Goal: Task Accomplishment & Management: Use online tool/utility

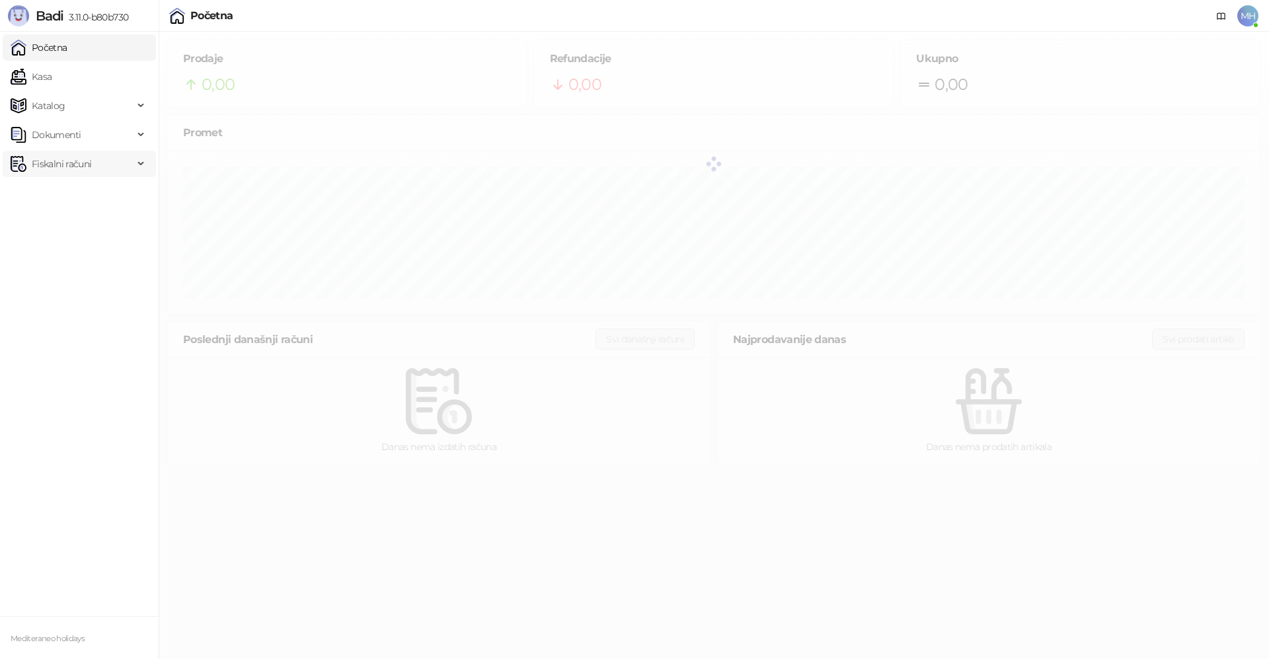
click at [75, 169] on span "Fiskalni računi" at bounding box center [61, 164] width 59 height 26
click at [70, 200] on link "Izdati računi" at bounding box center [52, 193] width 72 height 26
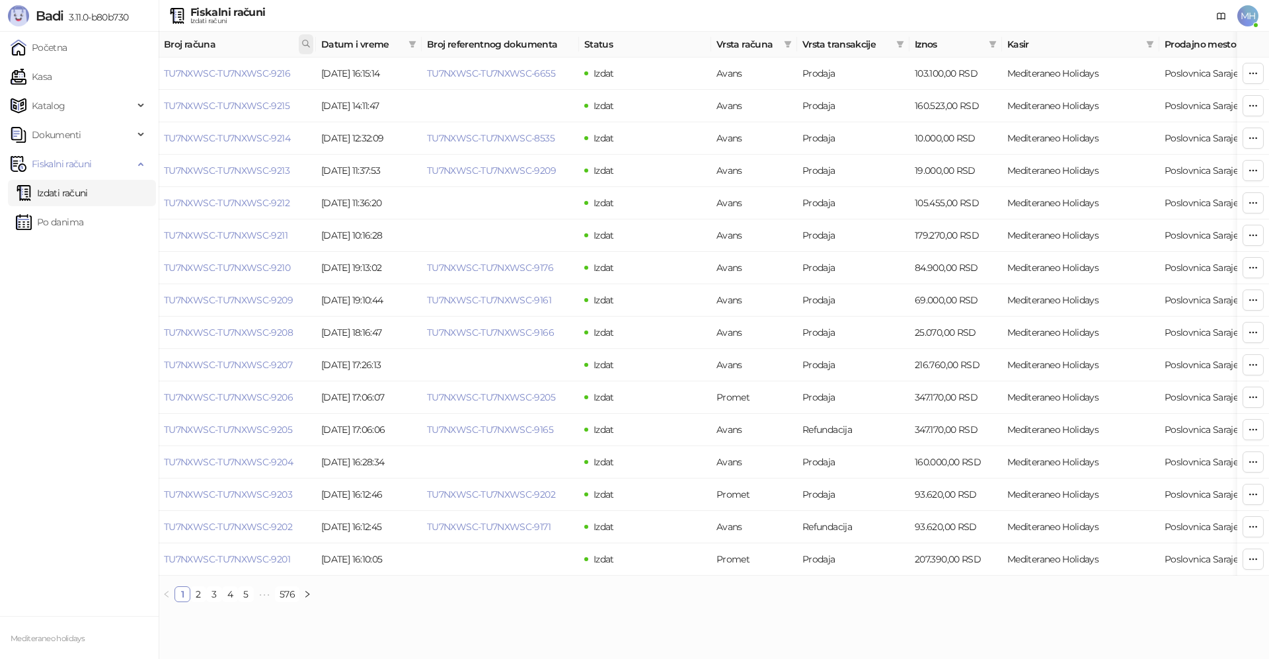
click at [307, 40] on icon at bounding box center [305, 43] width 9 height 9
type input "****"
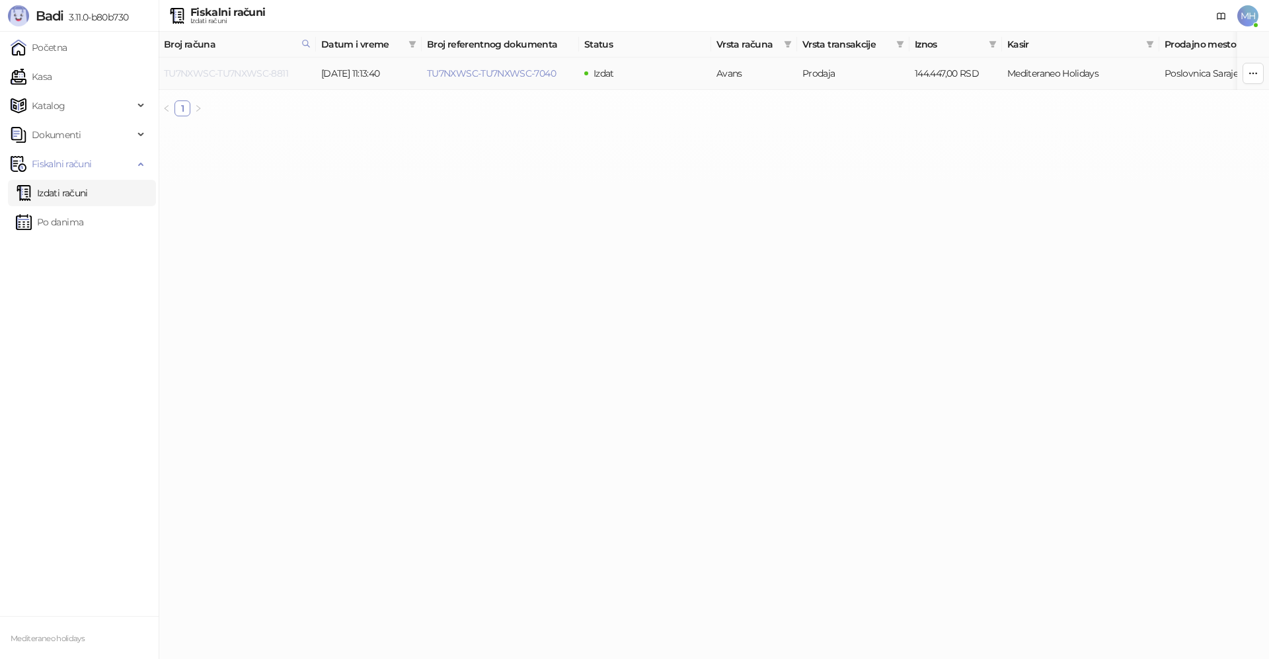
click at [268, 75] on link "TU7NXWSC-TU7NXWSC-8811" at bounding box center [226, 73] width 124 height 12
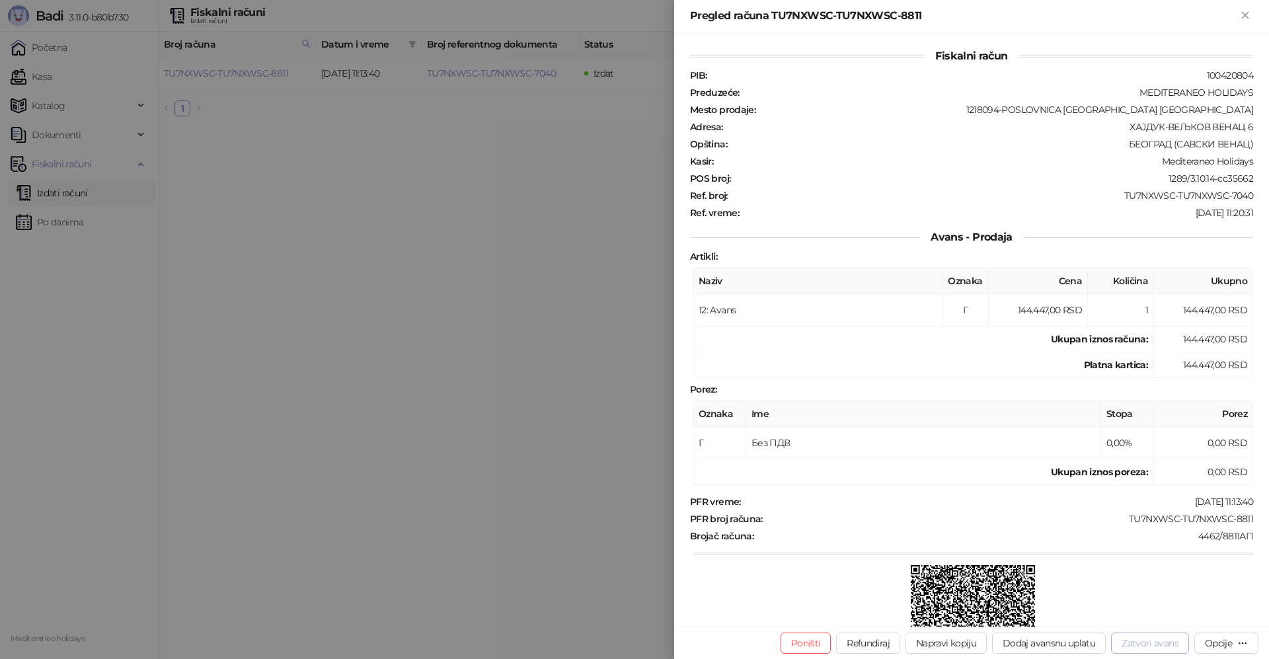
click at [1128, 646] on button "Zatvori avans" at bounding box center [1150, 643] width 78 height 21
type input "**********"
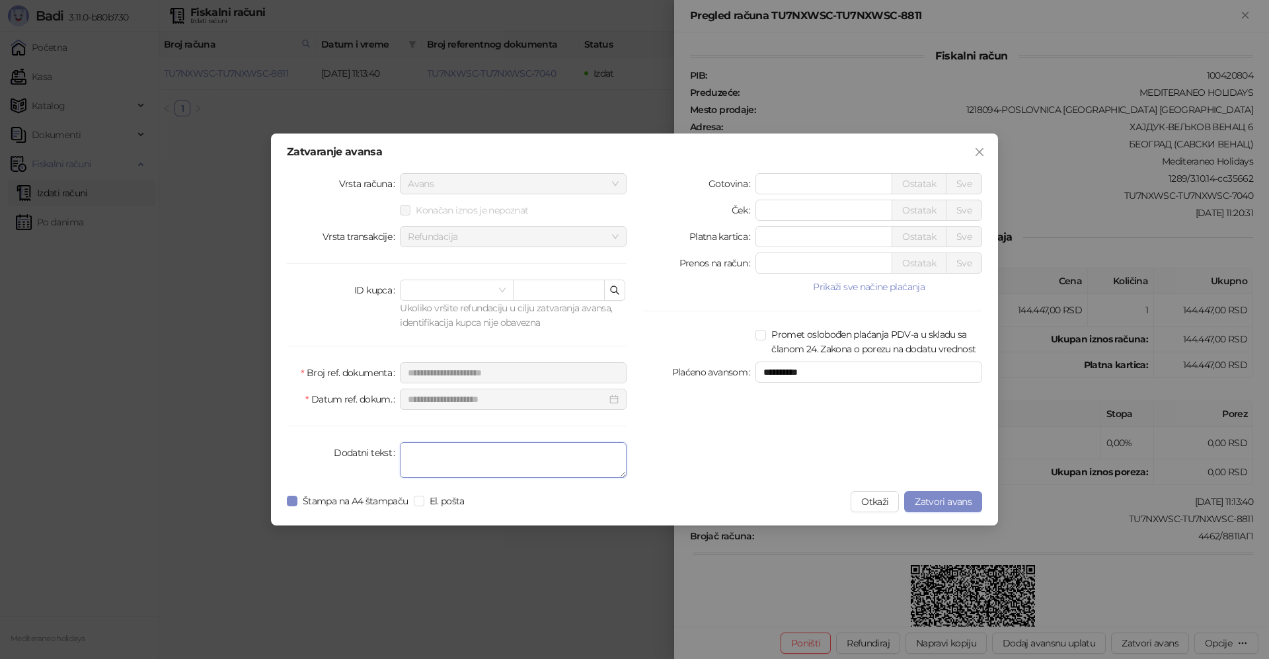
click at [464, 463] on textarea "Dodatni tekst" at bounding box center [513, 460] width 227 height 36
type textarea "*******"
click at [939, 502] on span "Zatvori avans" at bounding box center [943, 502] width 57 height 12
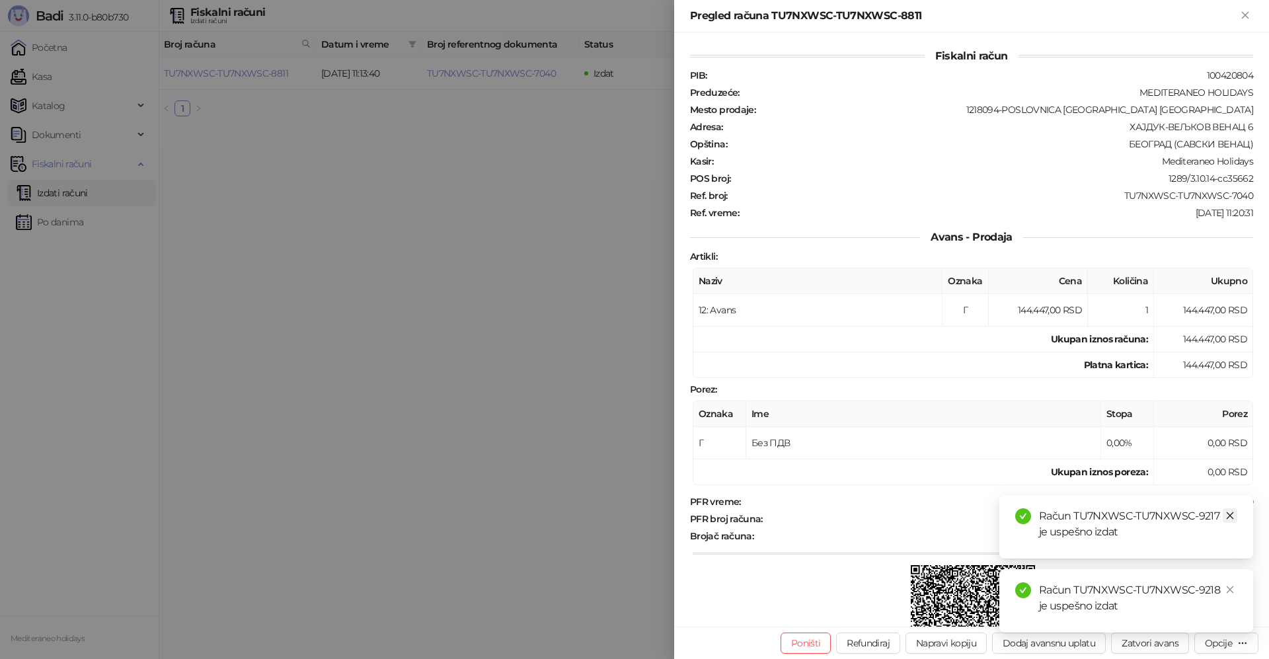
click at [1233, 514] on icon "close" at bounding box center [1230, 515] width 9 height 9
click at [1222, 569] on div "Račun TU7NXWSC-TU7NXWSC-9218 je uspešno izdat" at bounding box center [1126, 600] width 254 height 63
click at [1232, 588] on icon "close" at bounding box center [1230, 589] width 7 height 7
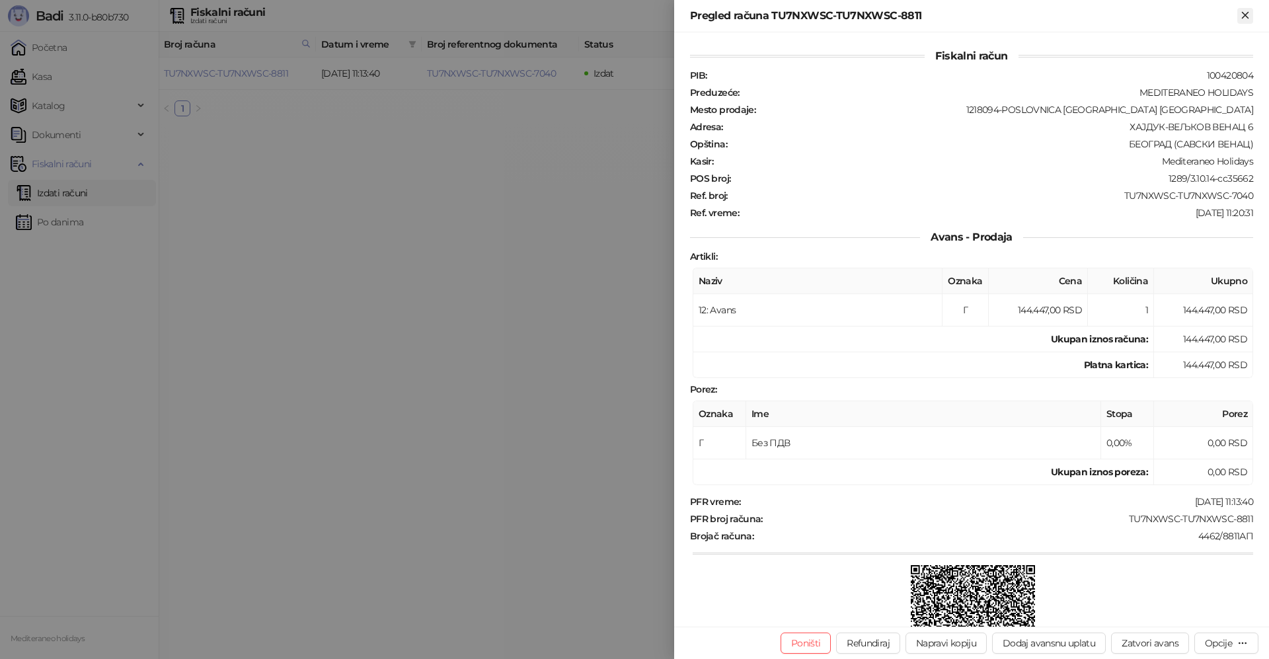
click at [1238, 14] on button "Zatvori" at bounding box center [1245, 16] width 16 height 16
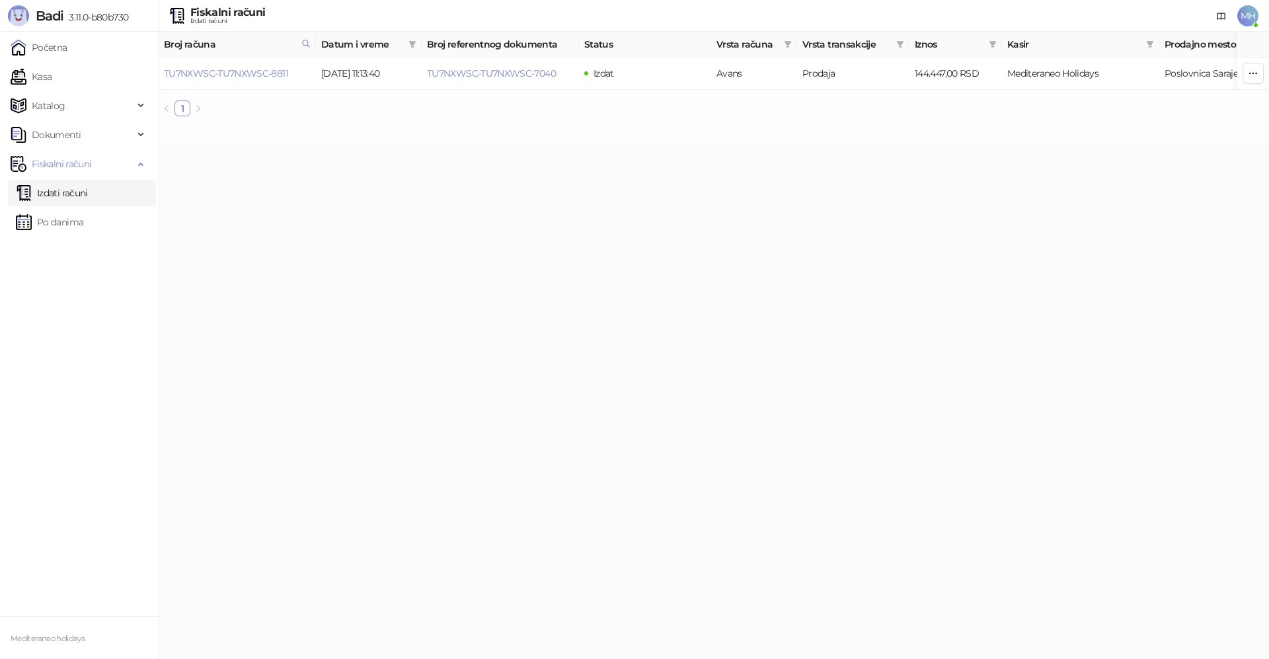
click at [88, 195] on link "Izdati računi" at bounding box center [52, 193] width 72 height 26
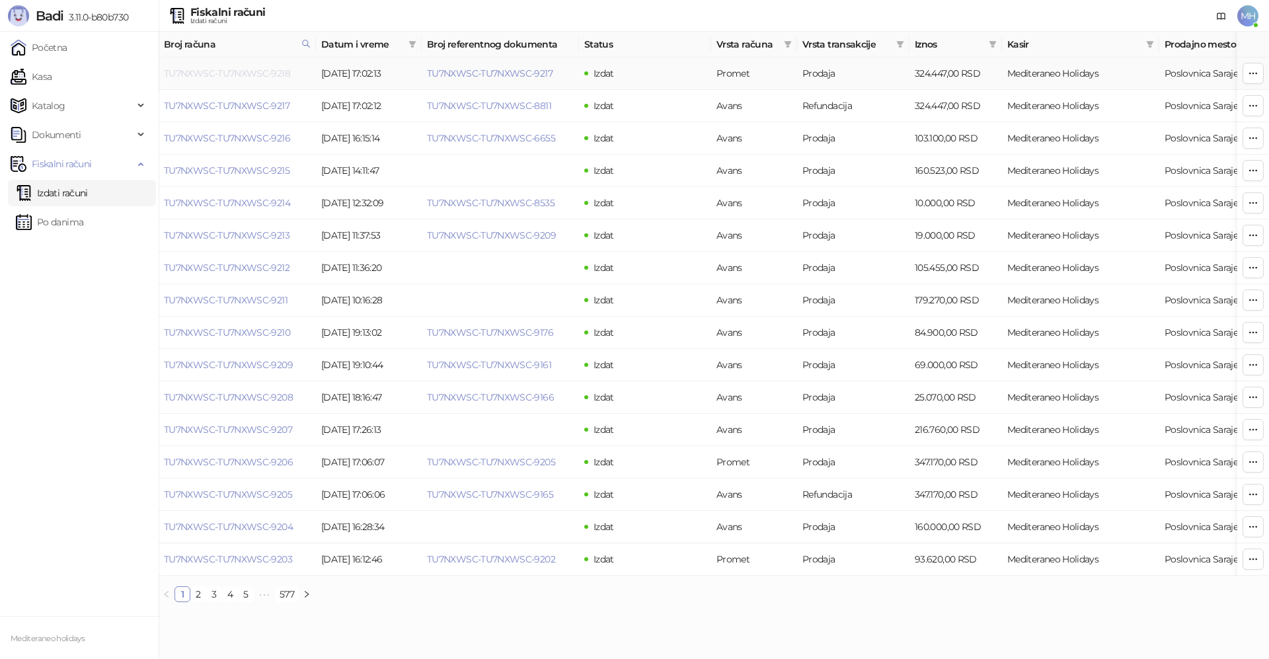
click at [262, 77] on link "TU7NXWSC-TU7NXWSC-9218" at bounding box center [227, 73] width 126 height 12
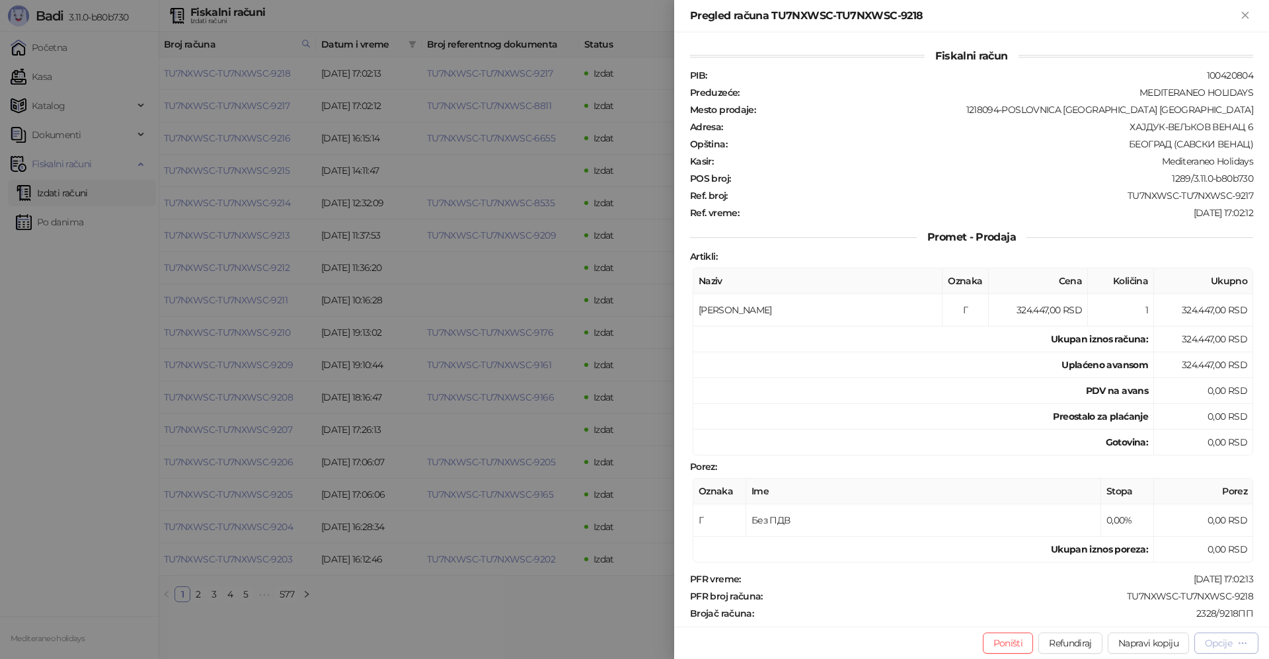
click at [1212, 641] on div "Opcije" at bounding box center [1218, 643] width 27 height 12
click at [1155, 613] on span "Preuzmi u PDF formatu" at bounding box center [1181, 616] width 136 height 15
click at [1244, 15] on icon "Zatvori" at bounding box center [1245, 15] width 6 height 6
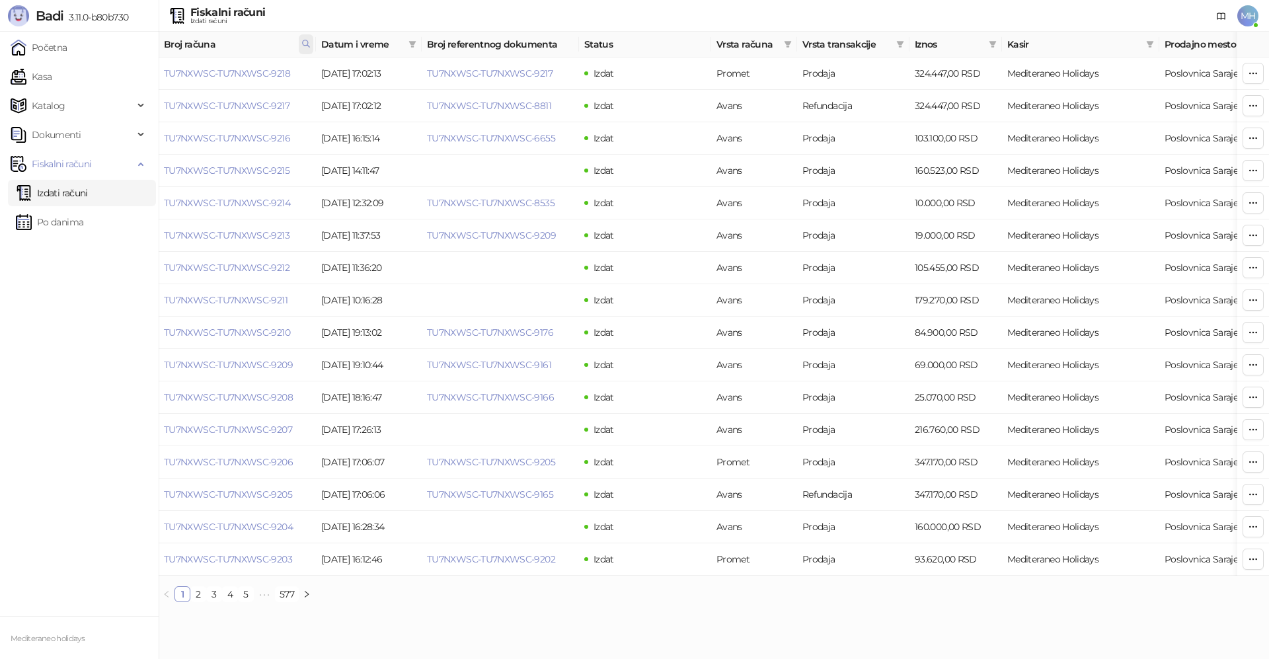
click at [304, 40] on icon at bounding box center [305, 43] width 9 height 9
drag, startPoint x: 245, startPoint y: 73, endPoint x: 102, endPoint y: 83, distance: 143.1
click at [102, 83] on body "Badi 3.11.0-b80b730 Početna Kasa Katalog Dokumenti Fiskalni računi Izdati račun…" at bounding box center [634, 306] width 1269 height 613
type input "****"
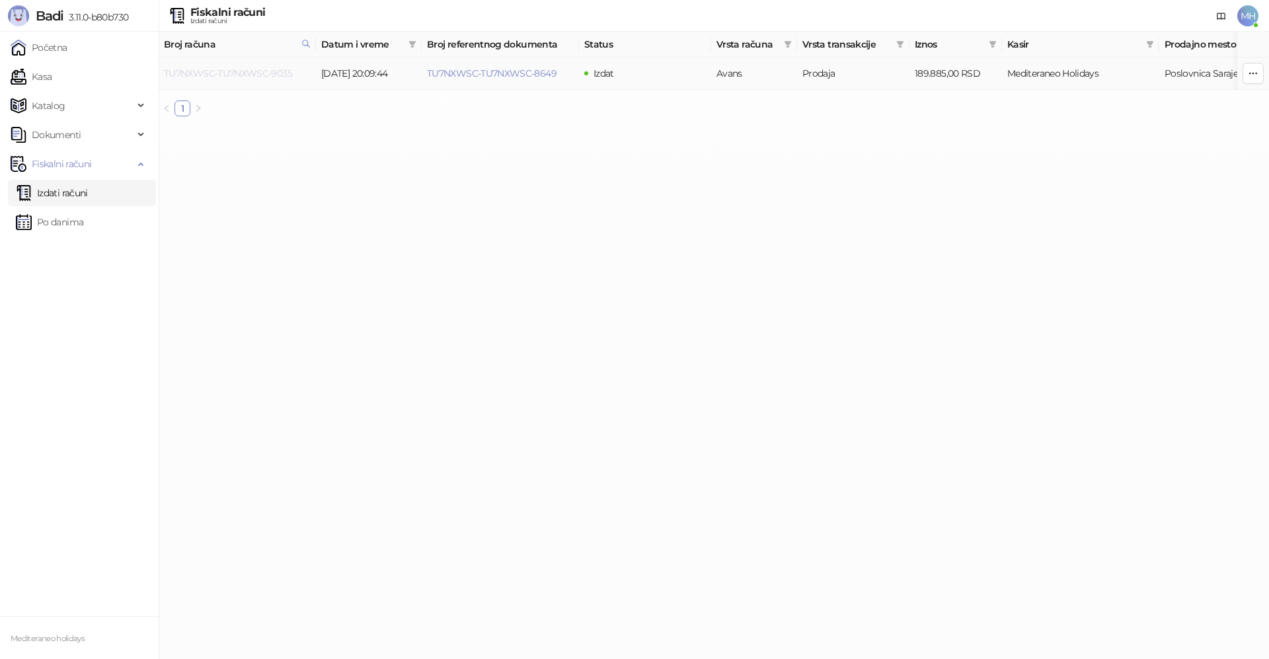
click at [270, 73] on link "TU7NXWSC-TU7NXWSC-9035" at bounding box center [228, 73] width 128 height 12
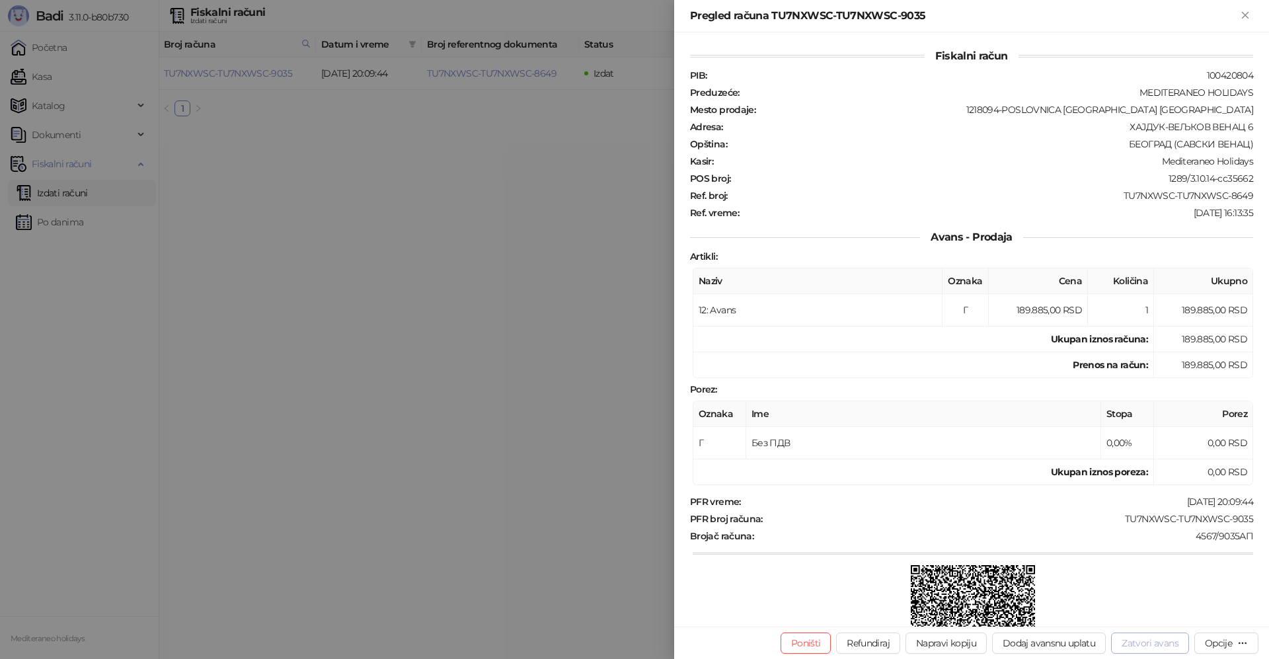
click at [1150, 642] on button "Zatvori avans" at bounding box center [1150, 643] width 78 height 21
type input "**********"
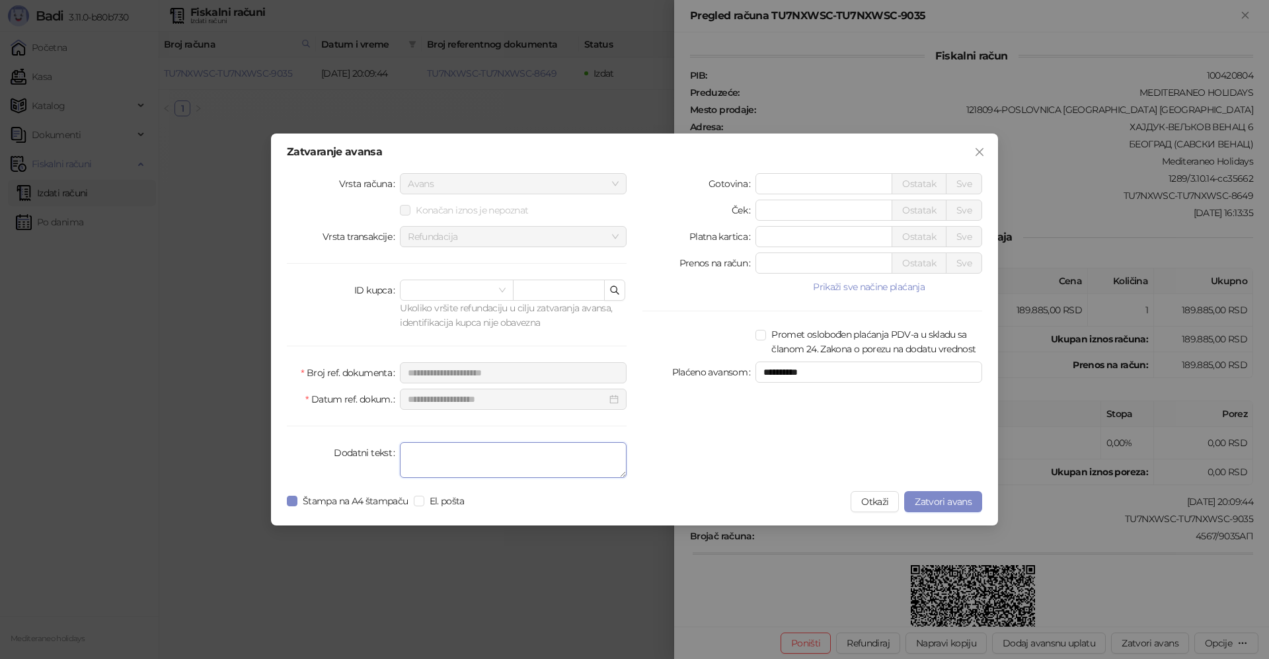
click at [467, 455] on textarea "Dodatni tekst" at bounding box center [513, 460] width 227 height 36
type textarea "*******"
click at [938, 498] on span "Zatvori avans" at bounding box center [943, 502] width 57 height 12
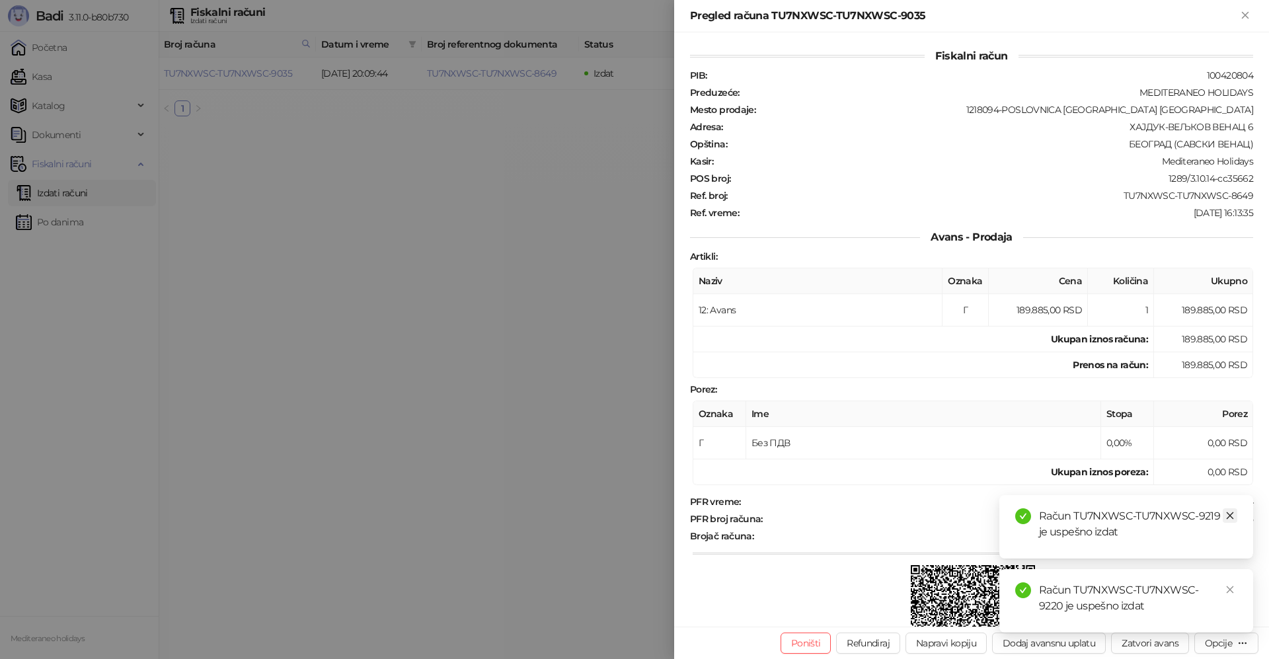
click at [1231, 518] on icon "close" at bounding box center [1230, 515] width 9 height 9
click at [1231, 589] on icon "close" at bounding box center [1230, 589] width 7 height 7
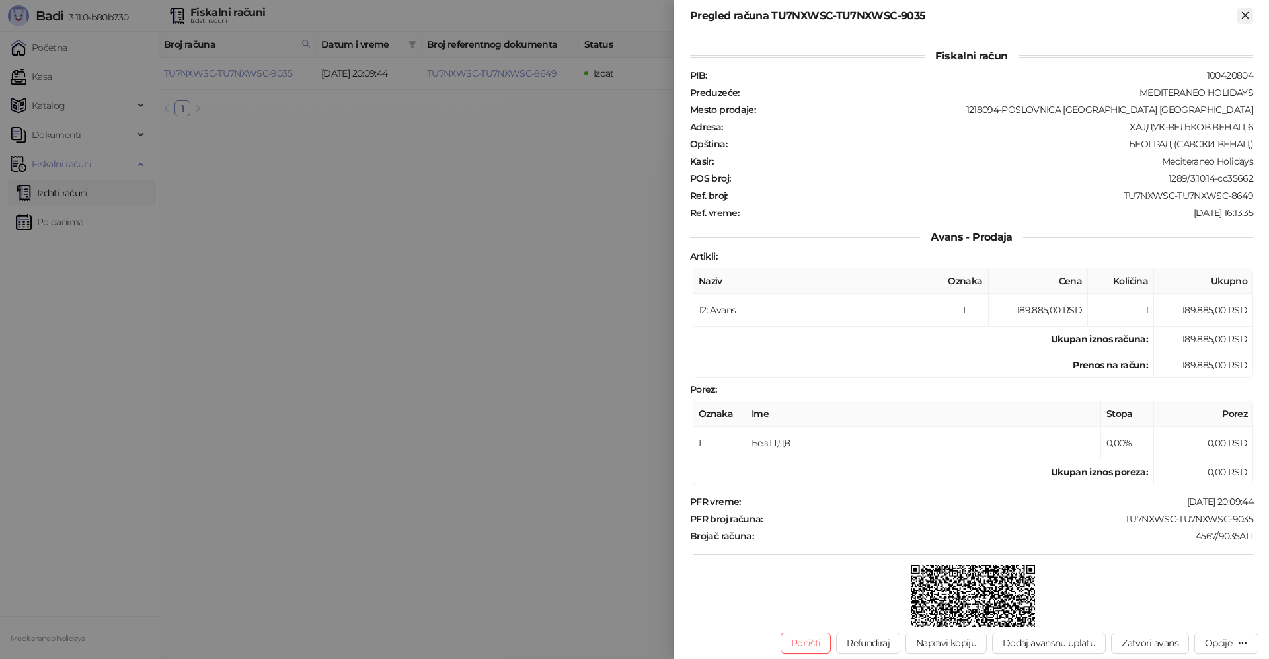
click at [1247, 19] on icon "Zatvori" at bounding box center [1245, 15] width 12 height 12
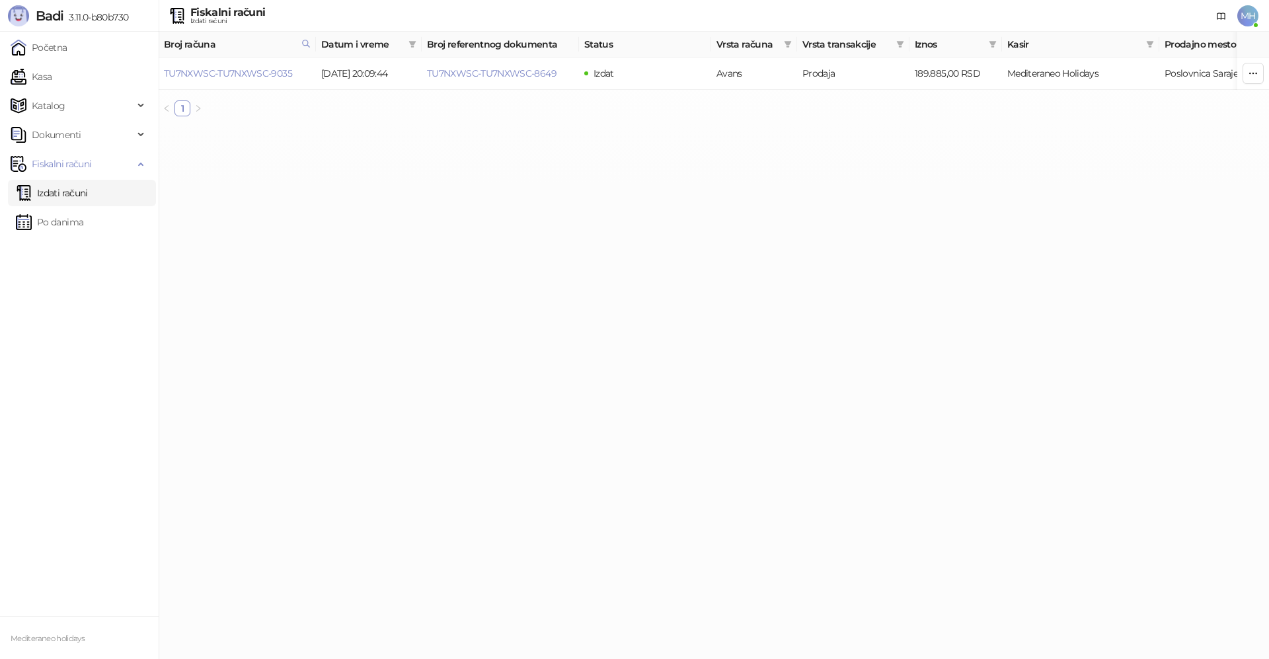
click at [68, 193] on link "Izdati računi" at bounding box center [52, 193] width 72 height 26
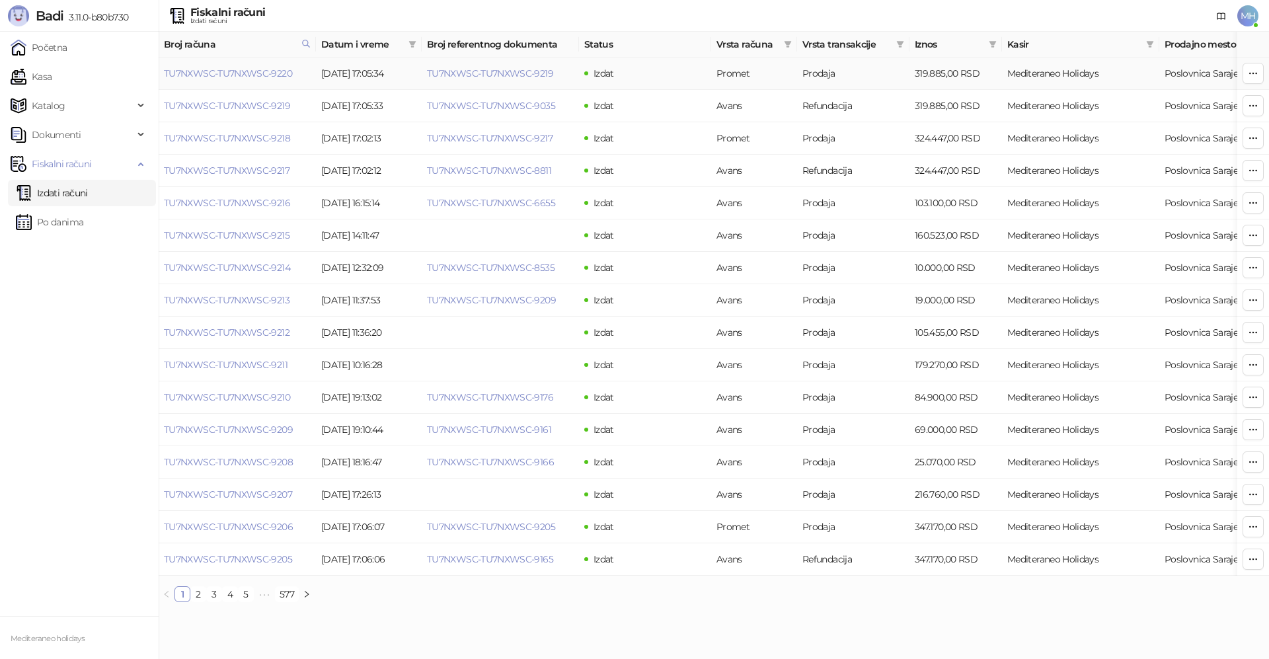
click at [244, 80] on td "TU7NXWSC-TU7NXWSC-9220" at bounding box center [237, 74] width 157 height 32
click at [272, 73] on link "TU7NXWSC-TU7NXWSC-9220" at bounding box center [228, 73] width 128 height 12
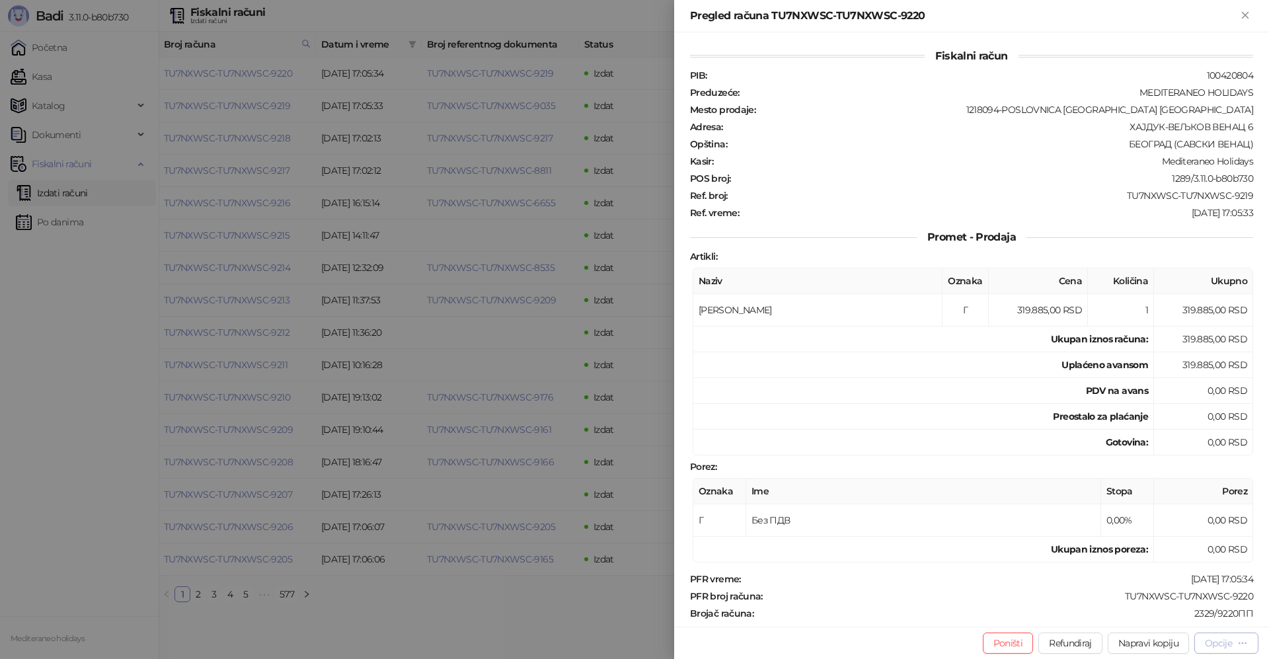
click at [1224, 644] on div "Opcije" at bounding box center [1218, 643] width 27 height 12
click at [1175, 617] on span "Preuzmi u PDF formatu" at bounding box center [1181, 616] width 136 height 15
click at [1245, 19] on icon "Zatvori" at bounding box center [1245, 15] width 12 height 12
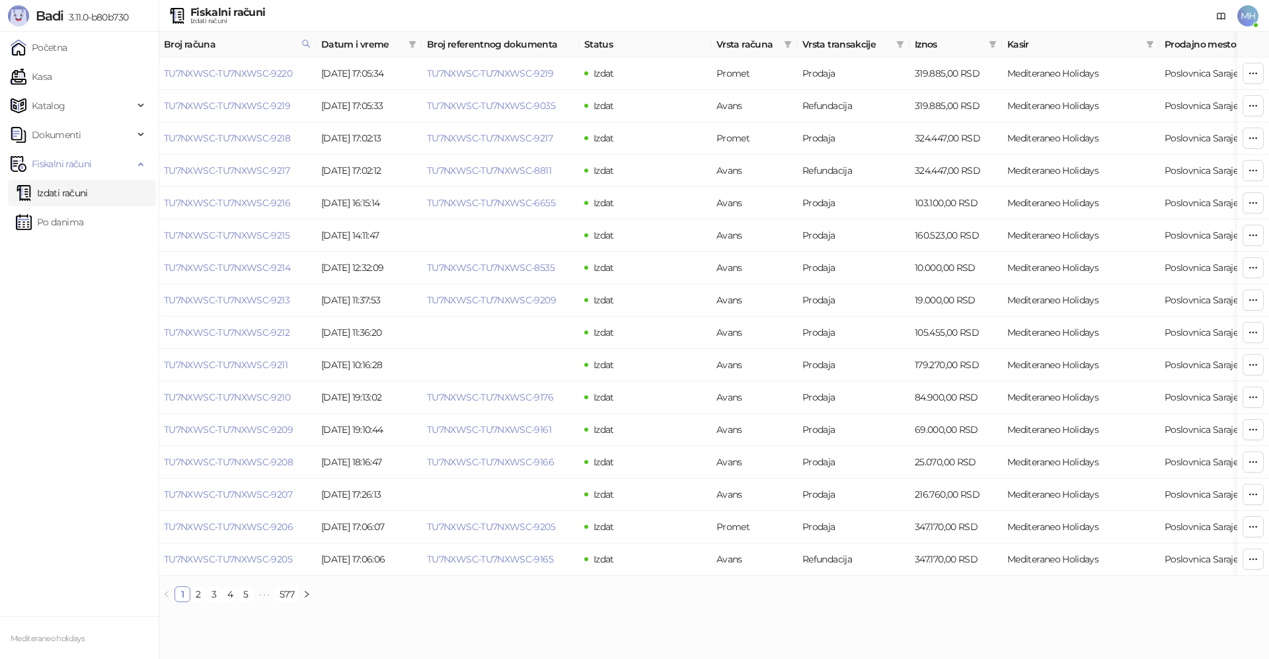
click at [88, 190] on link "Izdati računi" at bounding box center [52, 193] width 72 height 26
click at [61, 190] on link "Izdati računi" at bounding box center [52, 193] width 72 height 26
click at [306, 40] on icon at bounding box center [306, 43] width 7 height 7
drag, startPoint x: 202, startPoint y: 70, endPoint x: 168, endPoint y: 69, distance: 34.4
click at [168, 69] on body "Badi 3.11.0-b80b730 Početna Kasa Katalog Dokumenti Fiskalni računi Izdati račun…" at bounding box center [634, 306] width 1269 height 613
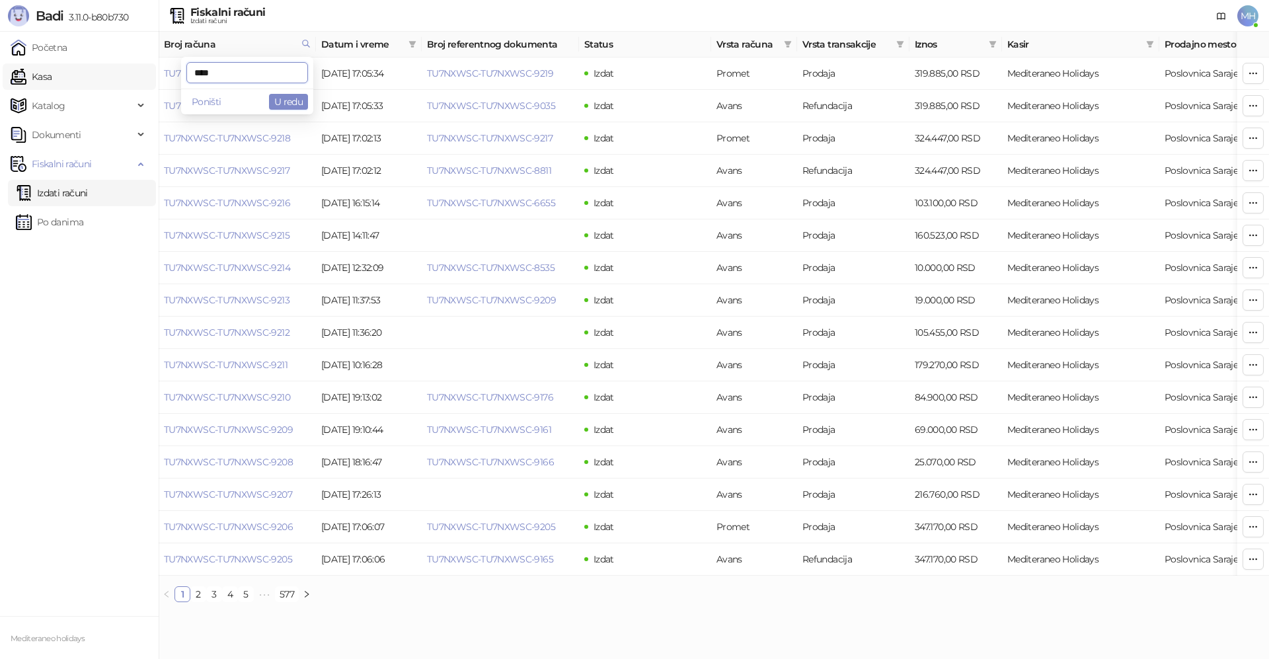
drag, startPoint x: 239, startPoint y: 69, endPoint x: 150, endPoint y: 80, distance: 89.9
click at [150, 80] on body "Badi 3.11.0-b80b730 Početna Kasa Katalog Dokumenti Fiskalni računi Izdati račun…" at bounding box center [634, 306] width 1269 height 613
type input "****"
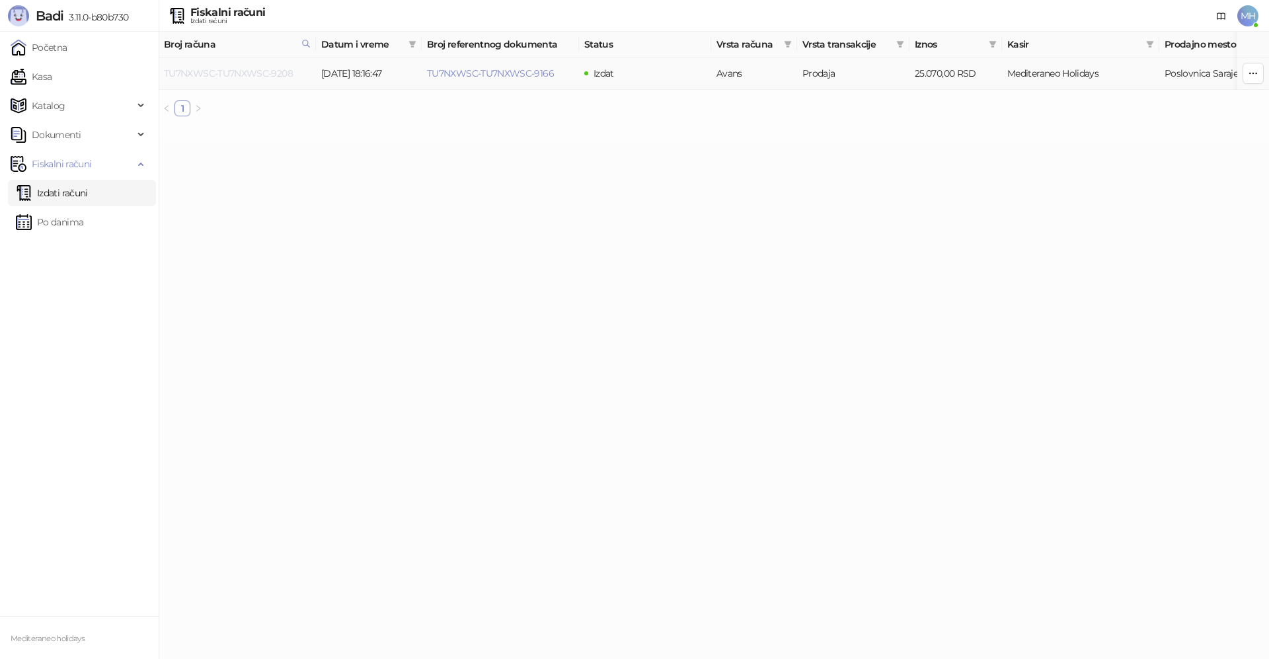
click at [258, 69] on link "TU7NXWSC-TU7NXWSC-9208" at bounding box center [228, 73] width 129 height 12
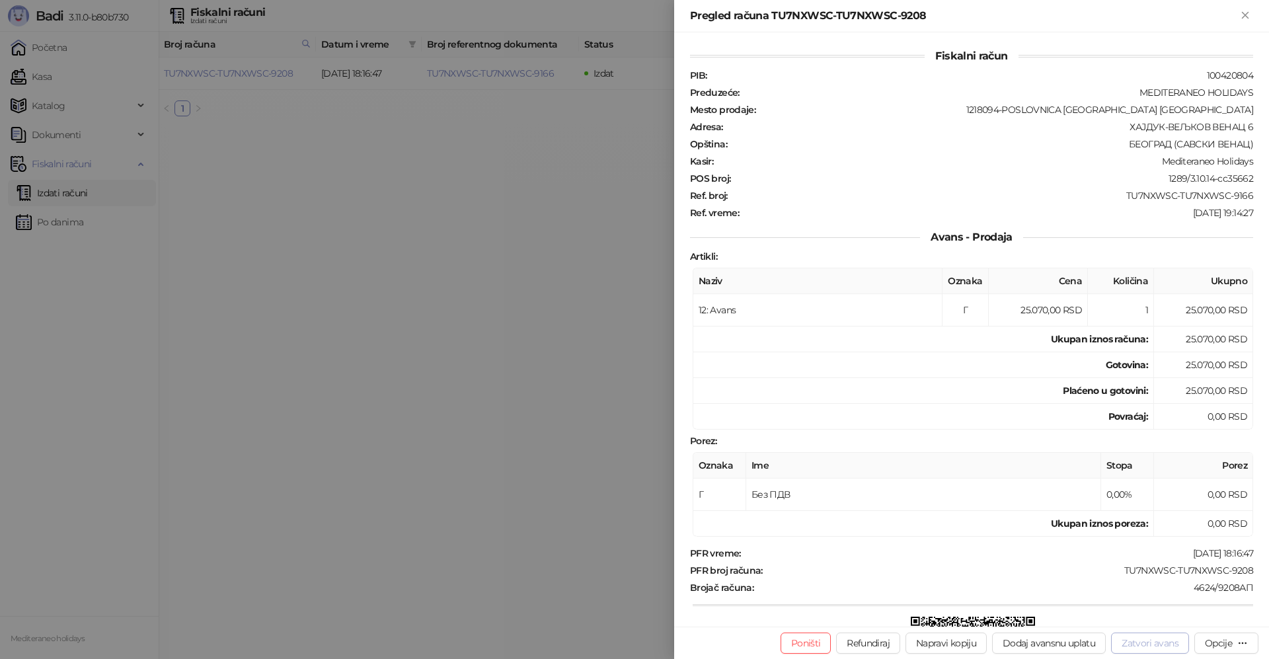
click at [1147, 644] on button "Zatvori avans" at bounding box center [1150, 643] width 78 height 21
type input "**********"
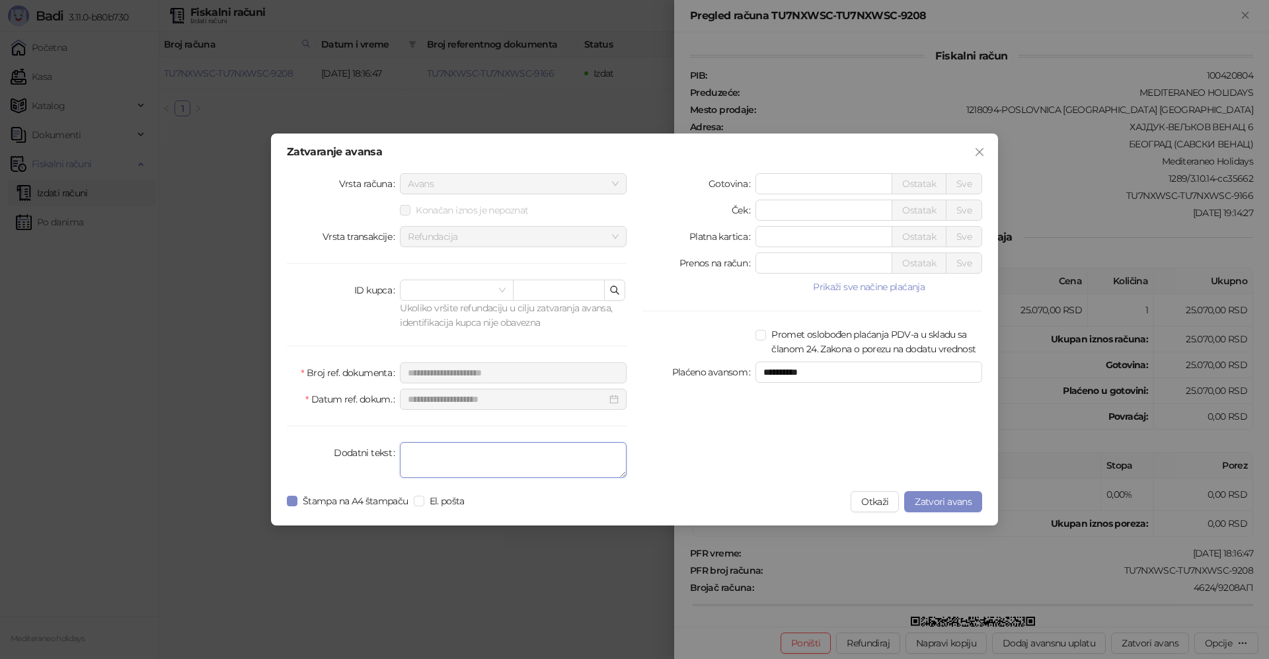
click at [514, 461] on textarea "Dodatni tekst" at bounding box center [513, 460] width 227 height 36
type textarea "*******"
click at [941, 502] on span "Zatvori avans" at bounding box center [943, 502] width 57 height 12
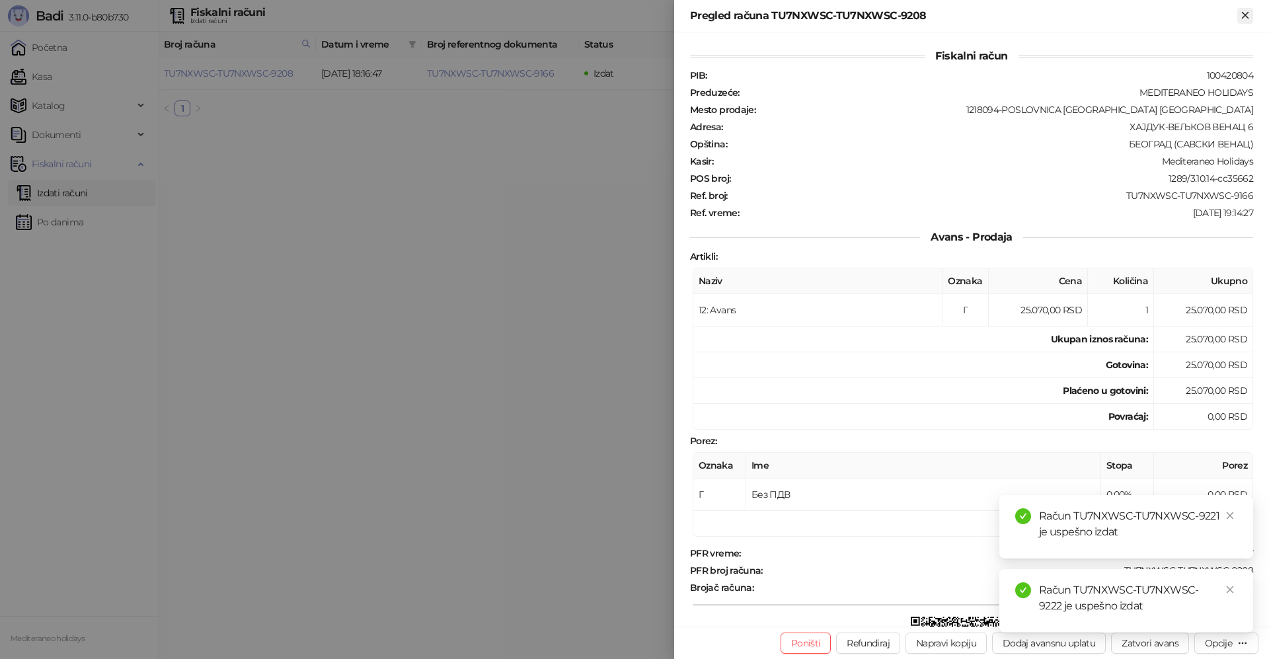
click at [1247, 12] on icon "Zatvori" at bounding box center [1245, 15] width 12 height 12
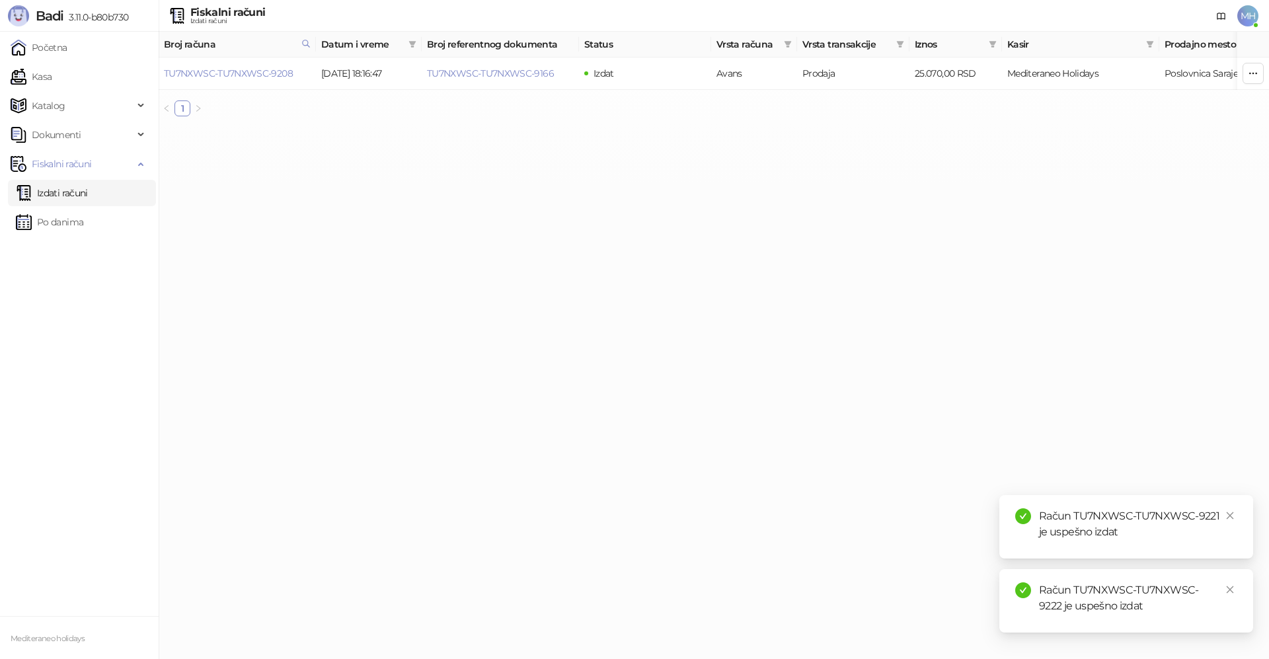
click at [88, 194] on link "Izdati računi" at bounding box center [52, 193] width 72 height 26
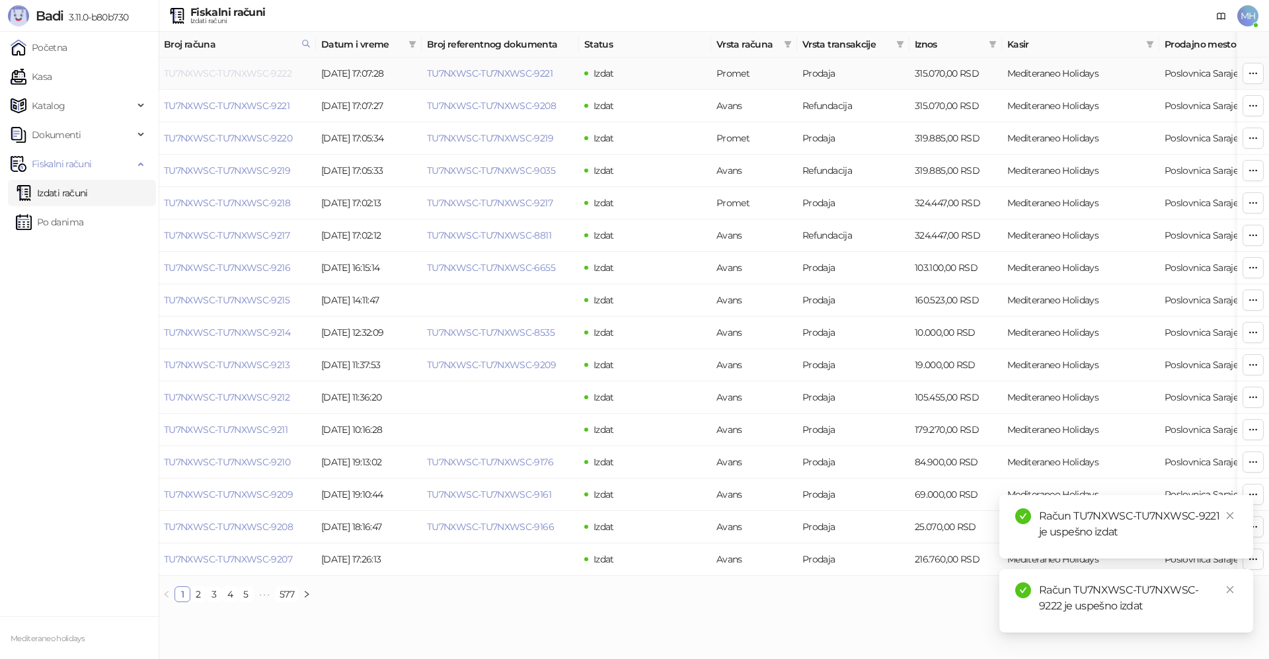
click at [270, 73] on link "TU7NXWSC-TU7NXWSC-9222" at bounding box center [228, 73] width 128 height 12
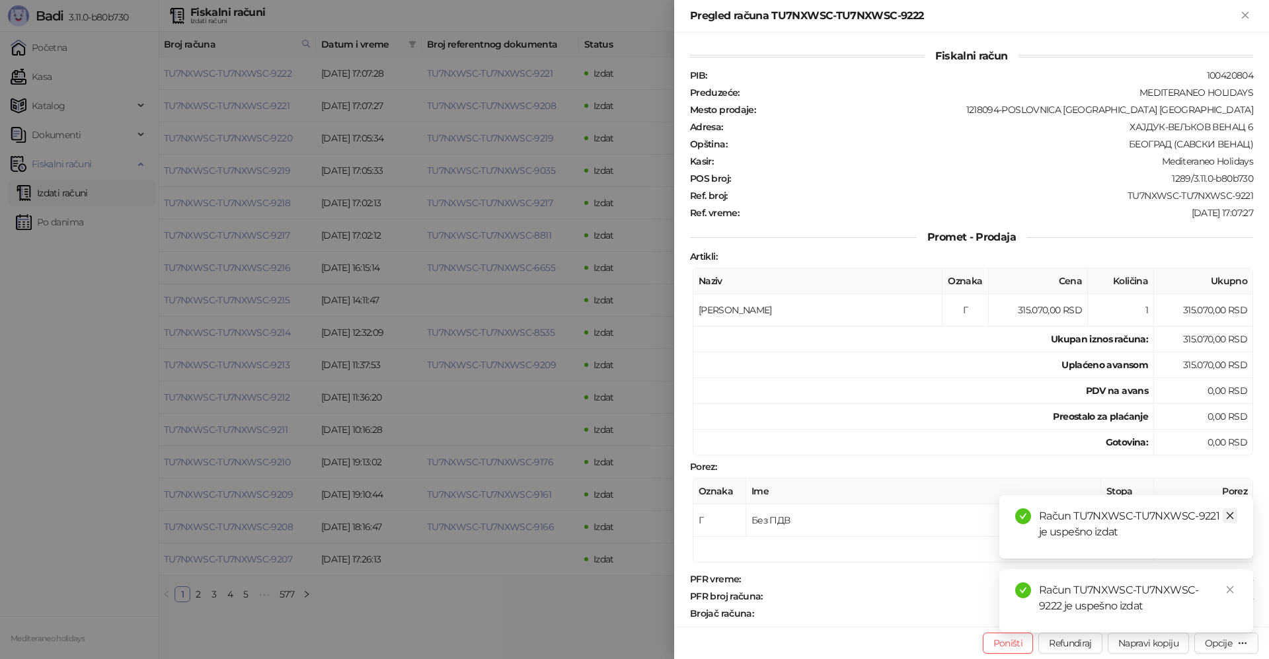
click at [1227, 511] on icon "close" at bounding box center [1230, 515] width 9 height 9
click at [1233, 592] on icon "close" at bounding box center [1230, 589] width 7 height 7
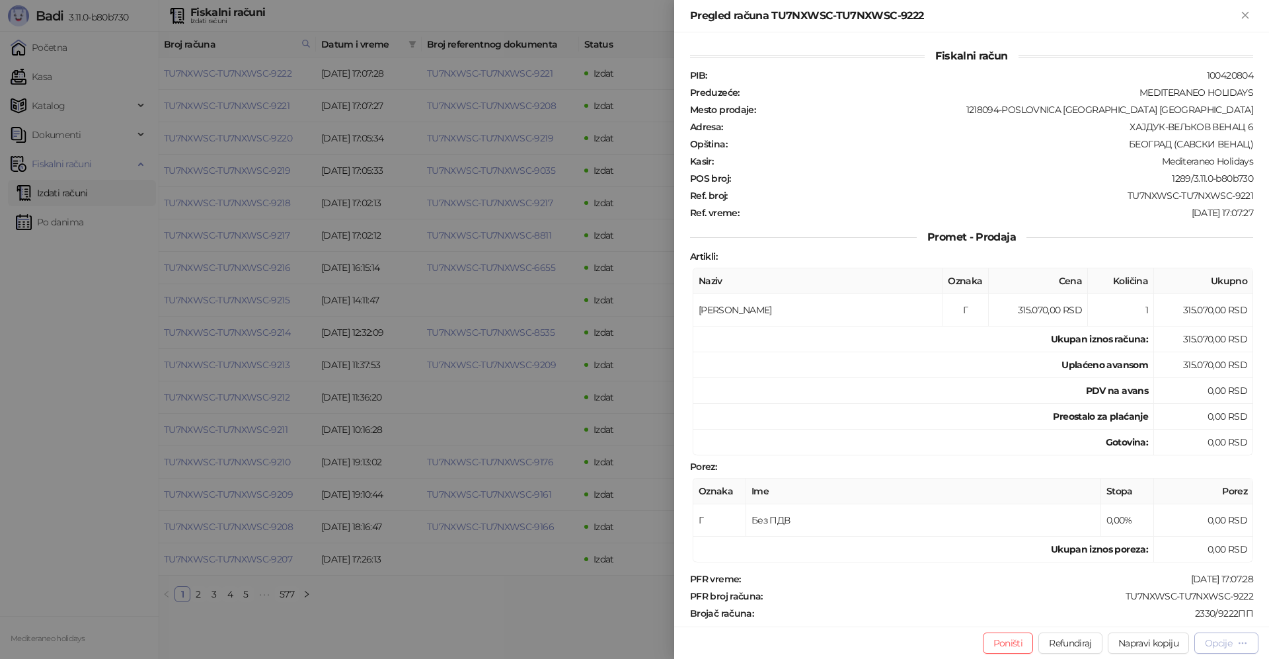
click at [1239, 643] on icon "button" at bounding box center [1242, 643] width 7 height 1
click at [1168, 615] on span "Preuzmi u PDF formatu" at bounding box center [1181, 616] width 136 height 15
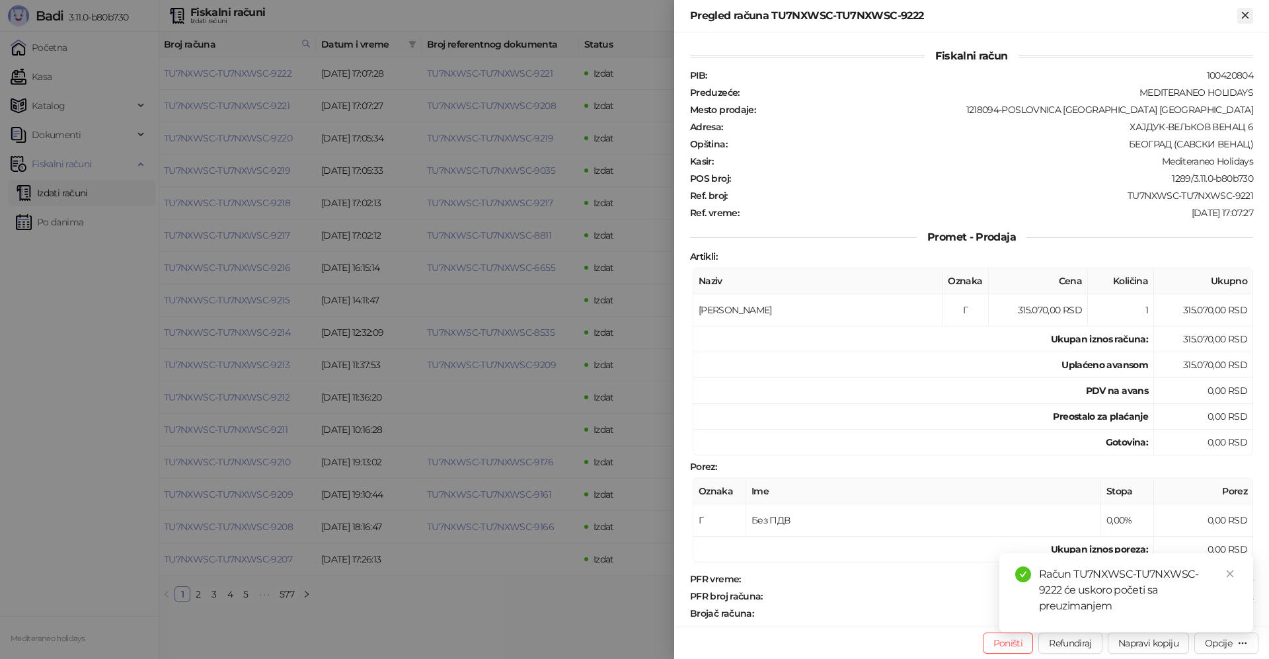
click at [1245, 16] on icon "Zatvori" at bounding box center [1245, 15] width 6 height 6
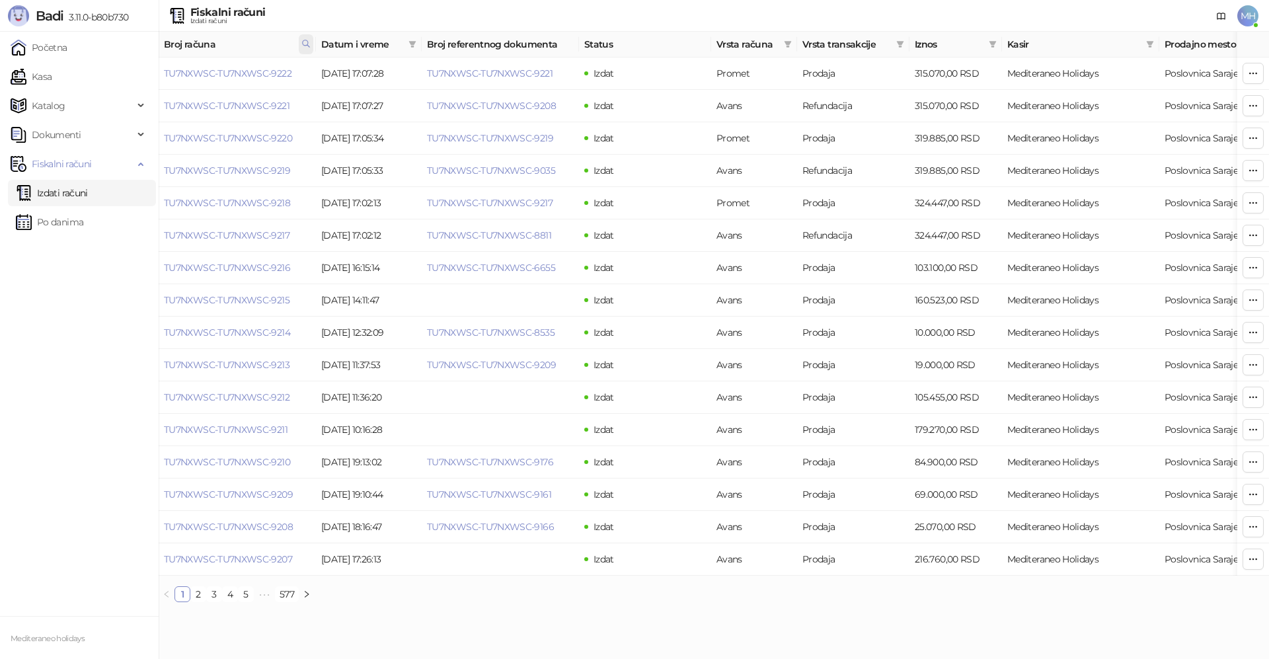
click at [307, 40] on icon at bounding box center [306, 43] width 7 height 7
drag, startPoint x: 253, startPoint y: 73, endPoint x: 161, endPoint y: 83, distance: 92.4
click at [161, 83] on body "Badi 3.11.0-b80b730 Početna Kasa Katalog Dokumenti Fiskalni računi Izdati račun…" at bounding box center [634, 306] width 1269 height 613
type input "****"
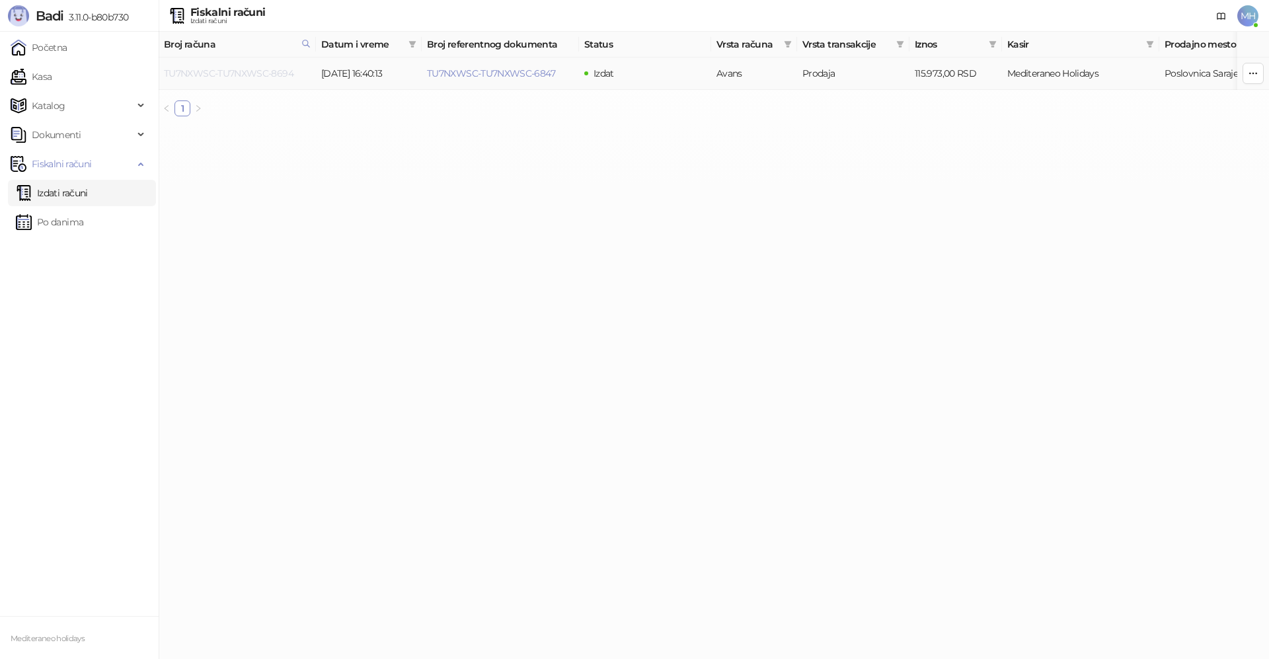
click at [225, 69] on link "TU7NXWSC-TU7NXWSC-8694" at bounding box center [229, 73] width 130 height 12
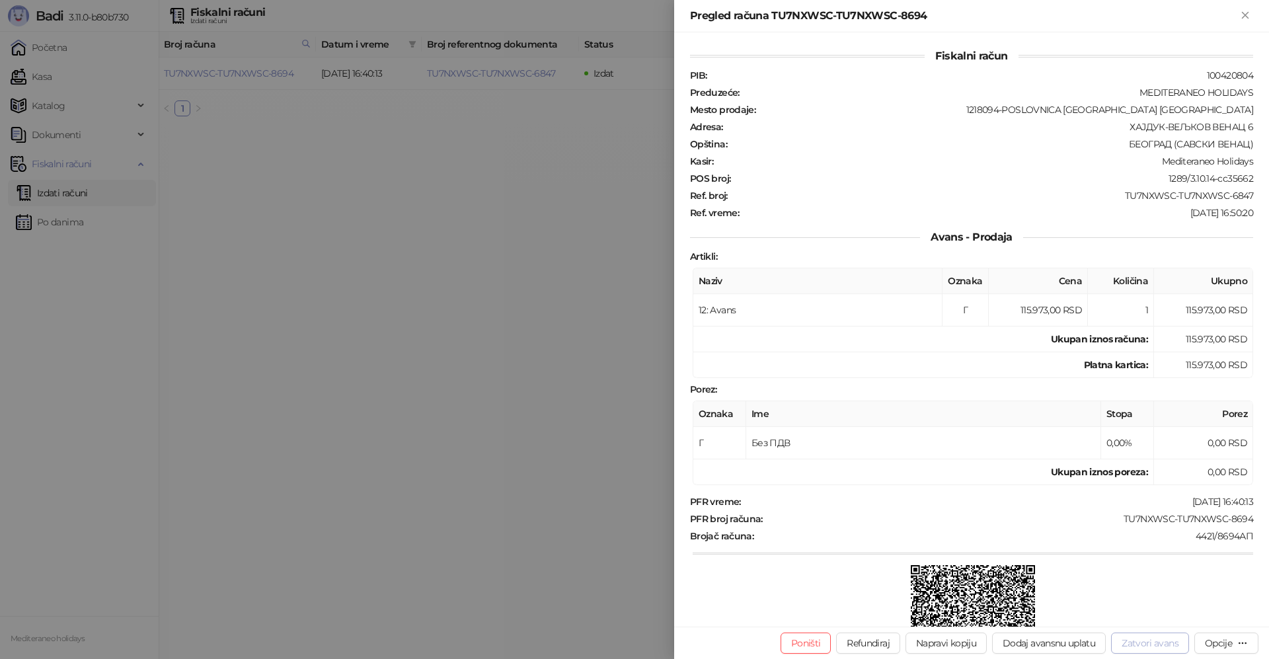
click at [1161, 644] on button "Zatvori avans" at bounding box center [1150, 643] width 78 height 21
type input "**********"
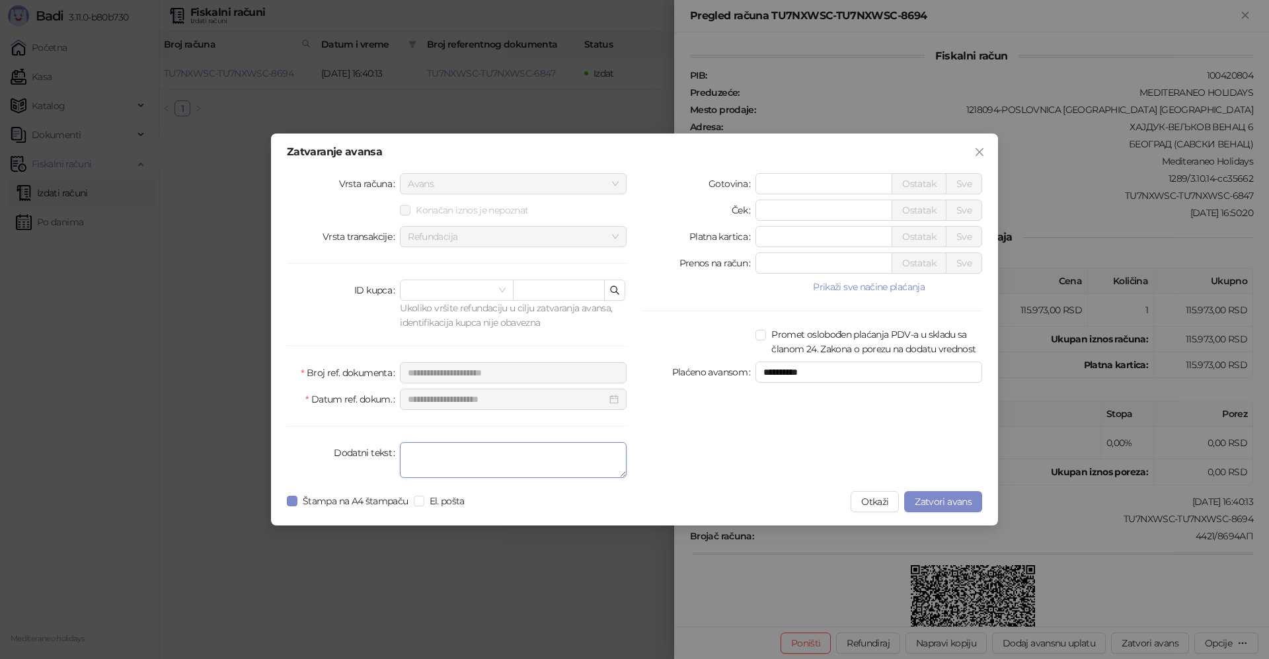
click at [552, 471] on textarea "Dodatni tekst" at bounding box center [513, 460] width 227 height 36
type textarea "*******"
click at [936, 504] on span "Zatvori avans" at bounding box center [943, 502] width 57 height 12
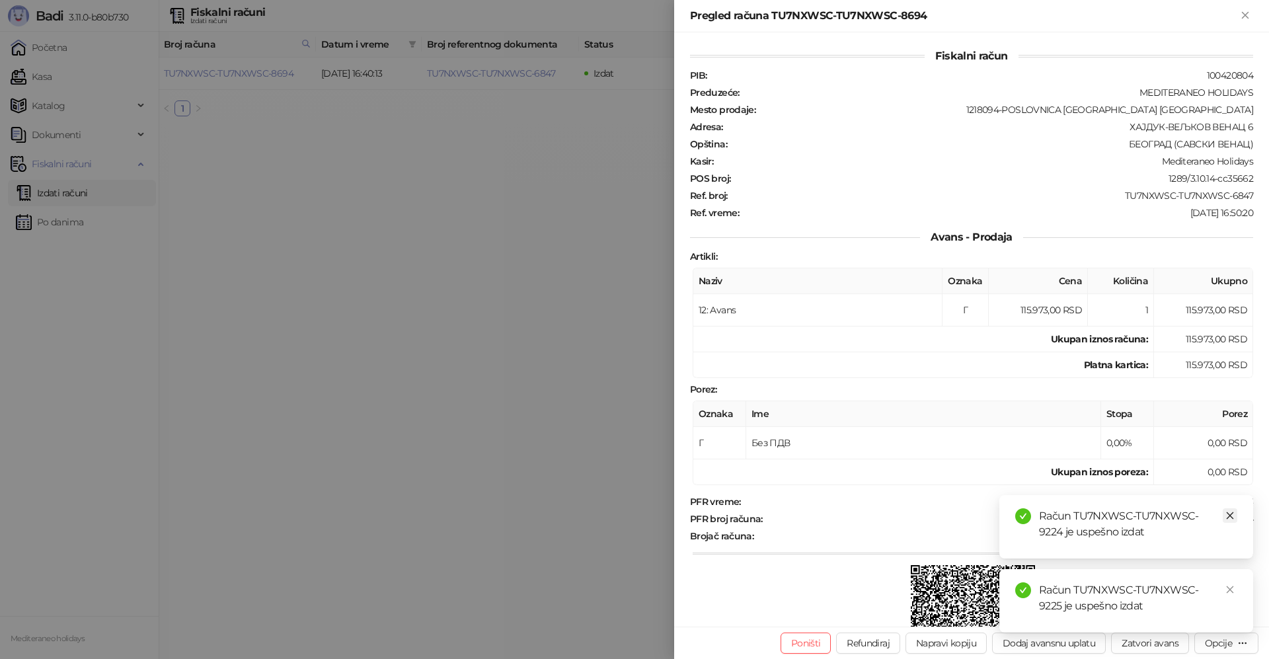
click at [1226, 518] on icon "close" at bounding box center [1230, 515] width 9 height 9
click at [1226, 590] on icon "close" at bounding box center [1230, 589] width 9 height 9
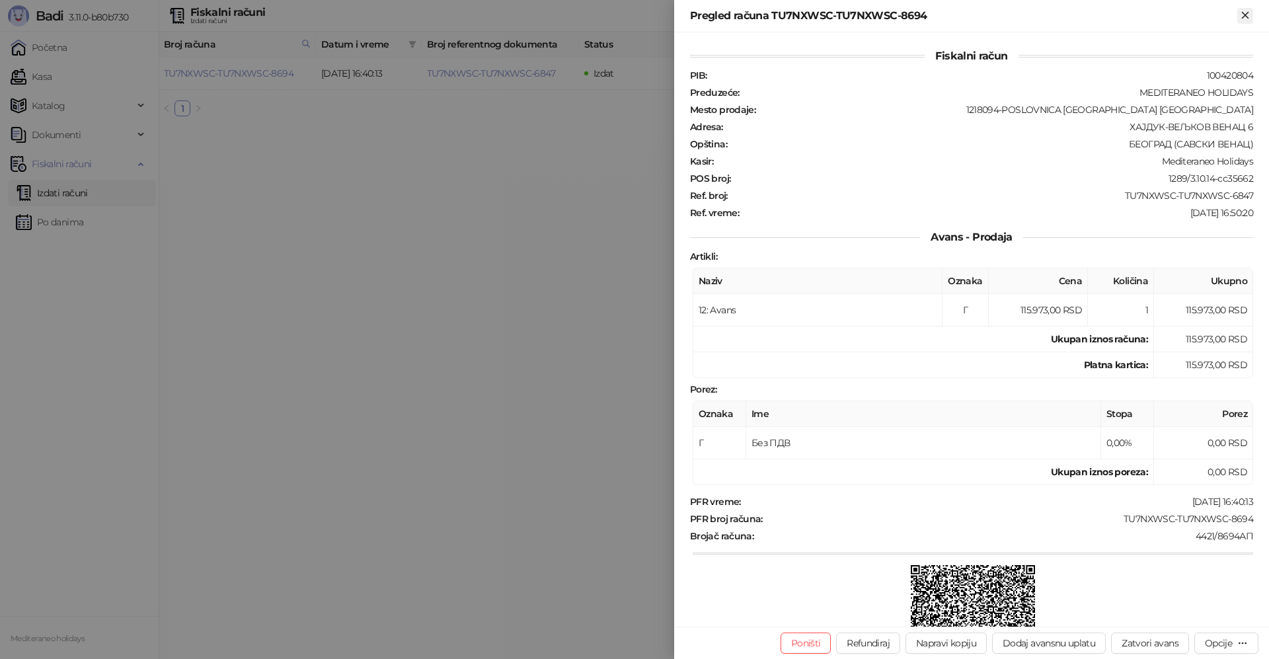
click at [1244, 10] on icon "Zatvori" at bounding box center [1245, 15] width 12 height 12
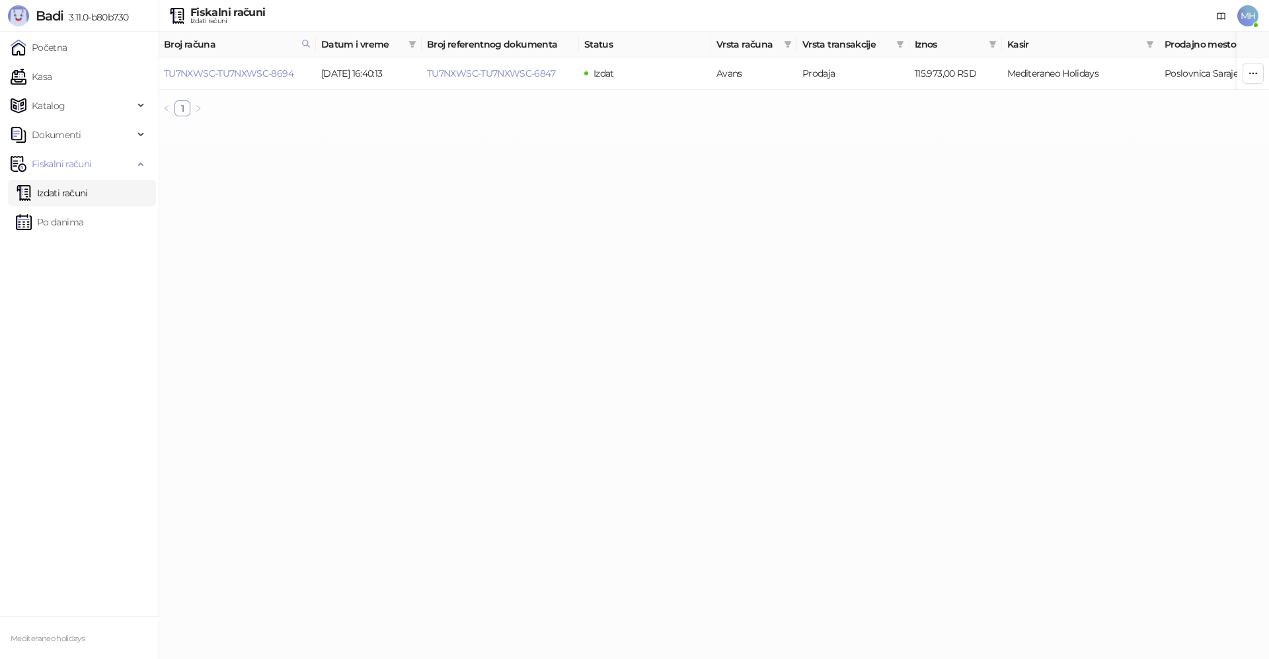
click at [79, 191] on link "Izdati računi" at bounding box center [52, 193] width 72 height 26
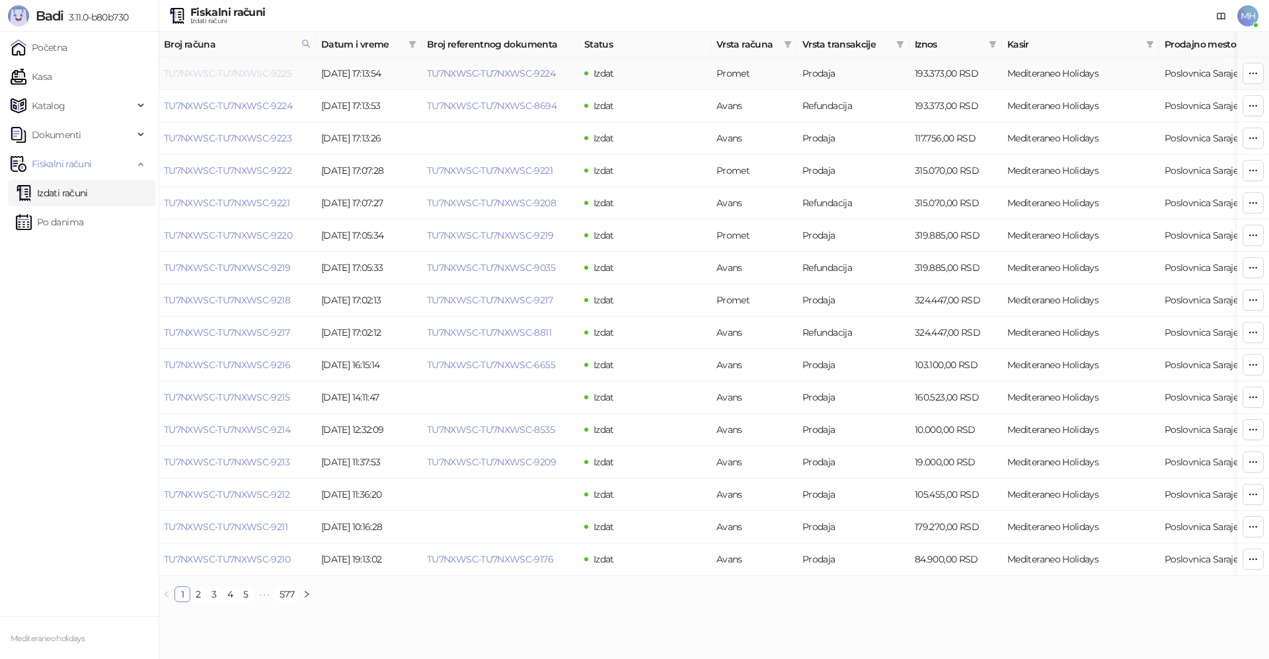
click at [256, 71] on link "TU7NXWSC-TU7NXWSC-9225" at bounding box center [228, 73] width 128 height 12
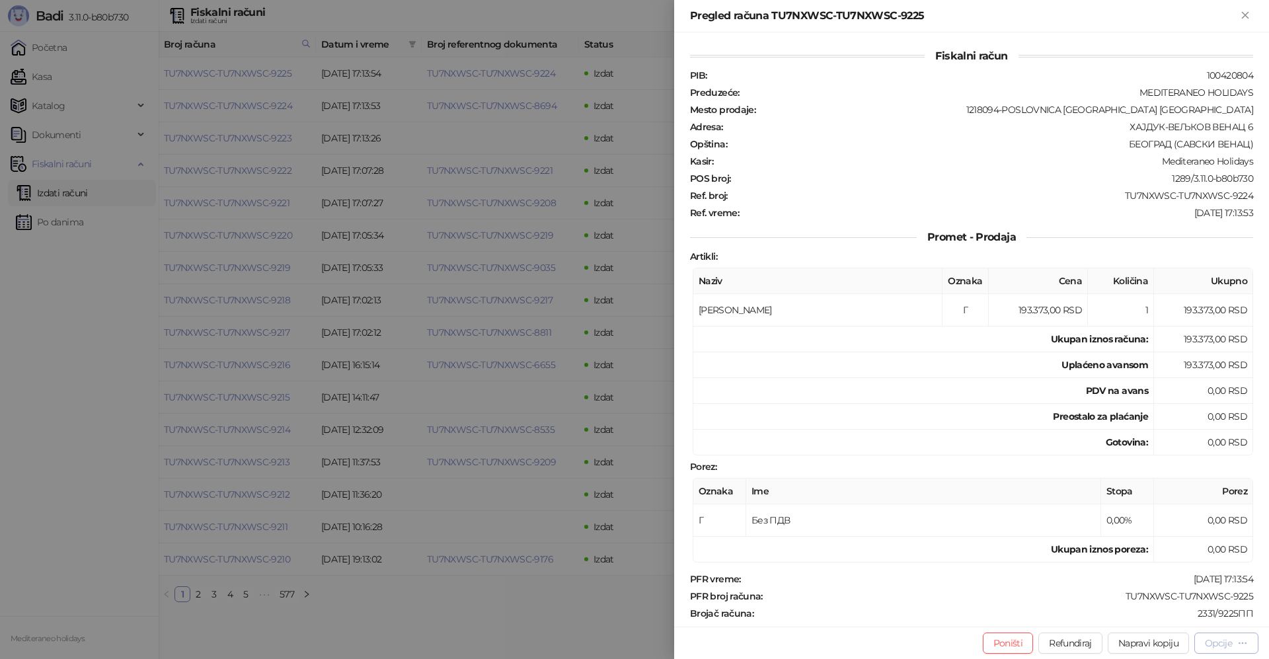
click at [1208, 645] on div "Opcije" at bounding box center [1218, 643] width 27 height 12
click at [1176, 613] on span "Preuzmi u PDF formatu" at bounding box center [1181, 616] width 136 height 15
click at [1245, 18] on icon "Zatvori" at bounding box center [1245, 15] width 12 height 12
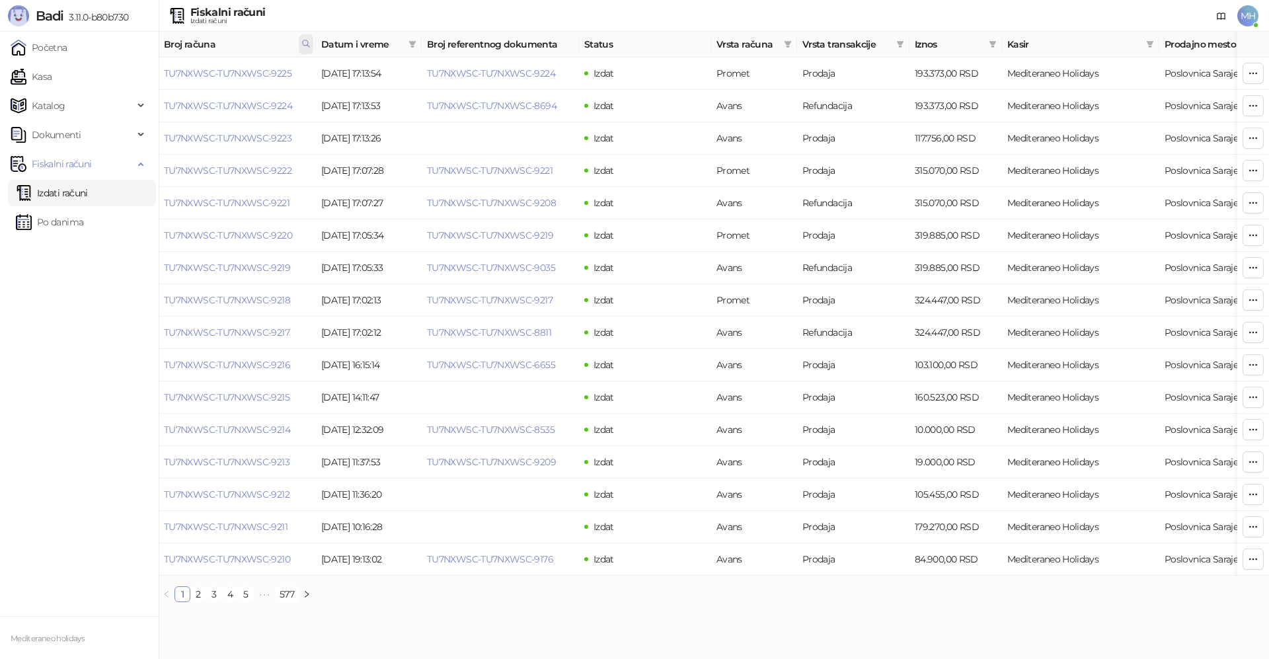
click at [309, 44] on icon at bounding box center [305, 43] width 9 height 9
drag, startPoint x: 229, startPoint y: 69, endPoint x: 156, endPoint y: 71, distance: 73.4
click at [156, 71] on body "Badi 3.11.0-b80b730 Početna Kasa Katalog Dokumenti Fiskalni računi Izdati račun…" at bounding box center [634, 306] width 1269 height 613
type input "****"
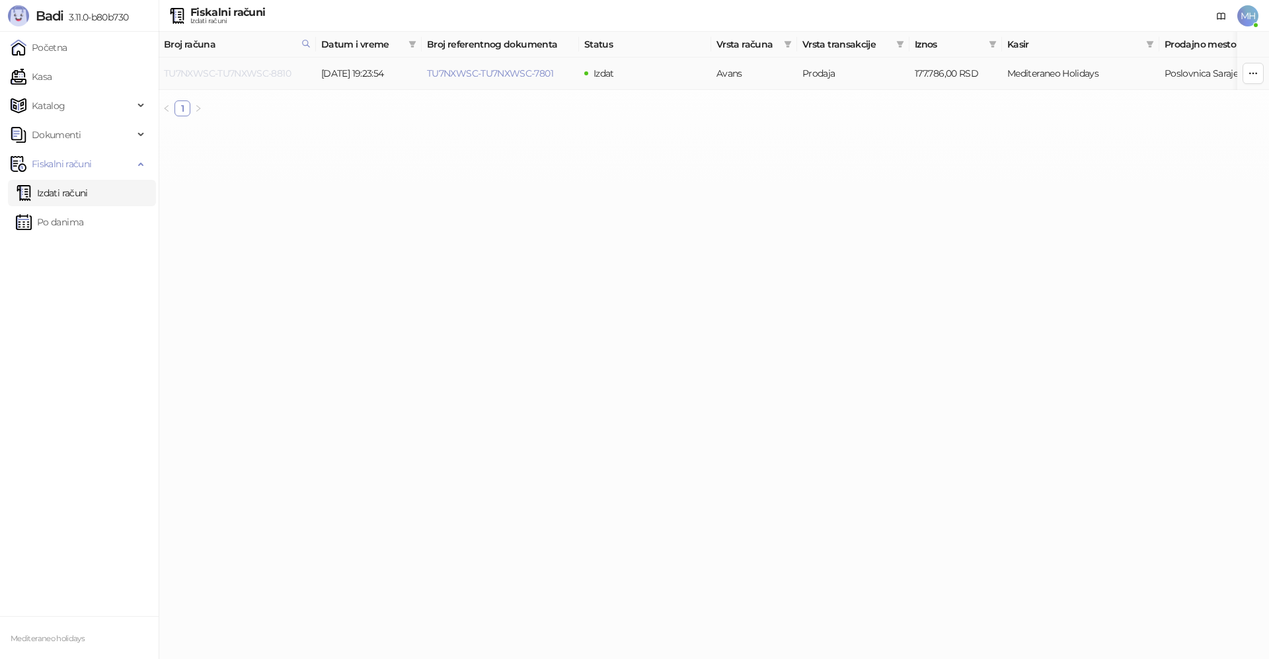
click at [269, 73] on link "TU7NXWSC-TU7NXWSC-8810" at bounding box center [227, 73] width 127 height 12
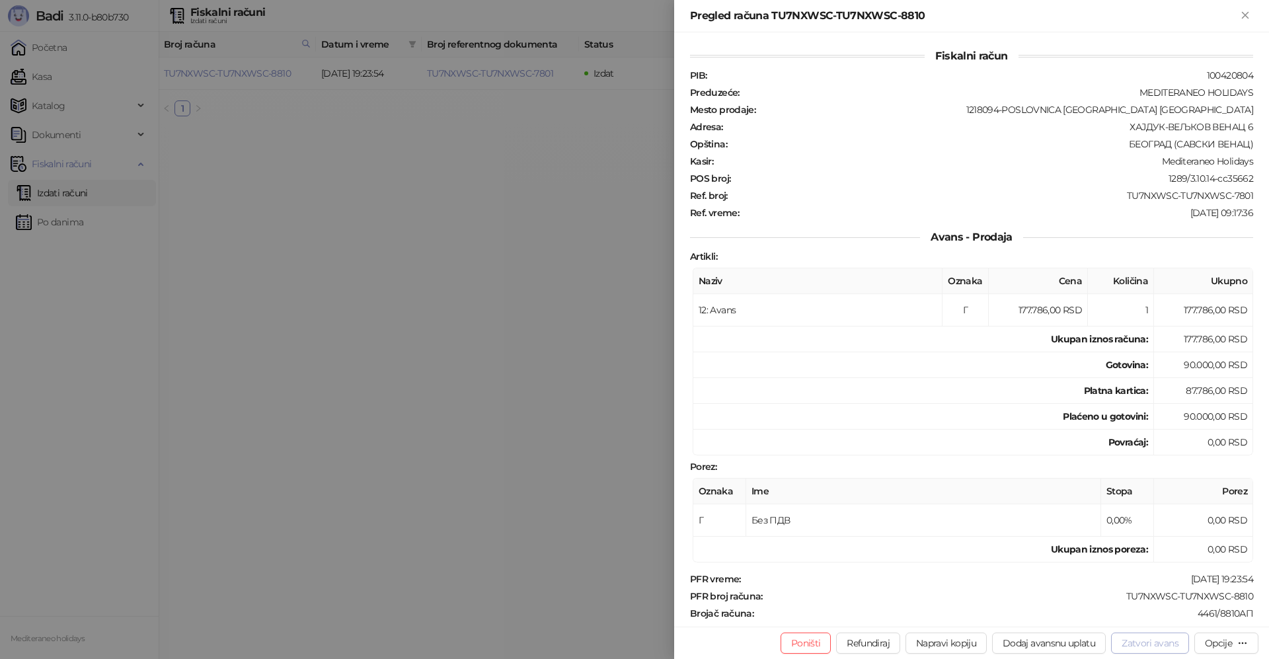
click at [1147, 640] on button "Zatvori avans" at bounding box center [1150, 643] width 78 height 21
type input "**********"
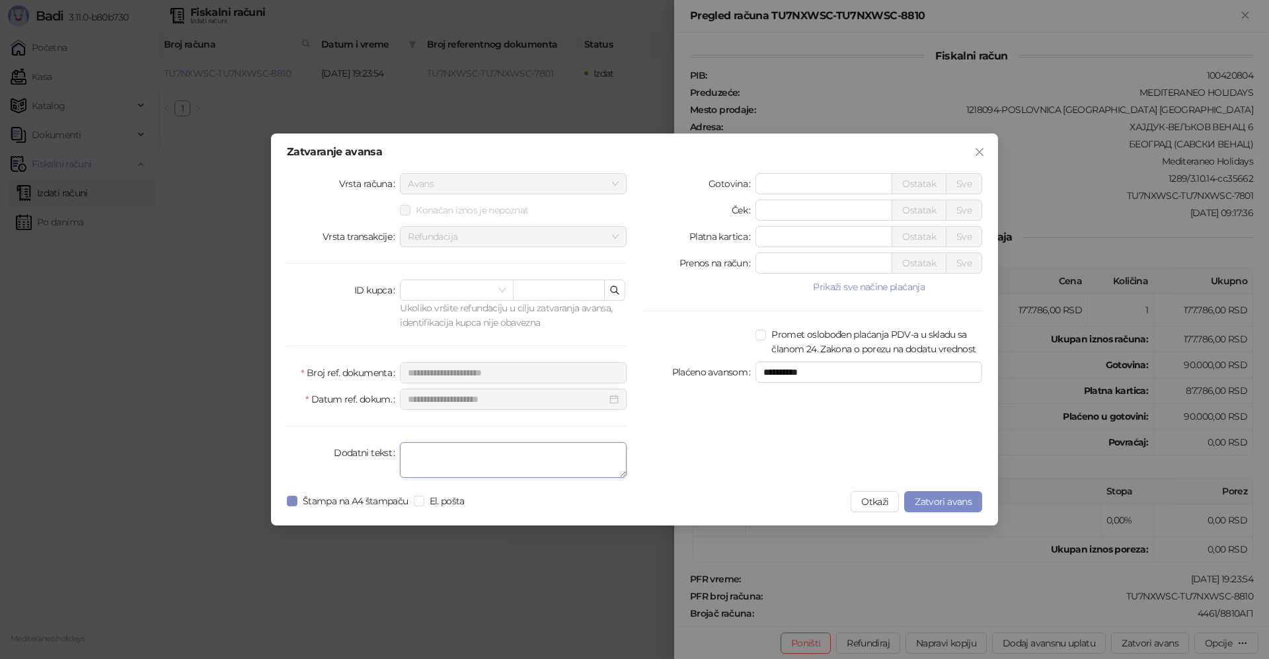
click at [490, 455] on textarea "Dodatni tekst" at bounding box center [513, 460] width 227 height 36
type textarea "*******"
click at [959, 500] on span "Zatvori avans" at bounding box center [943, 502] width 57 height 12
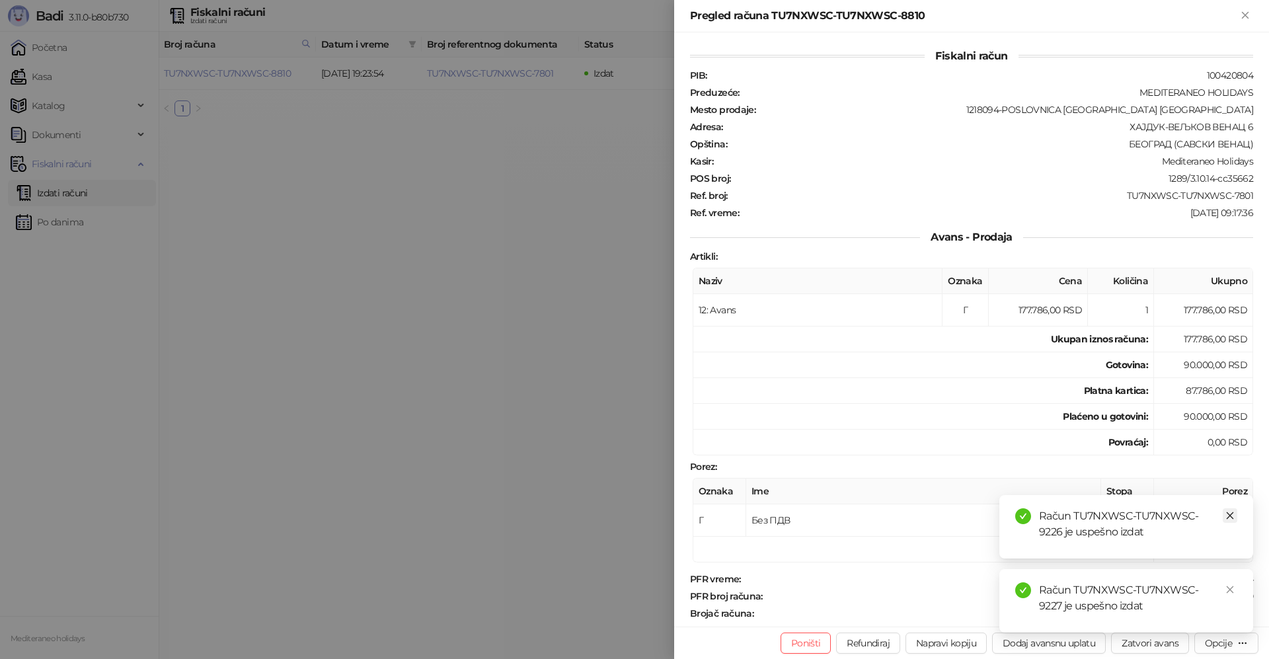
click at [1230, 520] on link "Close" at bounding box center [1230, 515] width 15 height 15
click at [1236, 592] on link "Close" at bounding box center [1230, 589] width 15 height 15
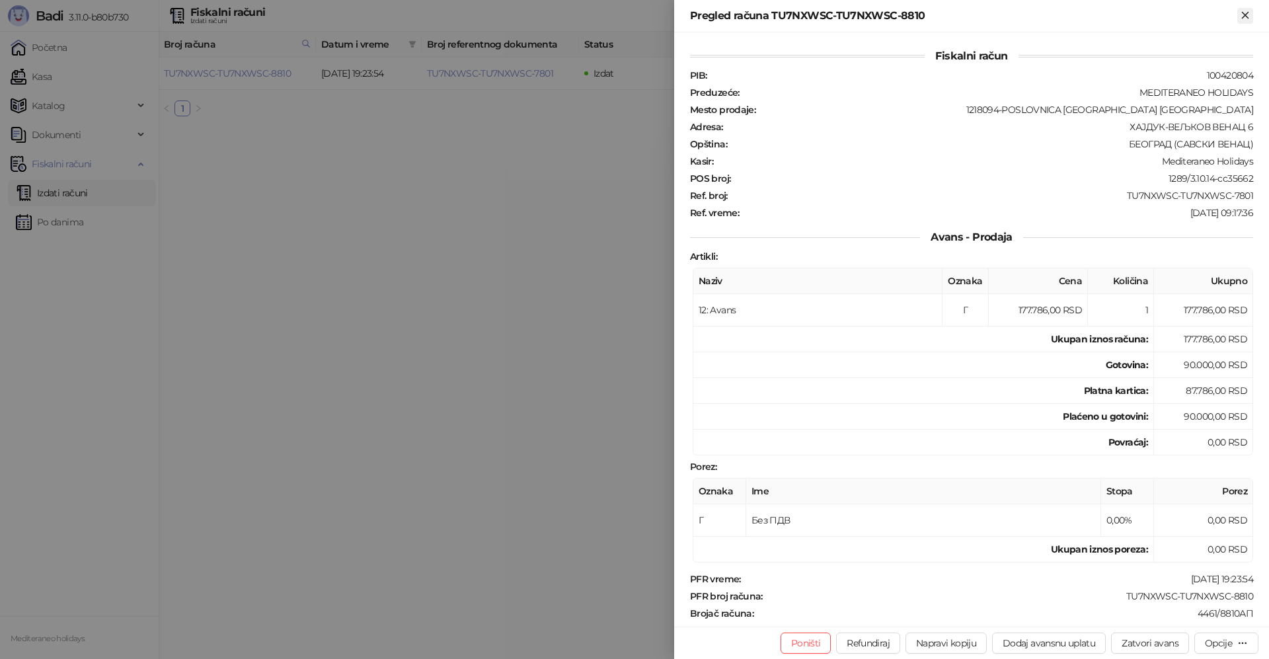
click at [1244, 15] on icon "Zatvori" at bounding box center [1245, 15] width 6 height 6
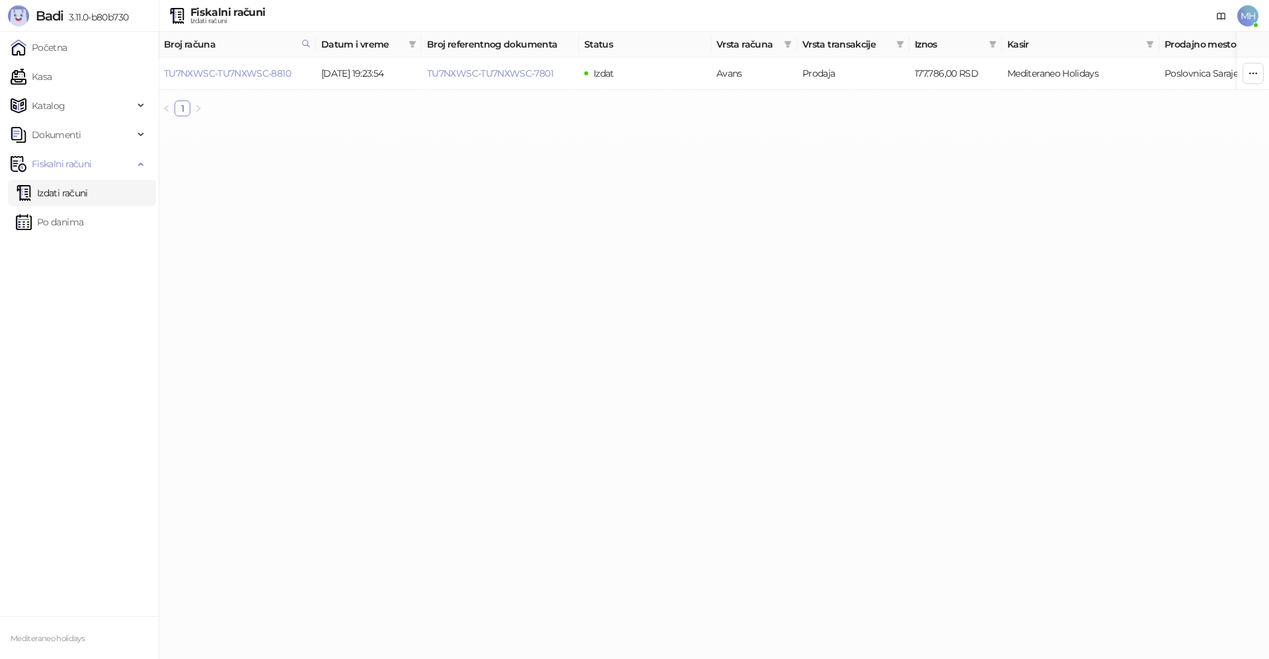
click at [88, 196] on link "Izdati računi" at bounding box center [52, 193] width 72 height 26
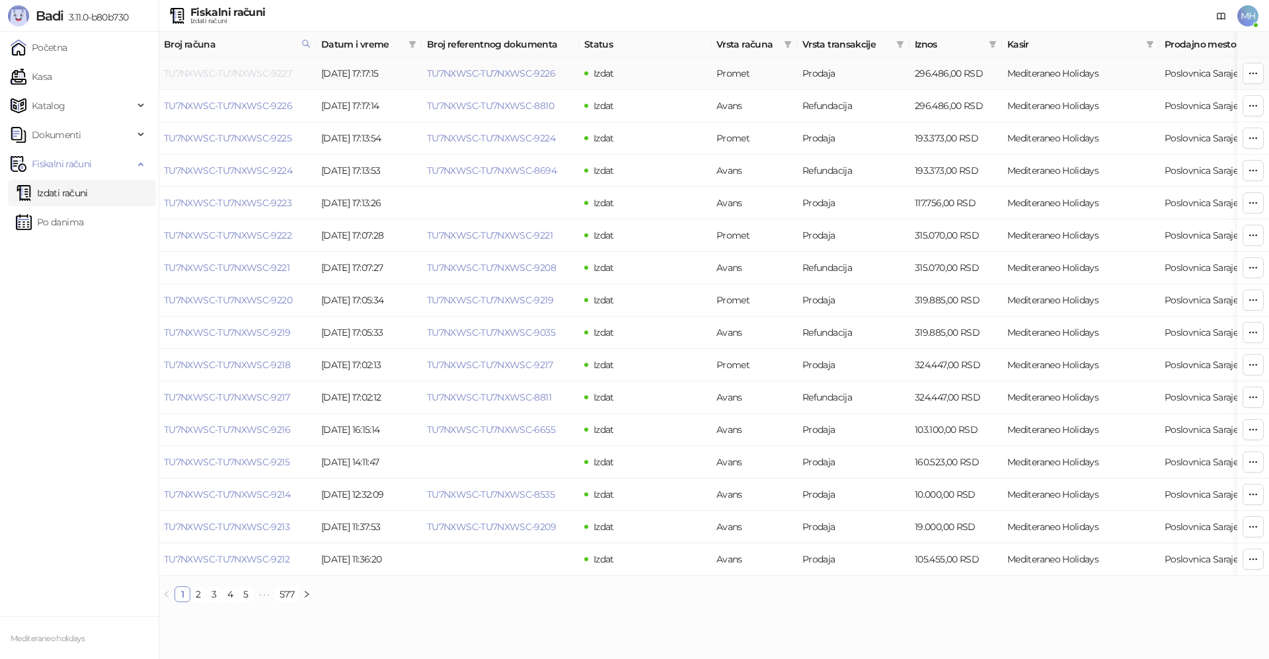
click at [266, 77] on link "TU7NXWSC-TU7NXWSC-9227" at bounding box center [228, 73] width 128 height 12
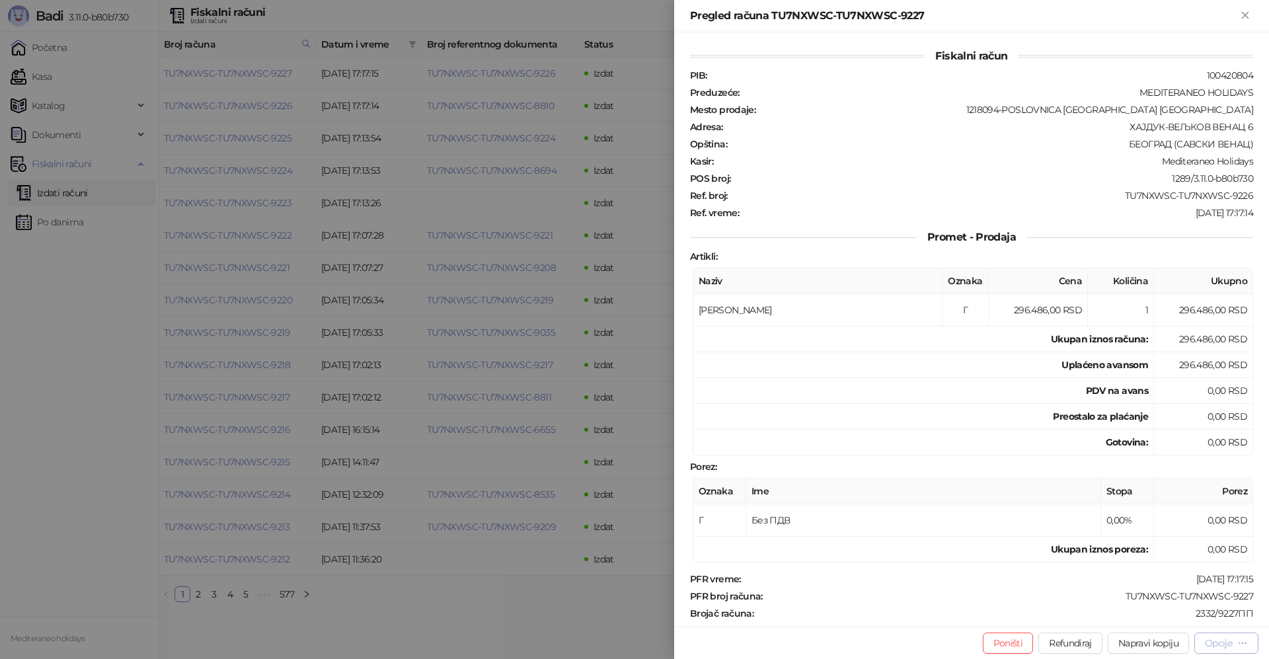
click at [1219, 645] on div "Opcije" at bounding box center [1218, 643] width 27 height 12
click at [1161, 619] on span "Preuzmi u PDF formatu" at bounding box center [1181, 616] width 136 height 15
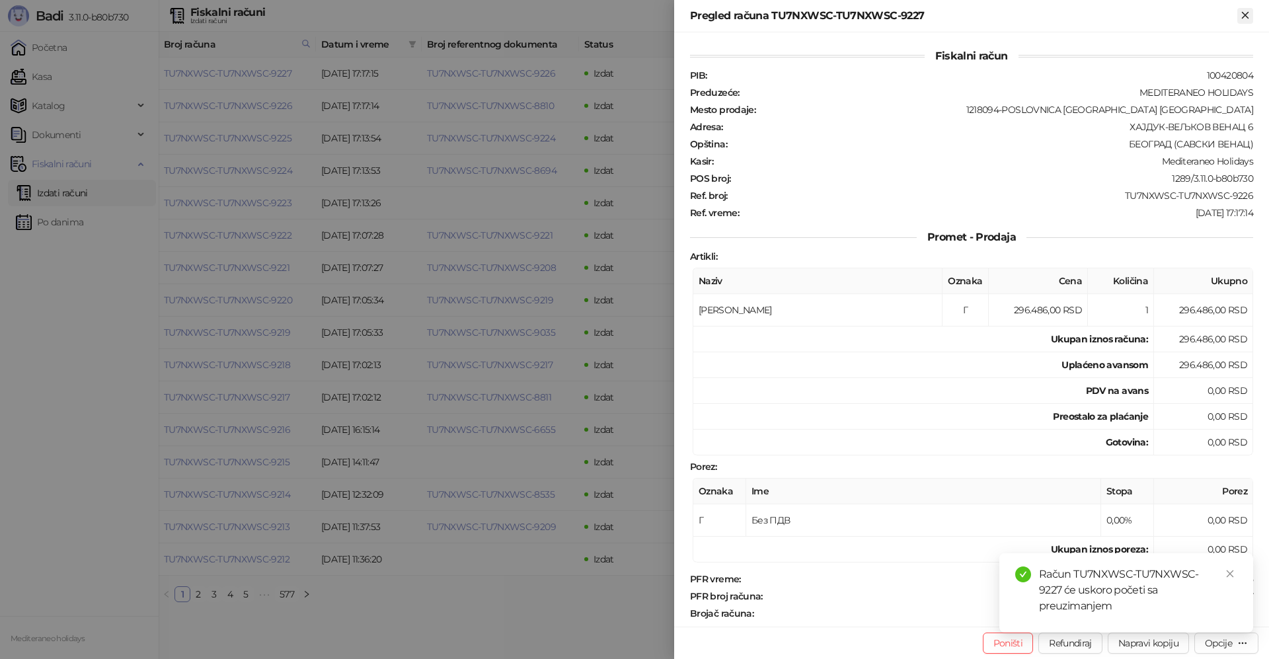
click at [1247, 20] on icon "Zatvori" at bounding box center [1245, 15] width 12 height 12
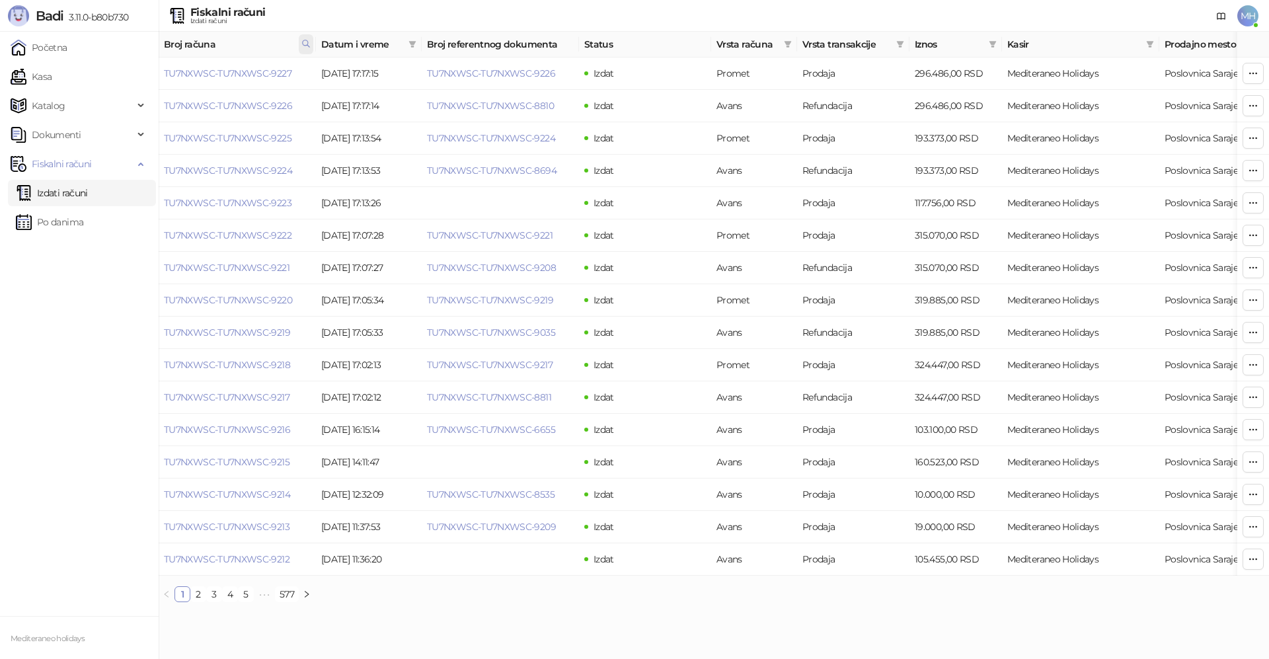
click at [305, 46] on icon at bounding box center [305, 43] width 9 height 9
drag, startPoint x: 272, startPoint y: 77, endPoint x: 158, endPoint y: 78, distance: 114.4
click at [156, 78] on body "Badi 3.11.0-b80b730 Početna Kasa Katalog Dokumenti Fiskalni računi Izdati račun…" at bounding box center [634, 306] width 1269 height 613
type input "****"
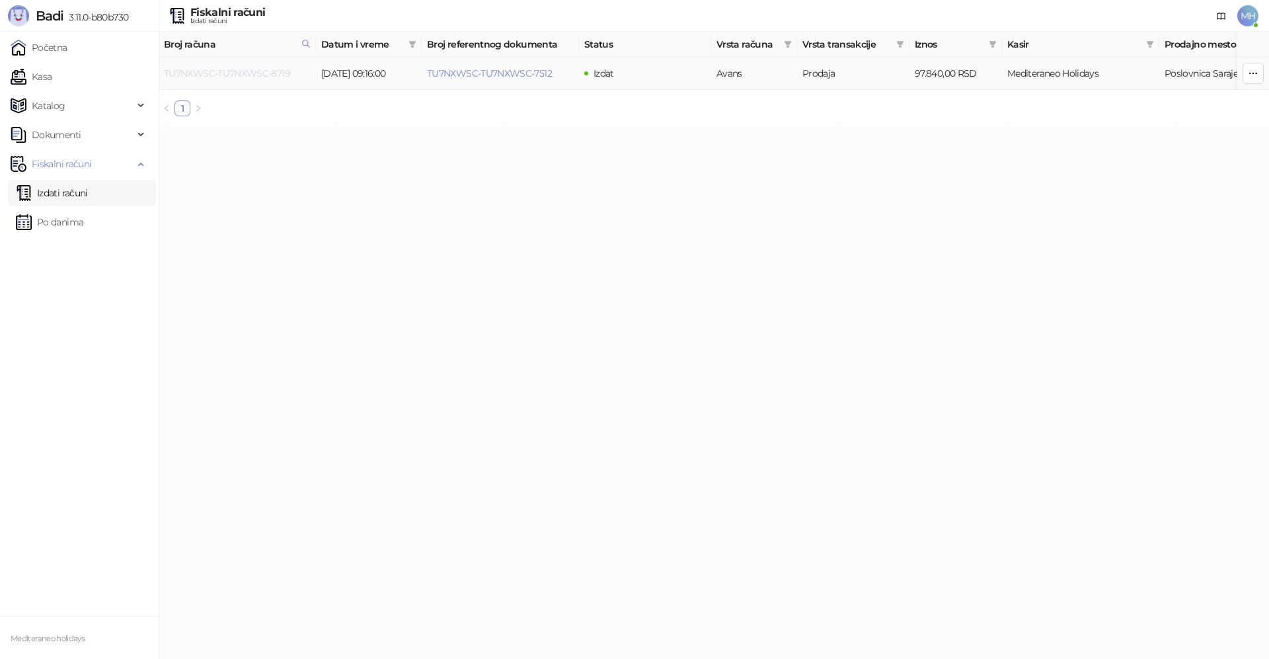
click at [270, 70] on link "TU7NXWSC-TU7NXWSC-8719" at bounding box center [227, 73] width 126 height 12
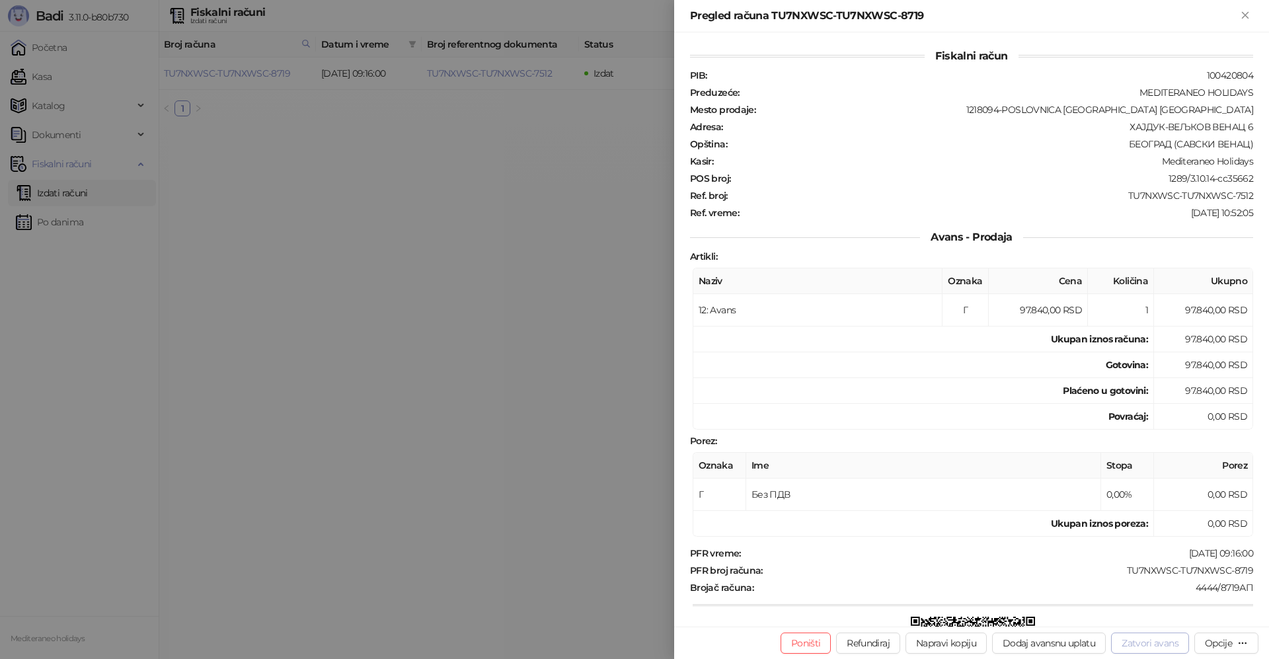
click at [1137, 640] on button "Zatvori avans" at bounding box center [1150, 643] width 78 height 21
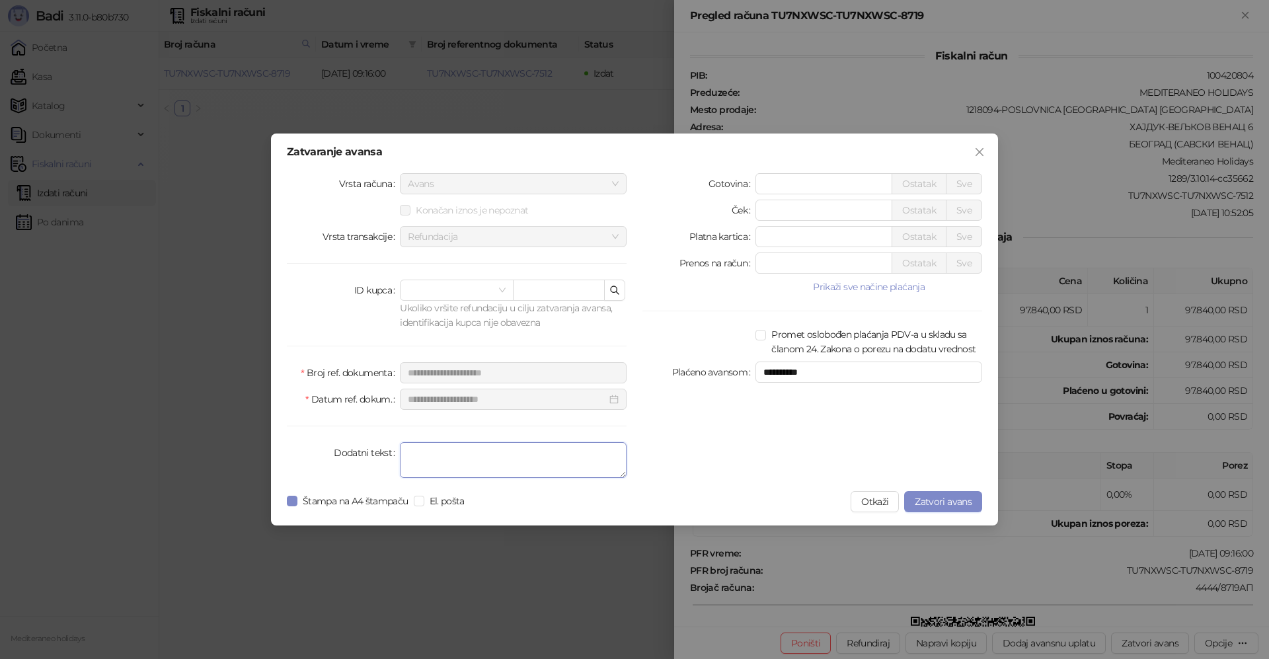
click at [494, 453] on textarea "Dodatni tekst" at bounding box center [513, 460] width 227 height 36
type textarea "*******"
click at [971, 498] on span "Zatvori avans" at bounding box center [943, 502] width 57 height 12
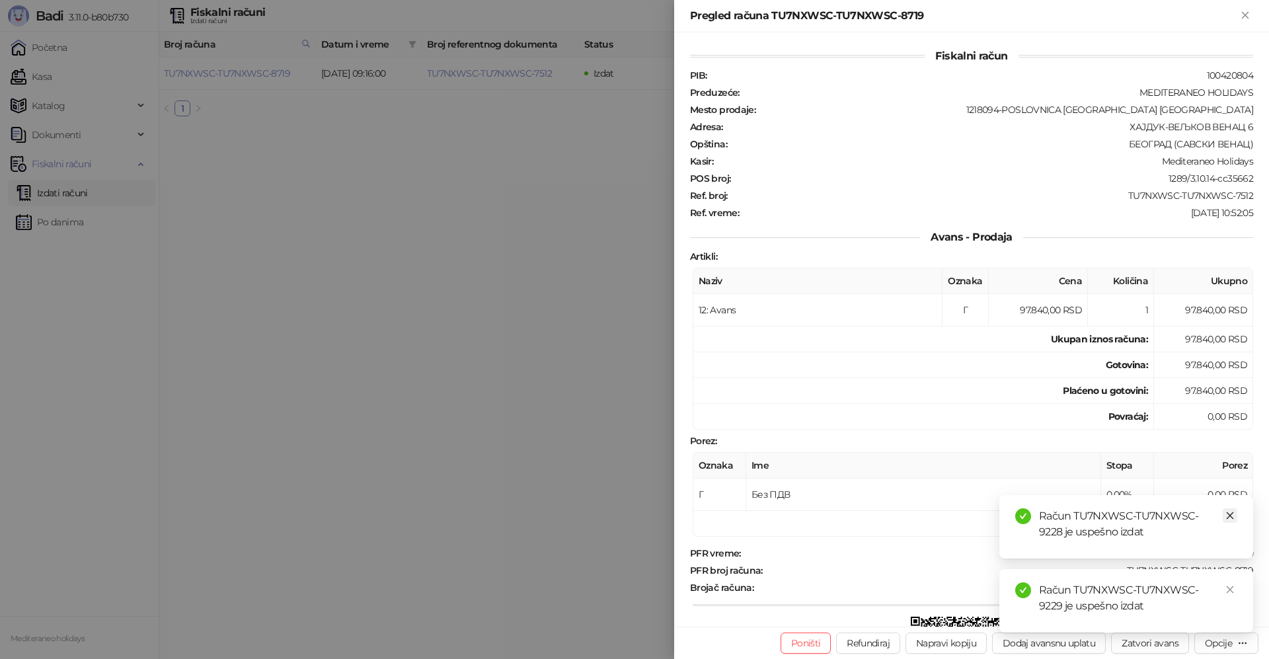
click at [1230, 514] on icon "close" at bounding box center [1230, 515] width 9 height 9
click at [1229, 582] on div "Račun TU7NXWSC-TU7NXWSC-9229 je uspešno izdat" at bounding box center [1126, 600] width 254 height 63
click at [1230, 588] on icon "close" at bounding box center [1230, 589] width 9 height 9
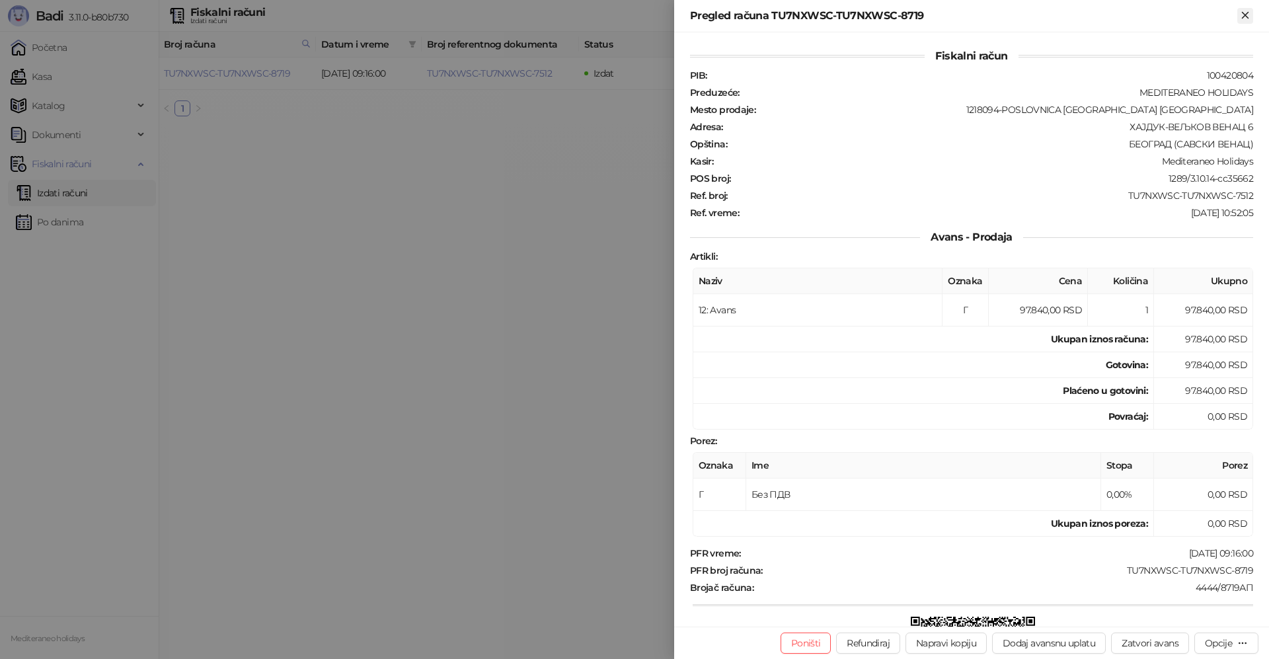
click at [1247, 22] on button "Zatvori" at bounding box center [1245, 16] width 16 height 16
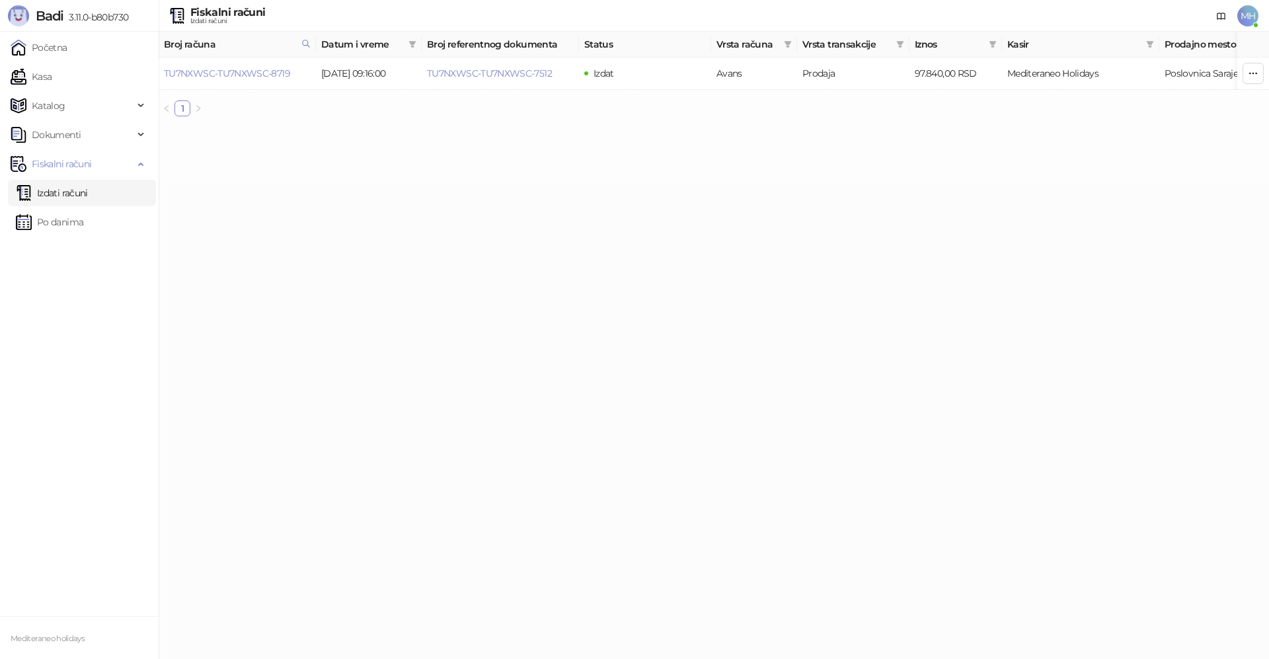
click at [88, 196] on link "Izdati računi" at bounding box center [52, 193] width 72 height 26
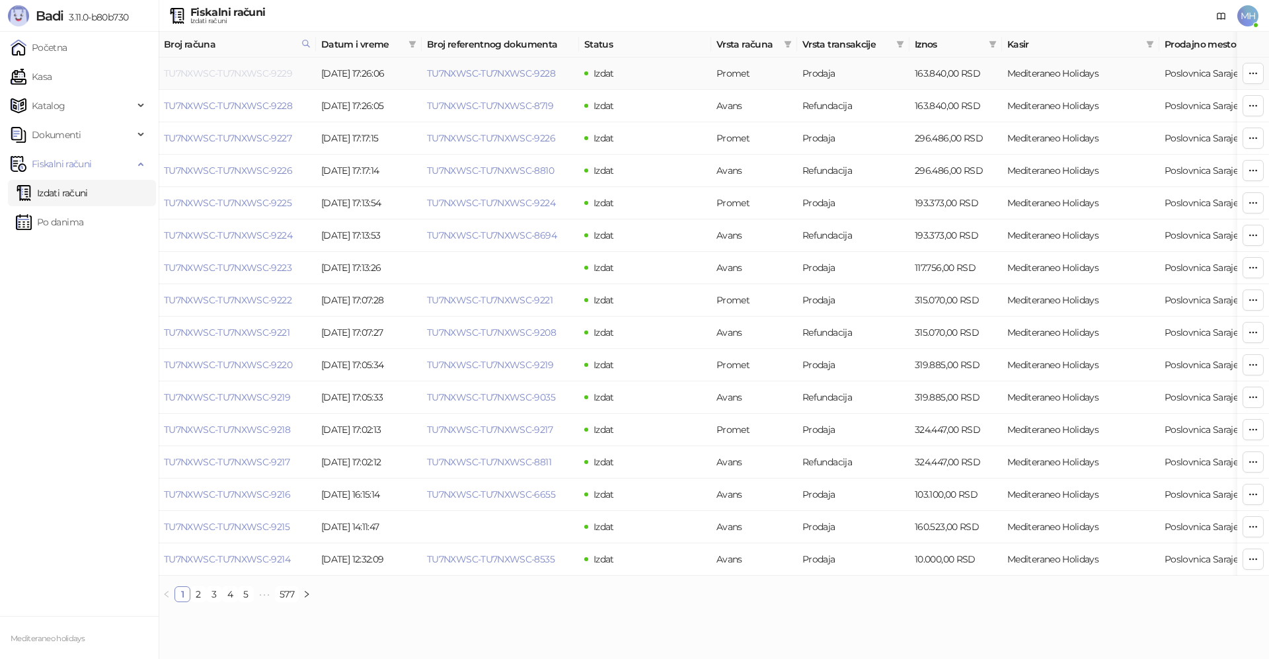
click at [268, 71] on link "TU7NXWSC-TU7NXWSC-9229" at bounding box center [228, 73] width 128 height 12
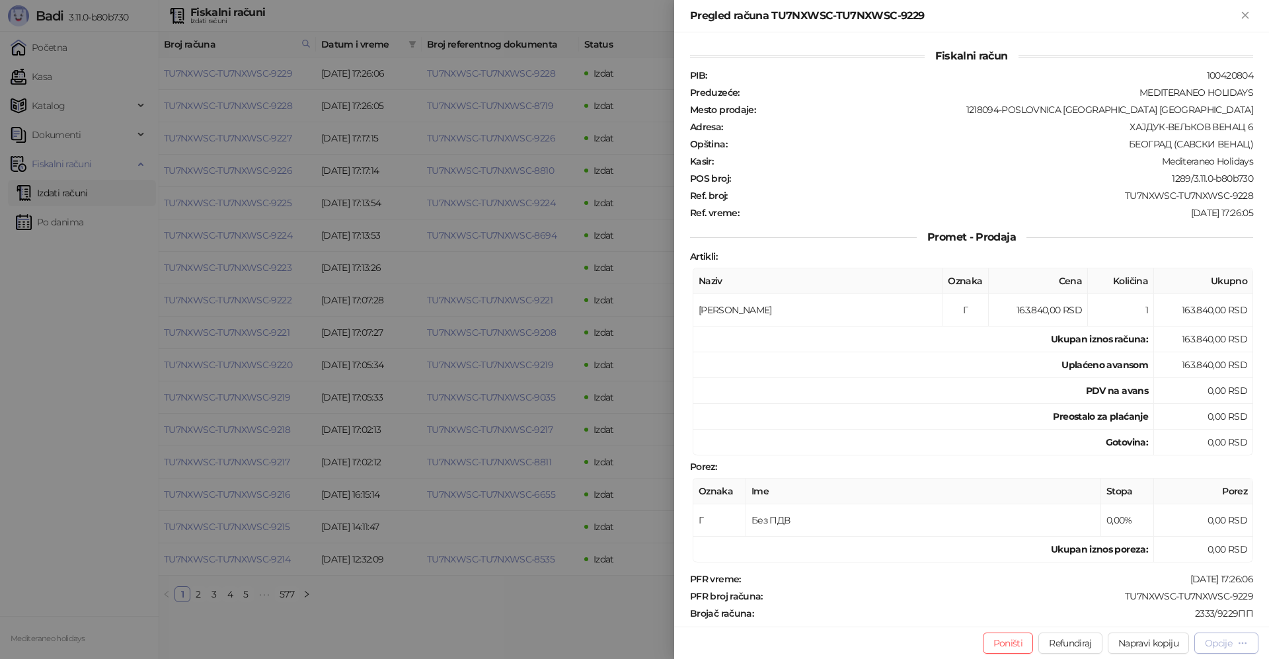
click at [1219, 635] on button "Opcije" at bounding box center [1226, 643] width 64 height 21
click at [1160, 617] on span "Preuzmi u PDF formatu" at bounding box center [1181, 616] width 136 height 15
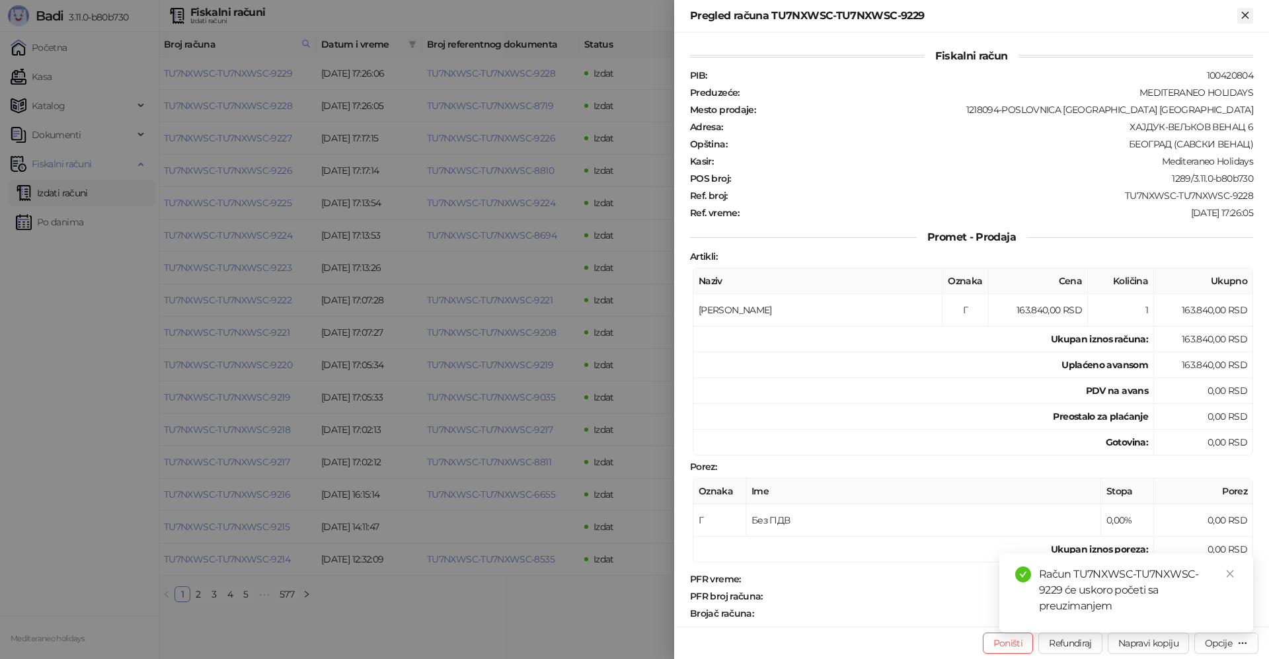
click at [1241, 15] on icon "Zatvori" at bounding box center [1245, 15] width 12 height 12
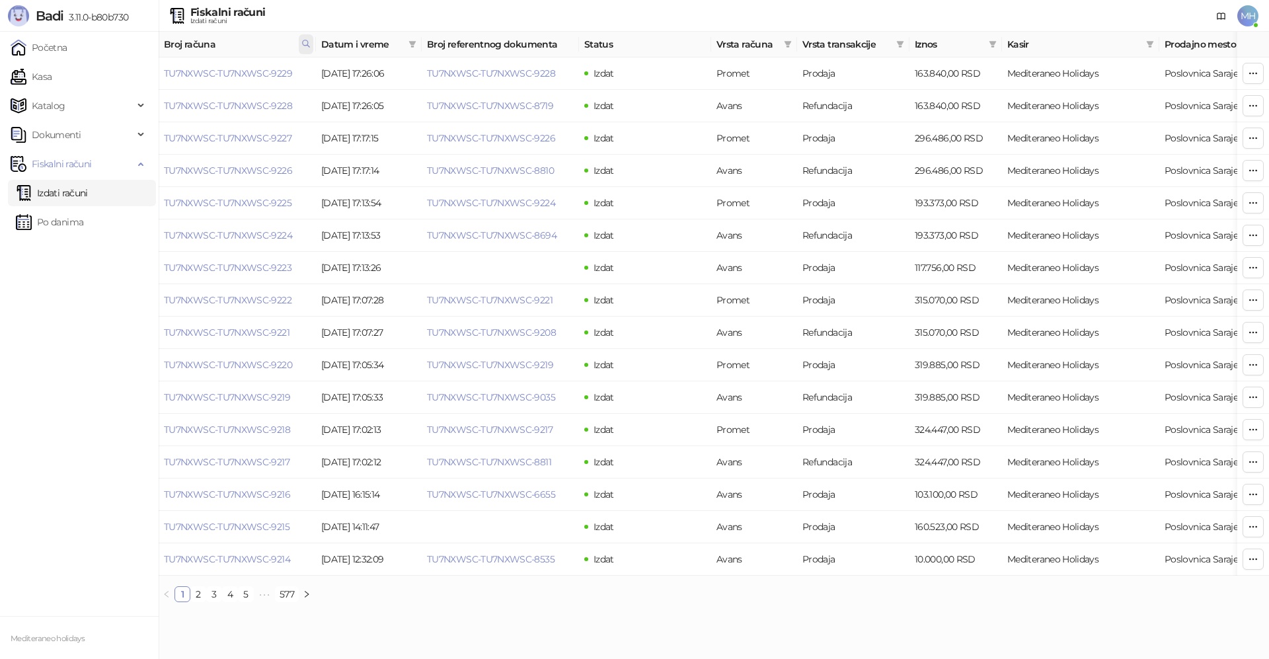
click at [304, 40] on icon at bounding box center [305, 43] width 9 height 9
drag, startPoint x: 202, startPoint y: 73, endPoint x: 169, endPoint y: 73, distance: 33.1
click at [167, 73] on body "Badi 3.11.0-b80b730 Početna Kasa Katalog Dokumenti Fiskalni računi Izdati račun…" at bounding box center [634, 306] width 1269 height 613
type input "****"
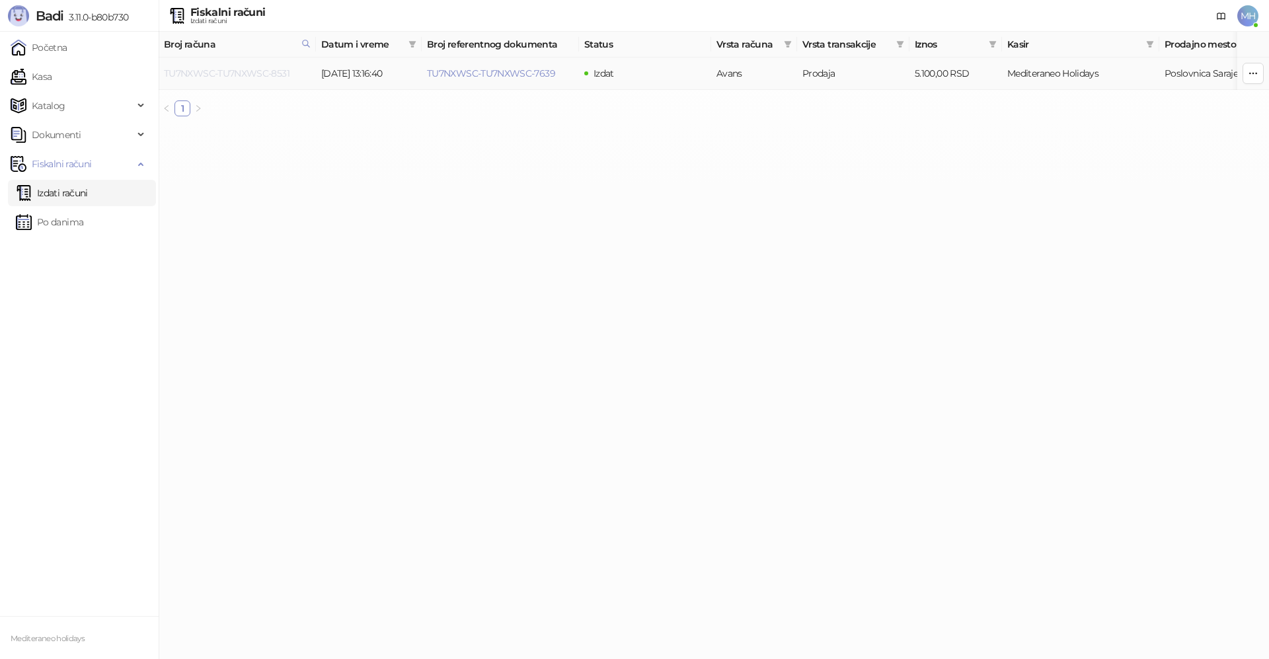
click at [276, 74] on link "TU7NXWSC-TU7NXWSC-8531" at bounding box center [227, 73] width 126 height 12
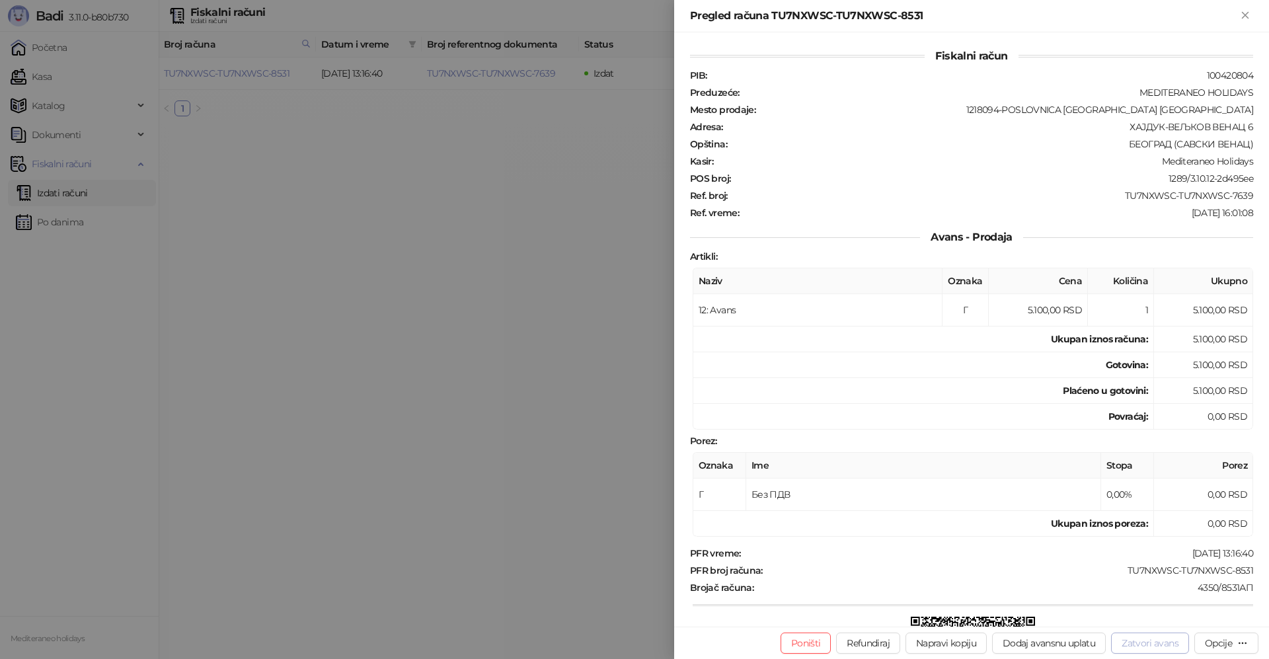
click at [1155, 642] on button "Zatvori avans" at bounding box center [1150, 643] width 78 height 21
type input "**********"
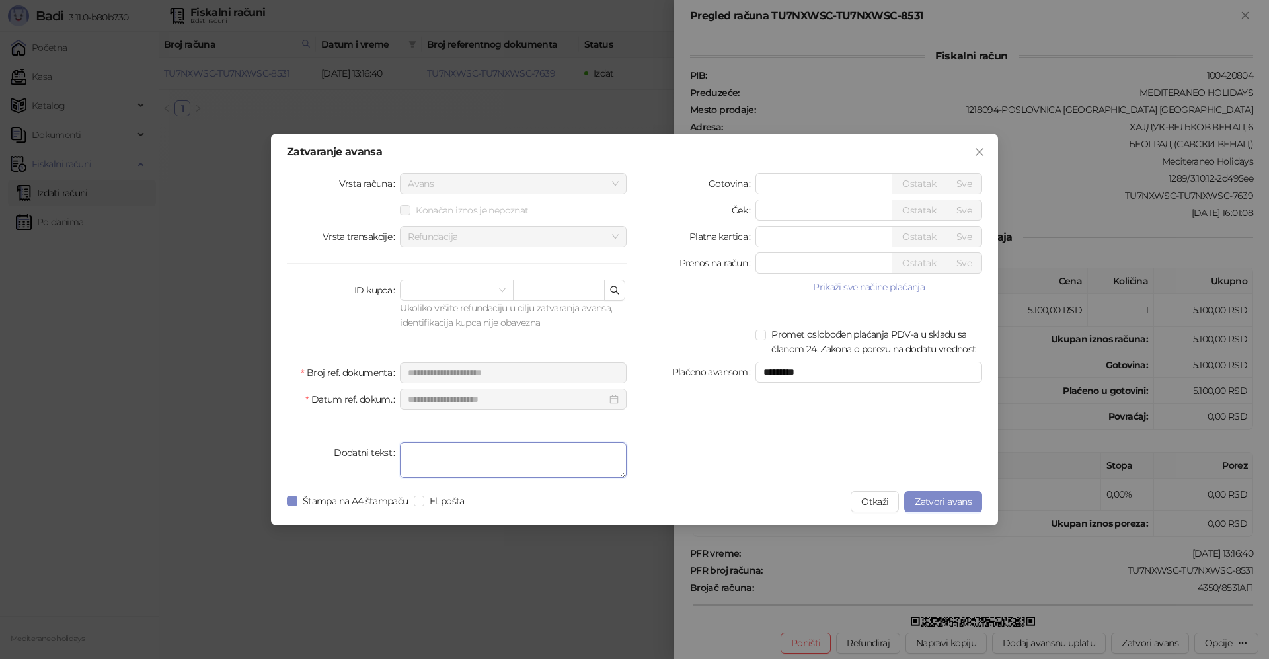
click at [425, 459] on textarea "Dodatni tekst" at bounding box center [513, 460] width 227 height 36
type textarea "*******"
click at [927, 502] on span "Zatvori avans" at bounding box center [943, 502] width 57 height 12
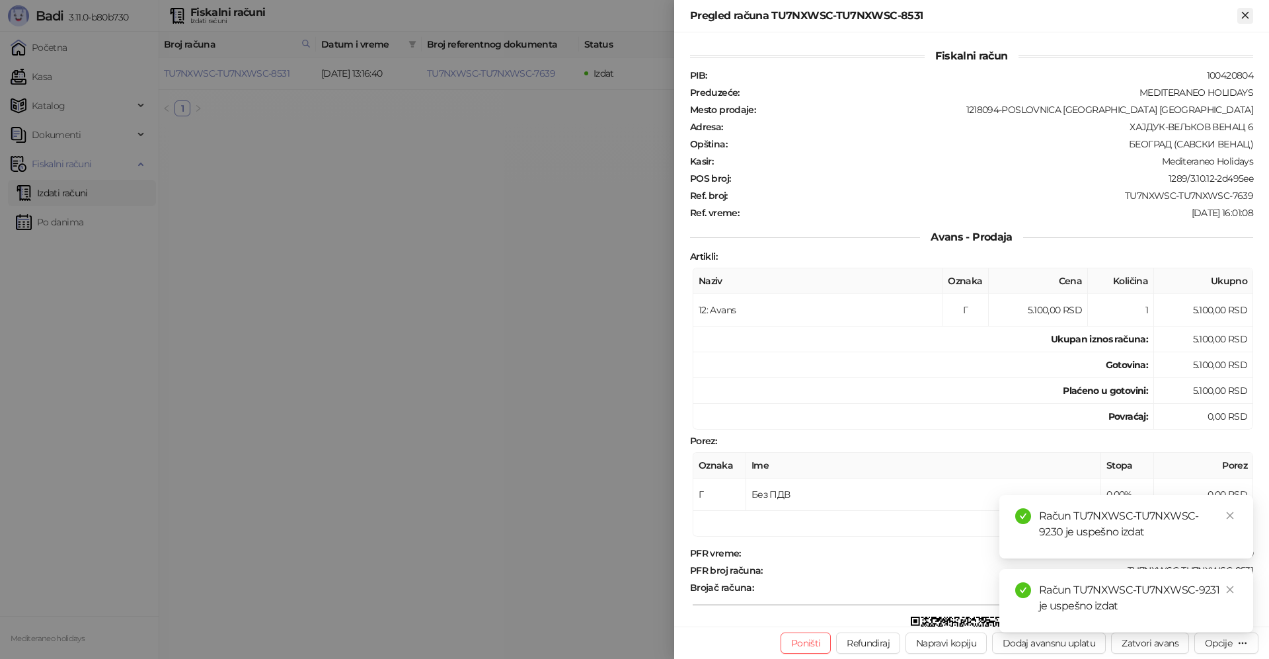
click at [1245, 19] on icon "Zatvori" at bounding box center [1245, 15] width 12 height 12
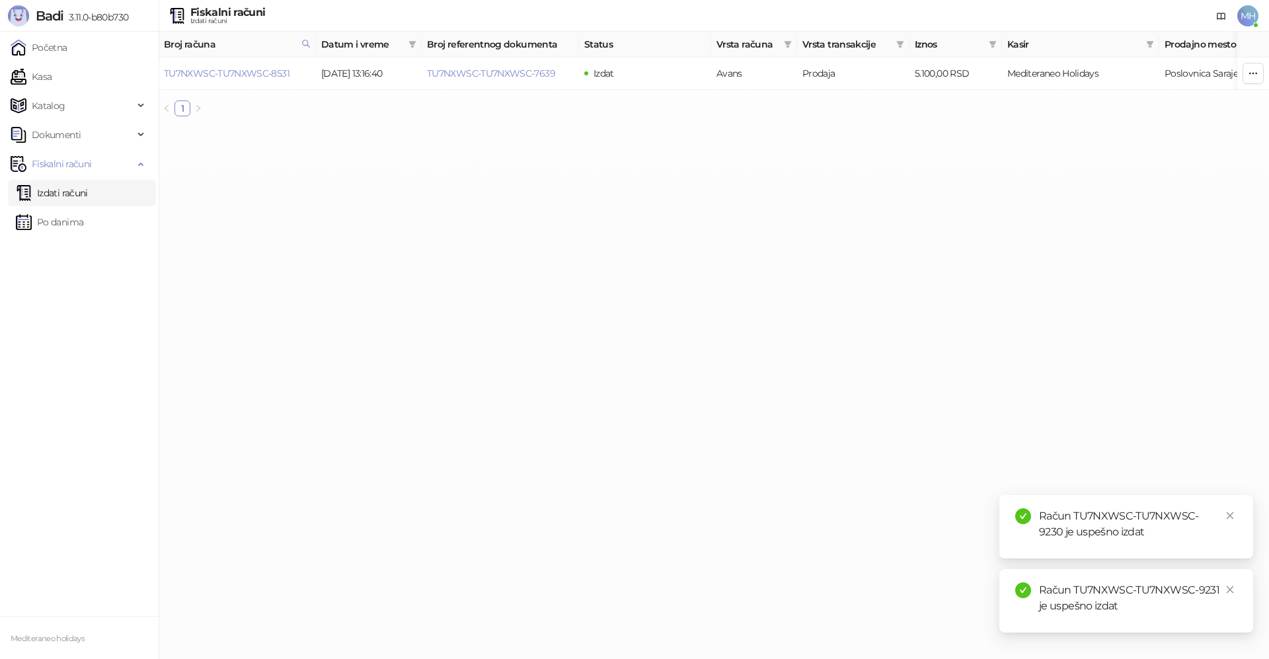
click at [88, 188] on link "Izdati računi" at bounding box center [52, 193] width 72 height 26
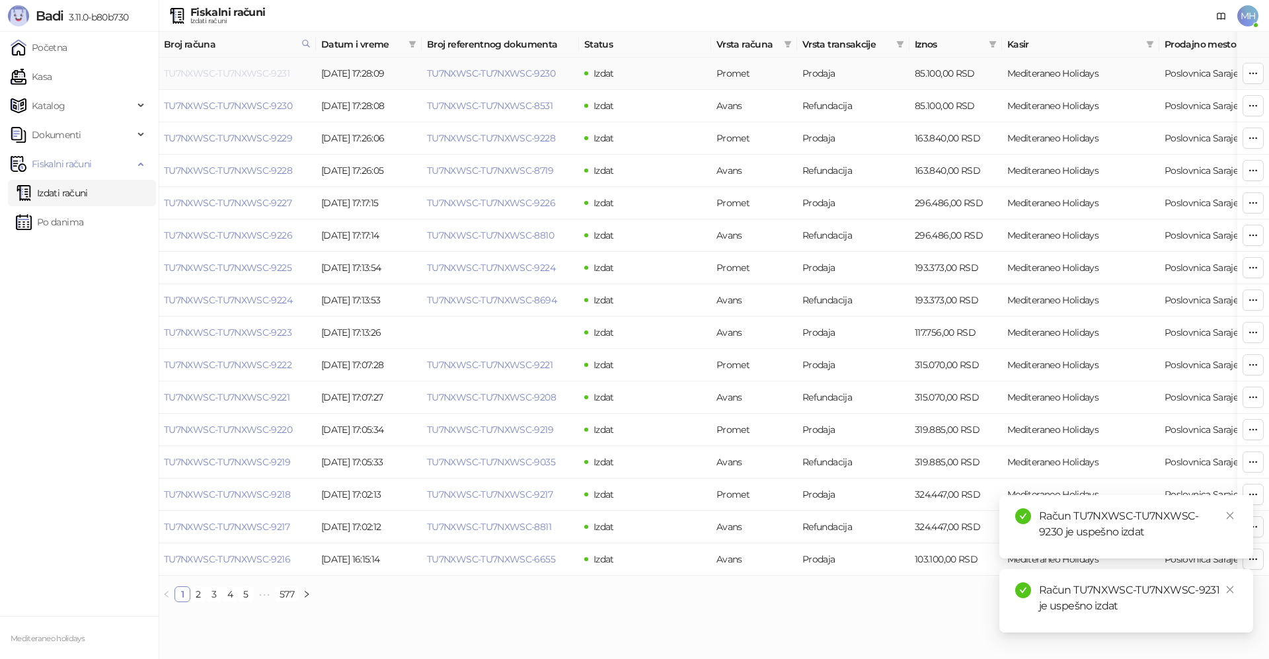
click at [260, 73] on link "TU7NXWSC-TU7NXWSC-9231" at bounding box center [227, 73] width 126 height 12
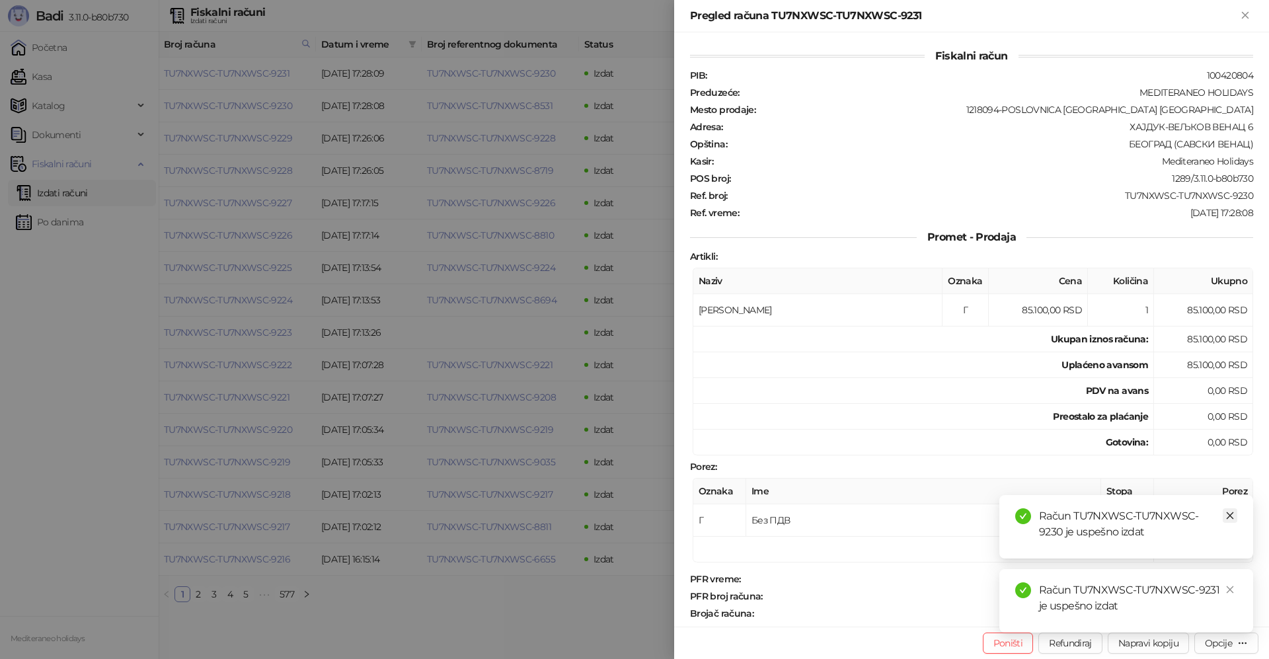
click at [1229, 515] on icon "close" at bounding box center [1230, 515] width 9 height 9
click at [1230, 585] on icon "close" at bounding box center [1230, 589] width 9 height 9
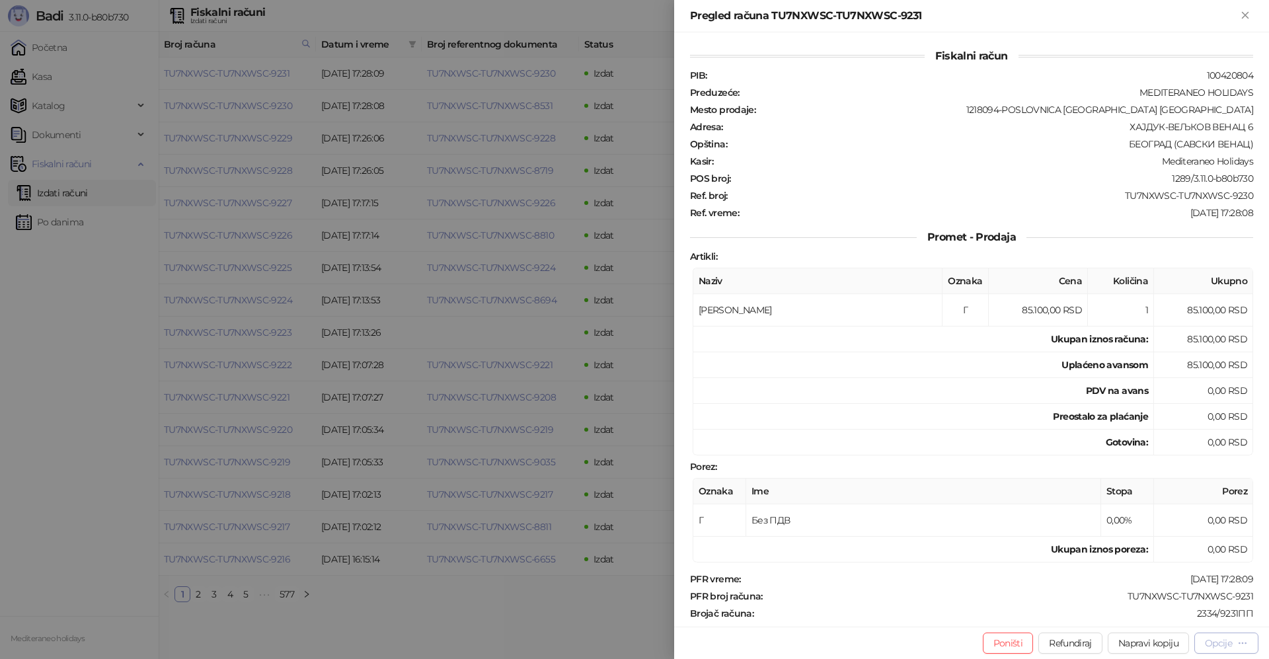
click at [1232, 647] on div "Opcije" at bounding box center [1218, 643] width 27 height 12
click at [1131, 617] on span "Preuzmi u PDF formatu" at bounding box center [1181, 616] width 136 height 15
click at [1247, 17] on icon "Zatvori" at bounding box center [1245, 15] width 6 height 6
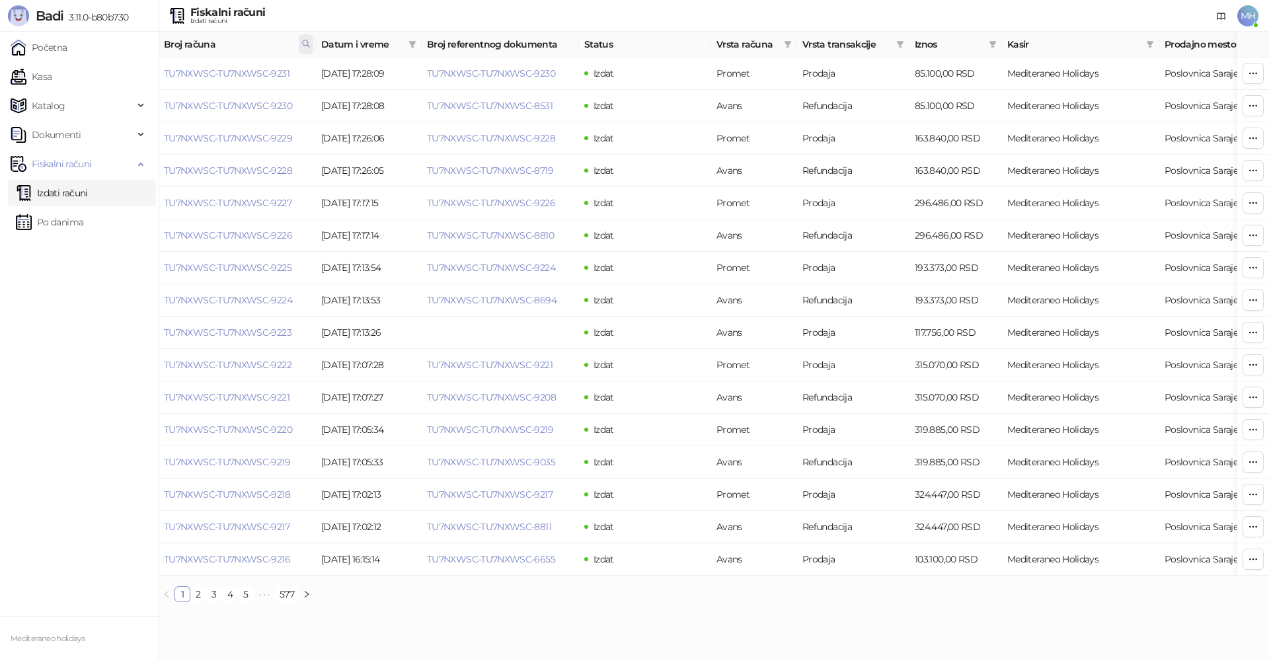
click at [309, 45] on icon at bounding box center [305, 43] width 9 height 9
drag, startPoint x: 242, startPoint y: 76, endPoint x: 120, endPoint y: 77, distance: 121.6
click at [121, 77] on body "Badi 3.11.0-b80b730 Početna Kasa Katalog Dokumenti Fiskalni računi Izdati račun…" at bounding box center [634, 306] width 1269 height 613
type input "****"
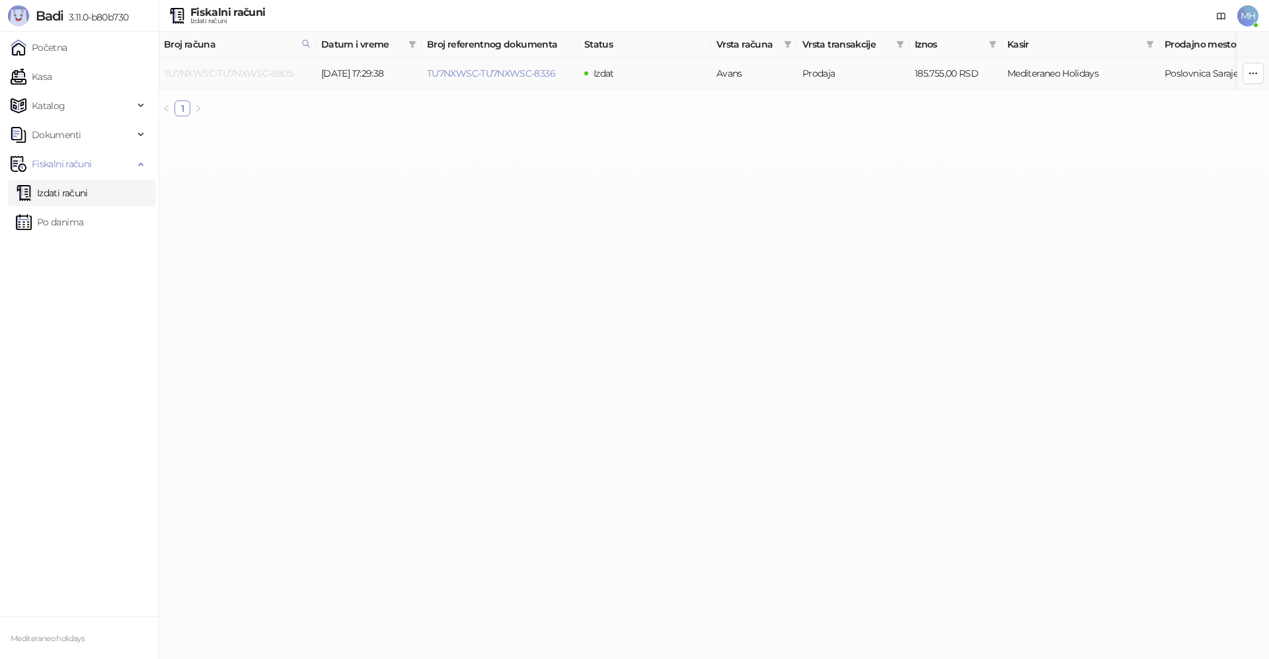
click at [242, 74] on link "TU7NXWSC-TU7NXWSC-8805" at bounding box center [228, 73] width 129 height 12
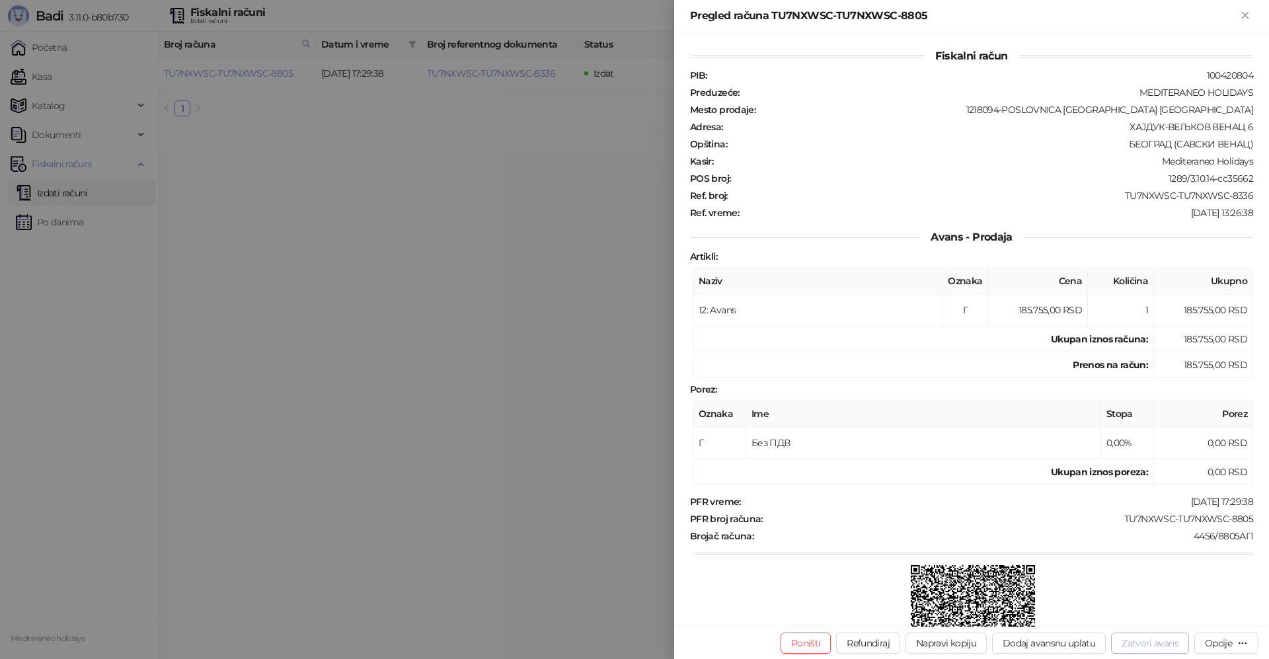
click at [1130, 640] on button "Zatvori avans" at bounding box center [1150, 643] width 78 height 21
type input "**********"
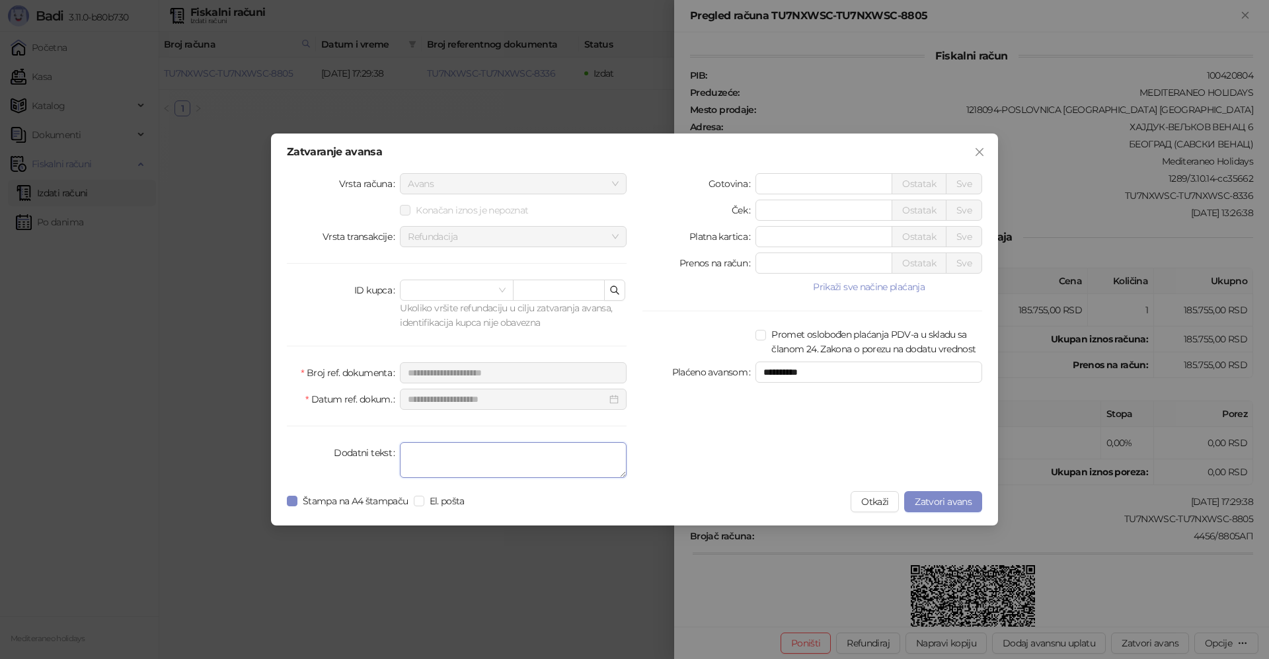
click at [555, 457] on textarea "Dodatni tekst" at bounding box center [513, 460] width 227 height 36
type textarea "*******"
click at [943, 497] on span "Zatvori avans" at bounding box center [943, 502] width 57 height 12
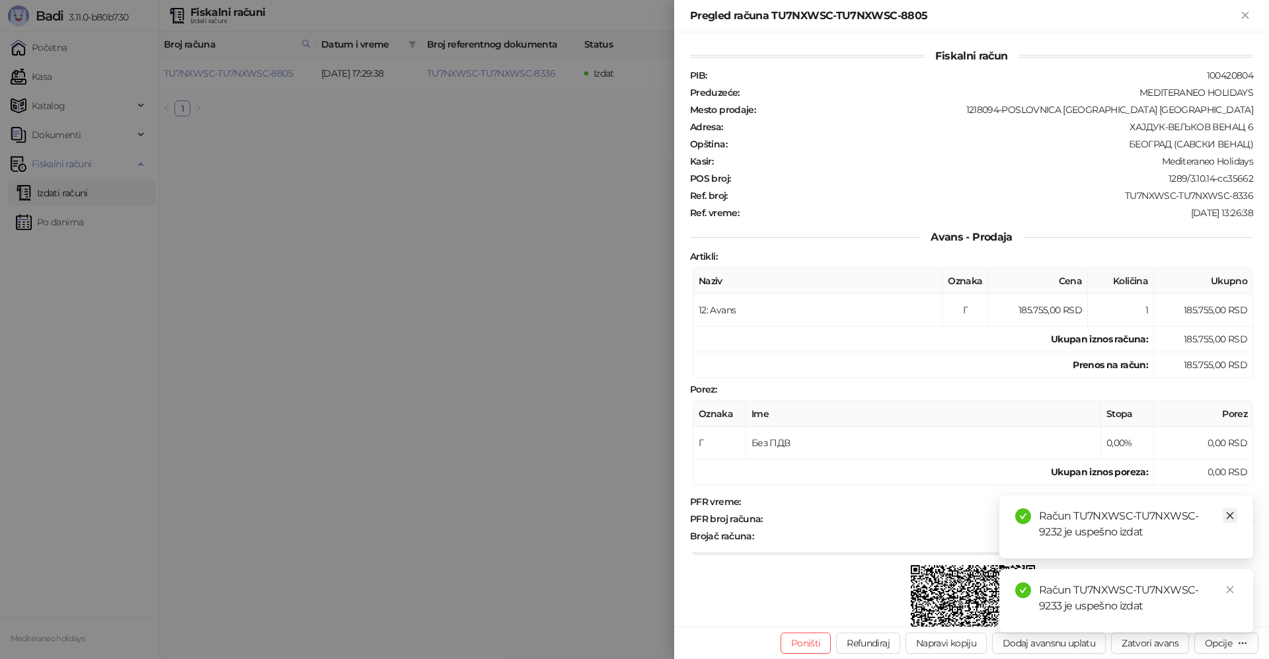
click at [1230, 515] on icon "close" at bounding box center [1230, 515] width 9 height 9
click at [1222, 591] on div "Račun TU7NXWSC-TU7NXWSC-9233 je uspešno izdat" at bounding box center [1138, 598] width 198 height 32
click at [1228, 592] on icon "close" at bounding box center [1230, 589] width 9 height 9
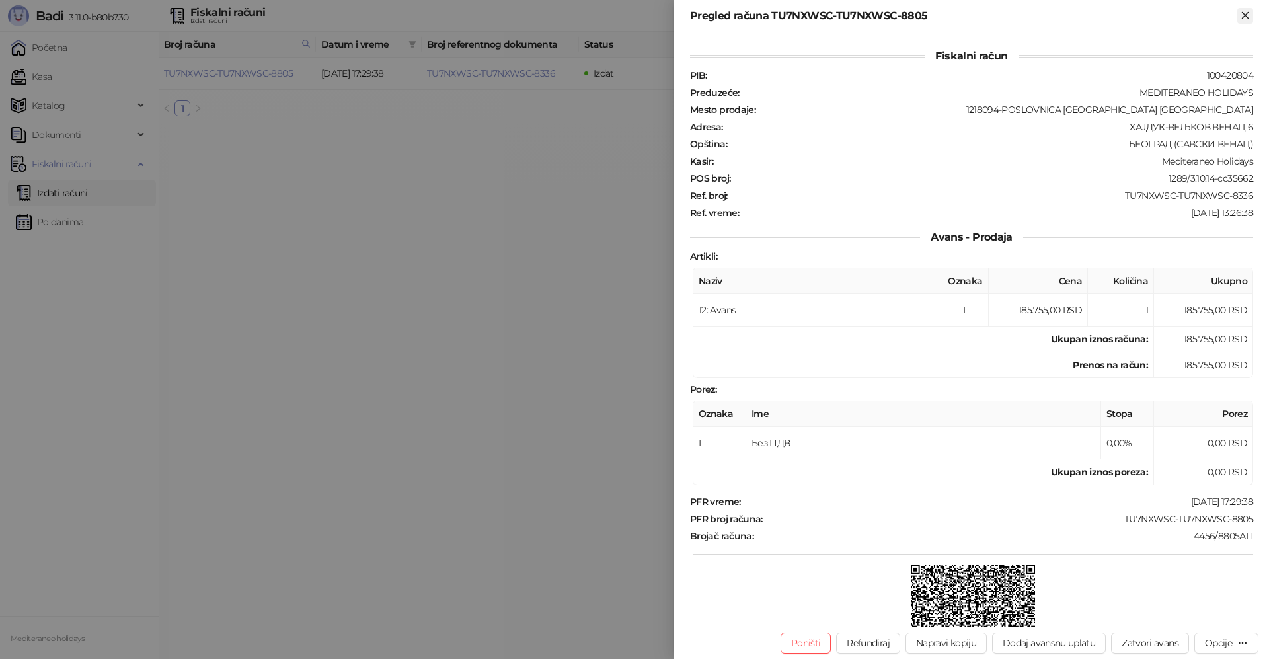
click at [1243, 14] on icon "Zatvori" at bounding box center [1245, 15] width 6 height 6
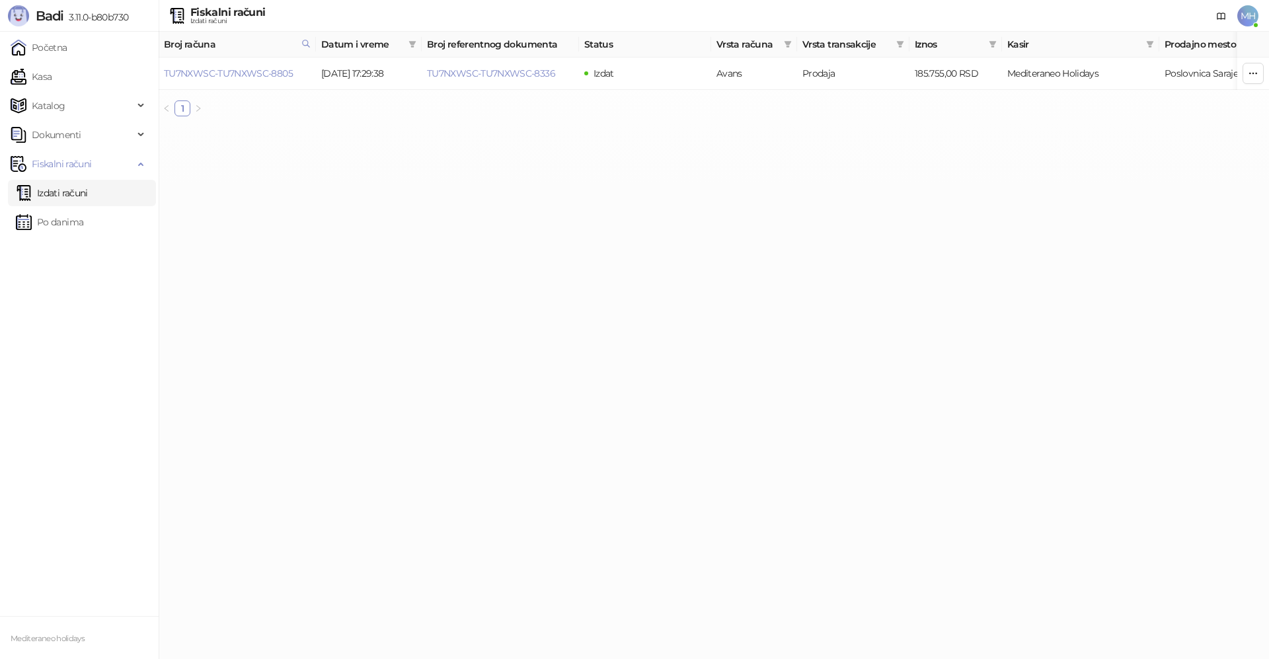
click at [88, 194] on link "Izdati računi" at bounding box center [52, 193] width 72 height 26
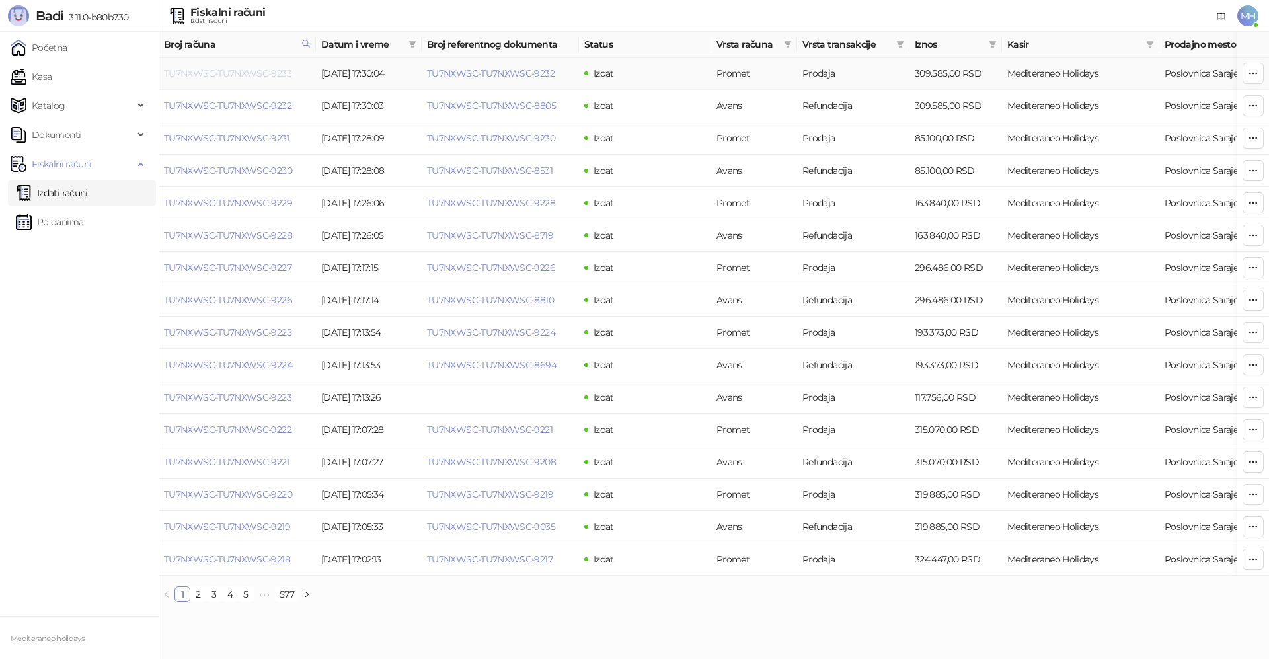
click at [277, 73] on link "TU7NXWSC-TU7NXWSC-9233" at bounding box center [228, 73] width 128 height 12
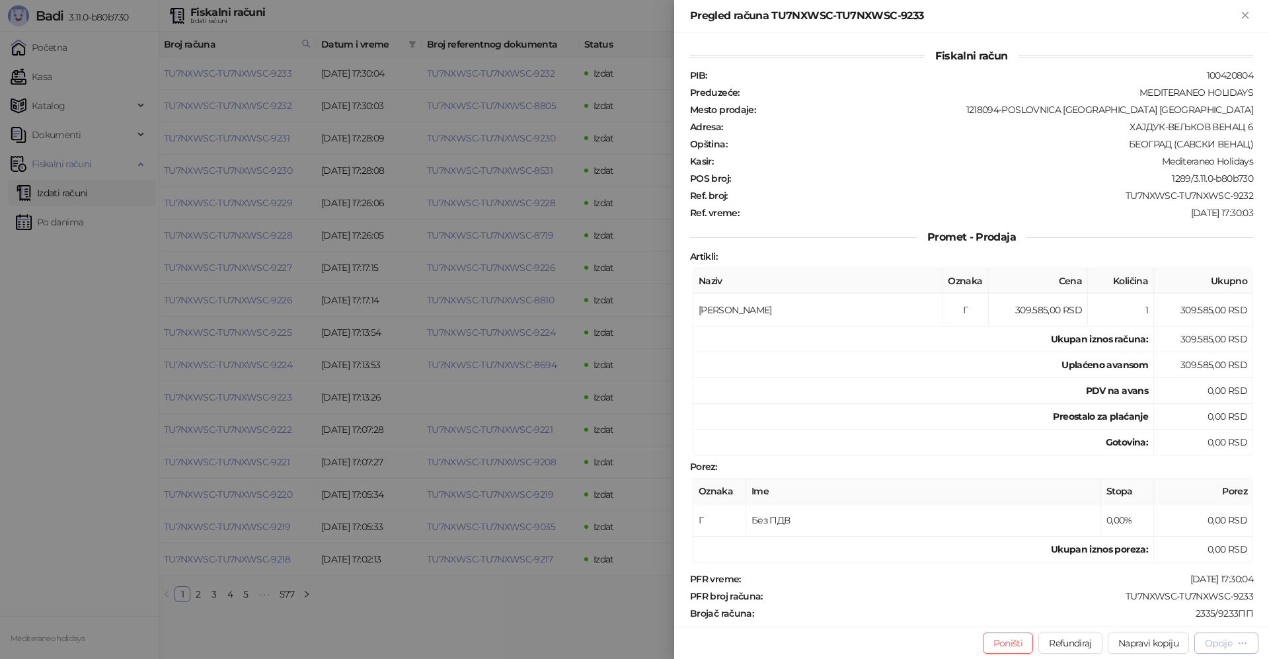
click at [1216, 646] on div "Opcije" at bounding box center [1218, 643] width 27 height 12
click at [1123, 620] on span "Preuzmi u PDF formatu" at bounding box center [1181, 616] width 136 height 15
click at [1247, 16] on icon "Zatvori" at bounding box center [1245, 15] width 12 height 12
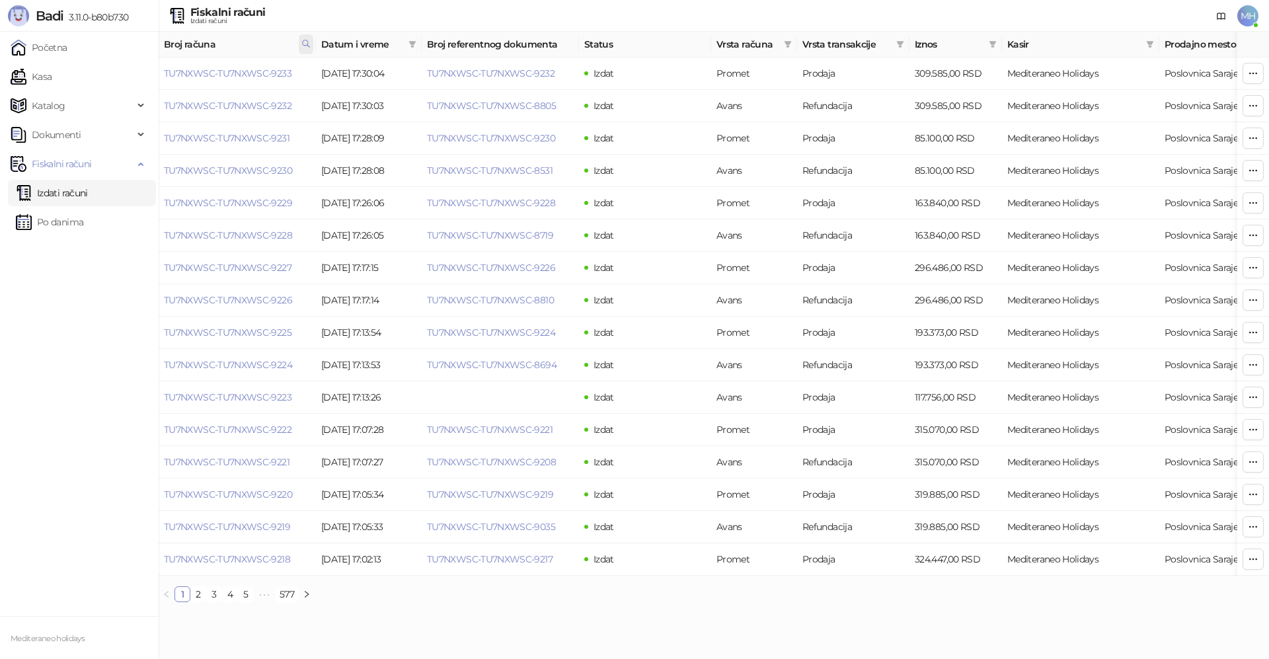
click at [307, 40] on icon at bounding box center [305, 43] width 9 height 9
drag, startPoint x: 243, startPoint y: 75, endPoint x: 110, endPoint y: 77, distance: 132.9
click at [110, 77] on body "Badi 3.11.0-b80b730 Početna Kasa Katalog Dokumenti Fiskalni računi Izdati račun…" at bounding box center [634, 306] width 1269 height 613
type input "****"
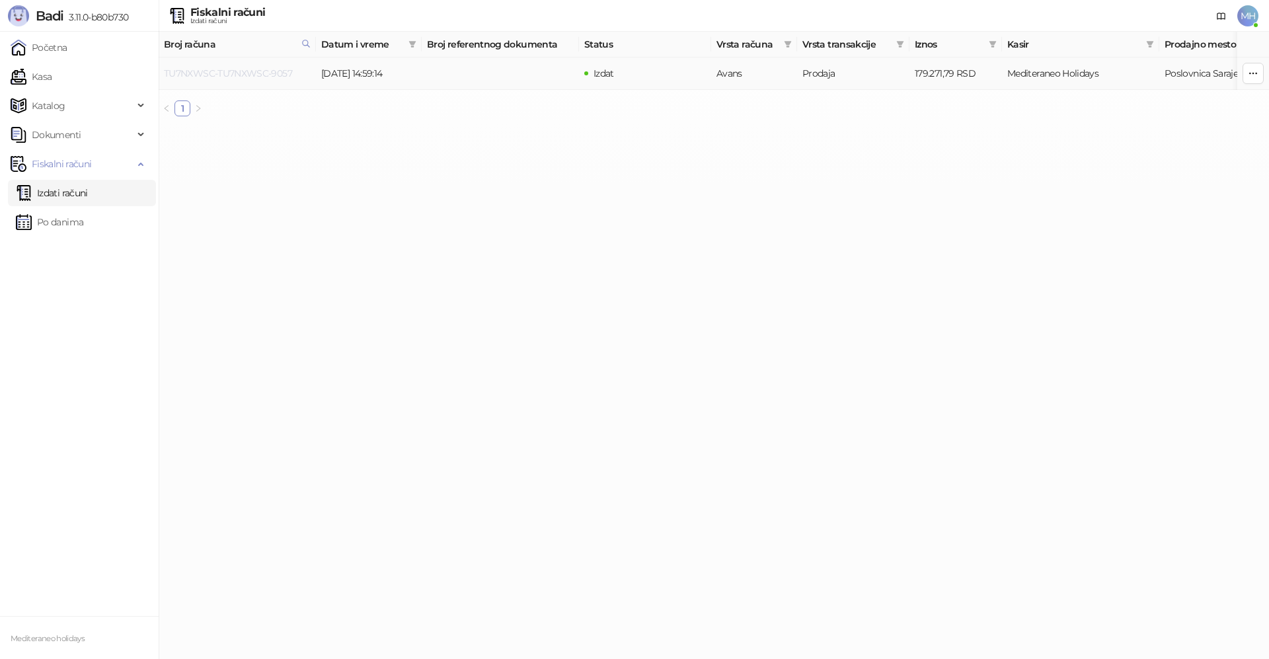
click at [258, 73] on link "TU7NXWSC-TU7NXWSC-9057" at bounding box center [228, 73] width 128 height 12
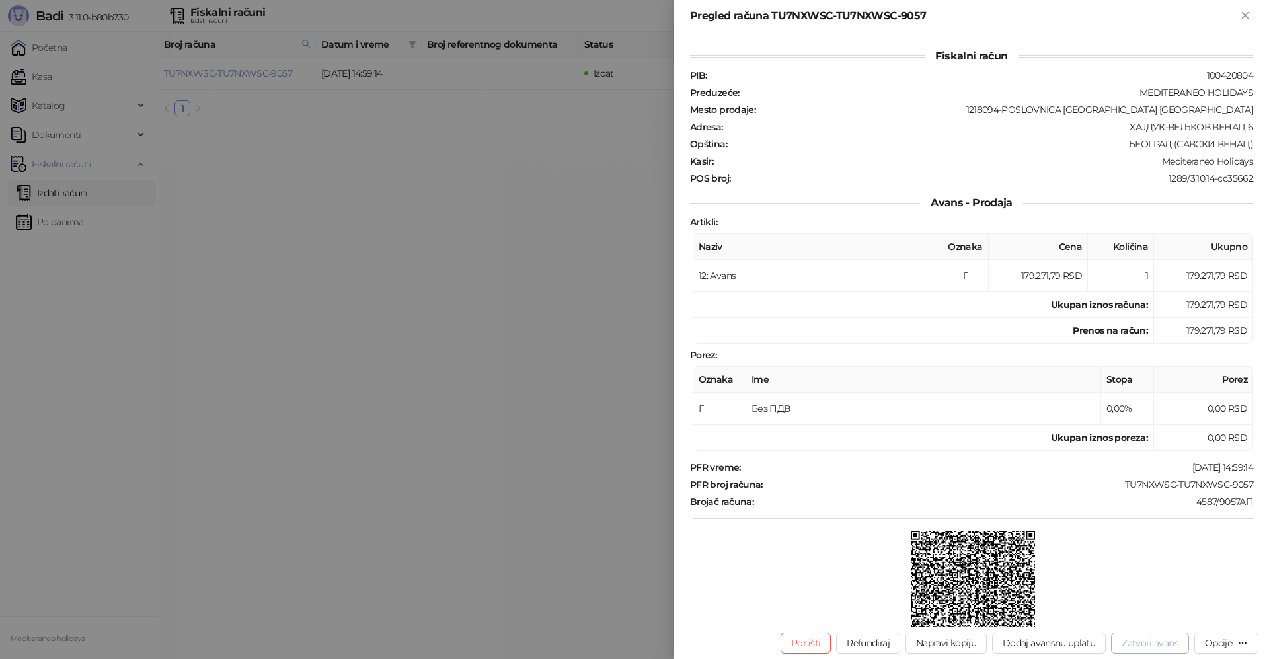
click at [1146, 643] on button "Zatvori avans" at bounding box center [1150, 643] width 78 height 21
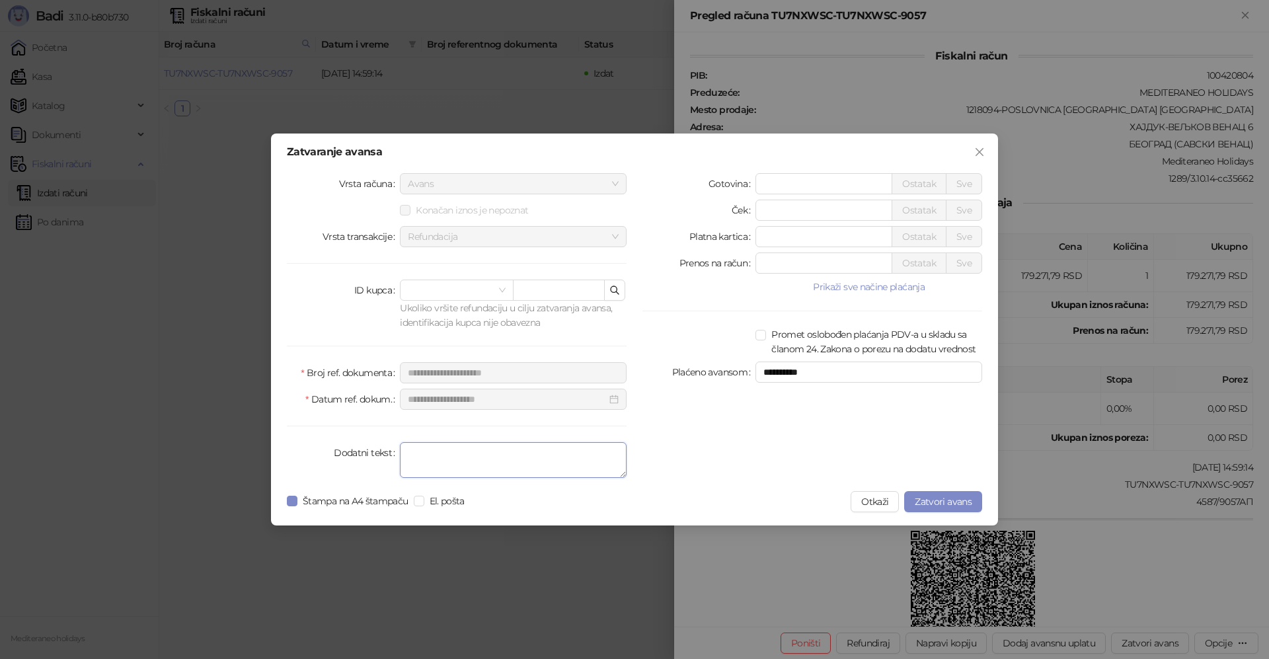
click at [482, 467] on textarea "Dodatni tekst" at bounding box center [513, 460] width 227 height 36
type textarea "****"
click at [942, 493] on button "Zatvori avans" at bounding box center [943, 501] width 78 height 21
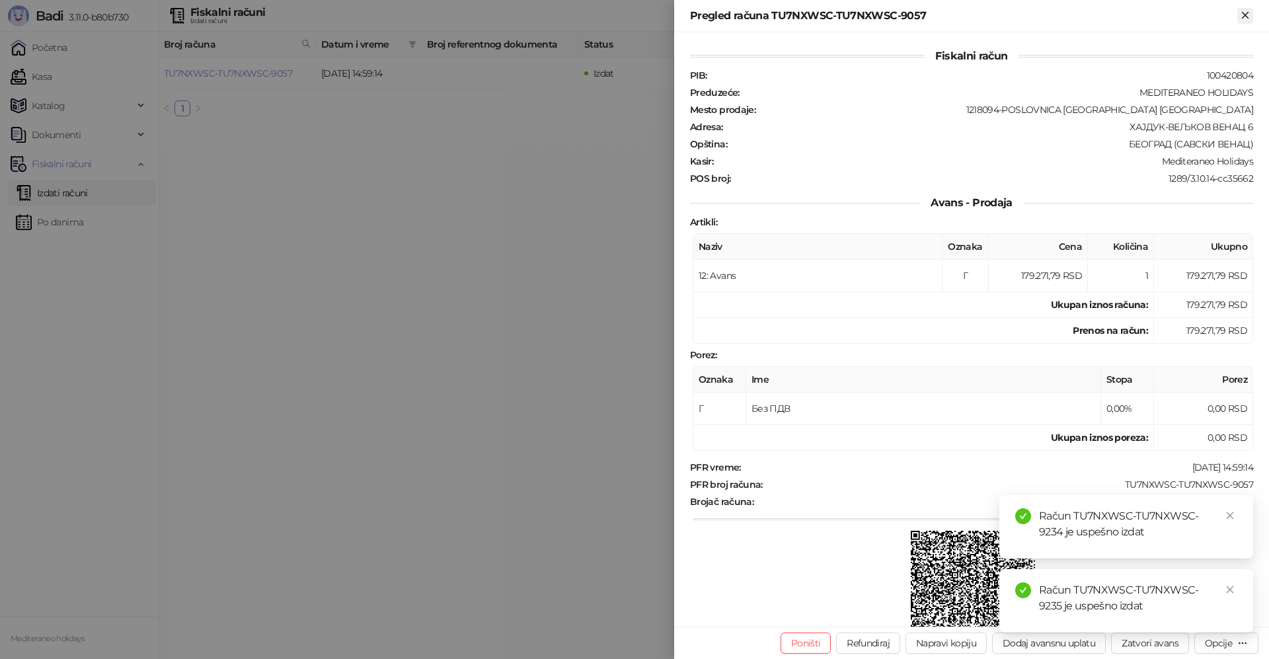
click at [1247, 19] on icon "Zatvori" at bounding box center [1245, 15] width 12 height 12
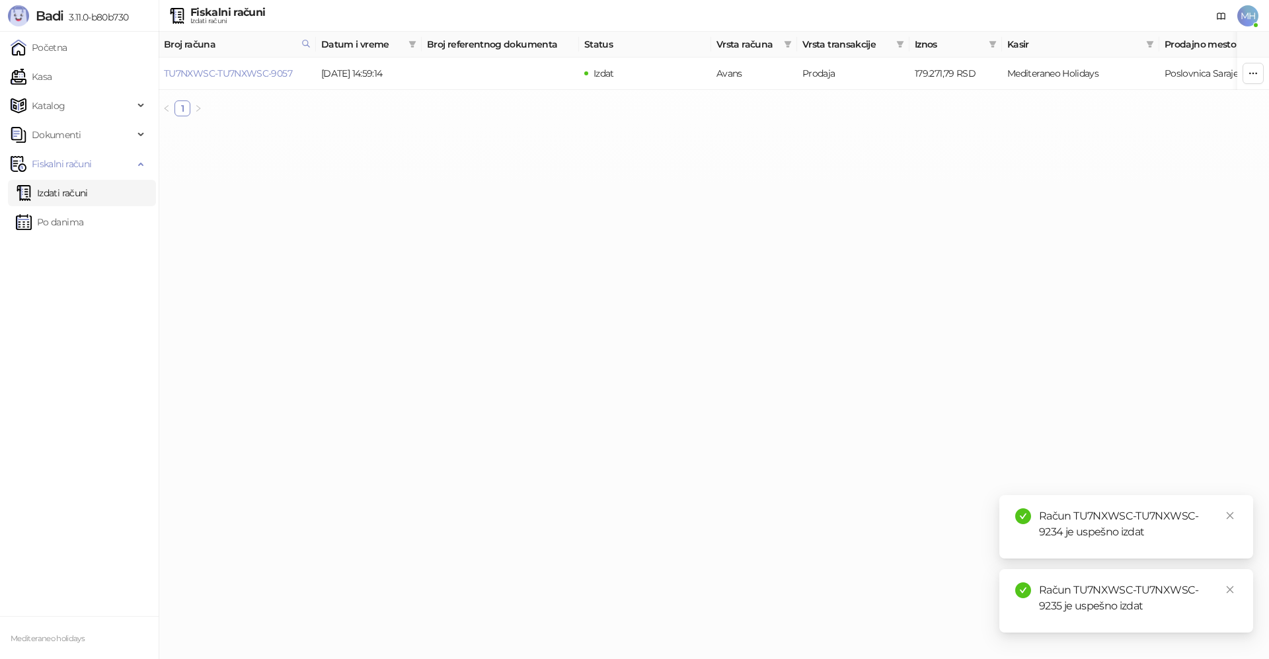
click at [88, 200] on link "Izdati računi" at bounding box center [52, 193] width 72 height 26
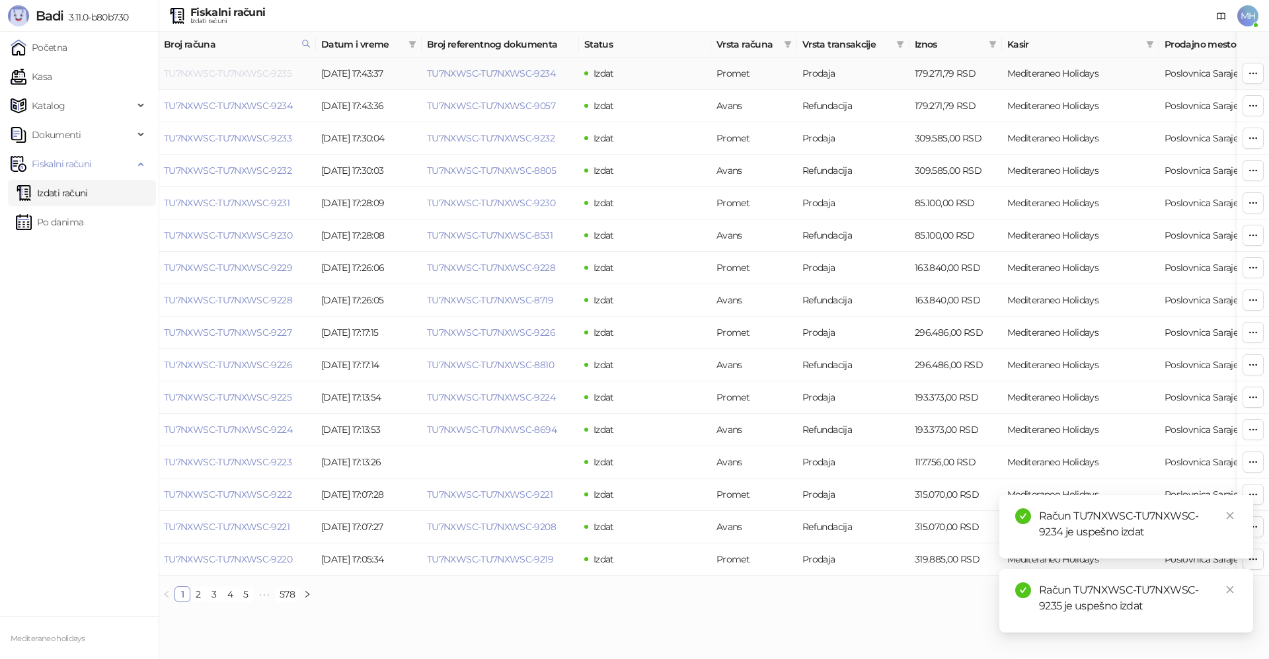
click at [236, 73] on link "TU7NXWSC-TU7NXWSC-9235" at bounding box center [228, 73] width 128 height 12
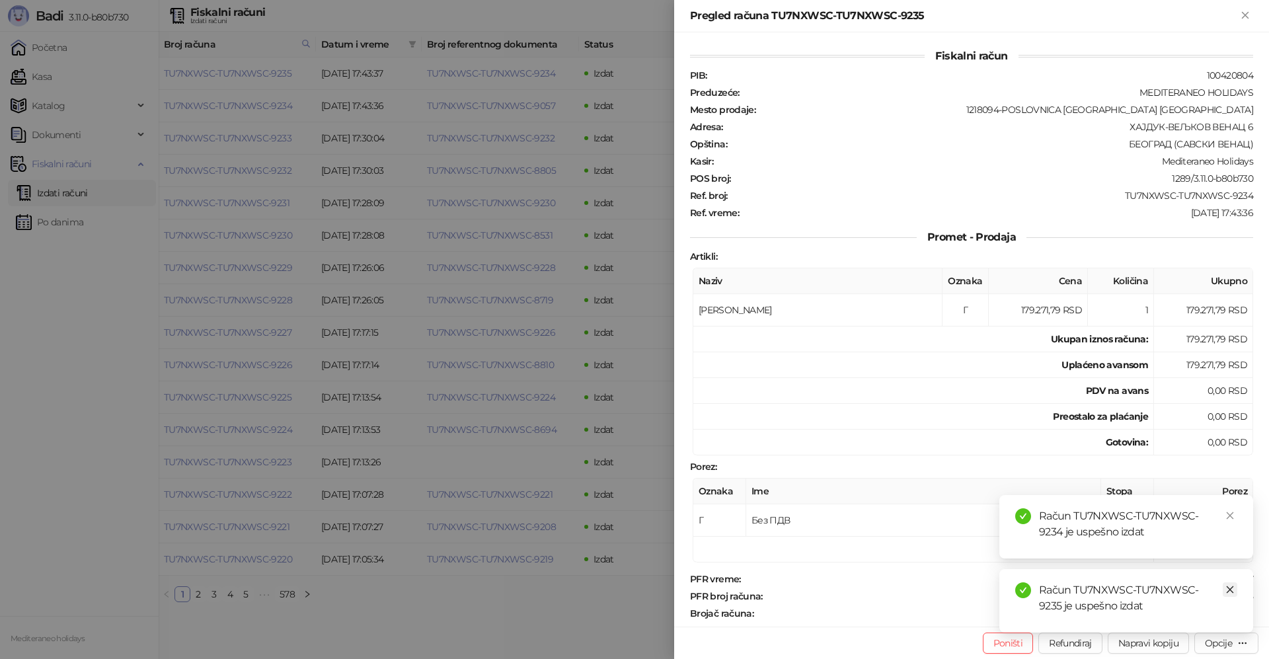
click at [1229, 590] on icon "close" at bounding box center [1230, 589] width 9 height 9
click at [1231, 588] on icon "close" at bounding box center [1230, 589] width 9 height 9
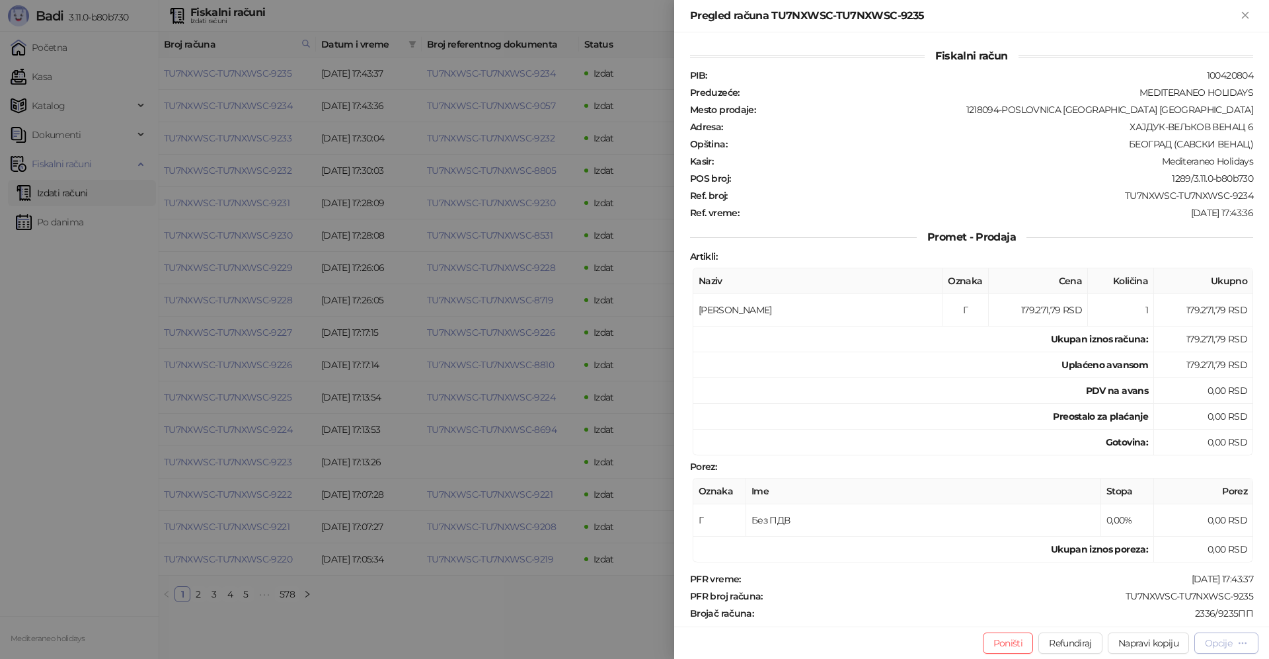
click at [1232, 647] on div "Opcije" at bounding box center [1218, 643] width 27 height 12
click at [1157, 622] on span "Preuzmi u PDF formatu" at bounding box center [1181, 616] width 136 height 15
click at [1244, 15] on icon "Zatvori" at bounding box center [1245, 15] width 6 height 6
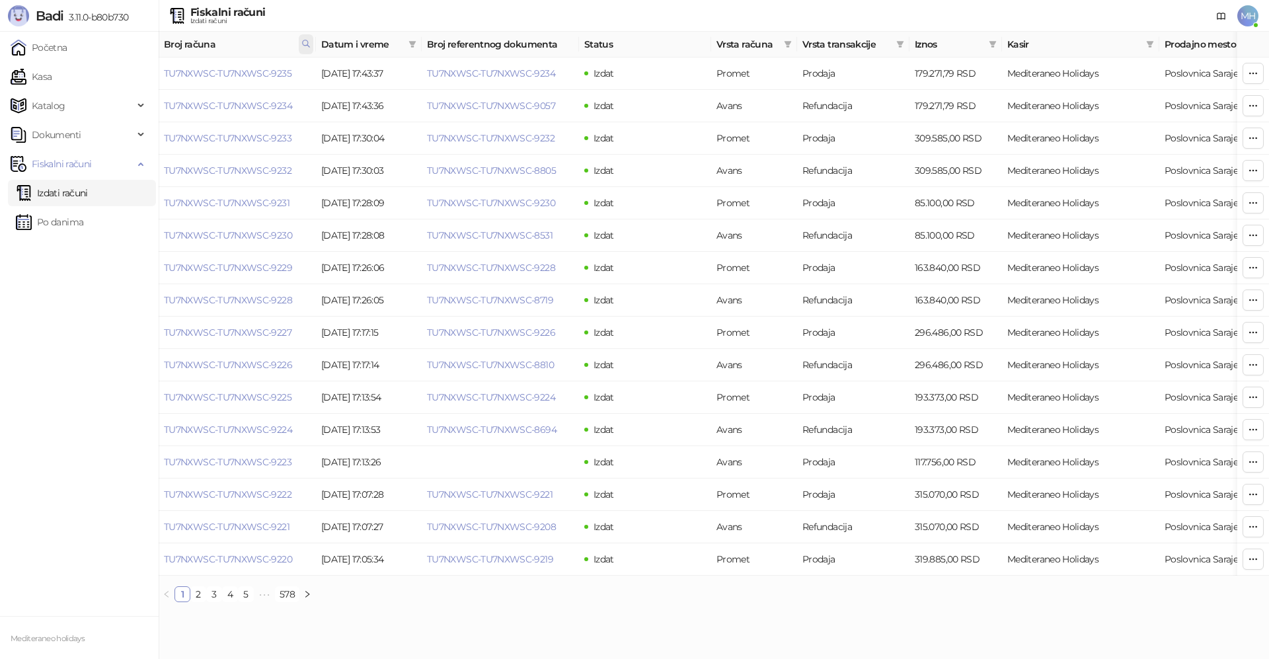
click at [305, 47] on icon at bounding box center [305, 43] width 9 height 9
drag, startPoint x: 225, startPoint y: 70, endPoint x: 118, endPoint y: 73, distance: 107.1
click at [118, 73] on body "Badi 3.11.0-b80b730 Početna Kasa Katalog Dokumenti Fiskalni računi Izdati račun…" at bounding box center [634, 306] width 1269 height 613
type input "****"
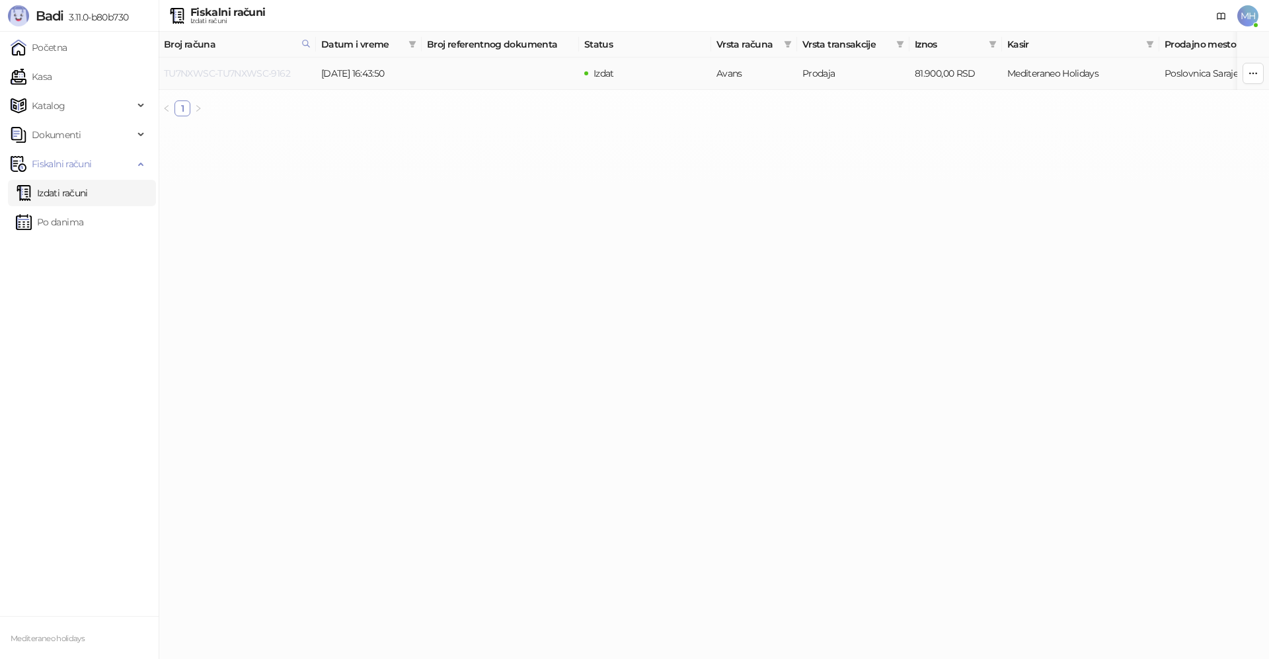
click at [231, 72] on link "TU7NXWSC-TU7NXWSC-9162" at bounding box center [227, 73] width 126 height 12
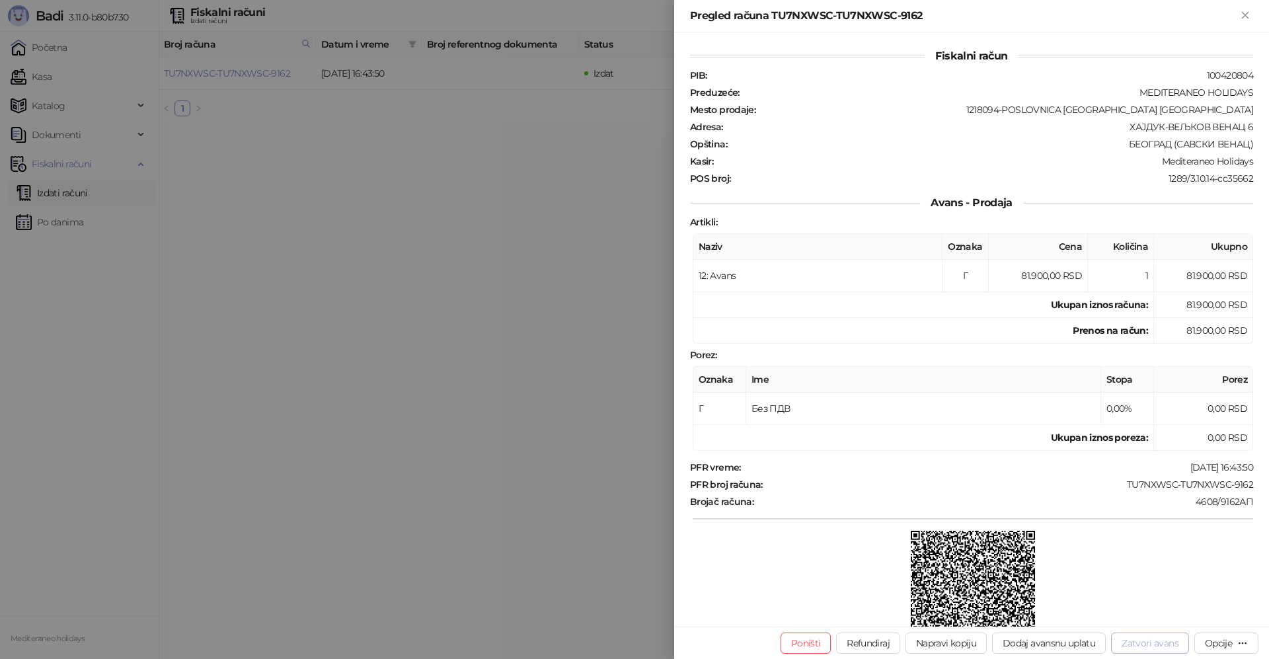
click at [1152, 639] on button "Zatvori avans" at bounding box center [1150, 643] width 78 height 21
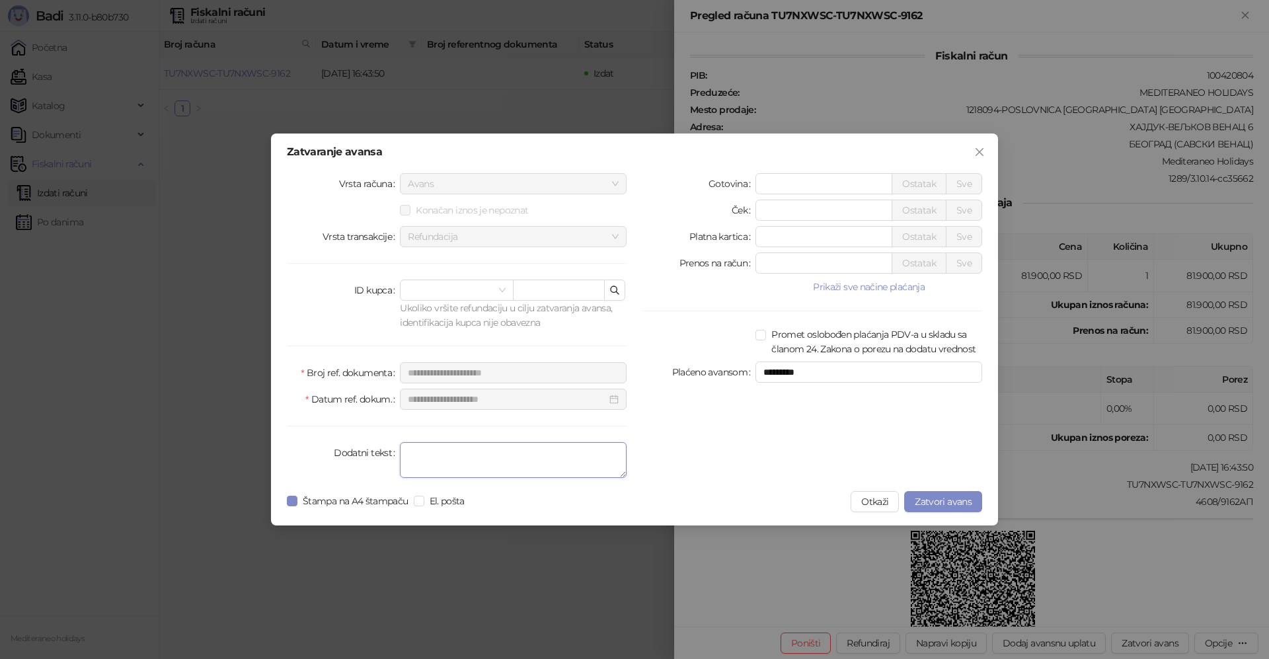
click at [516, 456] on textarea "Dodatni tekst" at bounding box center [513, 460] width 227 height 36
type textarea "*******"
click at [949, 507] on span "Zatvori avans" at bounding box center [943, 502] width 57 height 12
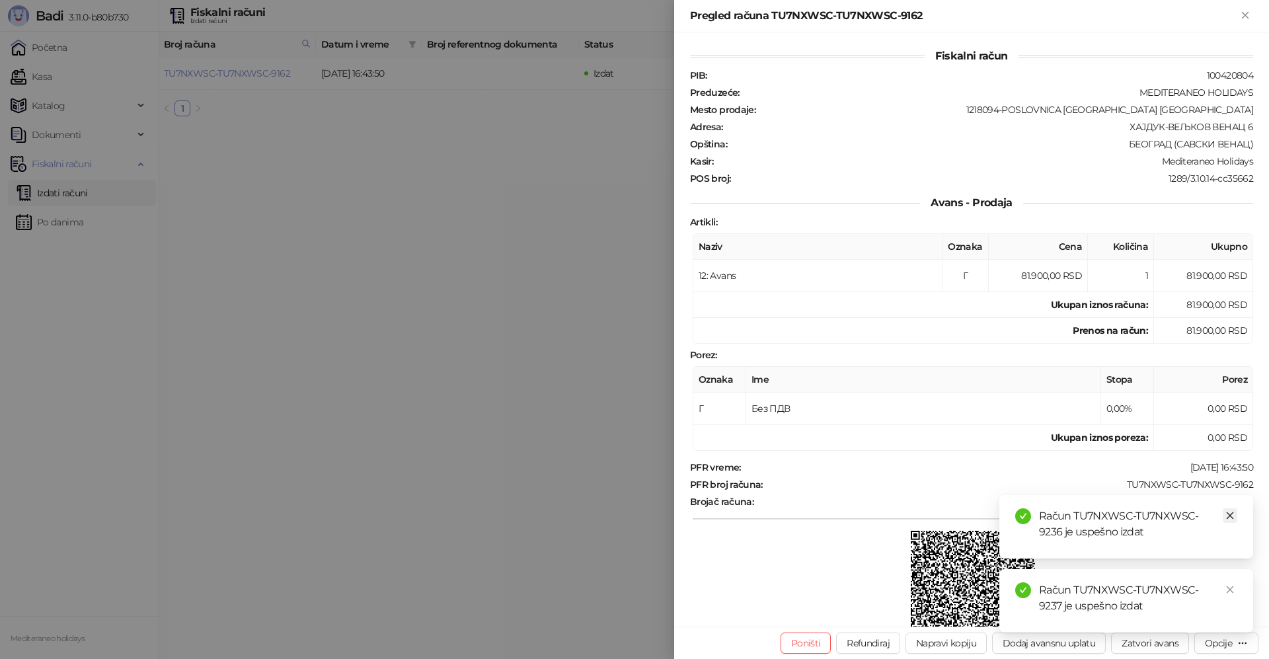
click at [1227, 516] on icon "close" at bounding box center [1230, 515] width 9 height 9
click at [1233, 587] on icon "close" at bounding box center [1230, 589] width 9 height 9
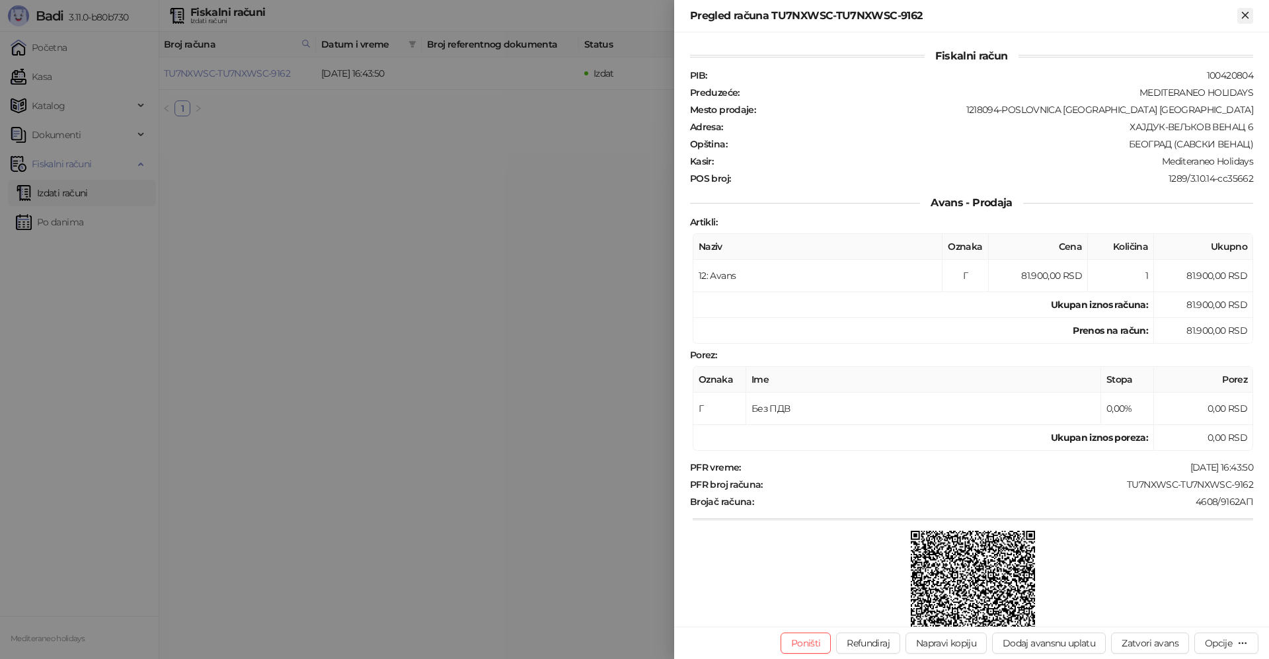
click at [1247, 19] on icon "Zatvori" at bounding box center [1245, 15] width 12 height 12
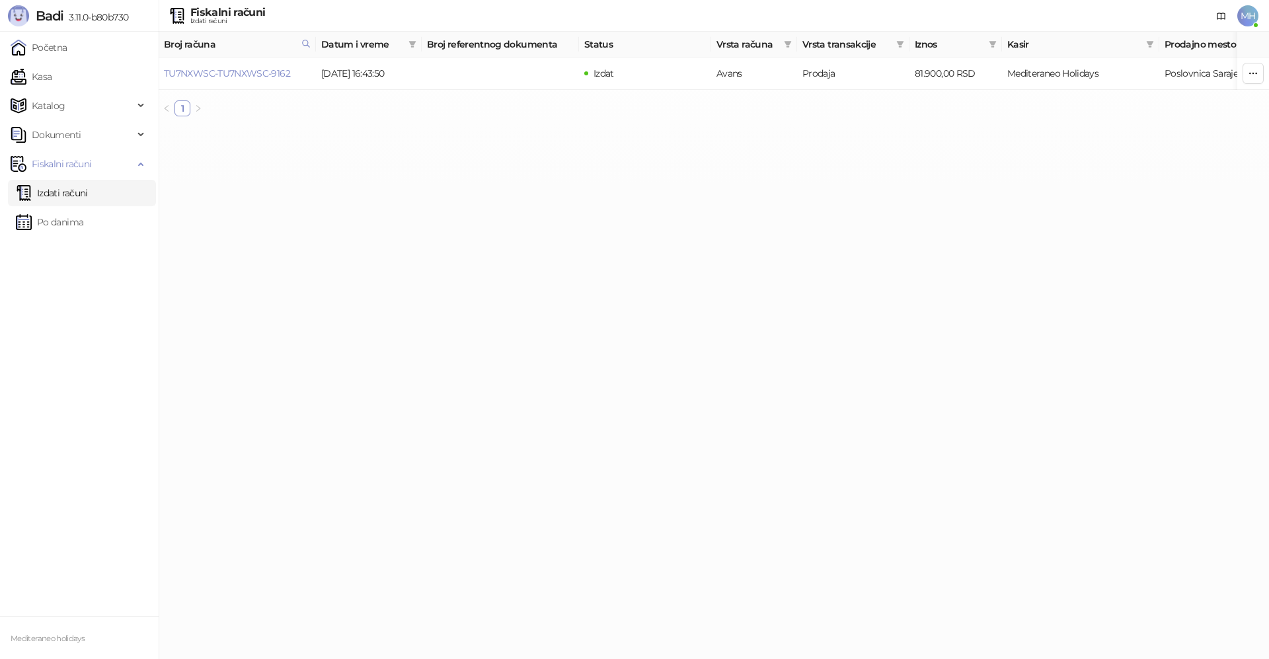
click at [88, 196] on link "Izdati računi" at bounding box center [52, 193] width 72 height 26
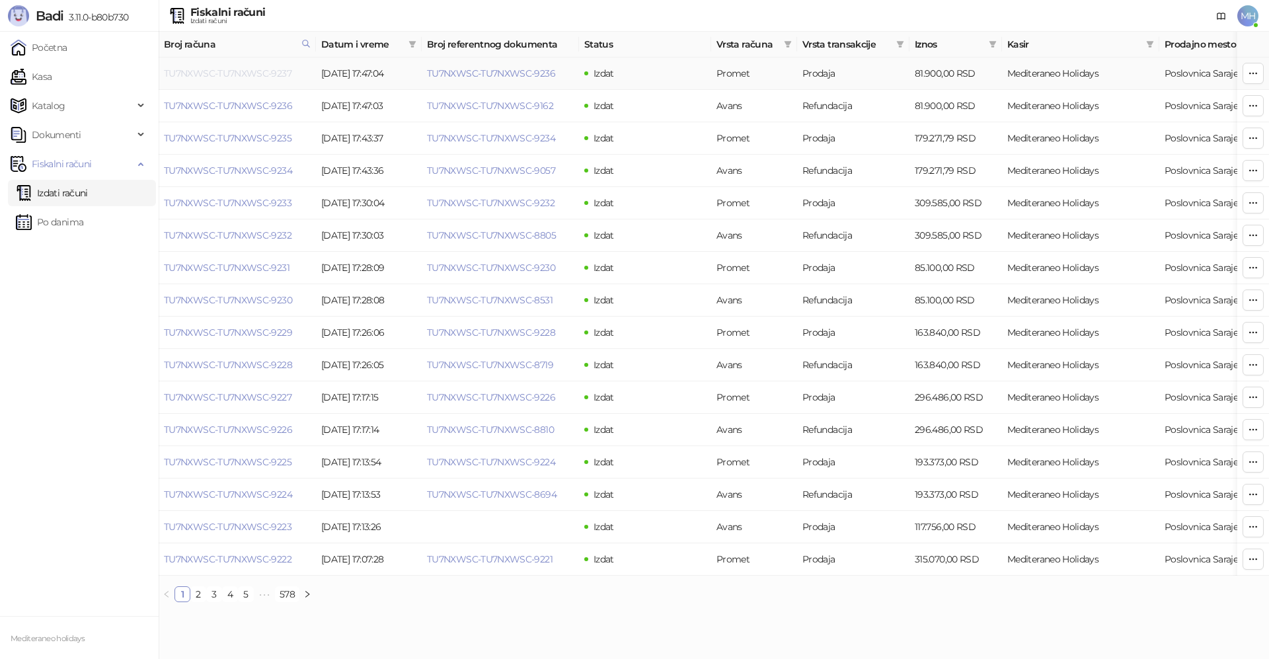
click at [235, 73] on link "TU7NXWSC-TU7NXWSC-9237" at bounding box center [228, 73] width 128 height 12
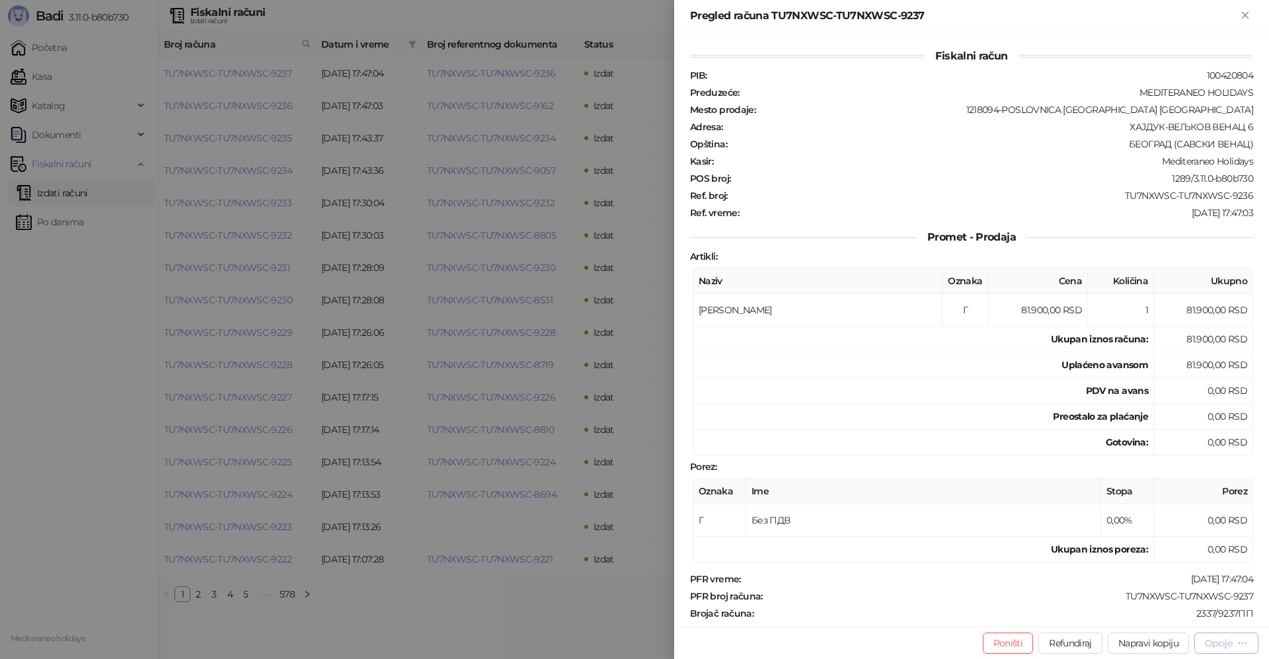
click at [1210, 643] on div "Opcije" at bounding box center [1218, 643] width 27 height 12
click at [1163, 612] on span "Preuzmi u PDF formatu" at bounding box center [1181, 616] width 136 height 15
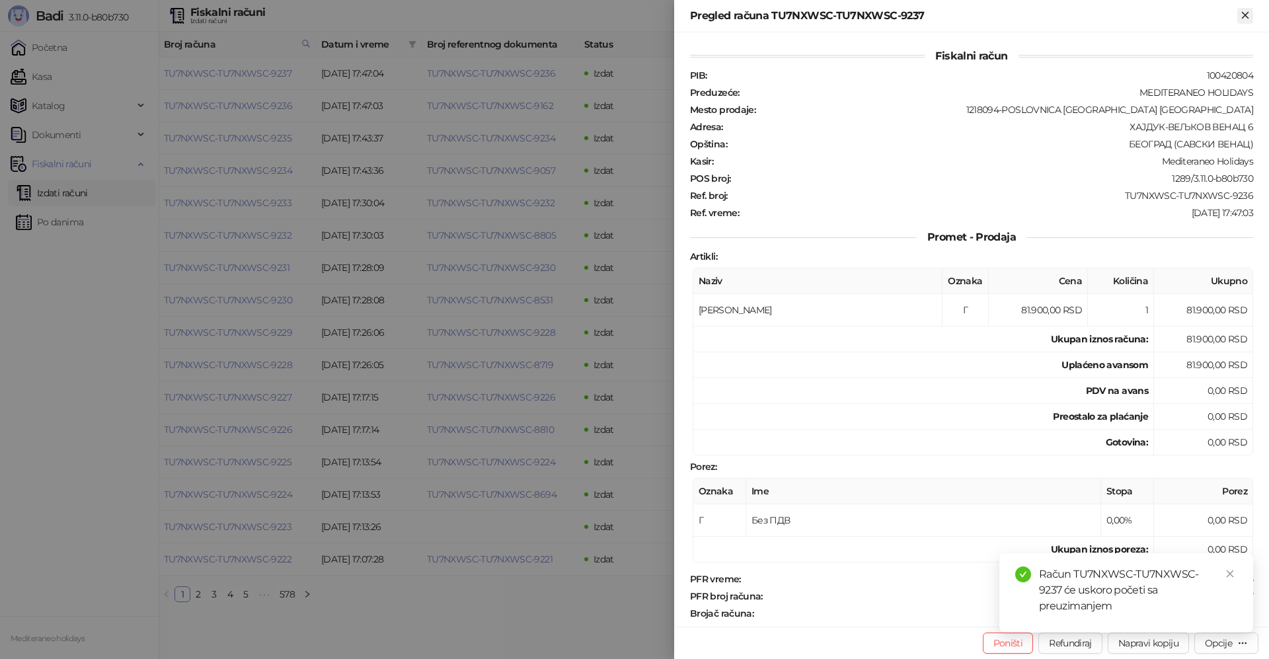
click at [1248, 9] on icon "Zatvori" at bounding box center [1245, 15] width 12 height 12
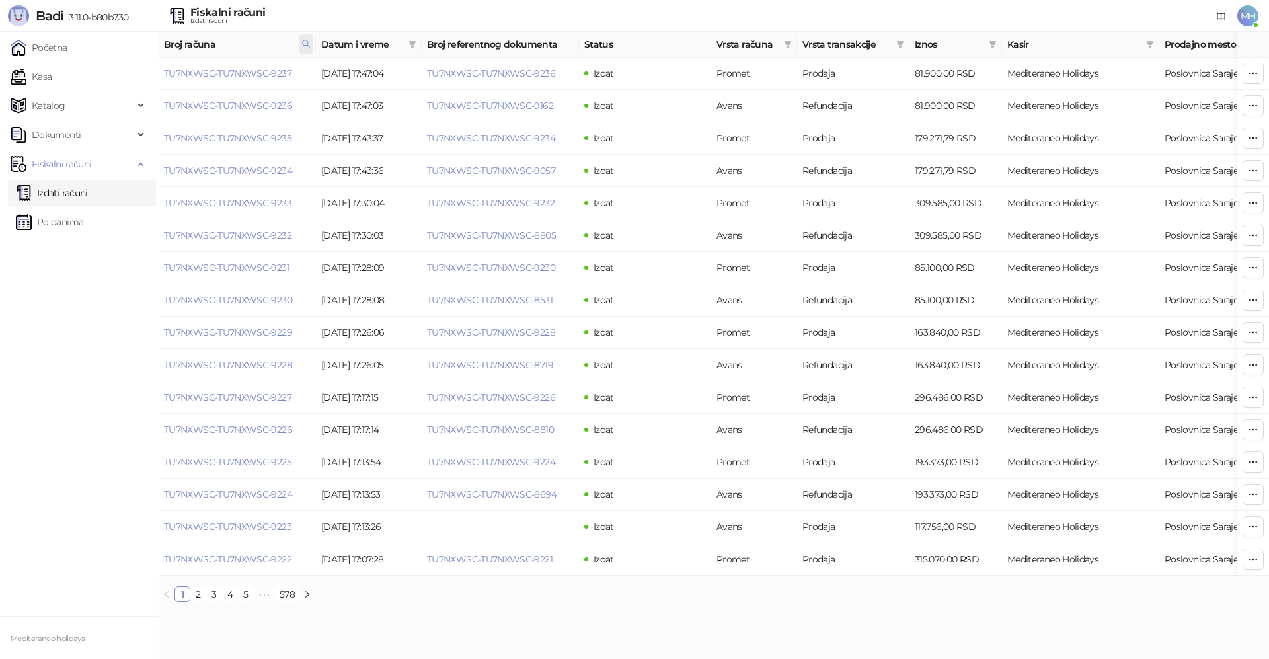
click at [304, 43] on icon at bounding box center [305, 43] width 9 height 9
drag, startPoint x: 228, startPoint y: 75, endPoint x: 145, endPoint y: 74, distance: 82.6
click at [147, 74] on body "Badi 3.11.0-b80b730 Početna Kasa Katalog Dokumenti Fiskalni računi Izdati račun…" at bounding box center [634, 306] width 1269 height 613
type input "****"
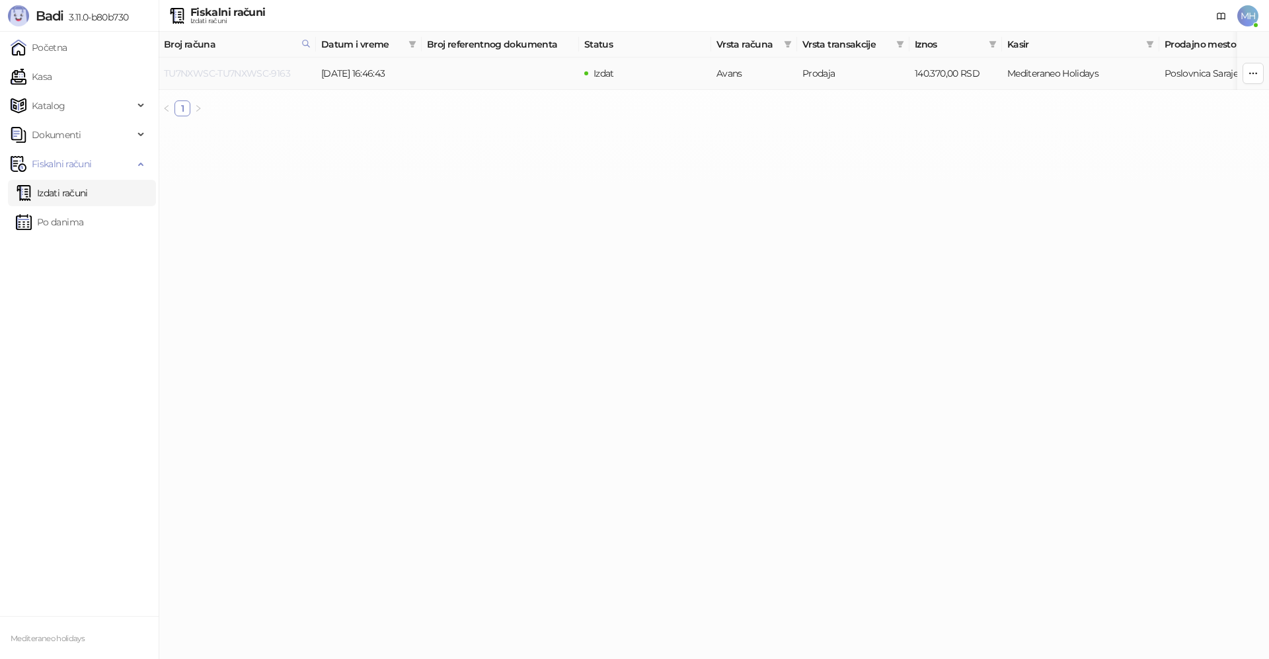
click at [227, 72] on link "TU7NXWSC-TU7NXWSC-9163" at bounding box center [227, 73] width 126 height 12
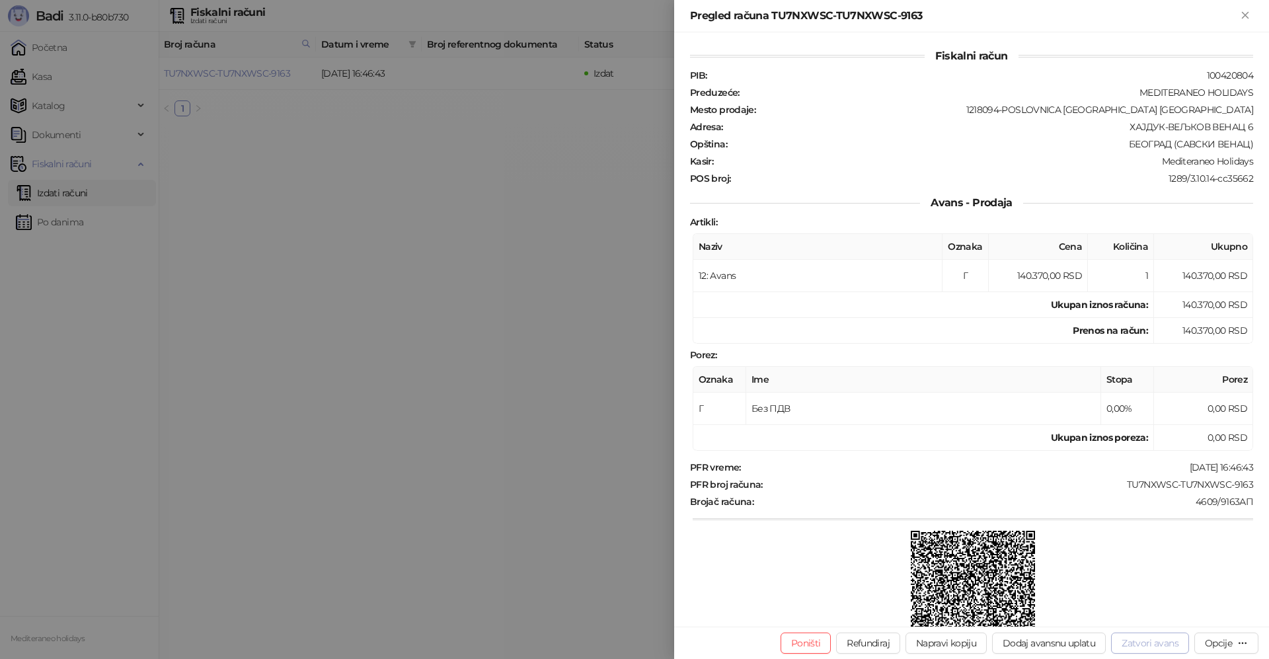
click at [1138, 638] on button "Zatvori avans" at bounding box center [1150, 643] width 78 height 21
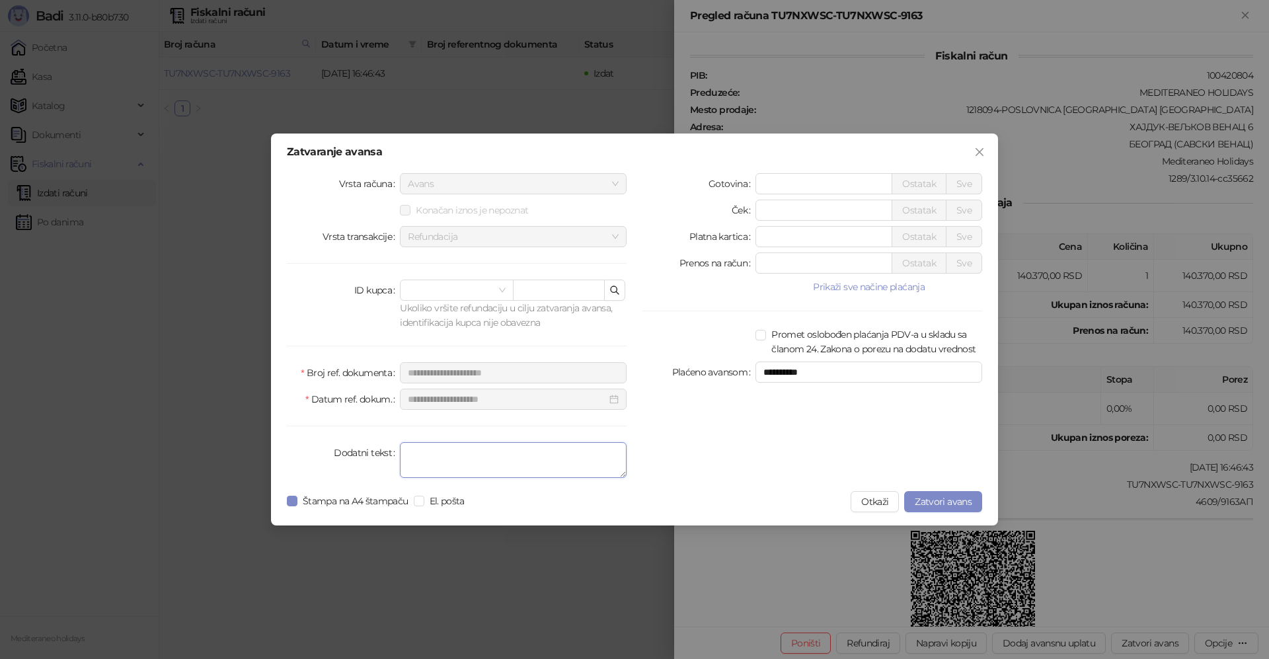
click at [498, 460] on textarea "Dodatni tekst" at bounding box center [513, 460] width 227 height 36
type textarea "*******"
click at [937, 501] on span "Zatvori avans" at bounding box center [943, 502] width 57 height 12
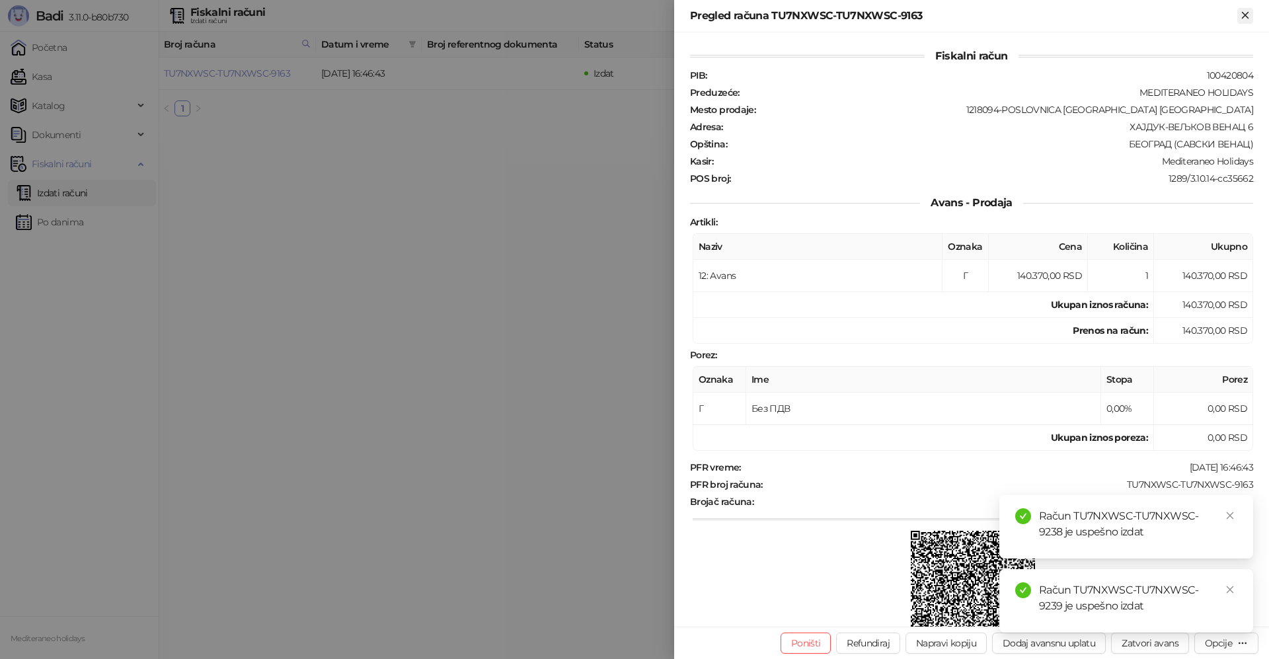
click at [1243, 20] on icon "Zatvori" at bounding box center [1245, 15] width 12 height 12
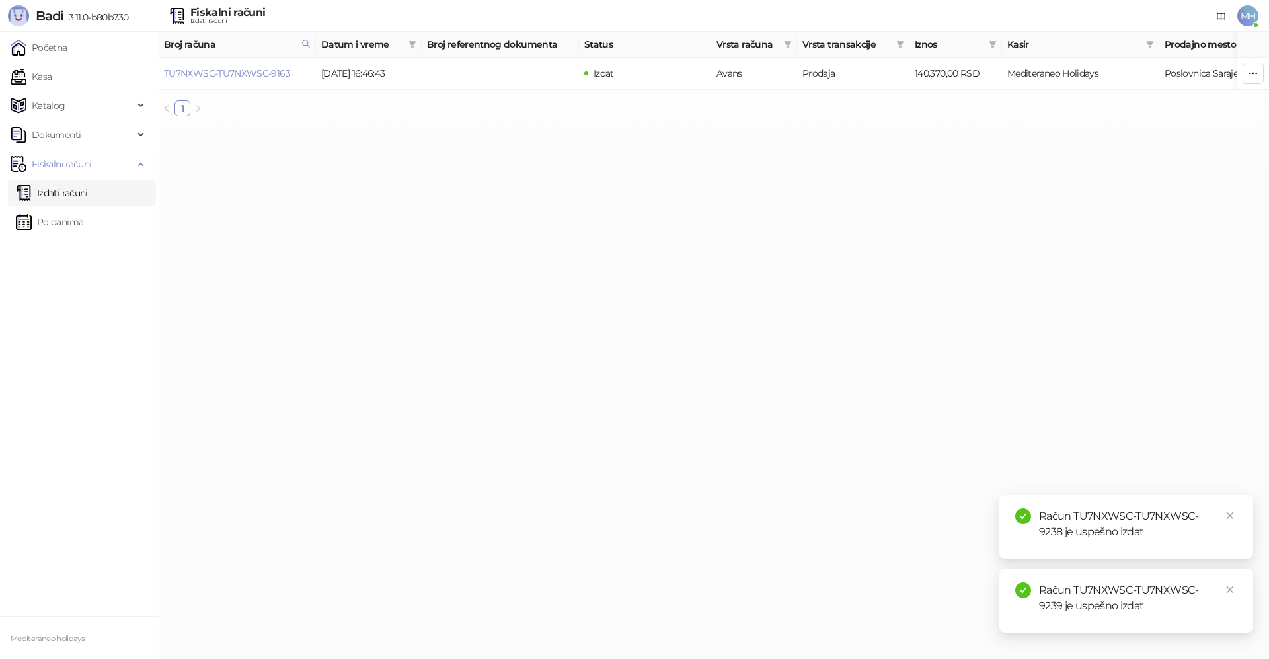
click at [57, 195] on link "Izdati računi" at bounding box center [52, 193] width 72 height 26
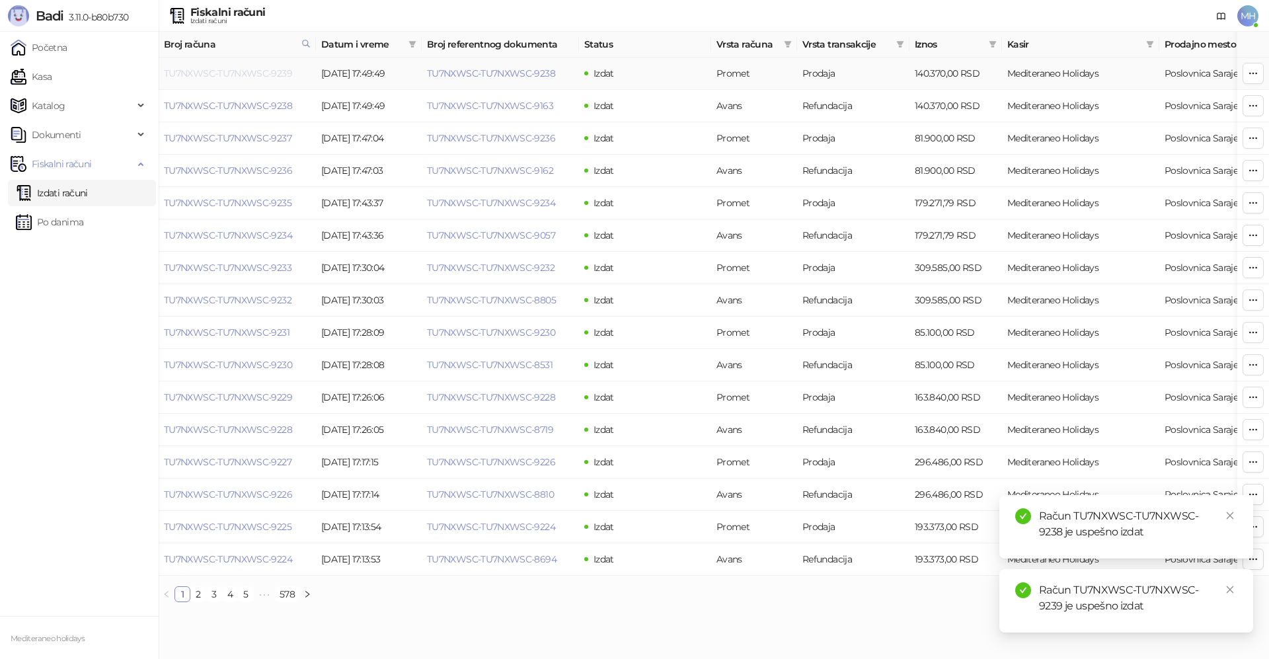
click at [265, 73] on link "TU7NXWSC-TU7NXWSC-9239" at bounding box center [228, 73] width 128 height 12
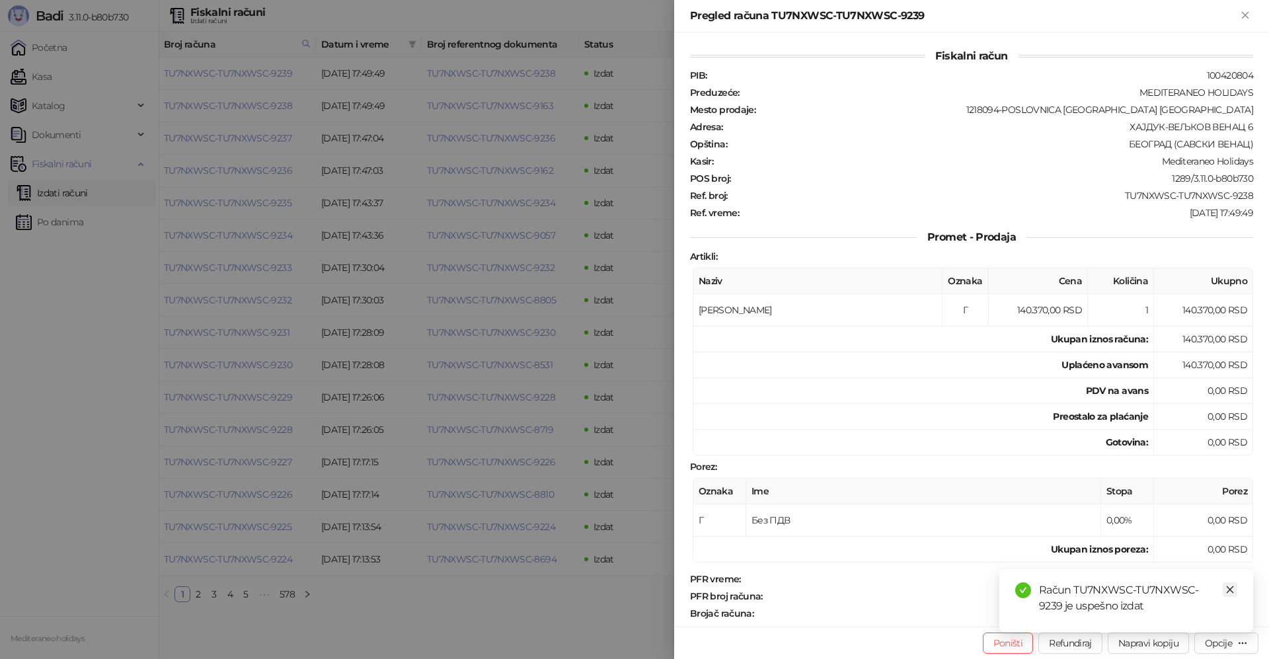
click at [1235, 589] on link "Close" at bounding box center [1230, 589] width 15 height 15
click at [1229, 640] on div "Opcije" at bounding box center [1218, 643] width 27 height 12
click at [1135, 614] on span "Preuzmi u PDF formatu" at bounding box center [1181, 616] width 136 height 15
click at [1247, 15] on icon "Zatvori" at bounding box center [1245, 15] width 12 height 12
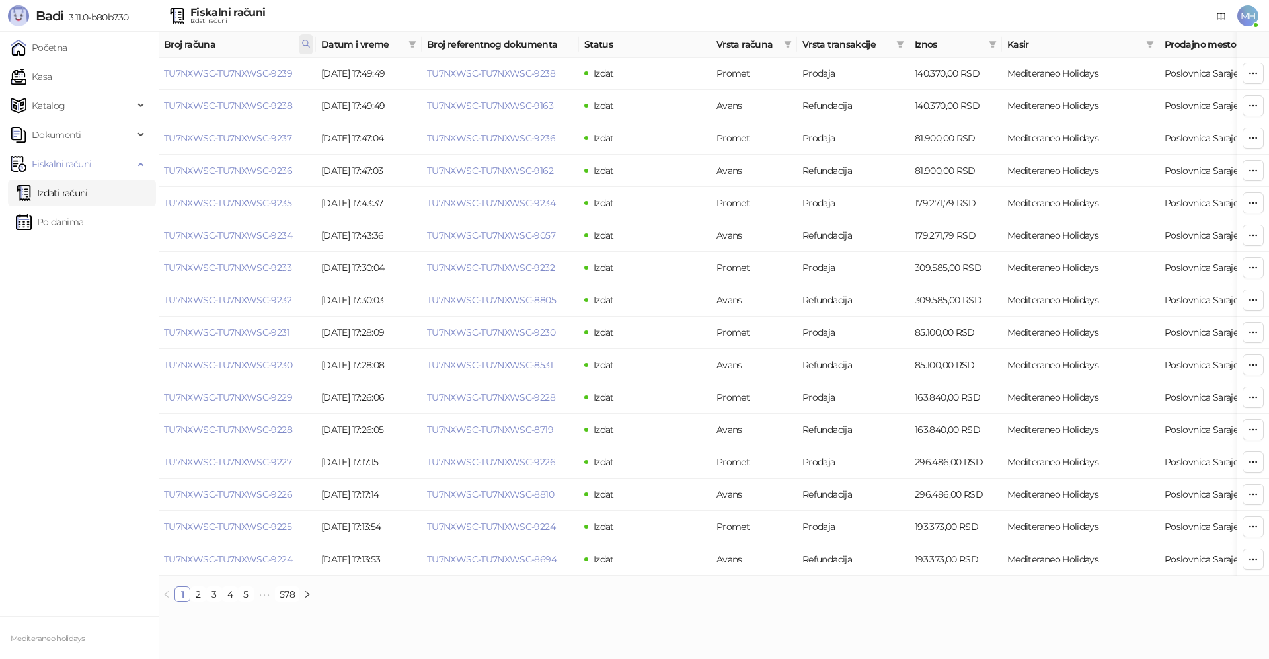
click at [307, 40] on icon at bounding box center [306, 43] width 7 height 7
drag, startPoint x: 243, startPoint y: 73, endPoint x: 112, endPoint y: 83, distance: 132.0
click at [112, 83] on body "Badi 3.11.0-b80b730 Početna Kasa Katalog Dokumenti Fiskalni računi Izdati račun…" at bounding box center [634, 306] width 1269 height 613
type input "****"
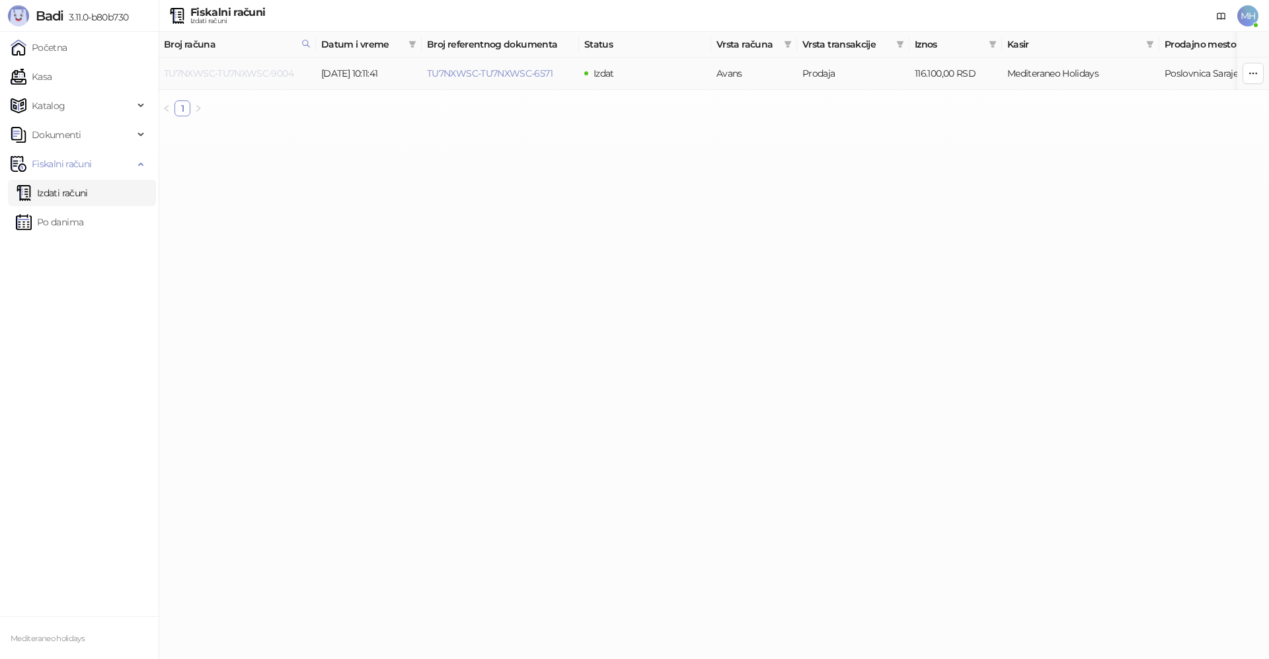
click at [213, 70] on link "TU7NXWSC-TU7NXWSC-9004" at bounding box center [229, 73] width 130 height 12
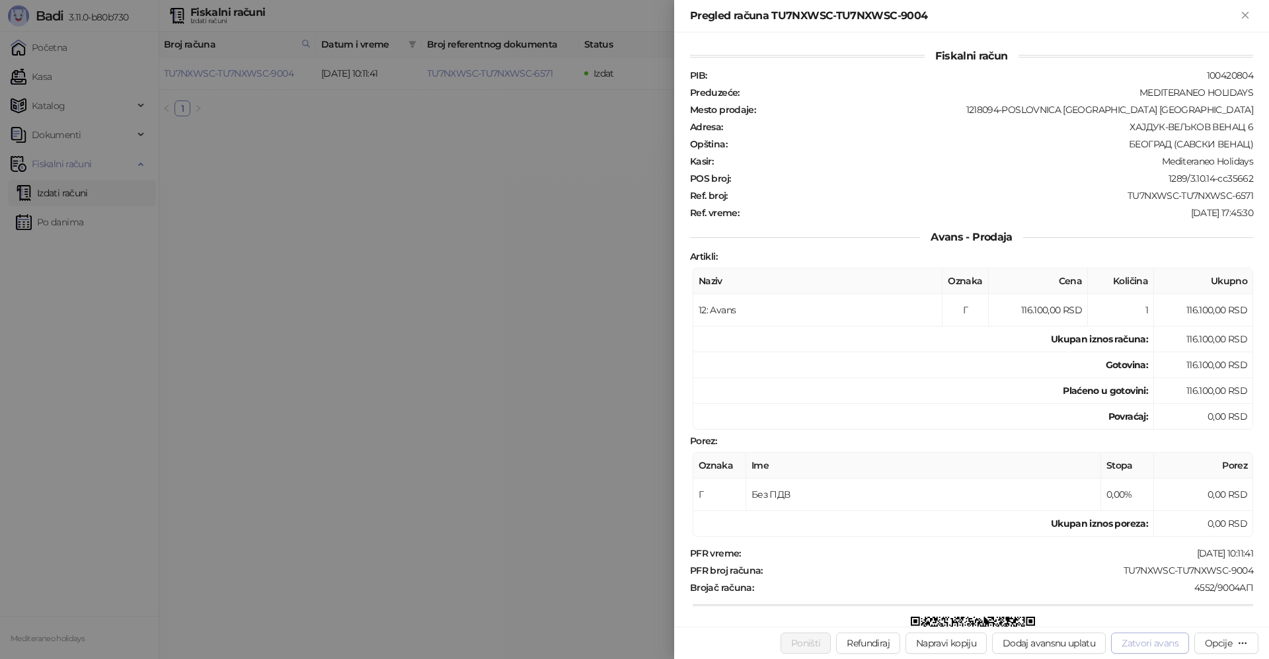
click at [1138, 637] on button "Zatvori avans" at bounding box center [1150, 643] width 78 height 21
type input "**********"
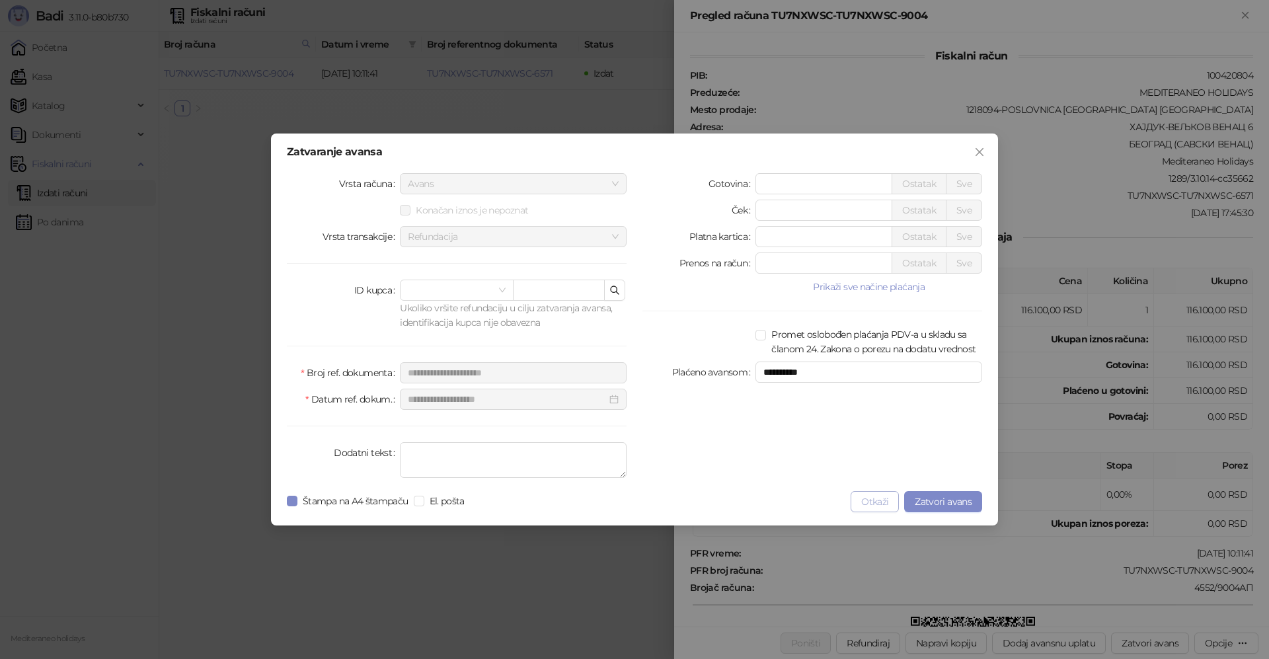
click at [877, 502] on button "Otkaži" at bounding box center [875, 501] width 48 height 21
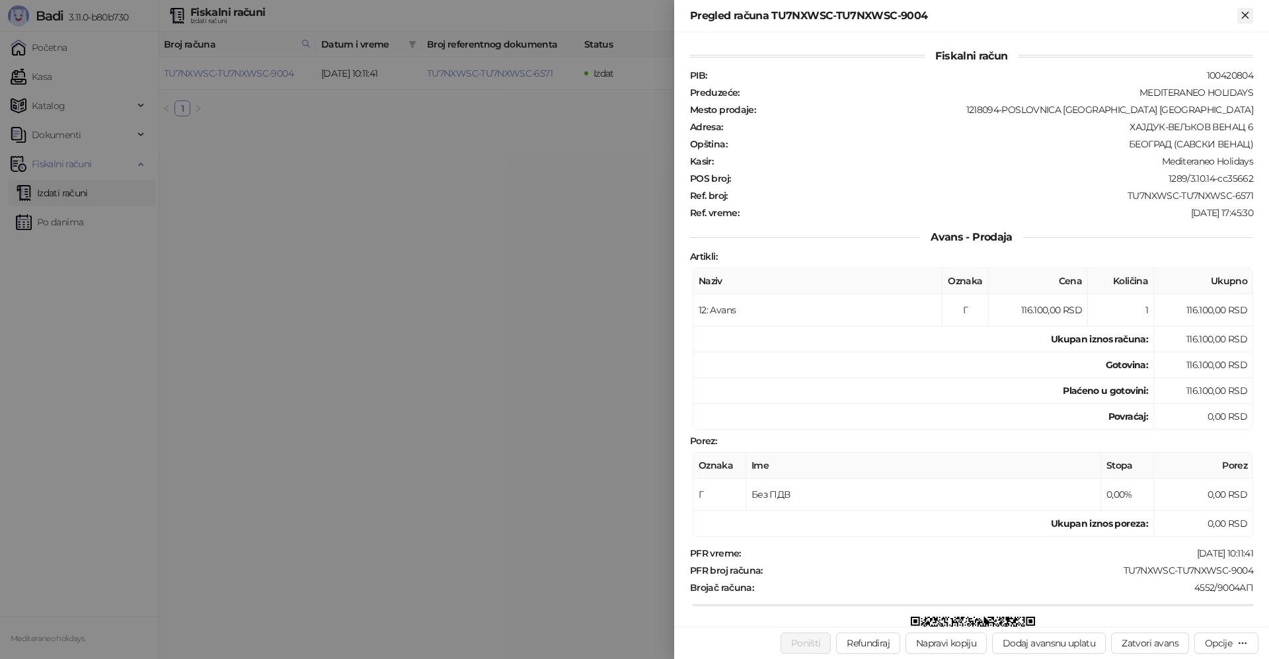
click at [1245, 12] on icon "Zatvori" at bounding box center [1245, 15] width 12 height 12
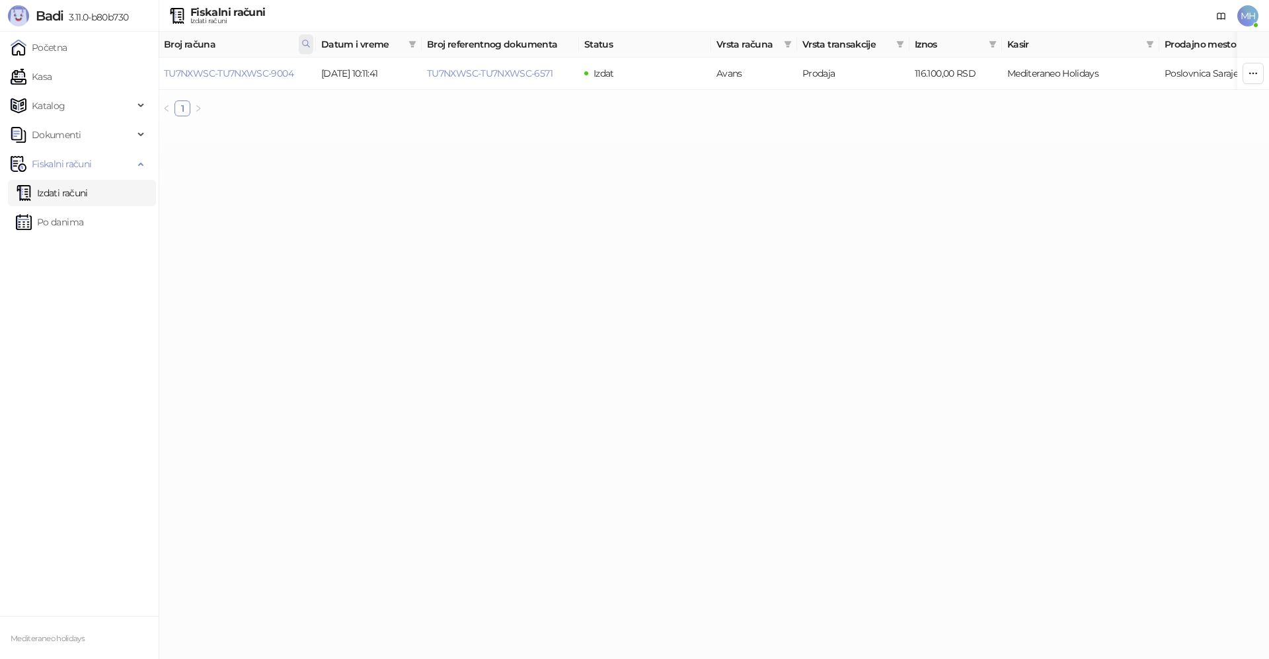
click at [307, 40] on icon at bounding box center [305, 43] width 9 height 9
drag, startPoint x: 241, startPoint y: 71, endPoint x: 114, endPoint y: 79, distance: 126.6
click at [114, 79] on body "Badi 3.11.0-b80b730 Početna Kasa Katalog Dokumenti Fiskalni računi Izdati račun…" at bounding box center [634, 63] width 1269 height 127
click at [255, 72] on link "TU7NXWSC-TU7NXWSC-6571" at bounding box center [227, 73] width 126 height 12
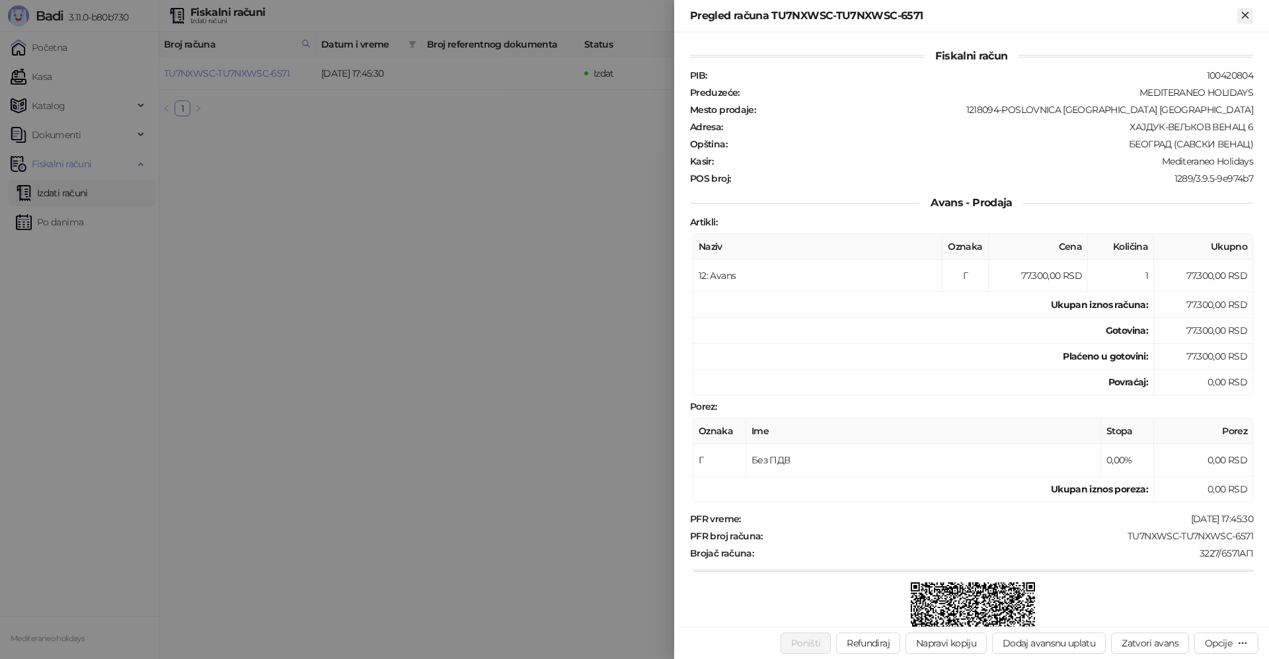
click at [1245, 15] on icon "Zatvori" at bounding box center [1245, 15] width 6 height 6
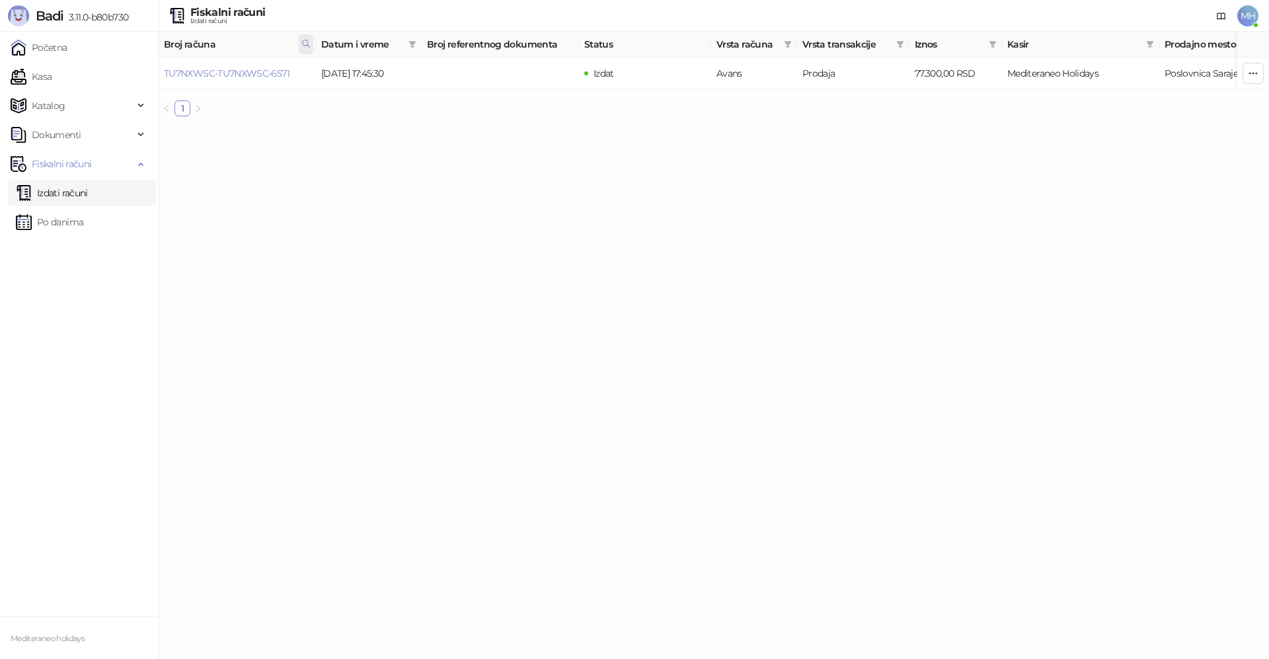
click at [305, 44] on icon at bounding box center [305, 43] width 9 height 9
drag, startPoint x: 227, startPoint y: 72, endPoint x: 89, endPoint y: 79, distance: 137.7
click at [89, 79] on body "Badi 3.11.0-b80b730 Početna Kasa Katalog Dokumenti Fiskalni računi Izdati račun…" at bounding box center [634, 63] width 1269 height 127
click at [252, 73] on link "TU7NXWSC-TU7NXWSC-9004" at bounding box center [229, 73] width 130 height 12
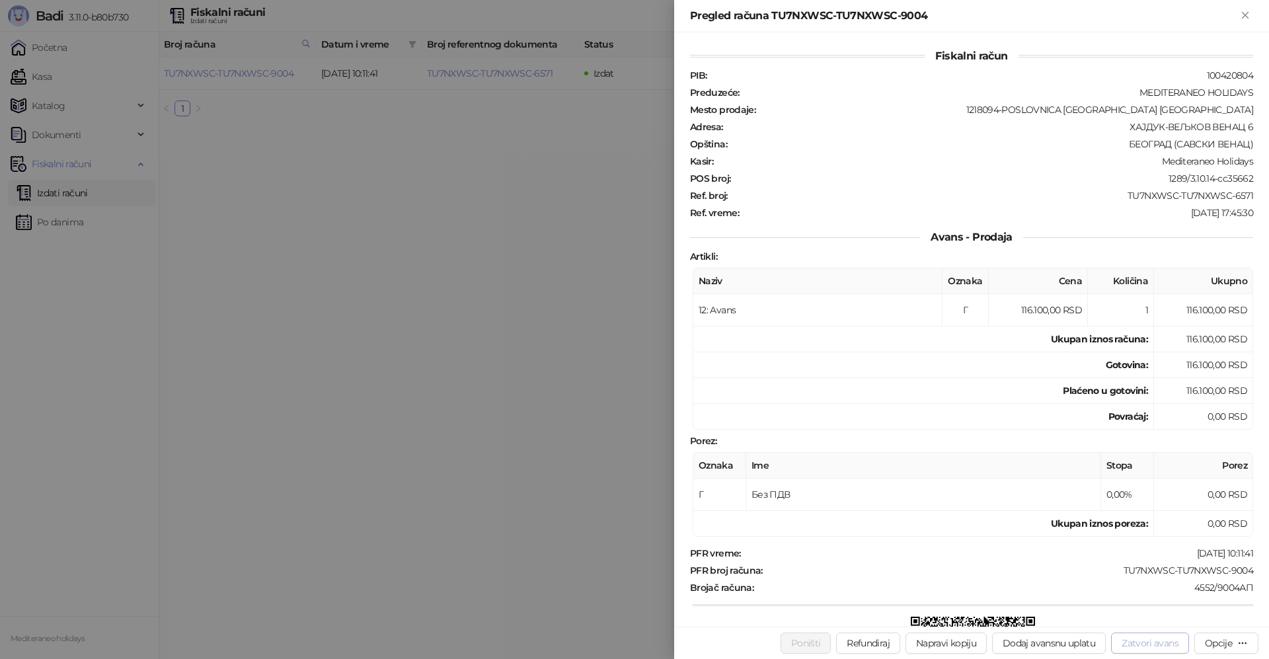
click at [1154, 641] on button "Zatvori avans" at bounding box center [1150, 643] width 78 height 21
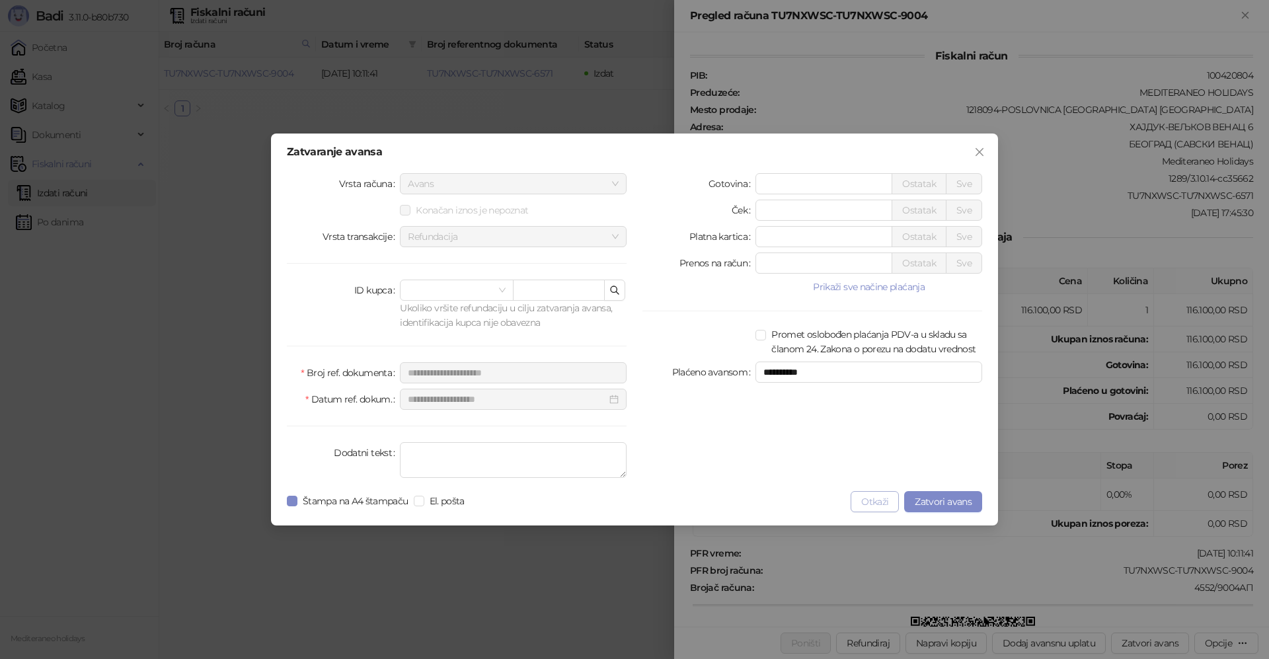
click at [867, 502] on button "Otkaži" at bounding box center [875, 501] width 48 height 21
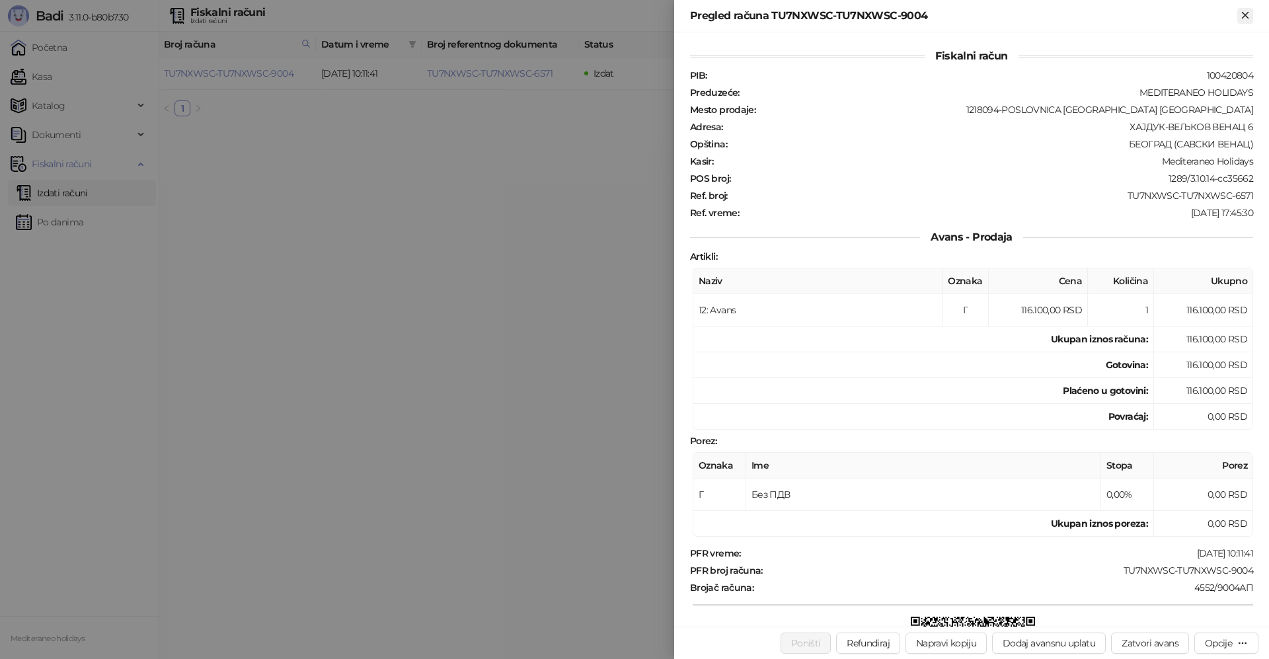
click at [1248, 18] on icon "Zatvori" at bounding box center [1245, 15] width 6 height 6
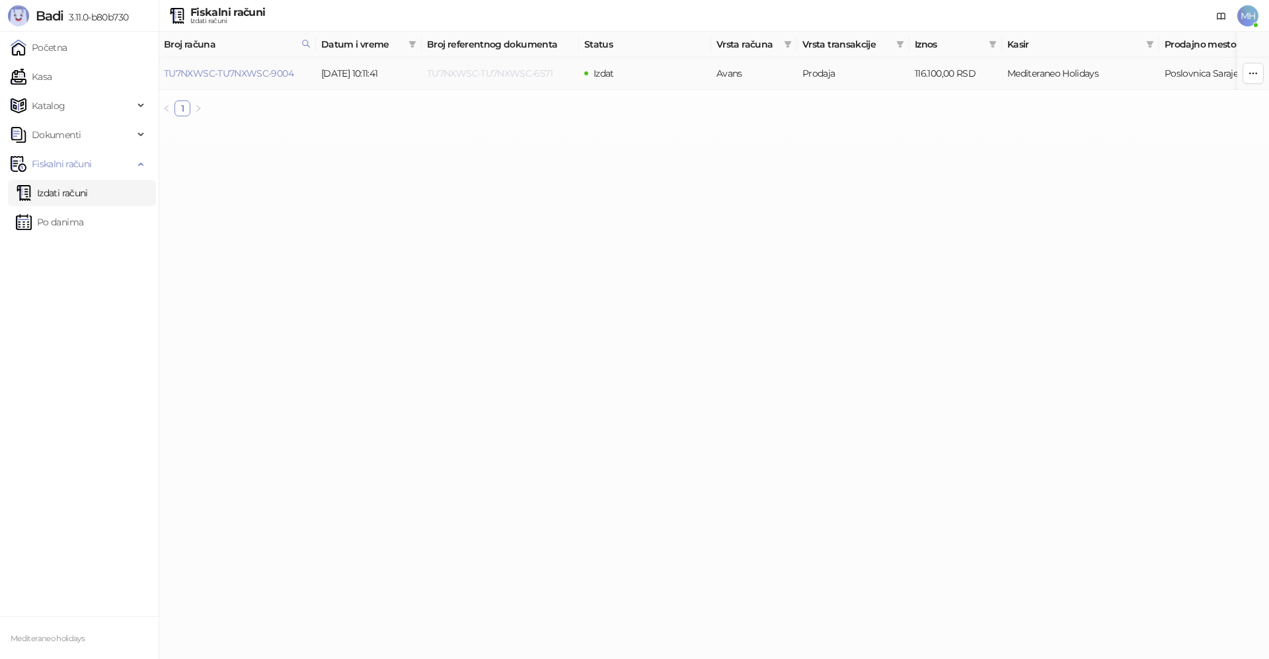
click at [496, 74] on link "TU7NXWSC-TU7NXWSC-6571" at bounding box center [490, 73] width 126 height 12
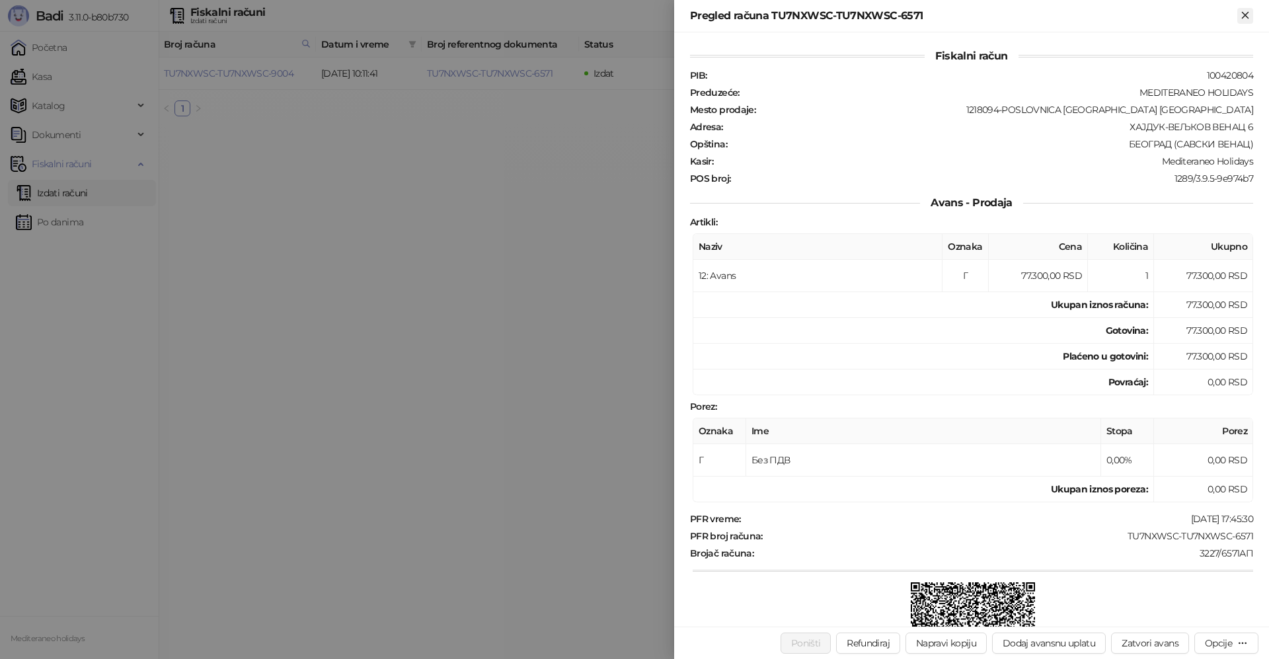
click at [1241, 15] on icon "Zatvori" at bounding box center [1245, 15] width 12 height 12
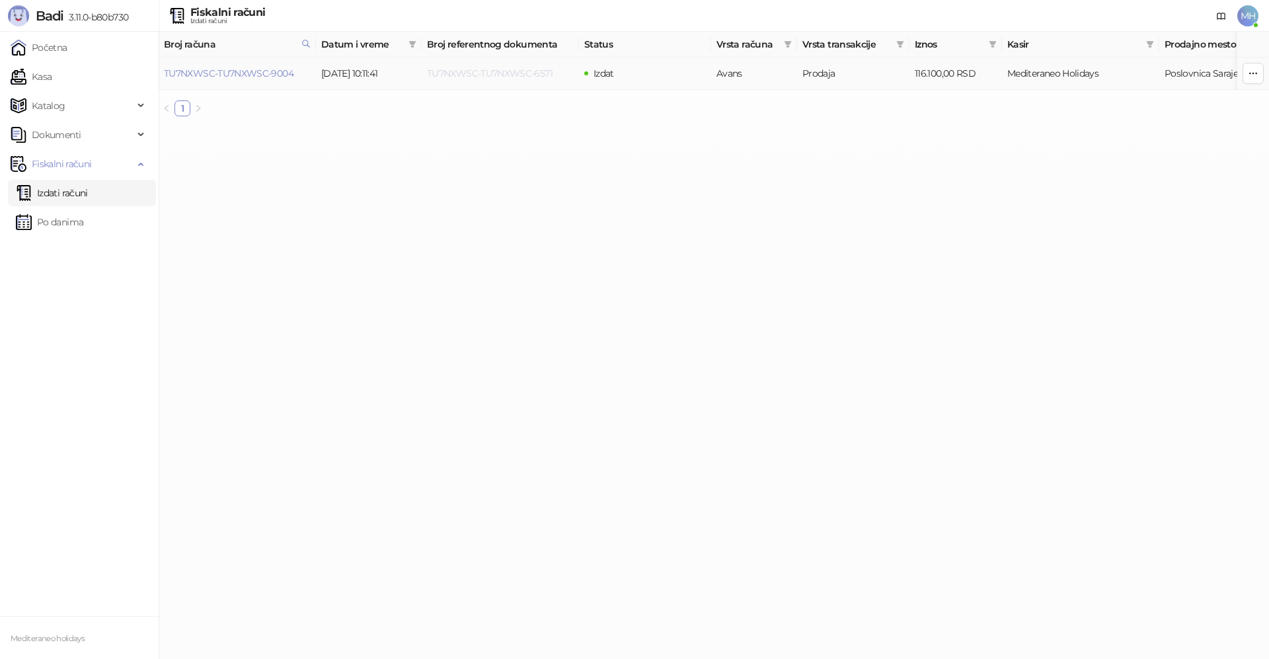
click at [462, 72] on link "TU7NXWSC-TU7NXWSC-6571" at bounding box center [490, 73] width 126 height 12
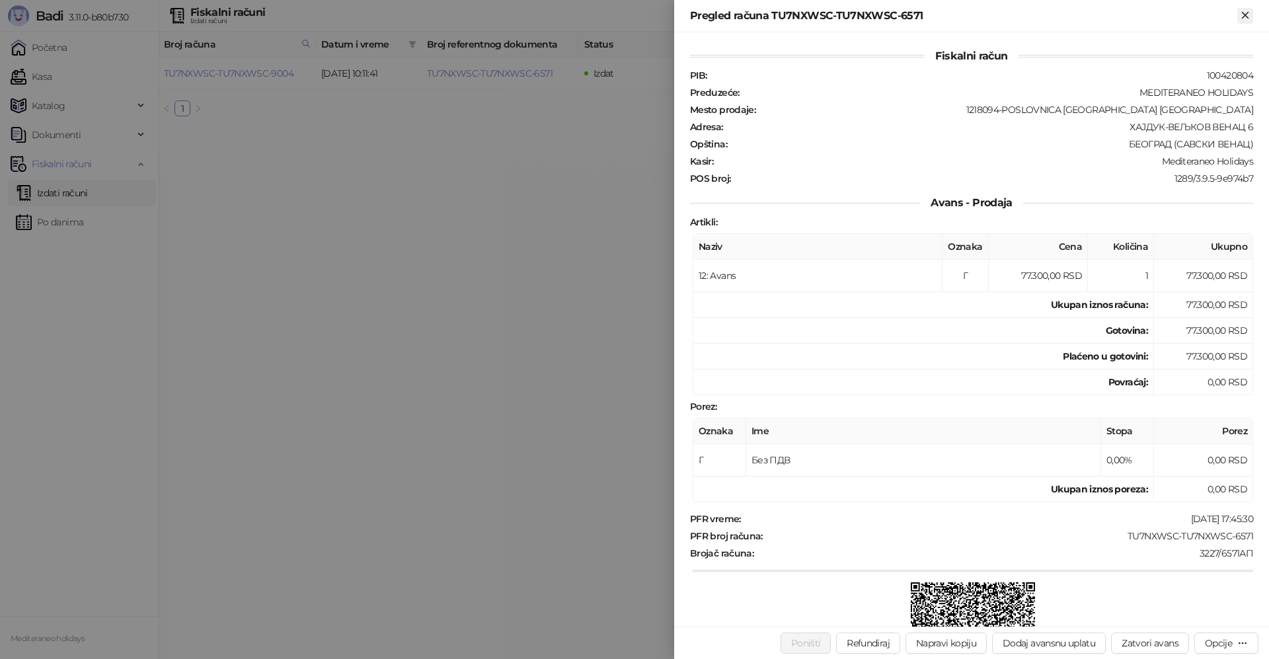
click at [1244, 15] on icon "Zatvori" at bounding box center [1245, 15] width 12 height 12
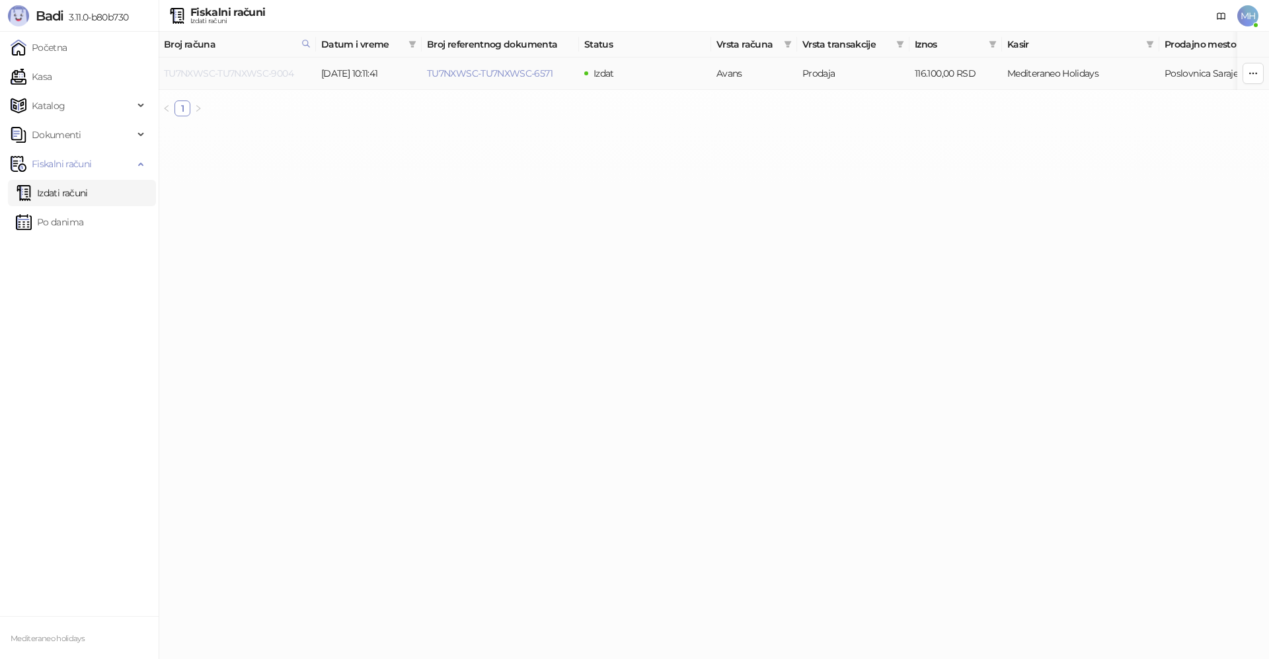
click at [272, 73] on link "TU7NXWSC-TU7NXWSC-9004" at bounding box center [229, 73] width 130 height 12
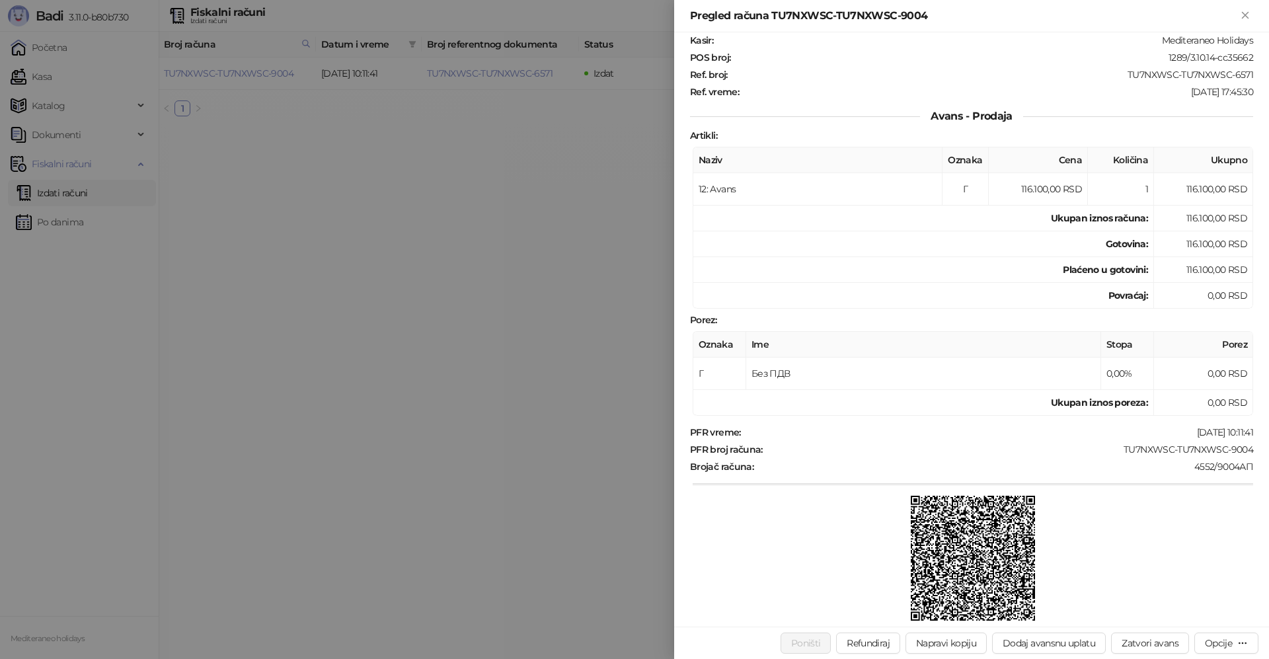
scroll to position [132, 0]
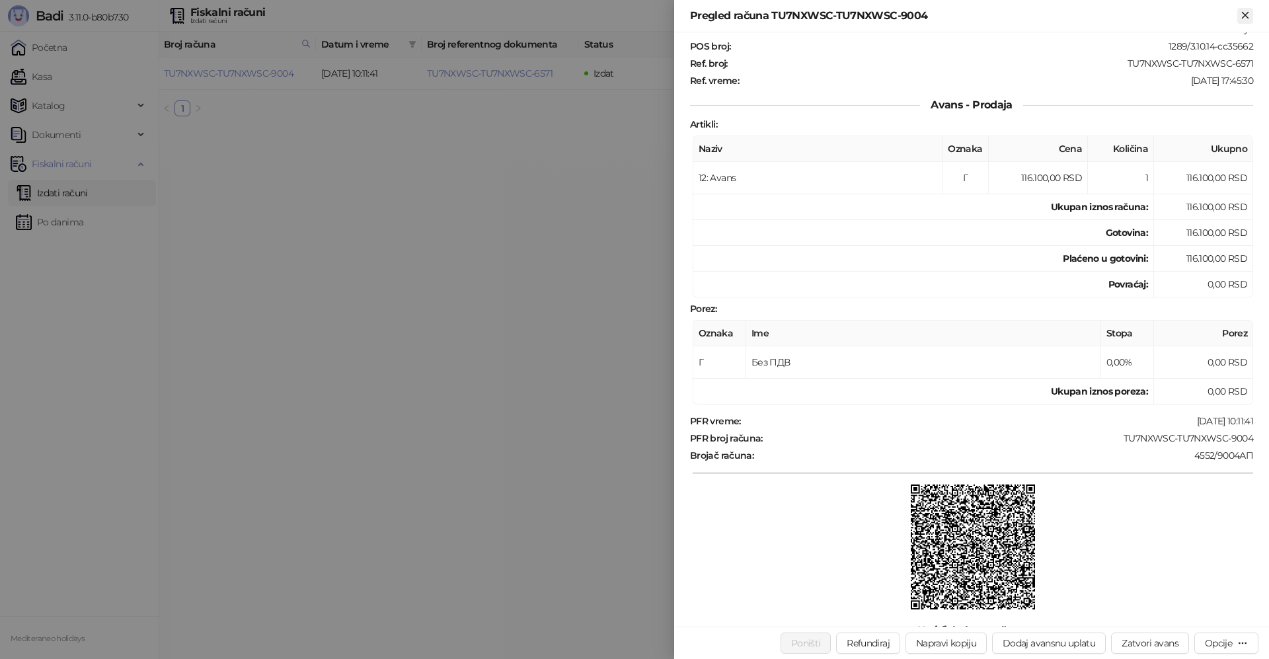
click at [1243, 13] on icon "Zatvori" at bounding box center [1245, 15] width 6 height 6
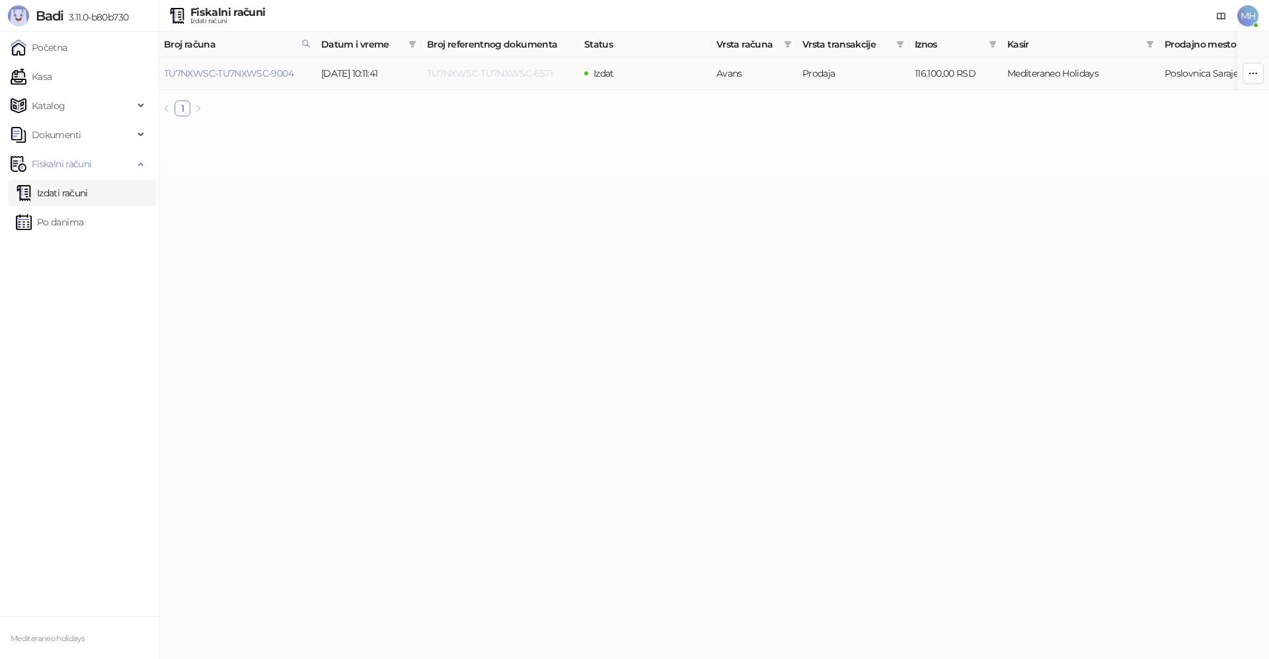
click at [542, 68] on link "TU7NXWSC-TU7NXWSC-6571" at bounding box center [490, 73] width 126 height 12
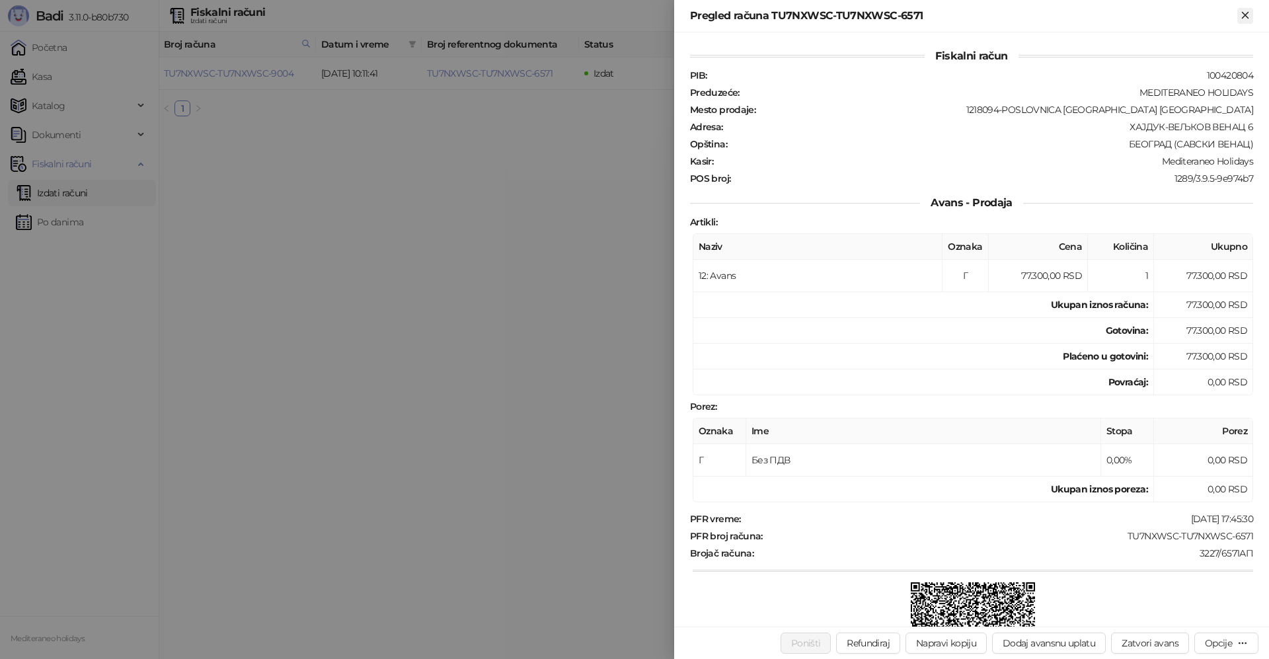
click at [1249, 23] on button "Zatvori" at bounding box center [1245, 16] width 16 height 16
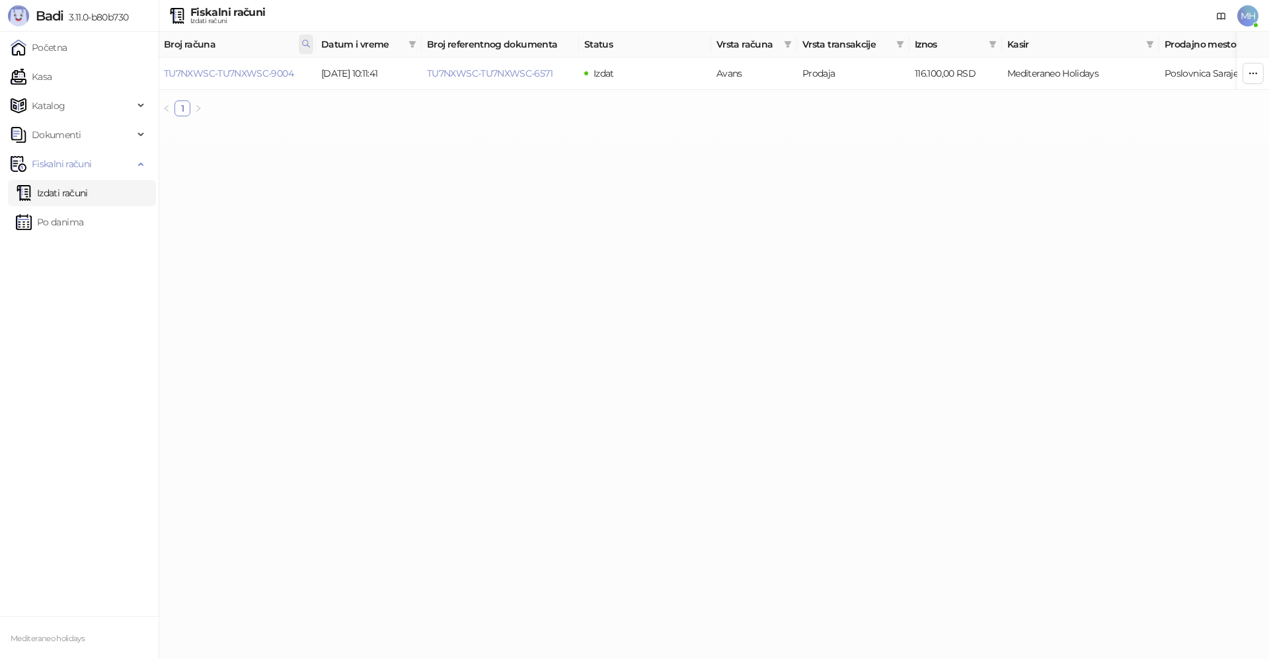
click at [304, 43] on icon at bounding box center [305, 43] width 9 height 9
drag, startPoint x: 239, startPoint y: 73, endPoint x: 101, endPoint y: 83, distance: 137.9
click at [104, 83] on body "Badi 3.11.0-b80b730 Početna Kasa Katalog Dokumenti Fiskalni računi Izdati račun…" at bounding box center [634, 63] width 1269 height 127
click at [269, 71] on link "TU7NXWSC-TU7NXWSC-6571" at bounding box center [227, 73] width 126 height 12
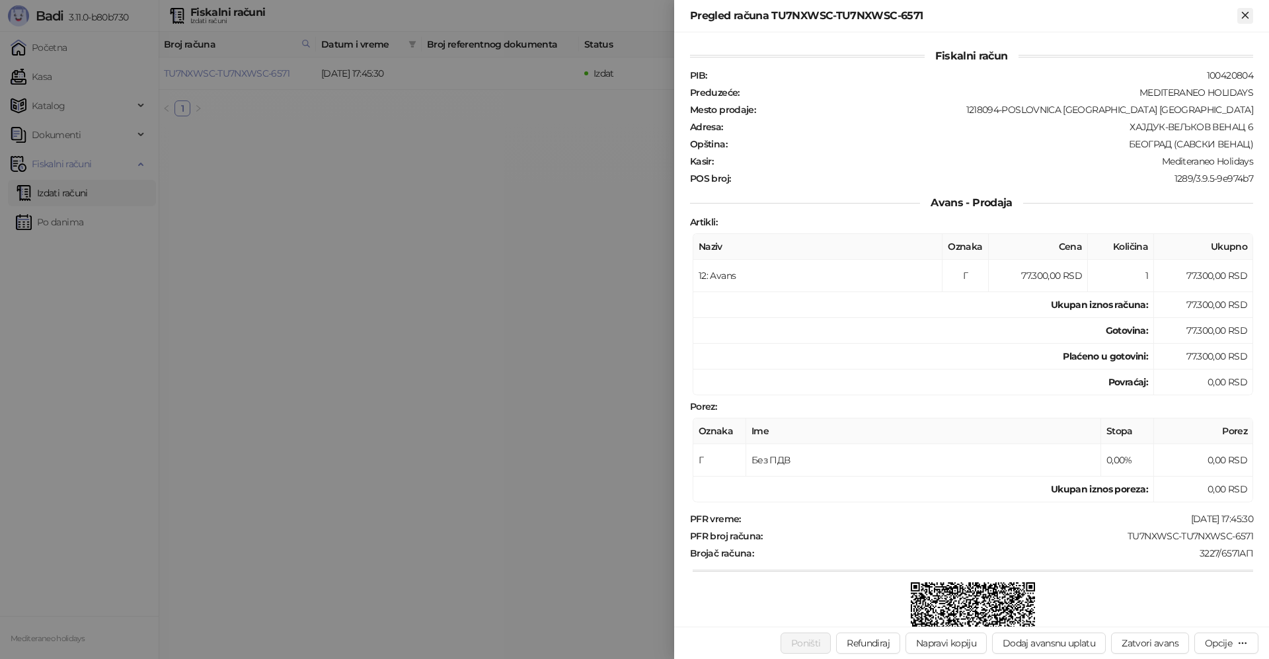
click at [1243, 15] on icon "Zatvori" at bounding box center [1245, 15] width 12 height 12
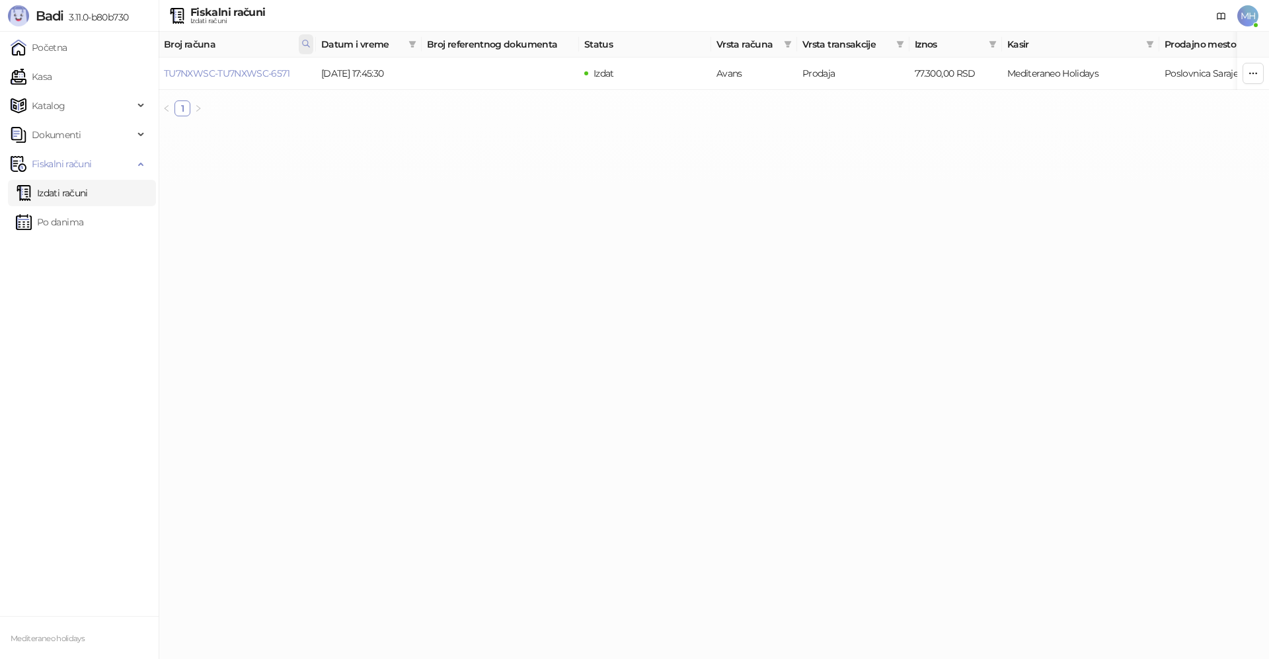
click at [306, 41] on icon at bounding box center [305, 43] width 9 height 9
drag, startPoint x: 124, startPoint y: 73, endPoint x: 108, endPoint y: 74, distance: 15.9
click at [108, 74] on body "Badi 3.11.0-b80b730 Početna Kasa Katalog Dokumenti Fiskalni računi Izdati račun…" at bounding box center [634, 63] width 1269 height 127
type input "****"
click at [280, 101] on button "U redu" at bounding box center [288, 102] width 39 height 16
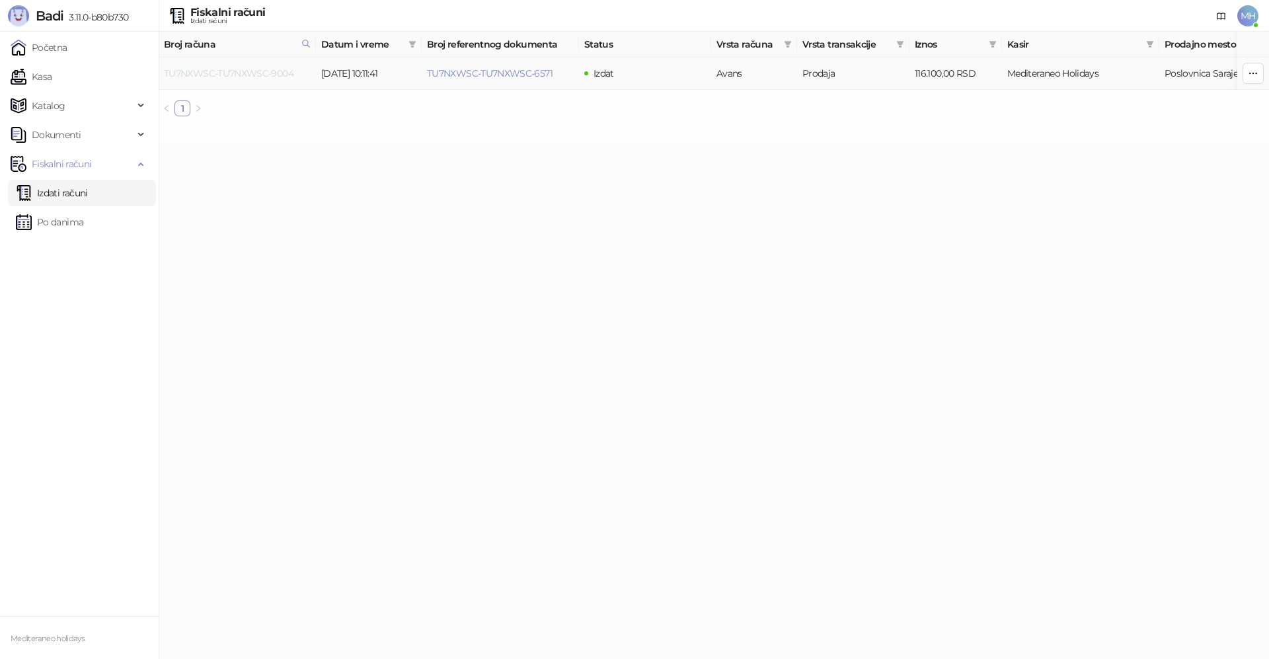
click at [267, 69] on link "TU7NXWSC-TU7NXWSC-9004" at bounding box center [229, 73] width 130 height 12
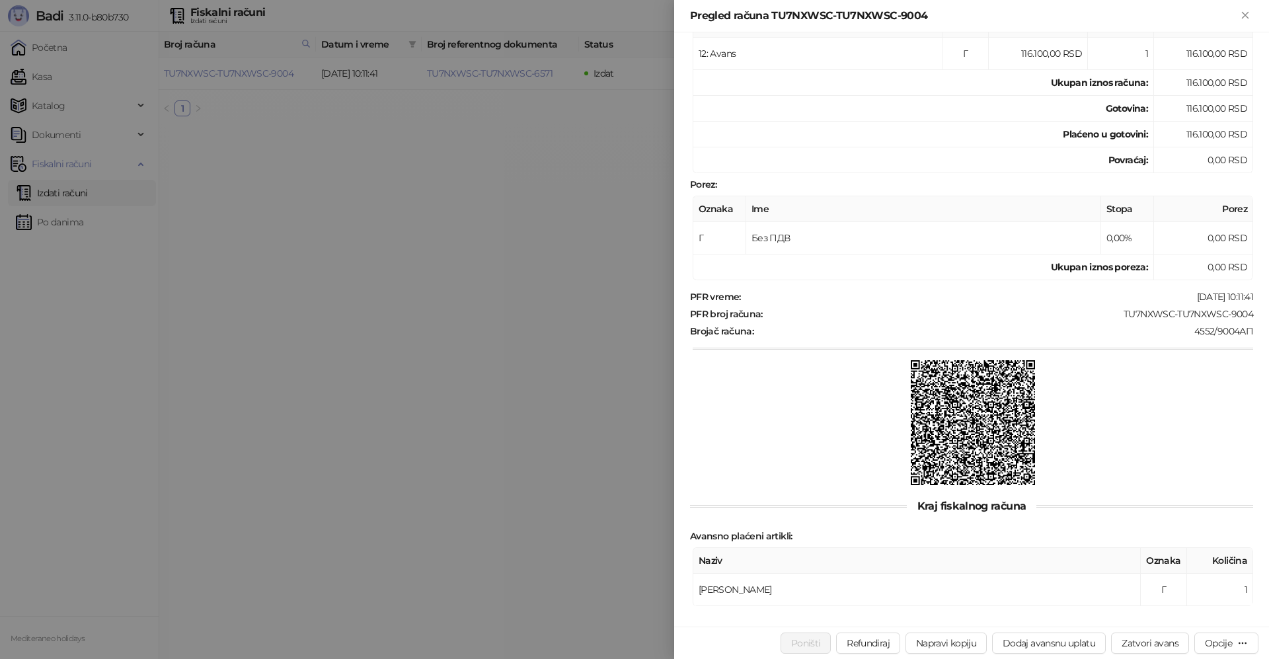
scroll to position [262, 0]
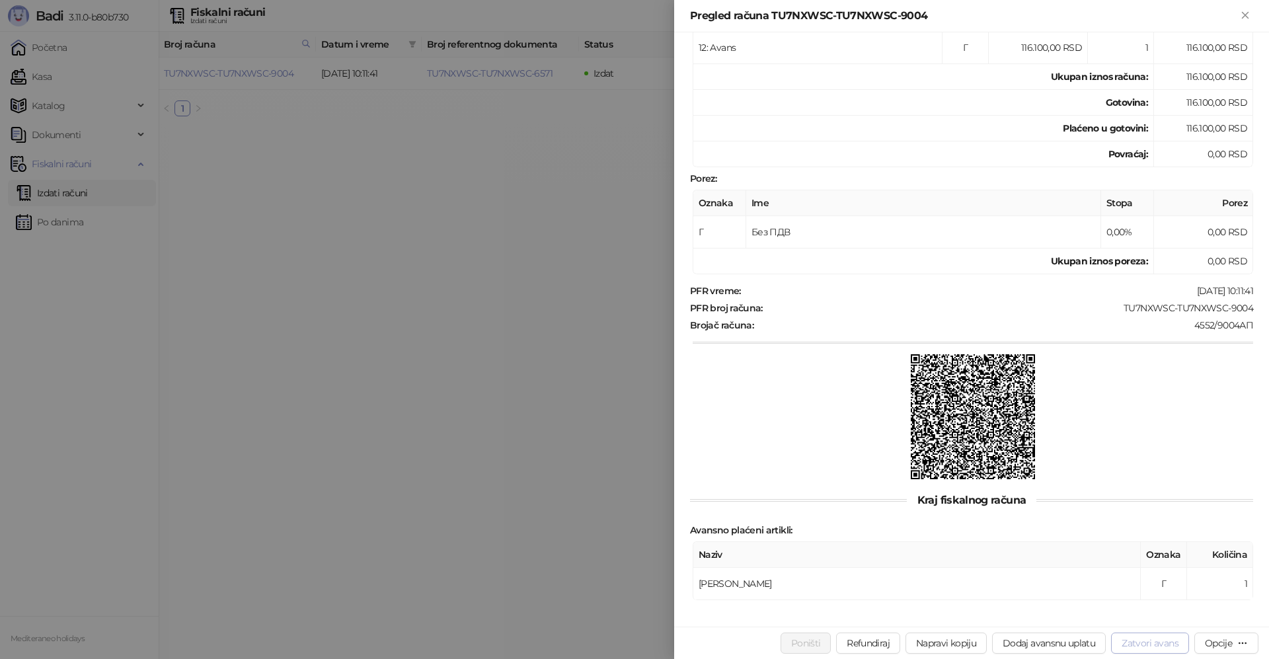
click at [1159, 643] on button "Zatvori avans" at bounding box center [1150, 643] width 78 height 21
type input "**********"
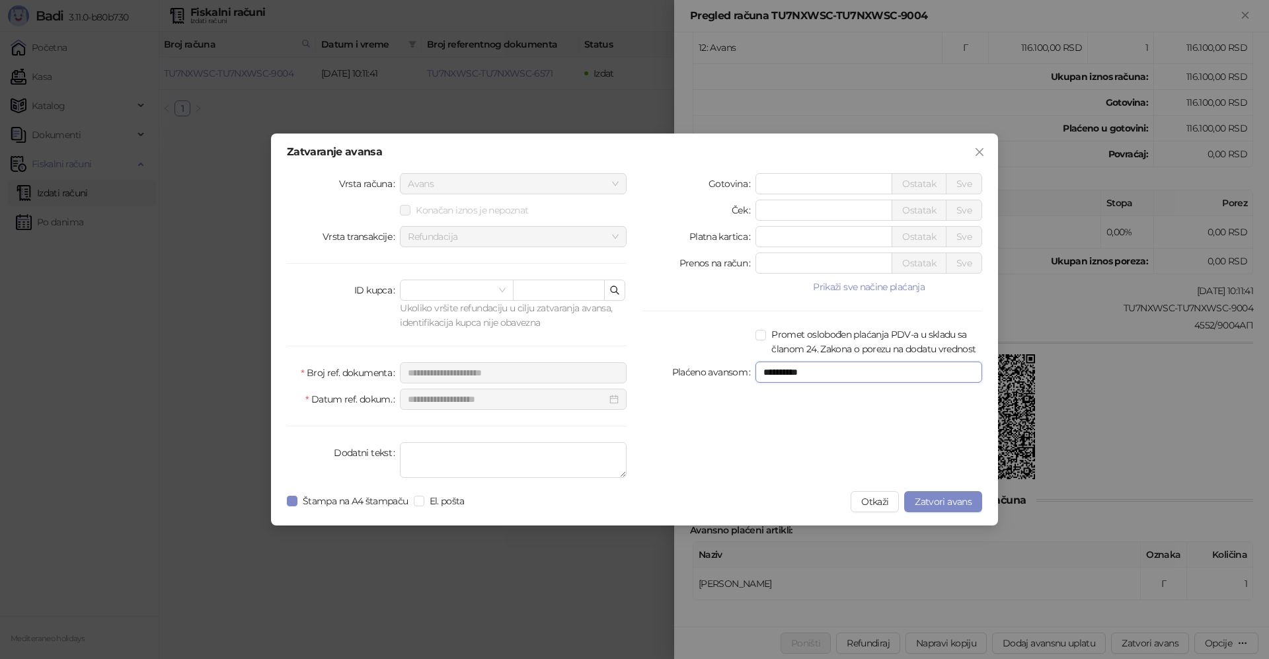
click at [797, 365] on input "**********" at bounding box center [869, 372] width 227 height 21
drag, startPoint x: 808, startPoint y: 371, endPoint x: 714, endPoint y: 374, distance: 94.6
click at [714, 374] on div "**********" at bounding box center [813, 372] width 340 height 21
click at [885, 502] on button "Otkaži" at bounding box center [875, 501] width 48 height 21
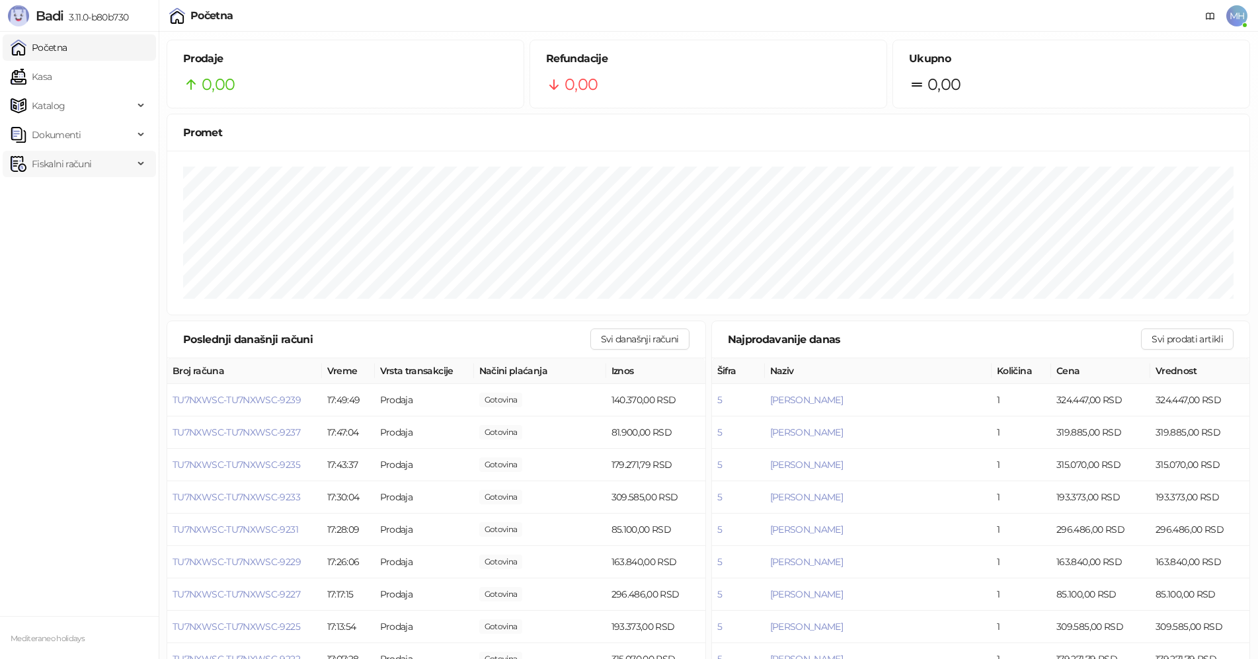
click at [56, 163] on span "Fiskalni računi" at bounding box center [61, 164] width 59 height 26
click at [63, 200] on link "Izdati računi" at bounding box center [52, 193] width 72 height 26
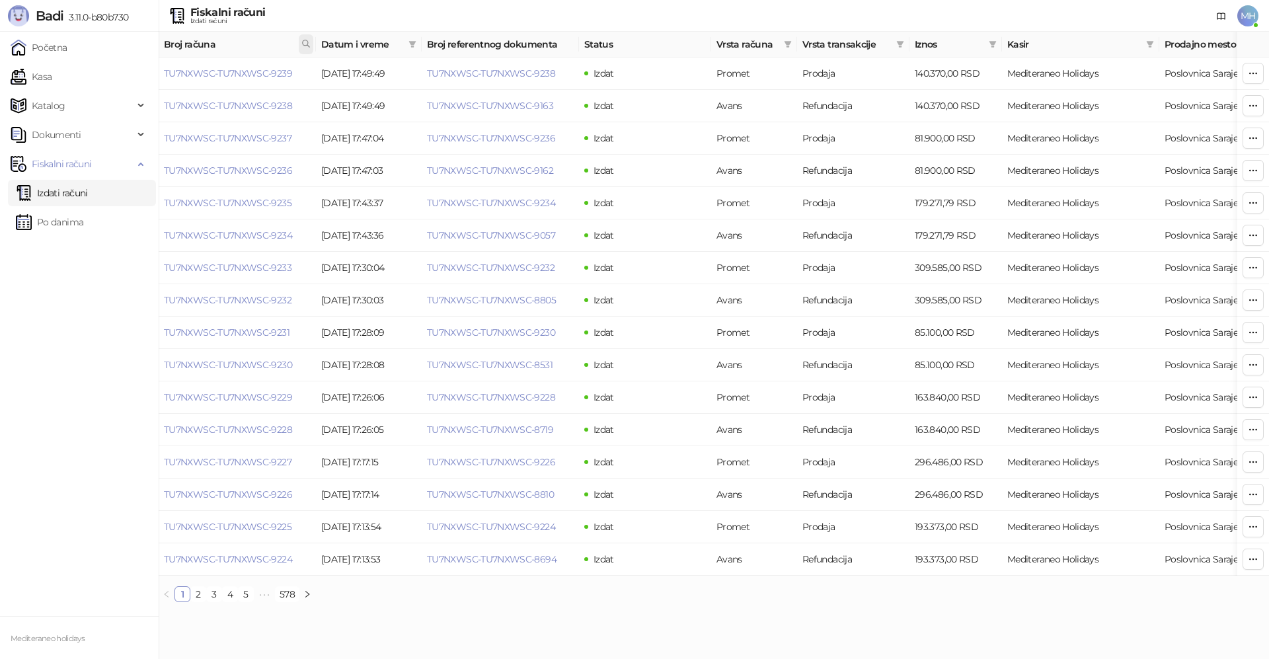
click at [310, 47] on icon at bounding box center [305, 43] width 9 height 9
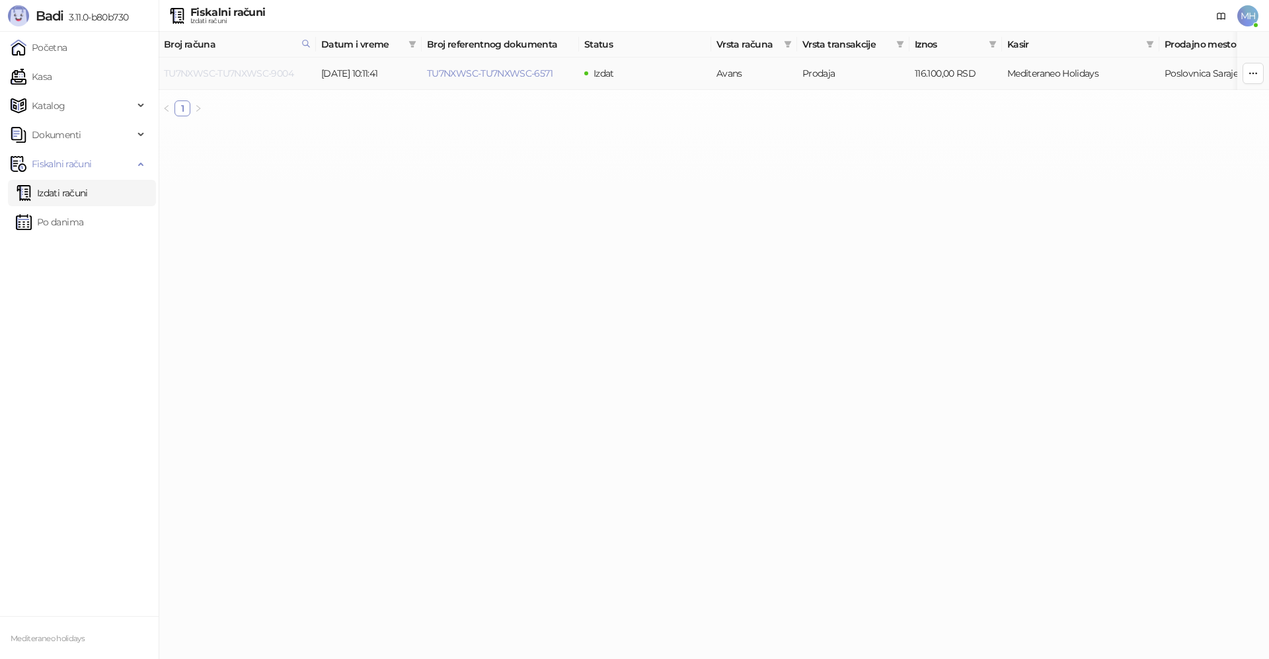
click at [276, 72] on link "TU7NXWSC-TU7NXWSC-9004" at bounding box center [229, 73] width 130 height 12
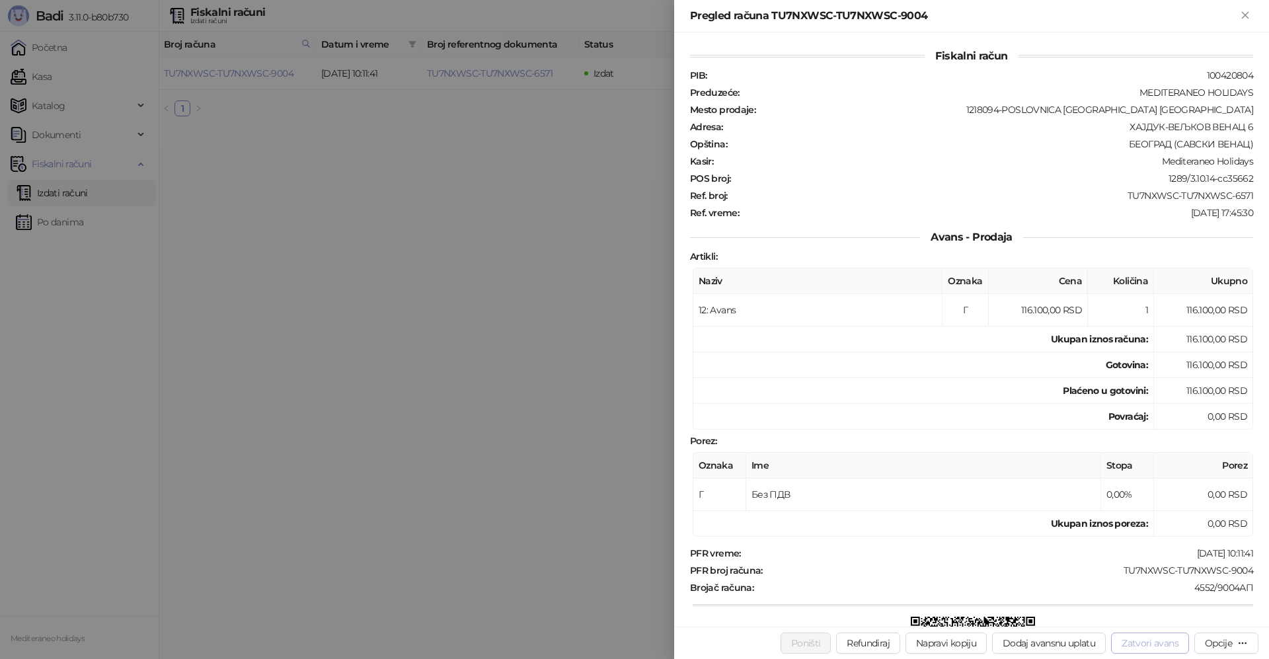
click at [1128, 641] on button "Zatvori avans" at bounding box center [1150, 643] width 78 height 21
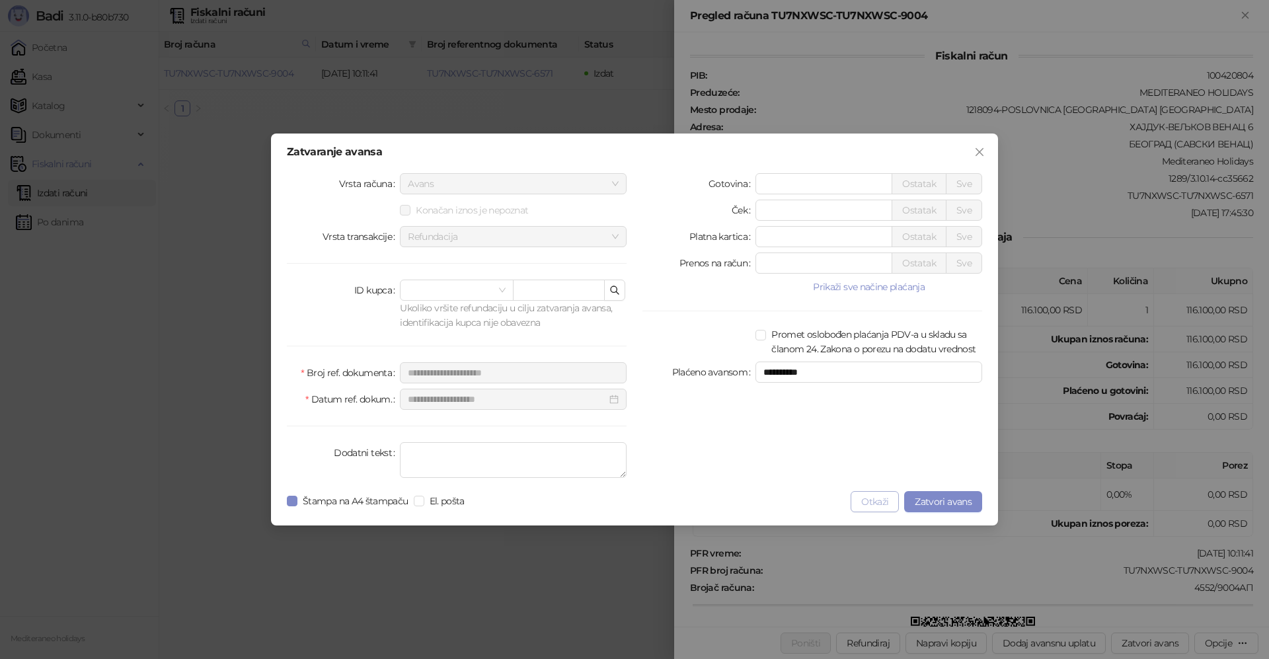
click at [882, 498] on button "Otkaži" at bounding box center [875, 501] width 48 height 21
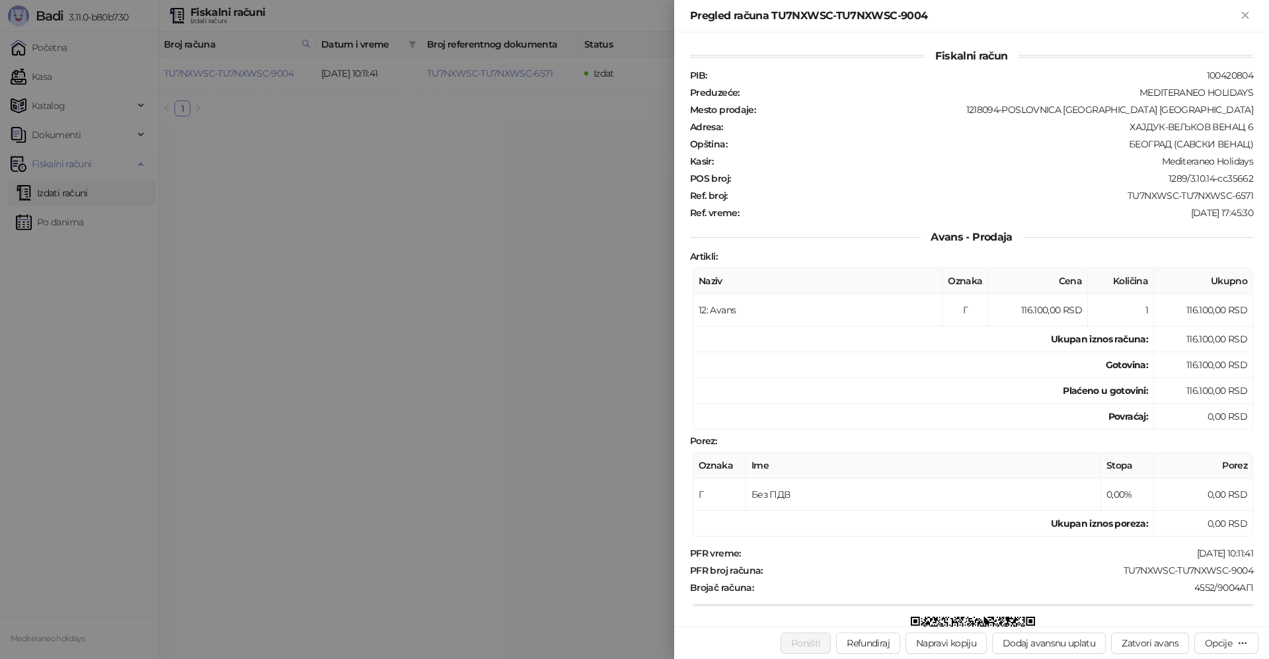
click at [504, 84] on div at bounding box center [634, 329] width 1269 height 659
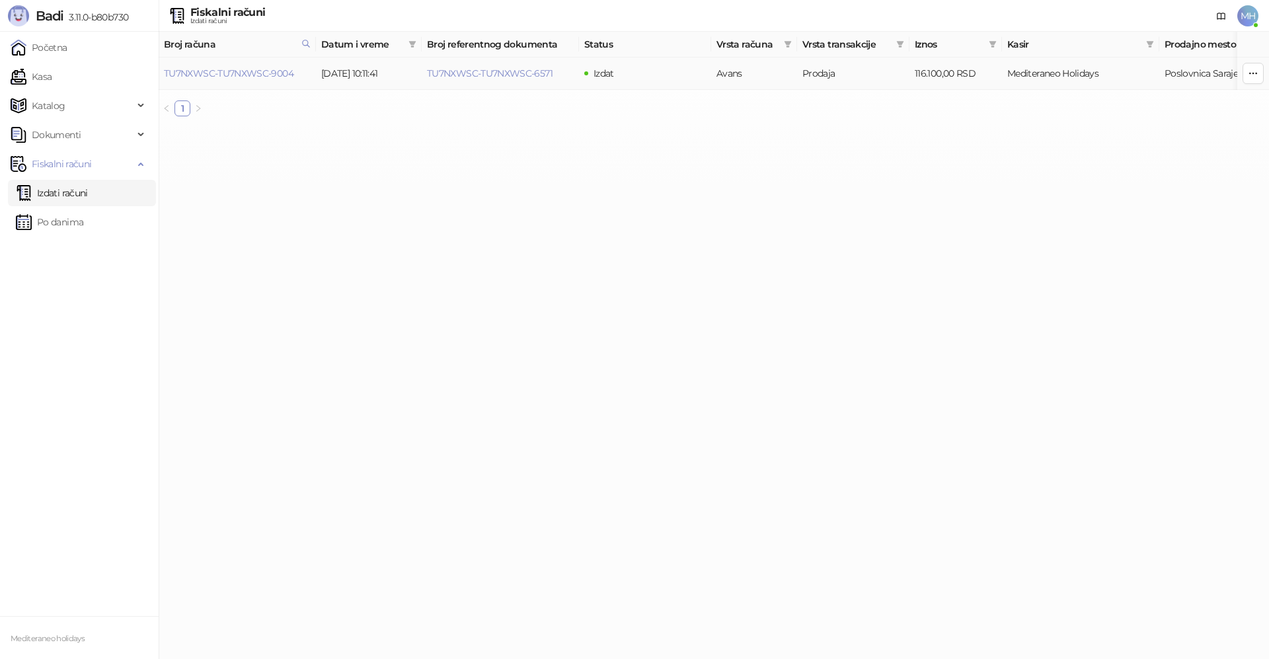
click at [514, 73] on link "TU7NXWSC-TU7NXWSC-6571" at bounding box center [490, 73] width 126 height 12
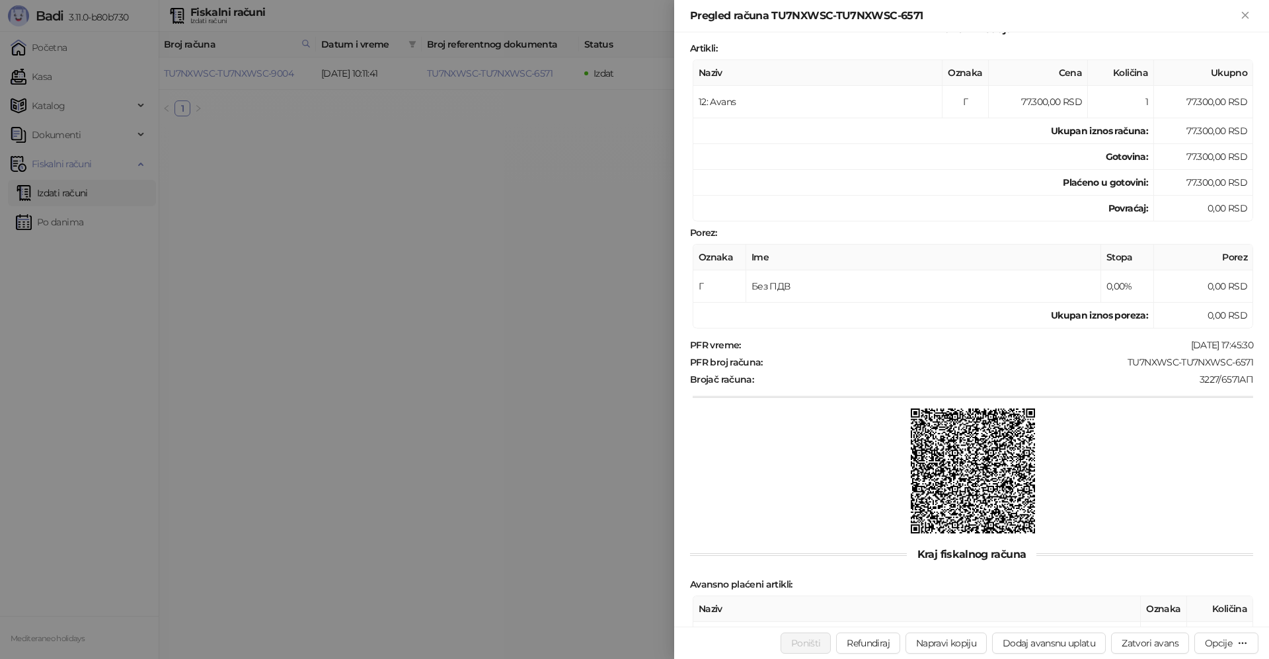
scroll to position [228, 0]
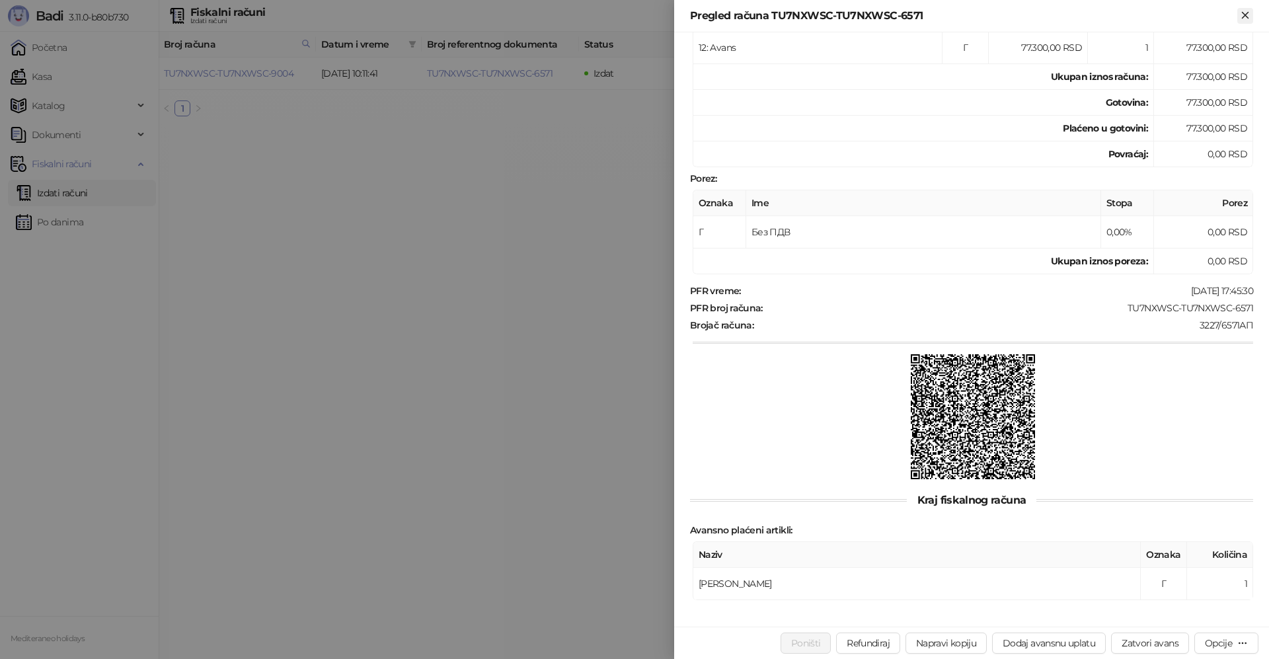
click at [1245, 17] on icon "Zatvori" at bounding box center [1245, 15] width 6 height 6
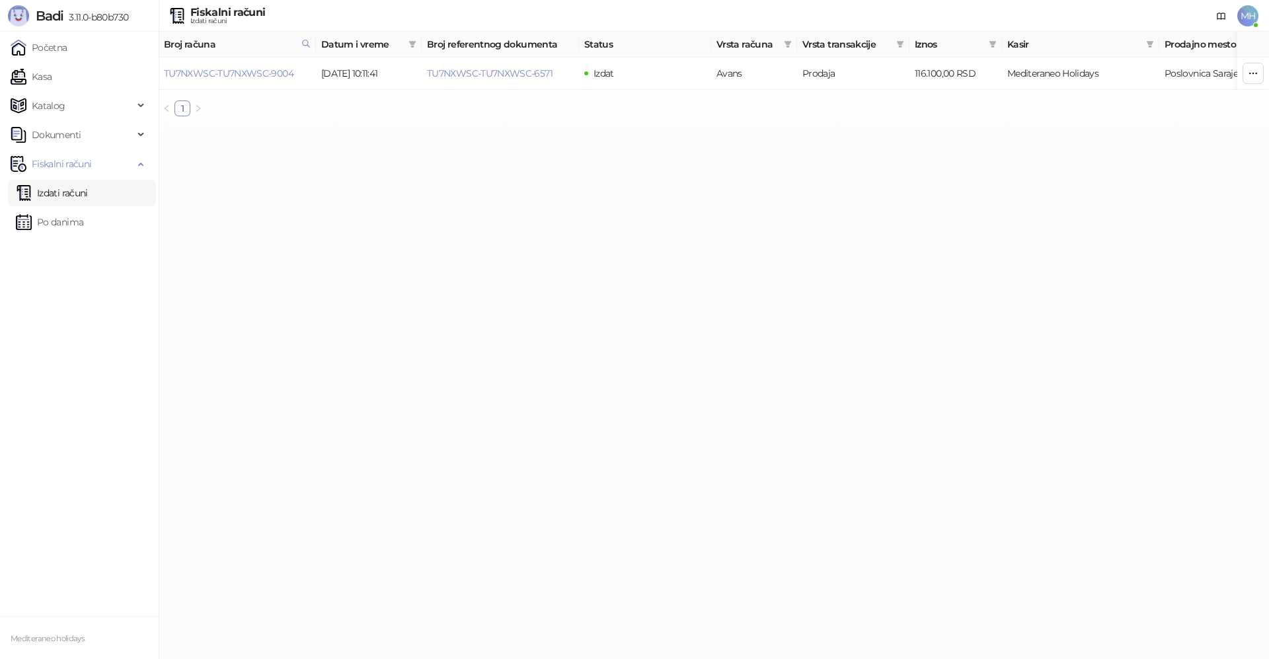
click at [471, 44] on th "Broj referentnog dokumenta" at bounding box center [500, 45] width 157 height 26
click at [74, 193] on link "Izdati računi" at bounding box center [52, 193] width 72 height 26
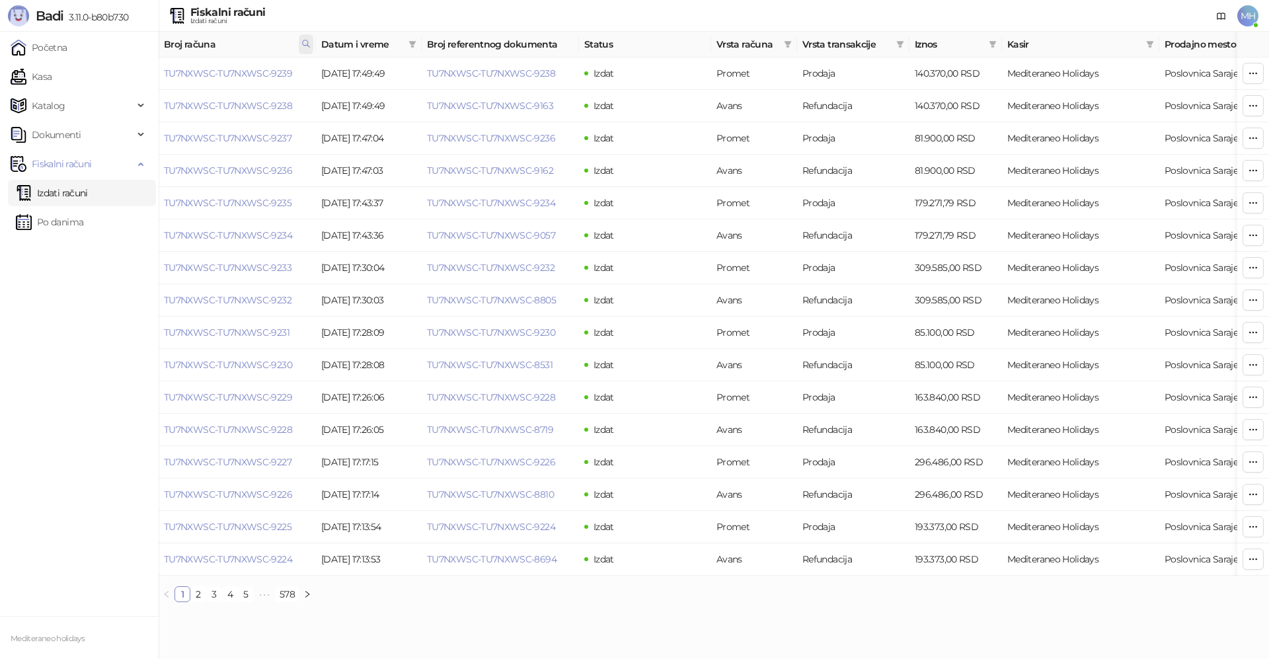
click at [302, 46] on icon at bounding box center [305, 43] width 9 height 9
drag, startPoint x: 213, startPoint y: 74, endPoint x: 106, endPoint y: 93, distance: 108.1
click at [106, 93] on body "Badi 3.11.0-b80b730 Početna Kasa Katalog Dokumenti Fiskalni računi Izdati račun…" at bounding box center [634, 306] width 1269 height 613
type input "****"
click at [301, 38] on span at bounding box center [306, 44] width 15 height 20
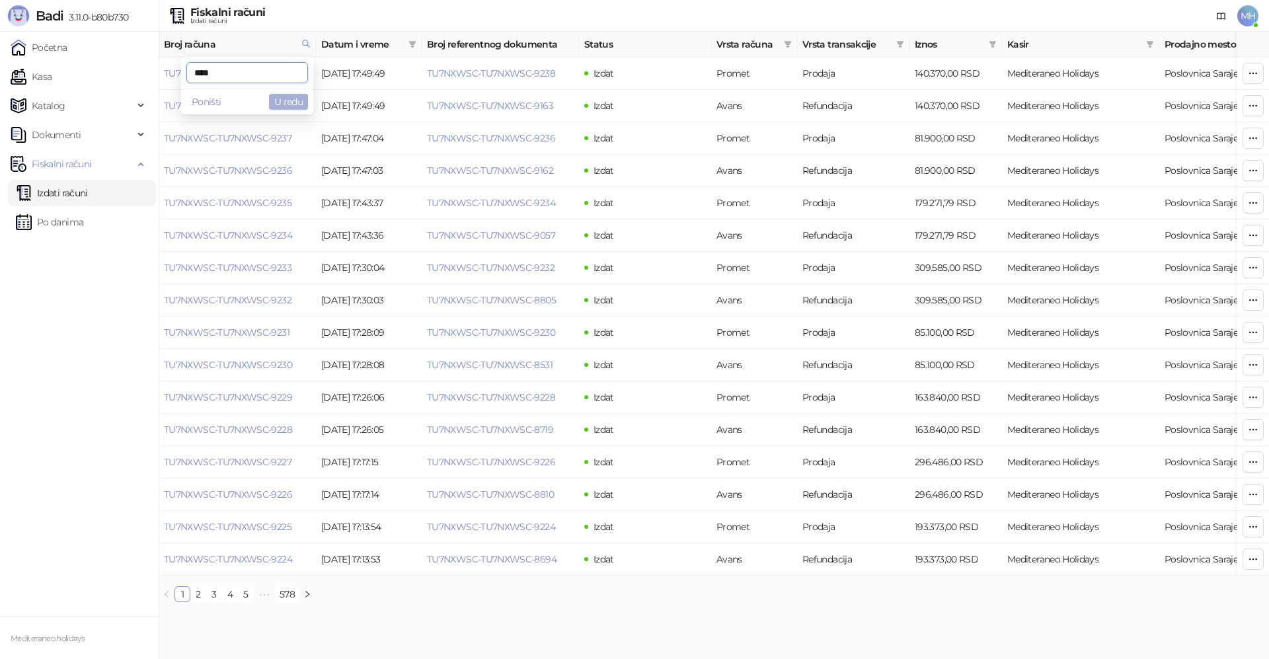
click at [278, 98] on button "U redu" at bounding box center [288, 102] width 39 height 16
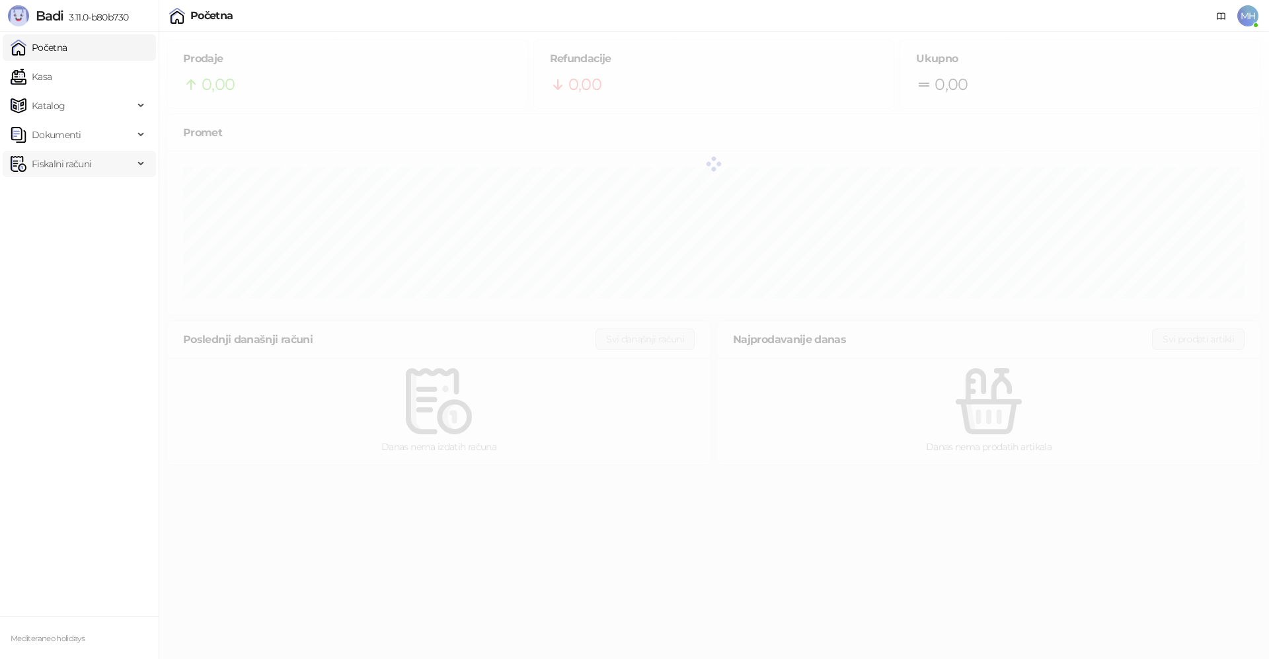
click at [46, 165] on span "Fiskalni računi" at bounding box center [61, 164] width 59 height 26
click at [54, 200] on link "Izdati računi" at bounding box center [52, 193] width 72 height 26
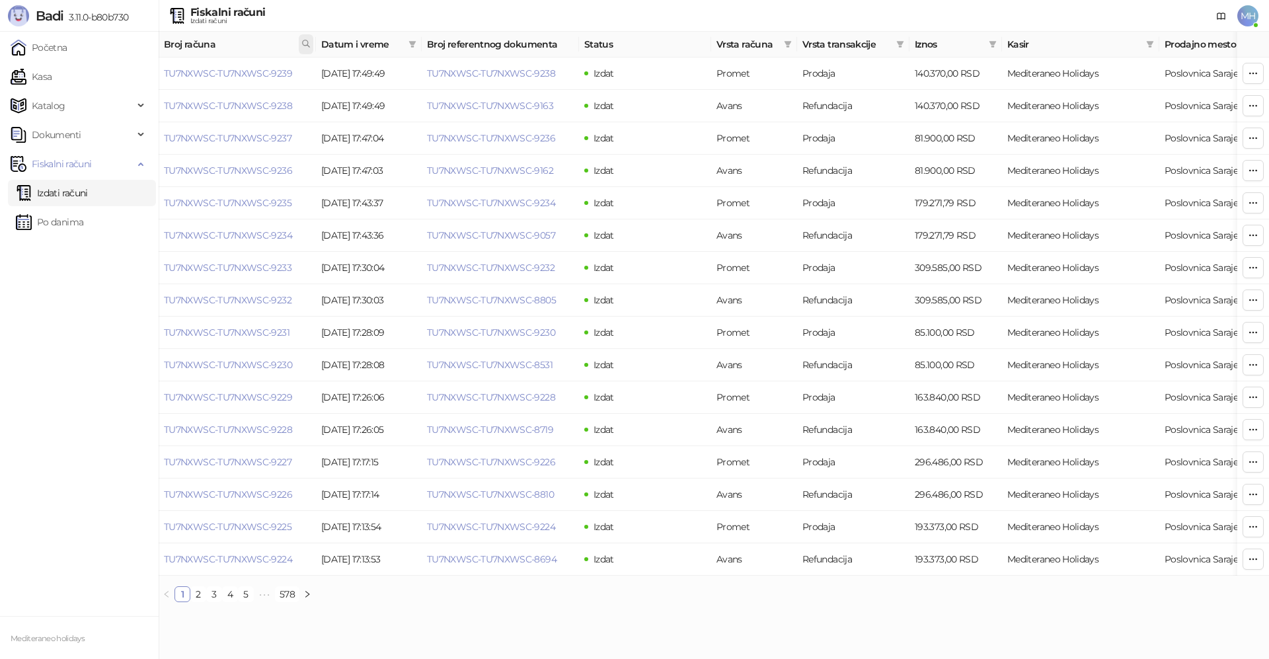
click at [305, 44] on icon at bounding box center [305, 43] width 9 height 9
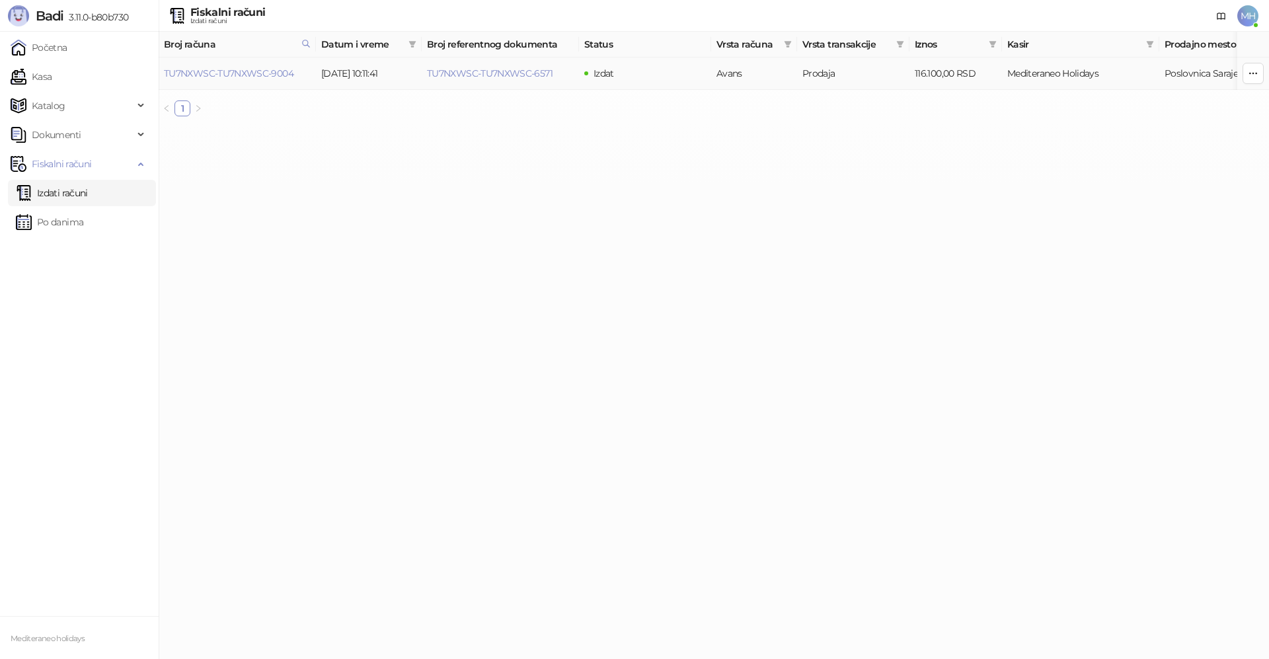
drag, startPoint x: 560, startPoint y: 305, endPoint x: 546, endPoint y: 348, distance: 45.2
click at [546, 127] on html "Badi 3.11.0-b80b730 Početna Kasa Katalog Dokumenti Fiskalni računi Izdati račun…" at bounding box center [634, 63] width 1269 height 127
click at [537, 75] on link "TU7NXWSC-TU7NXWSC-6571" at bounding box center [490, 73] width 126 height 12
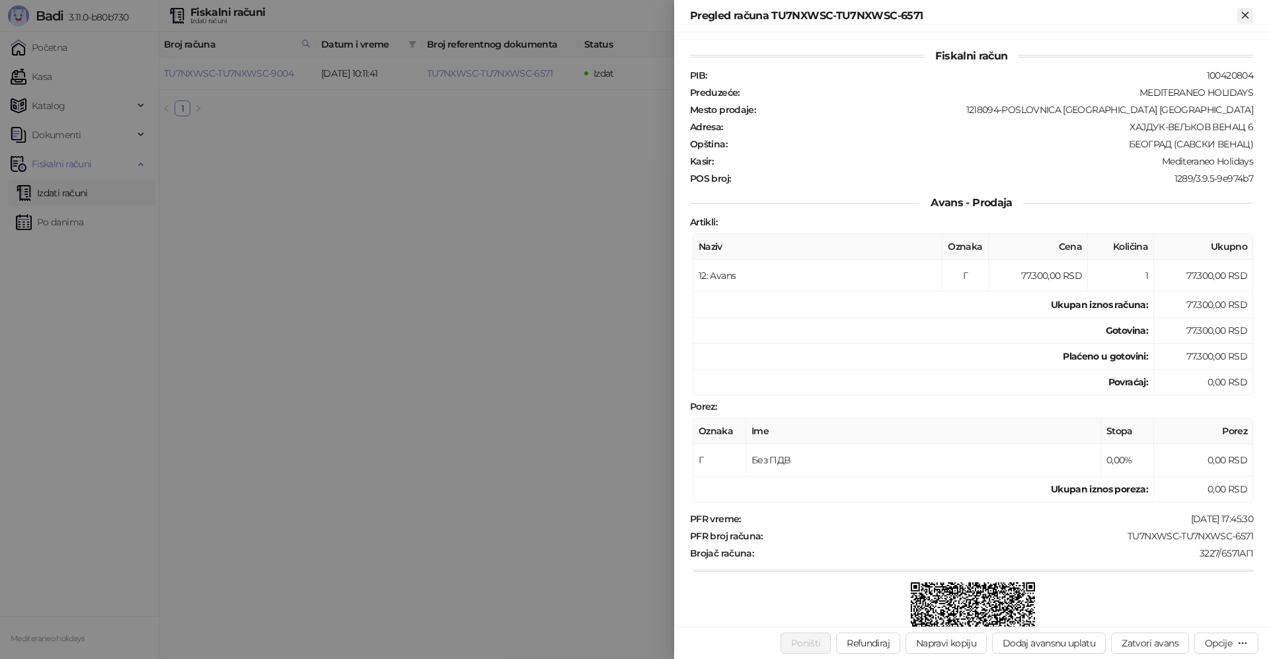
click at [1249, 17] on icon "Zatvori" at bounding box center [1245, 15] width 12 height 12
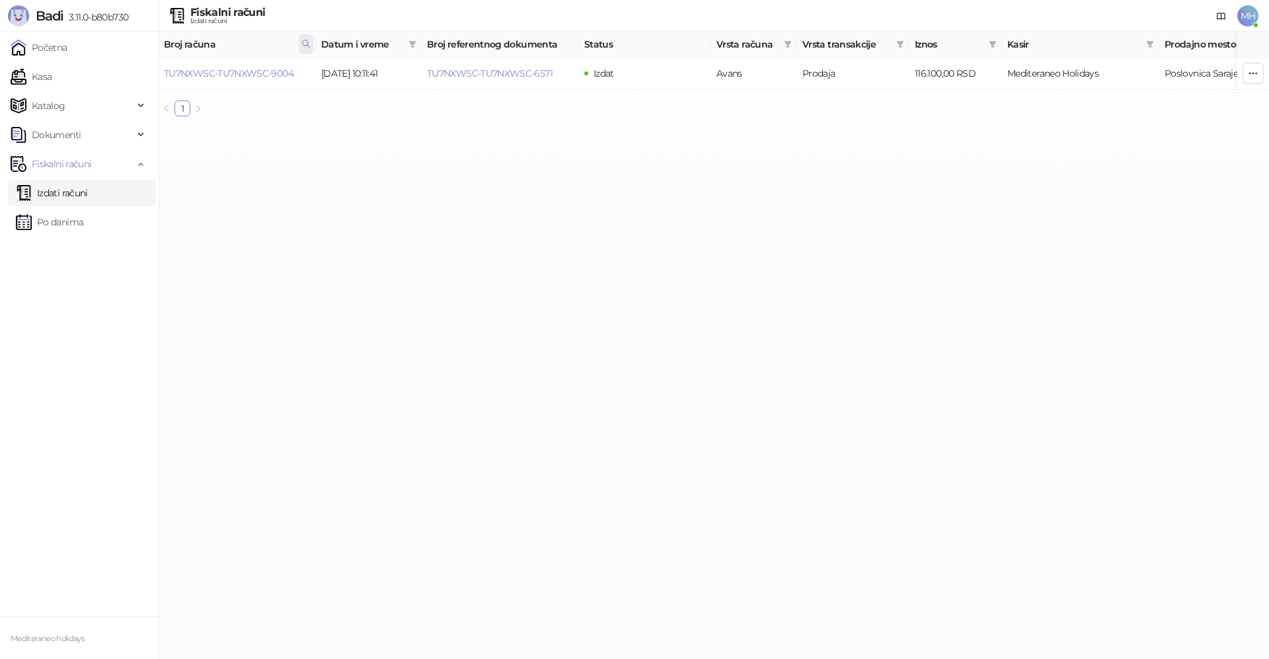
click at [308, 47] on icon at bounding box center [305, 43] width 9 height 9
drag, startPoint x: 219, startPoint y: 71, endPoint x: 103, endPoint y: 77, distance: 116.5
click at [105, 77] on body "Badi 3.11.0-b80b730 Početna Kasa Katalog Dokumenti Fiskalni računi Izdati račun…" at bounding box center [634, 63] width 1269 height 127
click at [308, 42] on icon at bounding box center [306, 43] width 7 height 7
drag, startPoint x: 239, startPoint y: 75, endPoint x: 148, endPoint y: 83, distance: 90.9
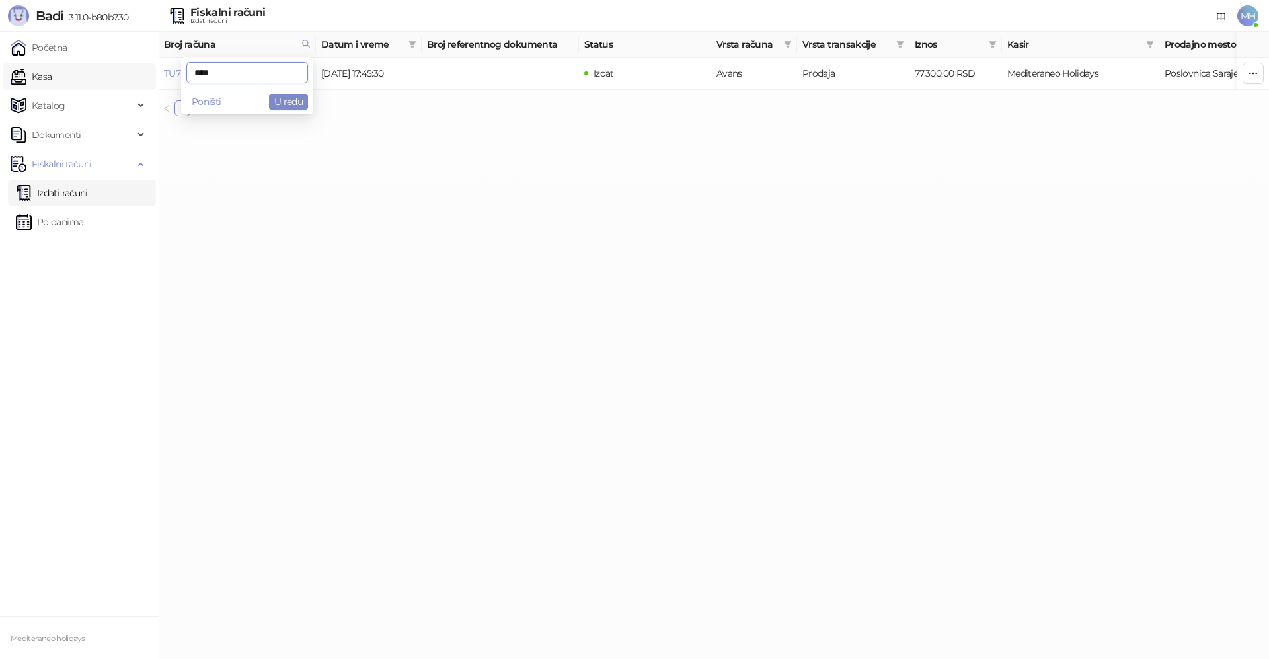
click at [148, 83] on body "Badi 3.11.0-b80b730 Početna Kasa Katalog Dokumenti Fiskalni računi Izdati račun…" at bounding box center [634, 63] width 1269 height 127
type input "****"
click at [277, 69] on link "TU7NXWSC-TU7NXWSC-9004" at bounding box center [229, 73] width 130 height 12
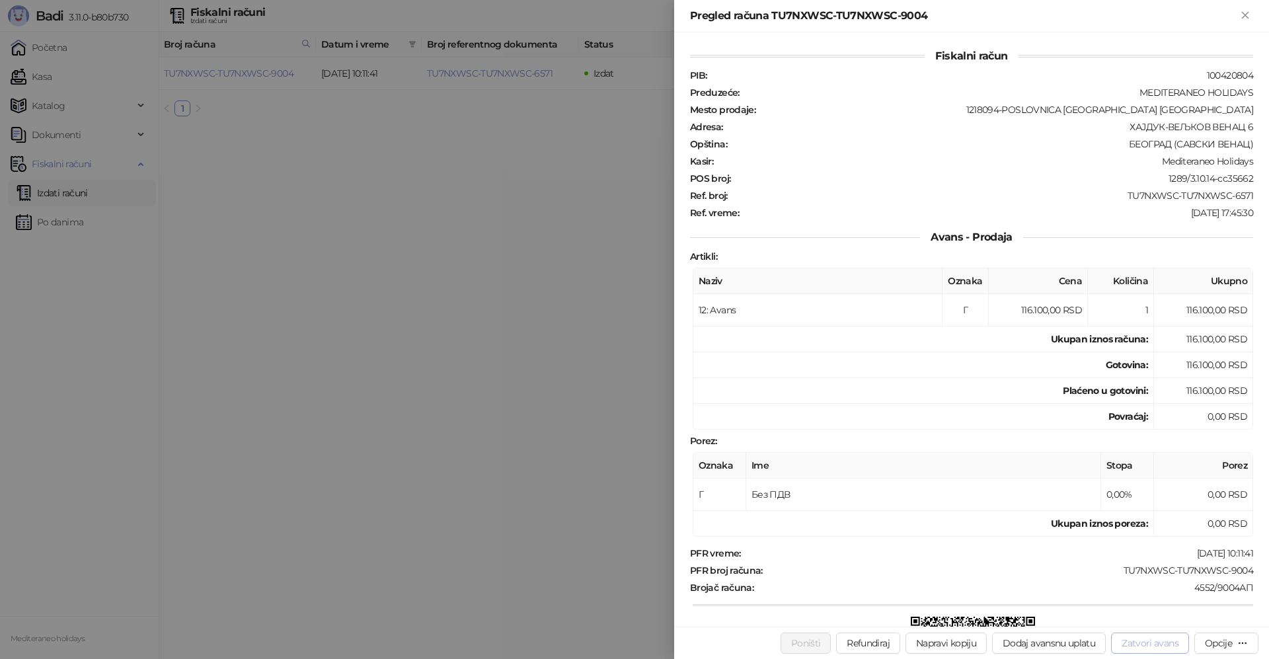
click at [1133, 640] on button "Zatvori avans" at bounding box center [1150, 643] width 78 height 21
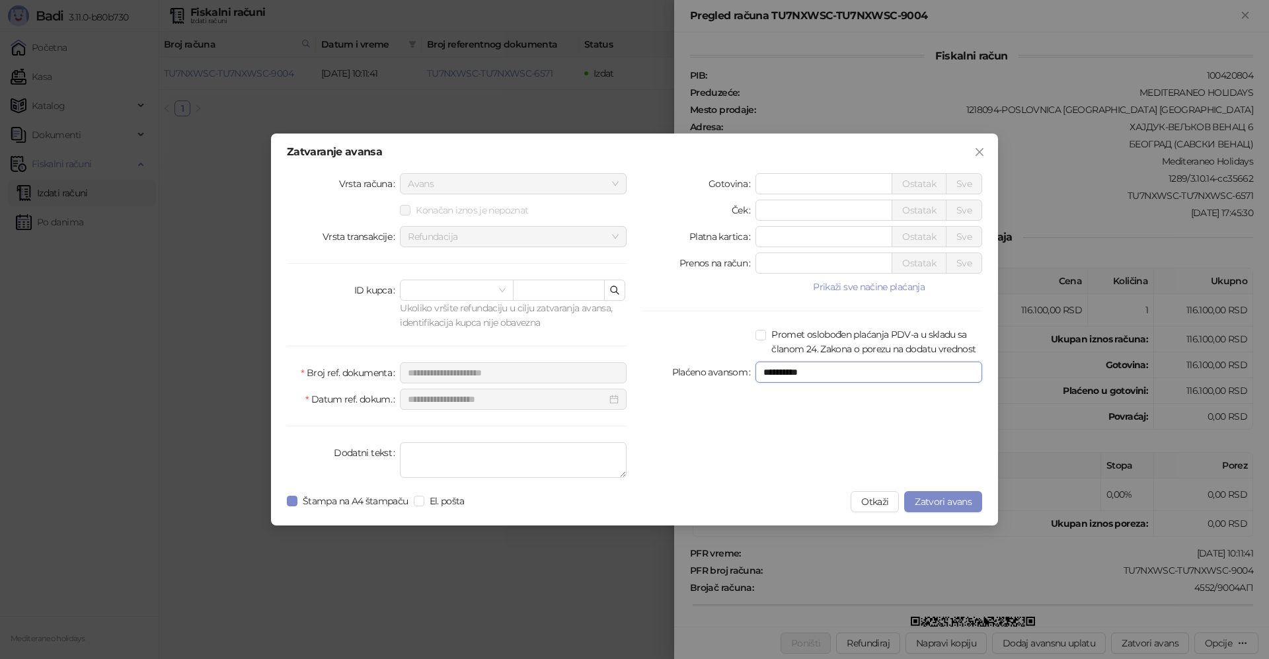
drag, startPoint x: 824, startPoint y: 372, endPoint x: 703, endPoint y: 371, distance: 121.6
click at [703, 371] on div "**********" at bounding box center [813, 372] width 340 height 21
click at [874, 505] on button "Otkaži" at bounding box center [875, 501] width 48 height 21
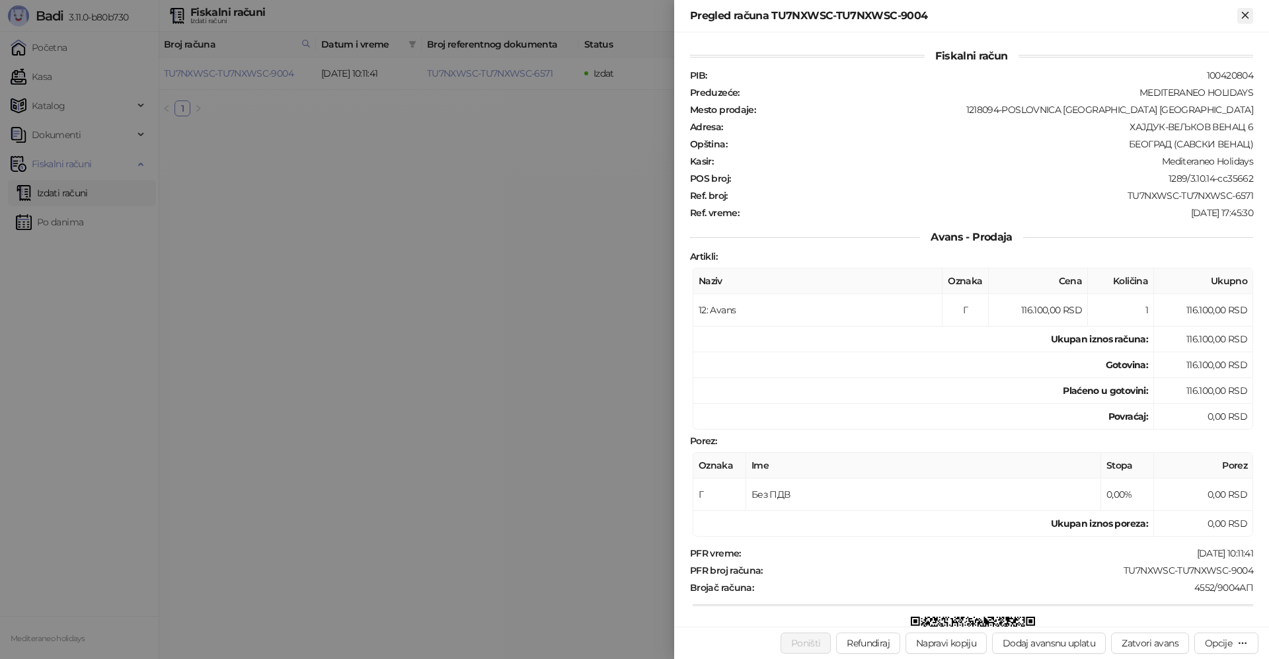
click at [1245, 15] on icon "Zatvori" at bounding box center [1245, 15] width 6 height 6
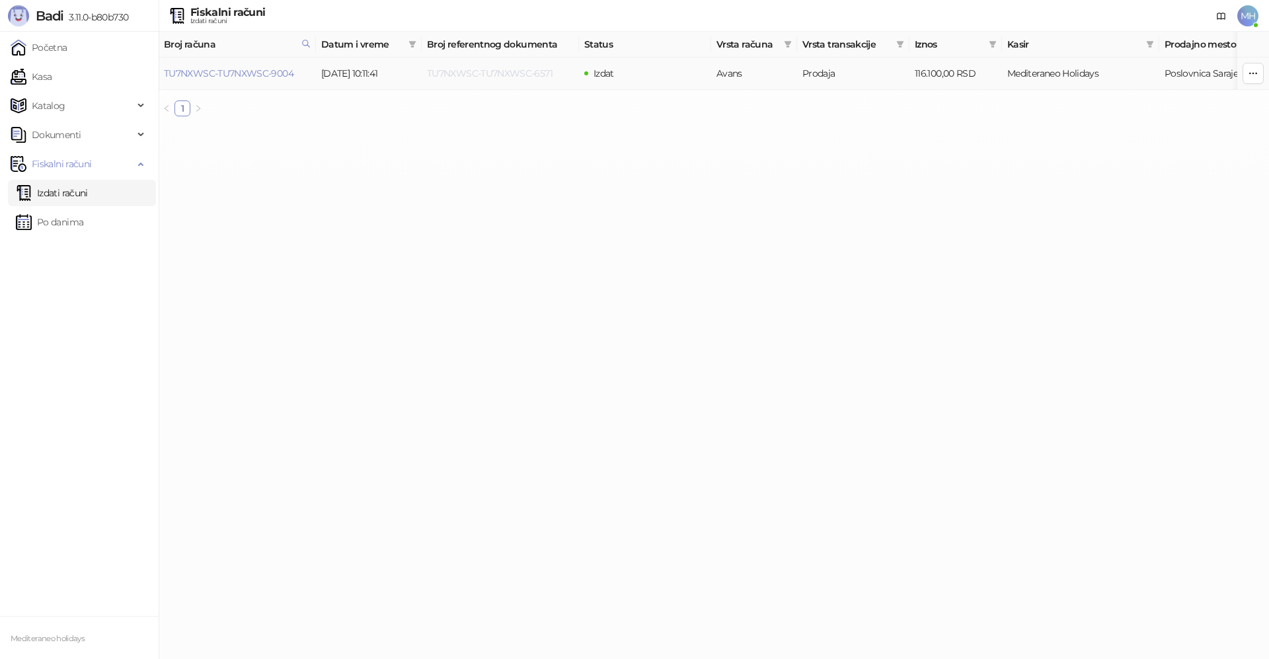
click at [501, 73] on link "TU7NXWSC-TU7NXWSC-6571" at bounding box center [490, 73] width 126 height 12
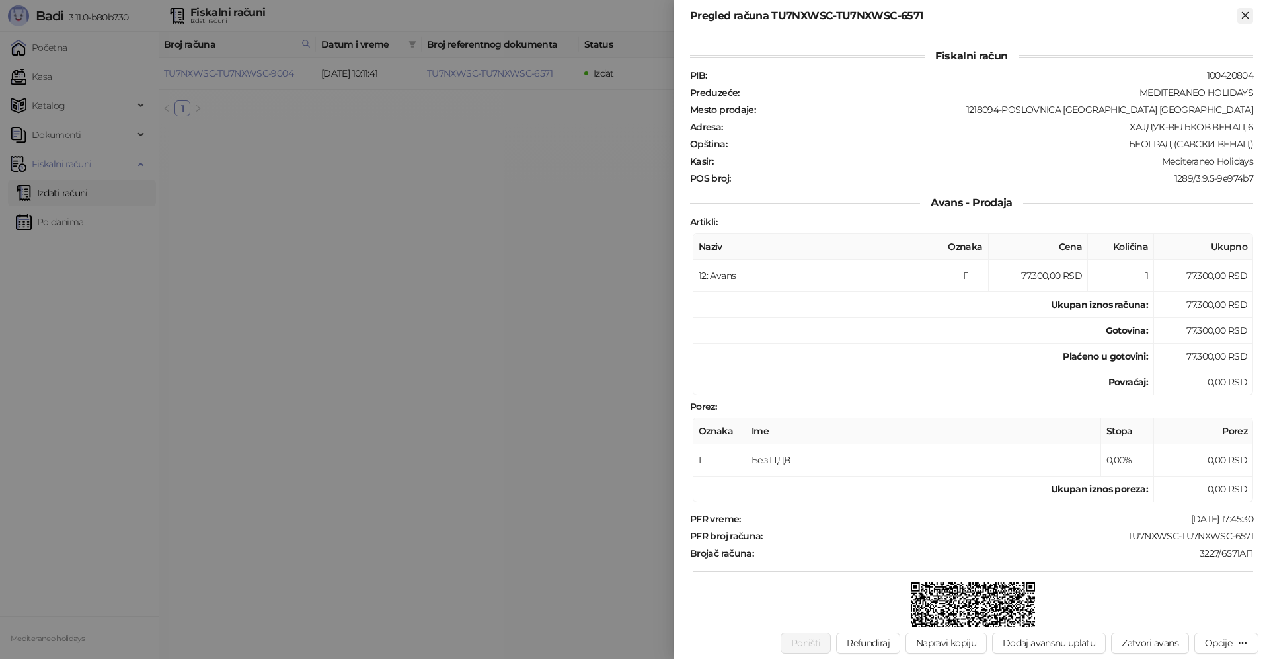
click at [1248, 13] on icon "Zatvori" at bounding box center [1245, 15] width 6 height 6
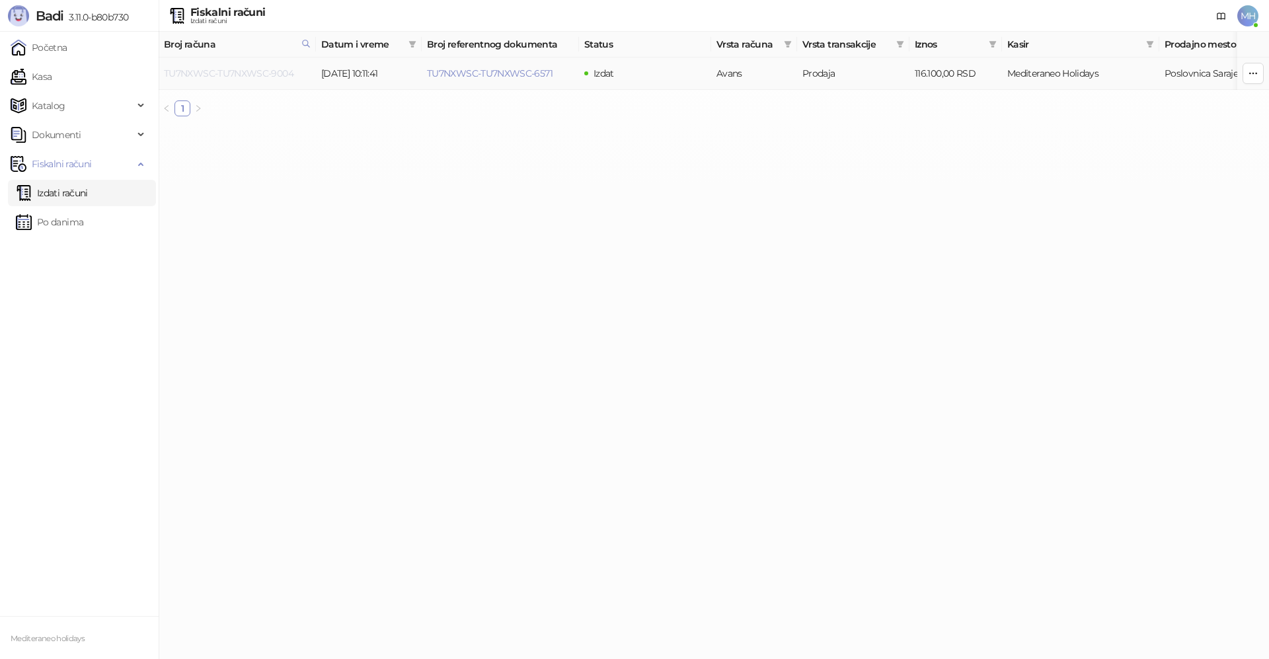
click at [264, 75] on link "TU7NXWSC-TU7NXWSC-9004" at bounding box center [229, 73] width 130 height 12
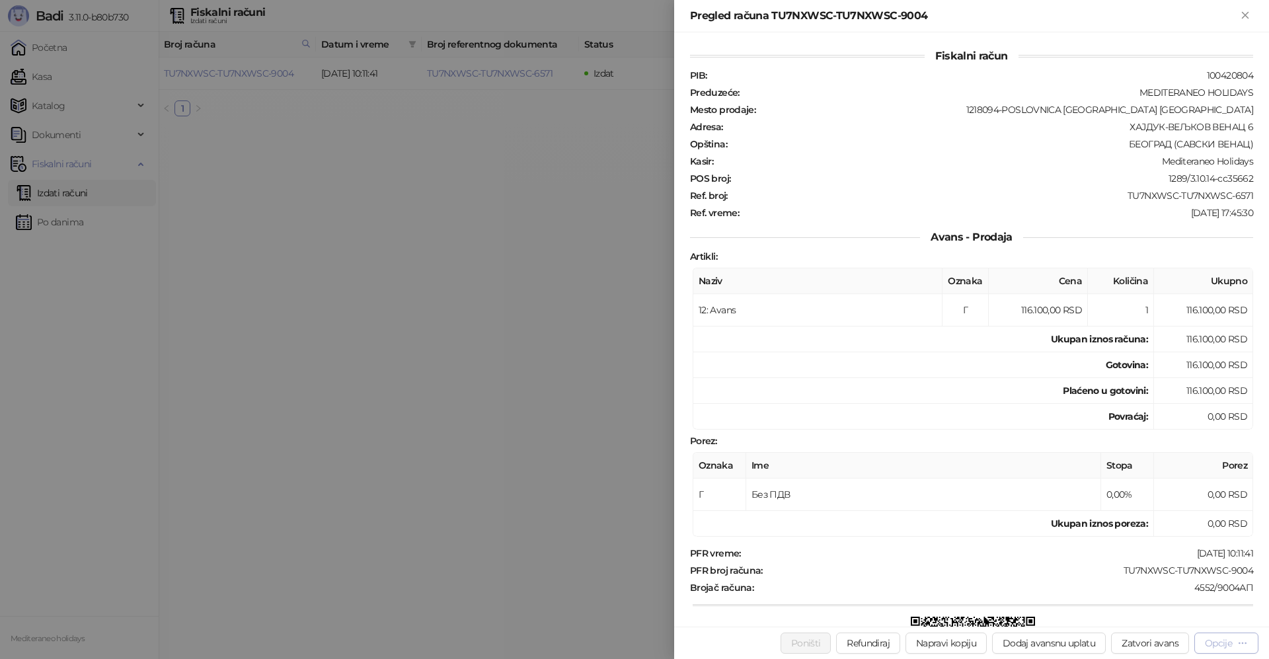
click at [1237, 640] on div "Opcije" at bounding box center [1226, 643] width 43 height 13
click at [502, 416] on div at bounding box center [634, 329] width 1269 height 659
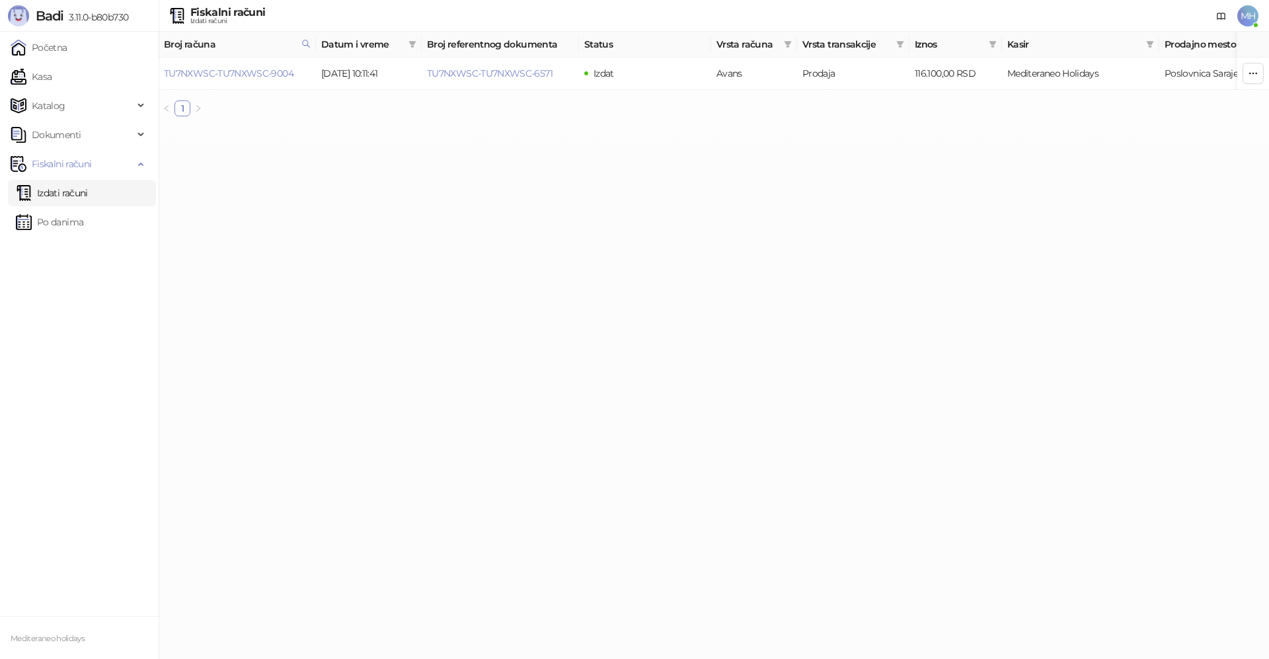
click at [88, 190] on link "Izdati računi" at bounding box center [52, 193] width 72 height 26
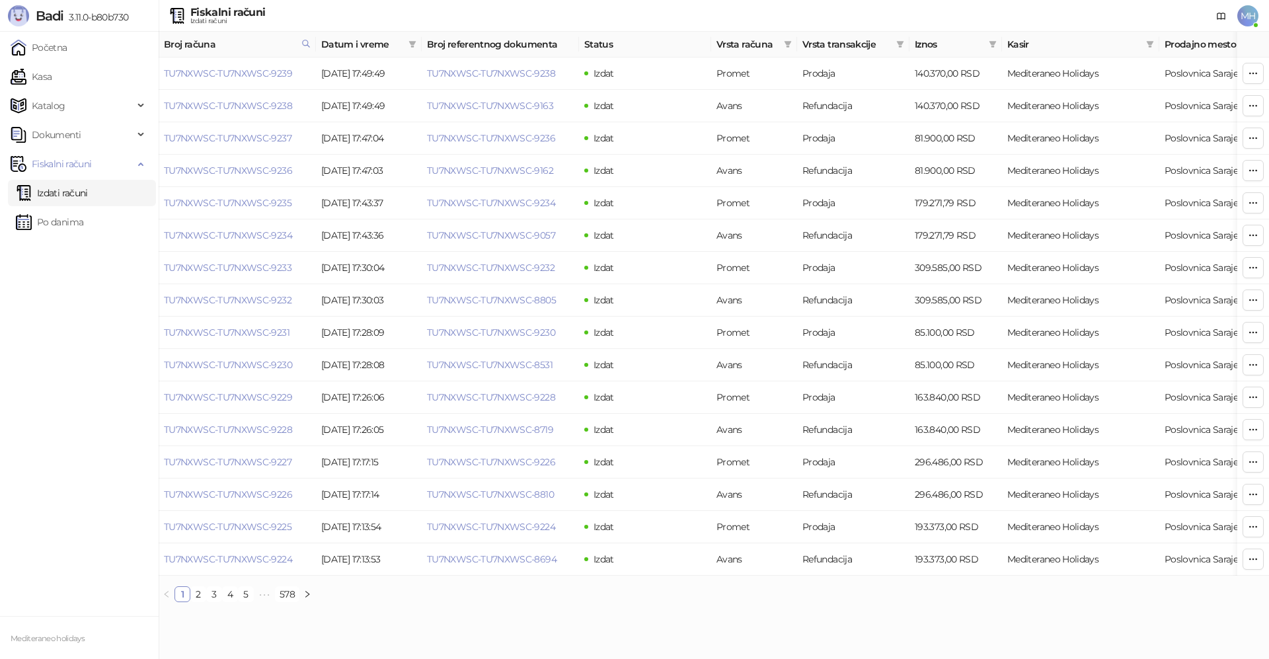
click at [462, 44] on th "Broj referentnog dokumenta" at bounding box center [500, 45] width 157 height 26
click at [785, 39] on span at bounding box center [787, 44] width 13 height 20
